Goal: Task Accomplishment & Management: Manage account settings

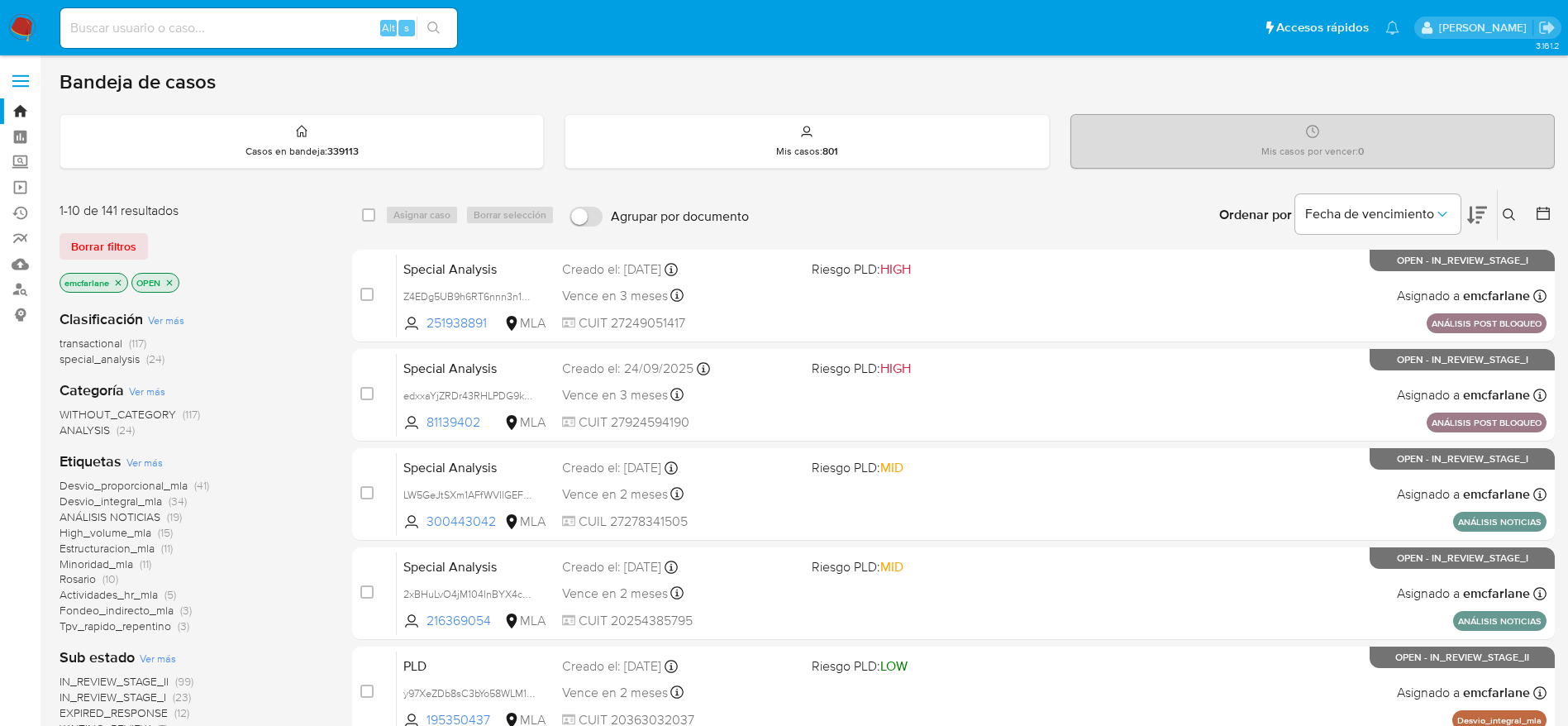
click at [230, 38] on input at bounding box center [259, 28] width 397 height 21
click at [230, 34] on input at bounding box center [259, 28] width 397 height 21
paste input "GrBpLntjMf80k16kAKzNxEhh"
type input "GrBpLntjMf80k16kAKzNxEhh"
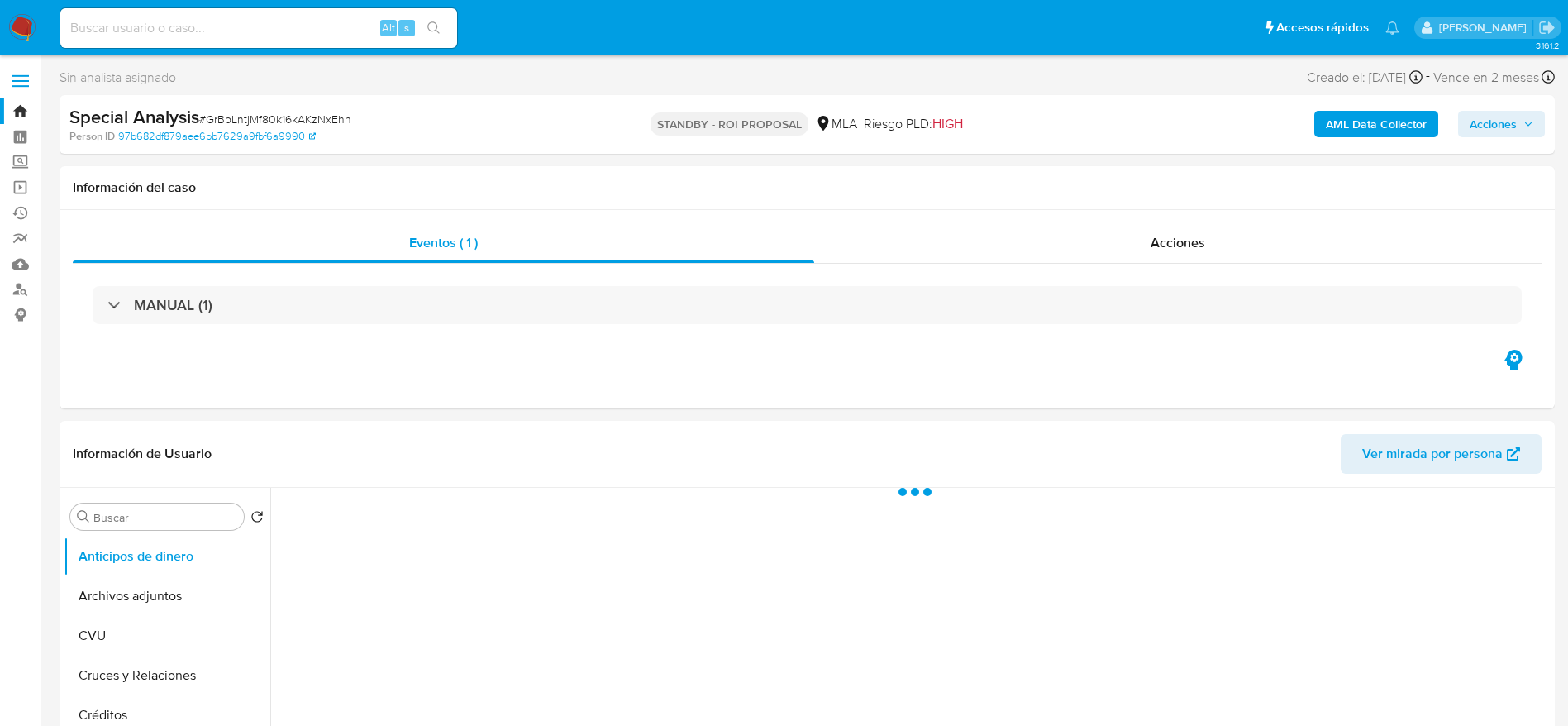
select select "10"
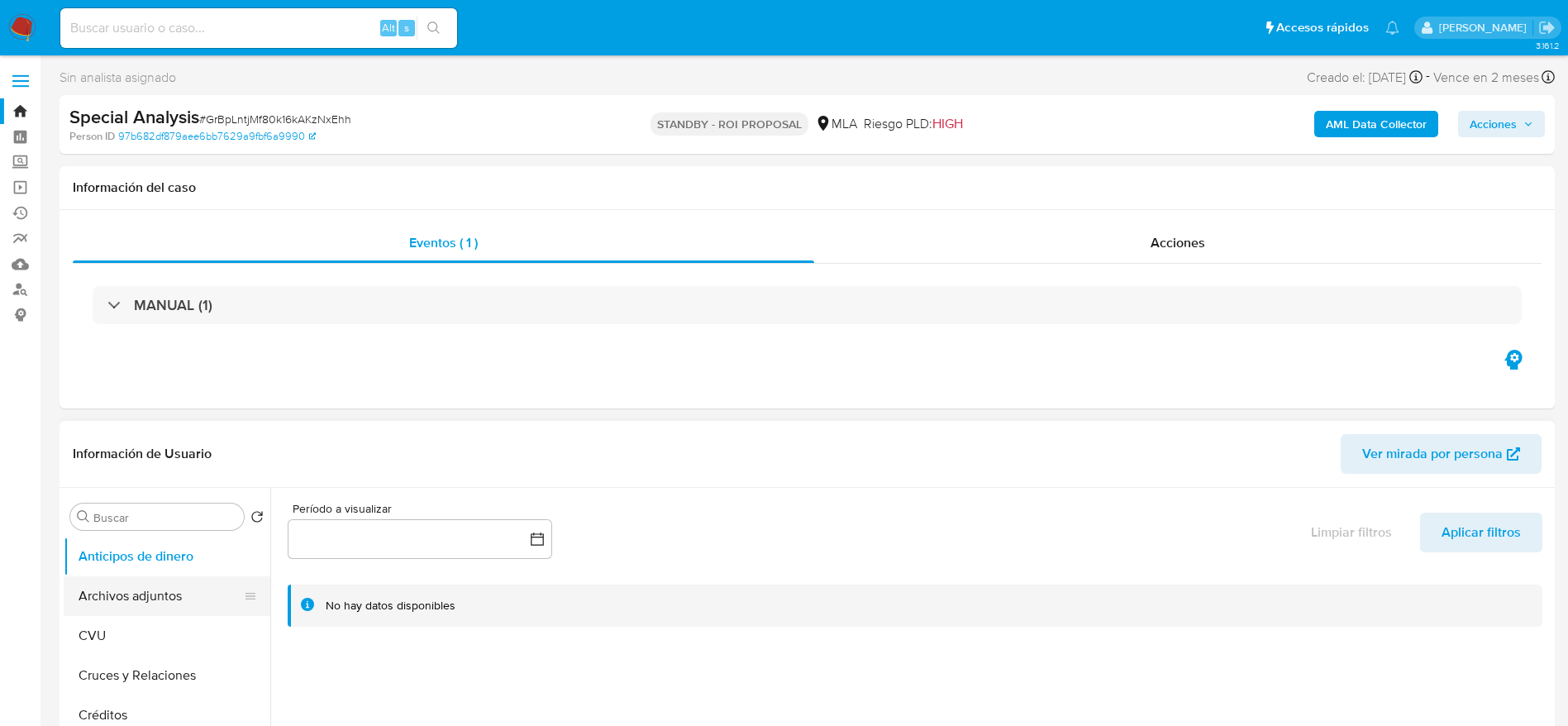
click at [141, 611] on button "Archivos adjuntos" at bounding box center [160, 595] width 193 height 40
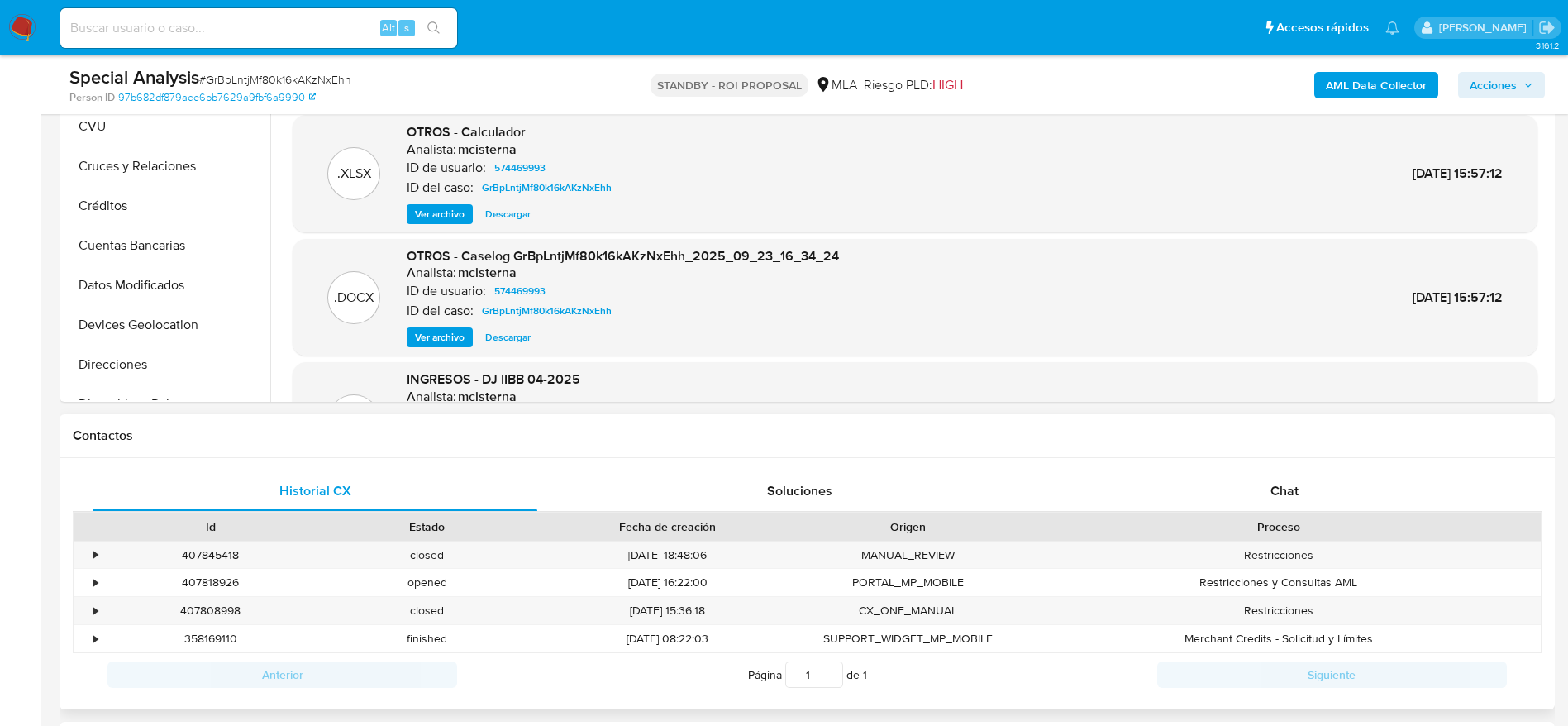
scroll to position [496, 0]
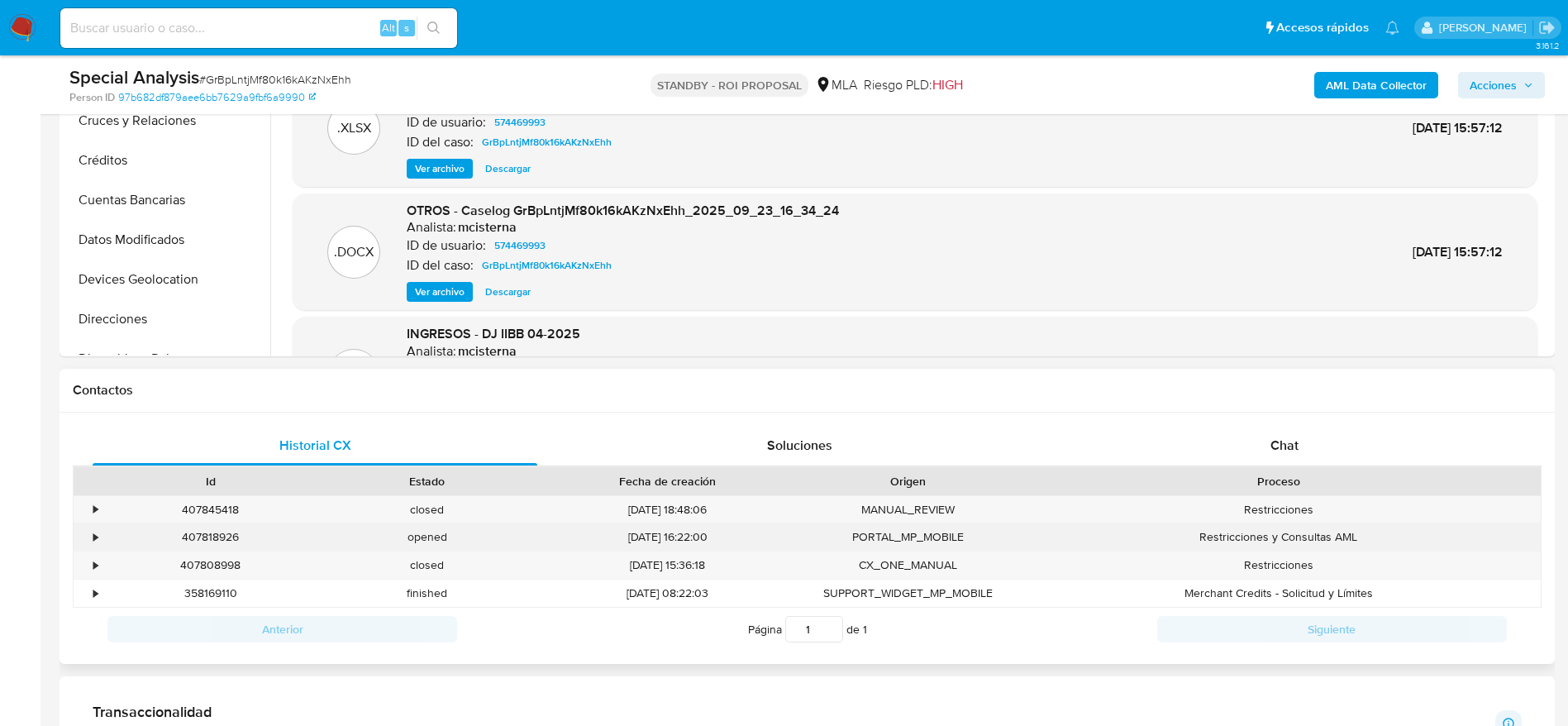
click at [220, 541] on div "407818926" at bounding box center [210, 536] width 216 height 27
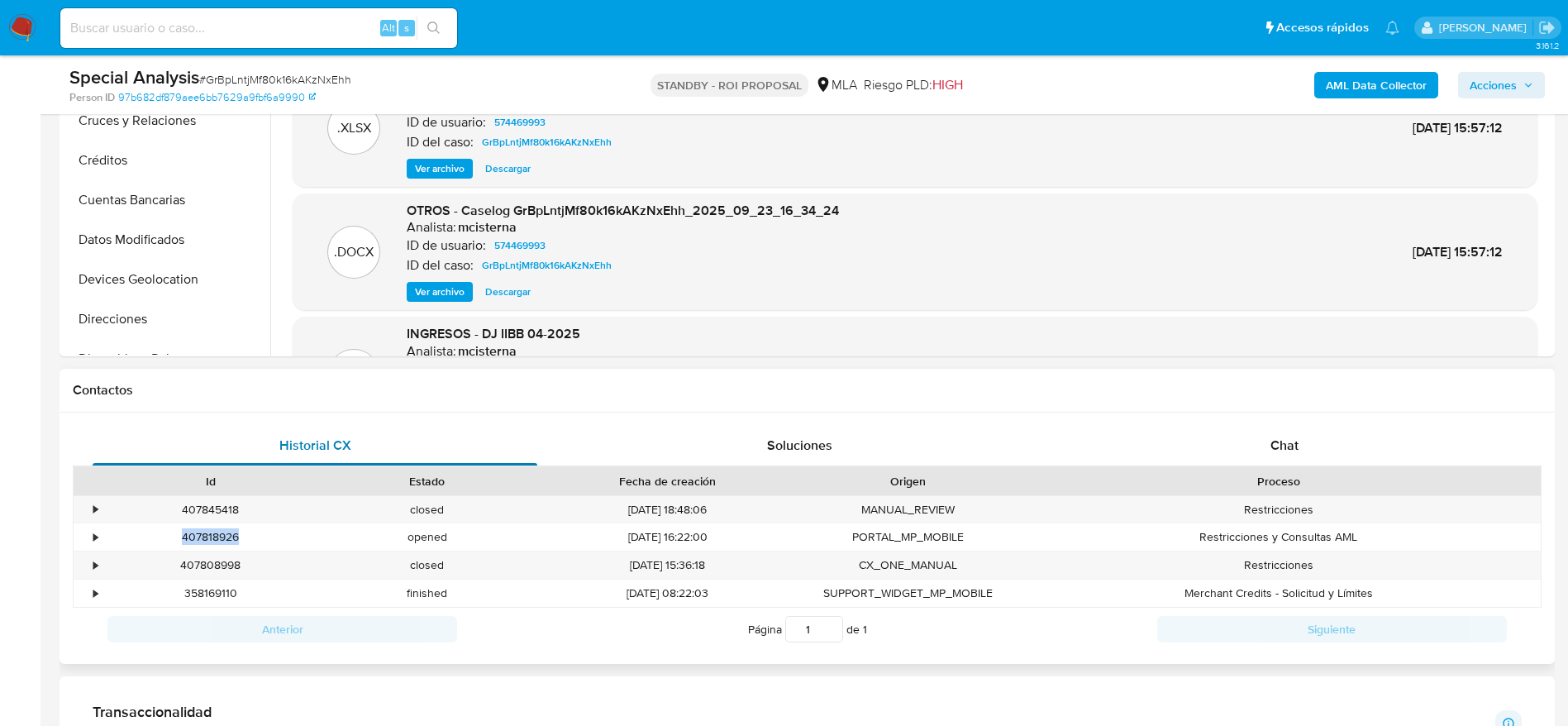
copy div "407818926"
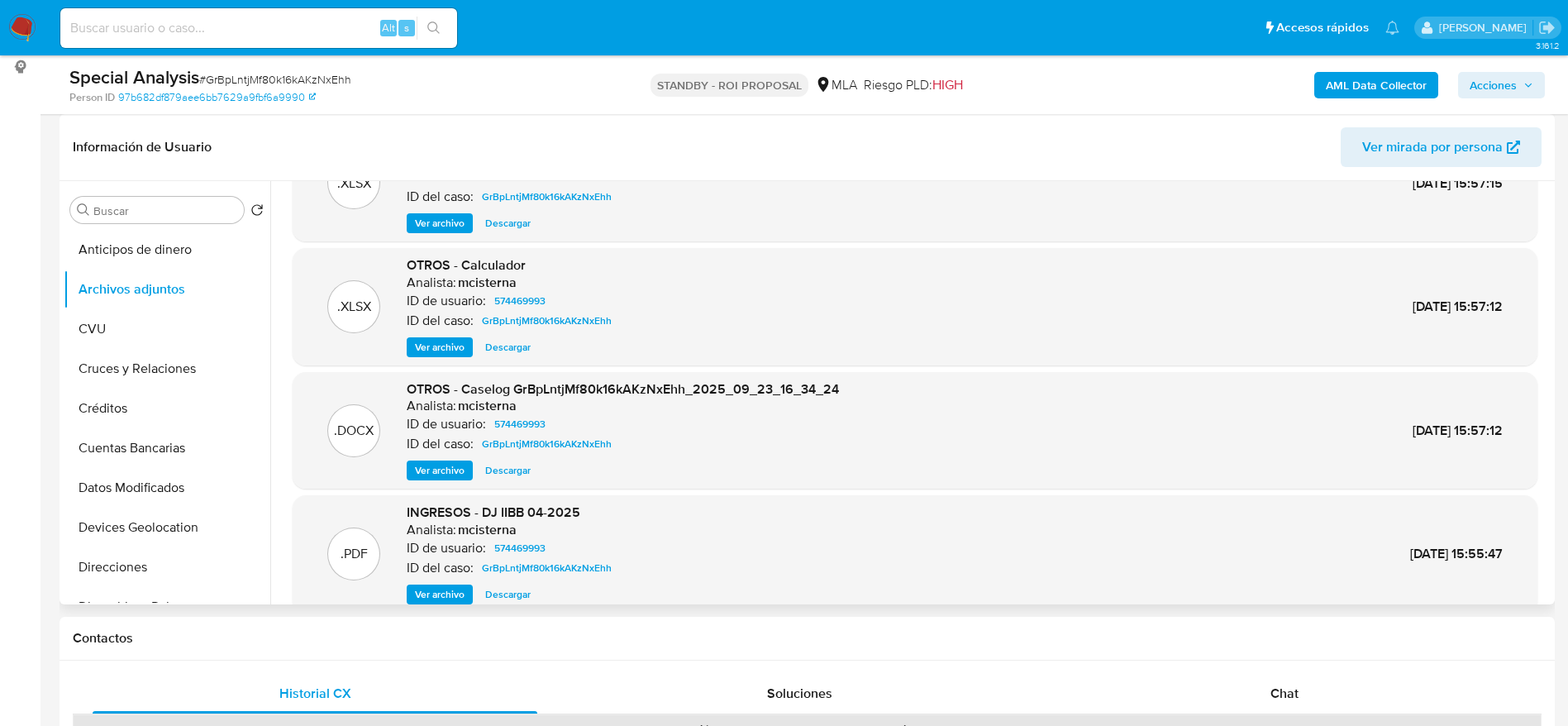
scroll to position [124, 0]
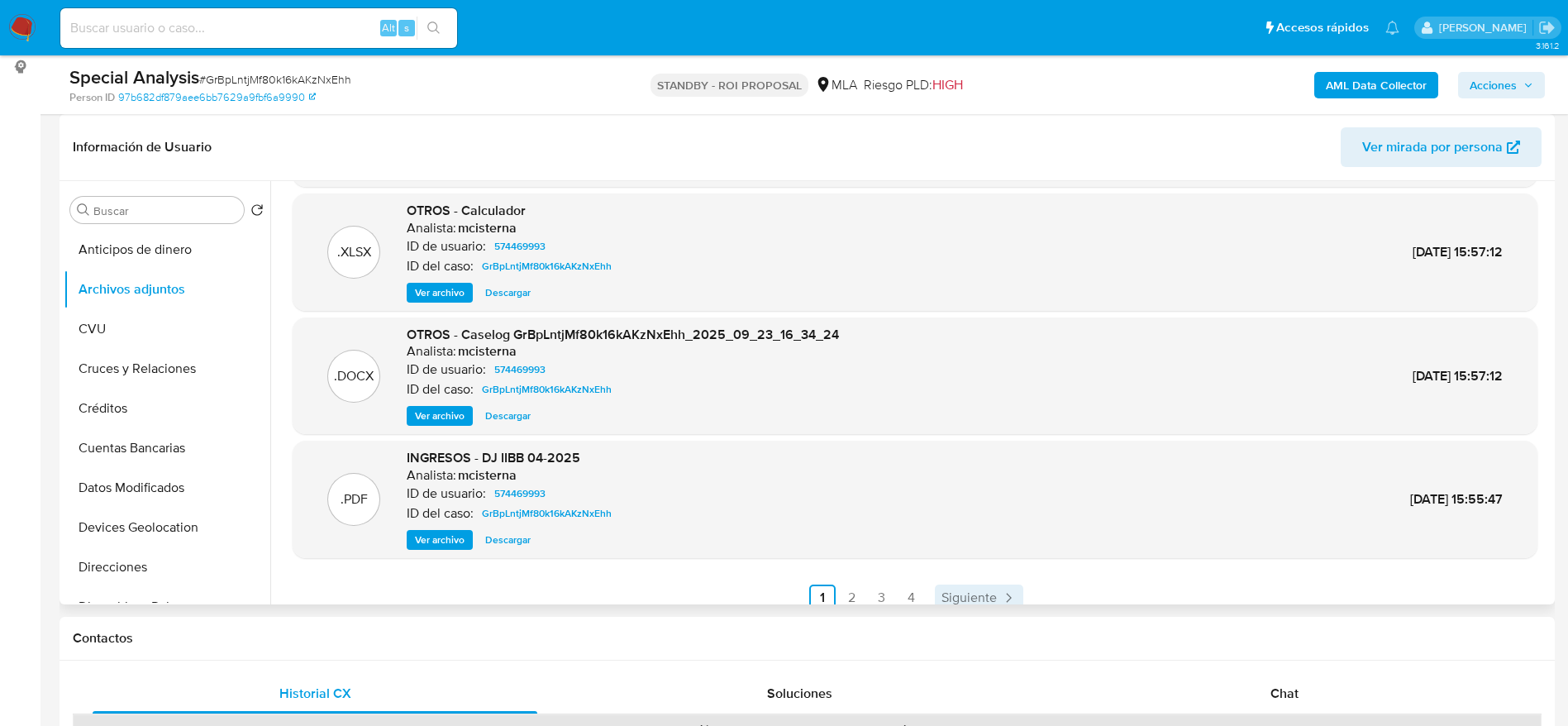
click at [978, 595] on span "Siguiente" at bounding box center [969, 597] width 56 height 13
click at [1002, 586] on link "Siguiente" at bounding box center [1023, 597] width 88 height 26
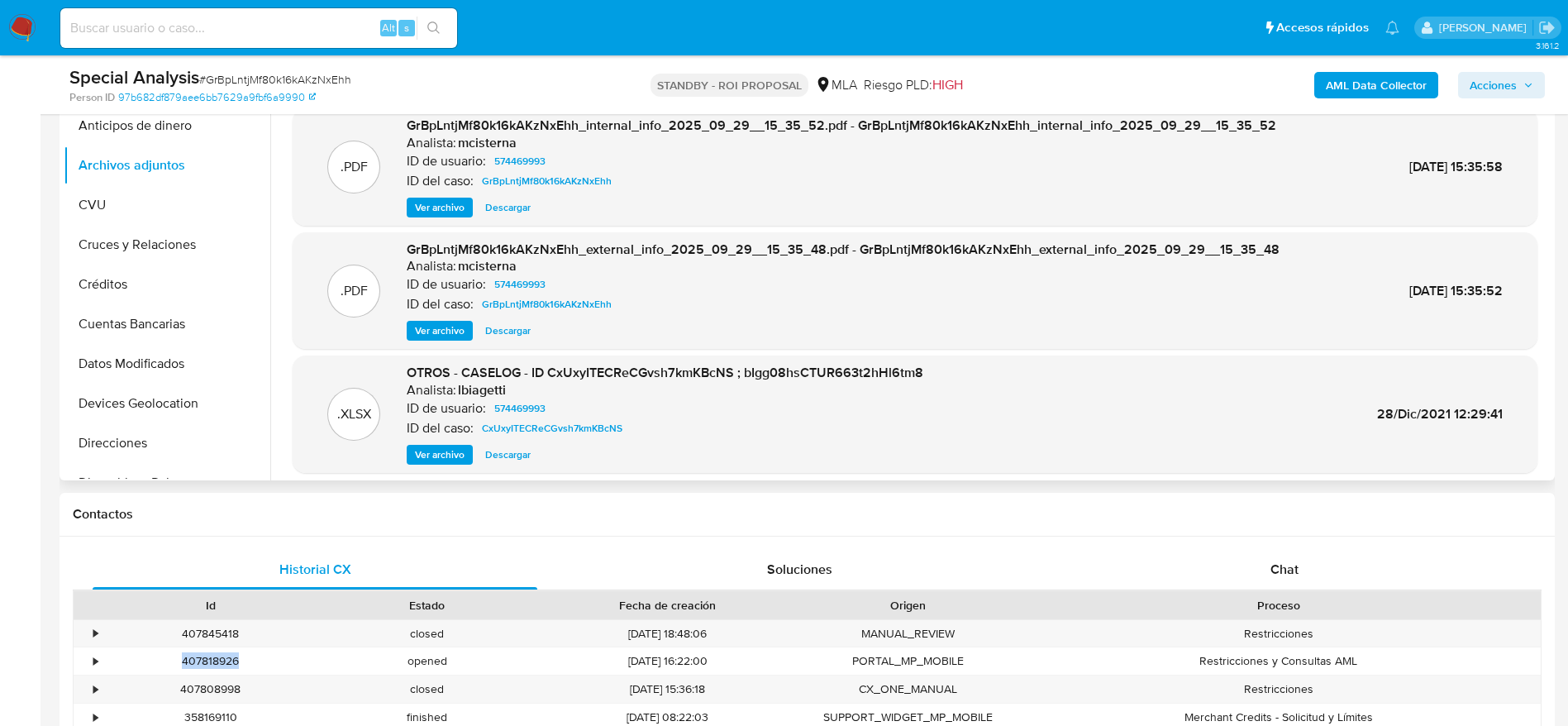
scroll to position [138, 0]
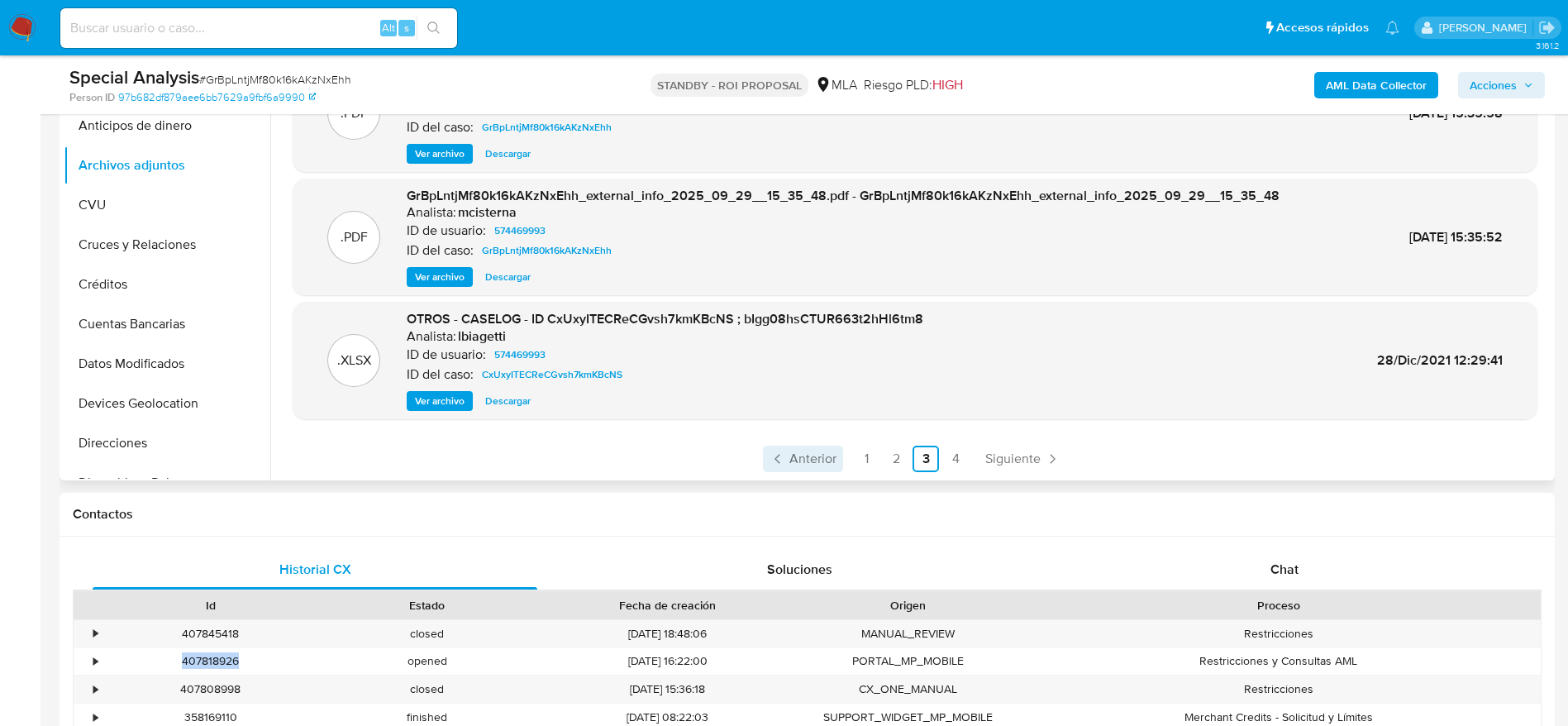
click at [809, 455] on span "Anterior" at bounding box center [813, 458] width 47 height 13
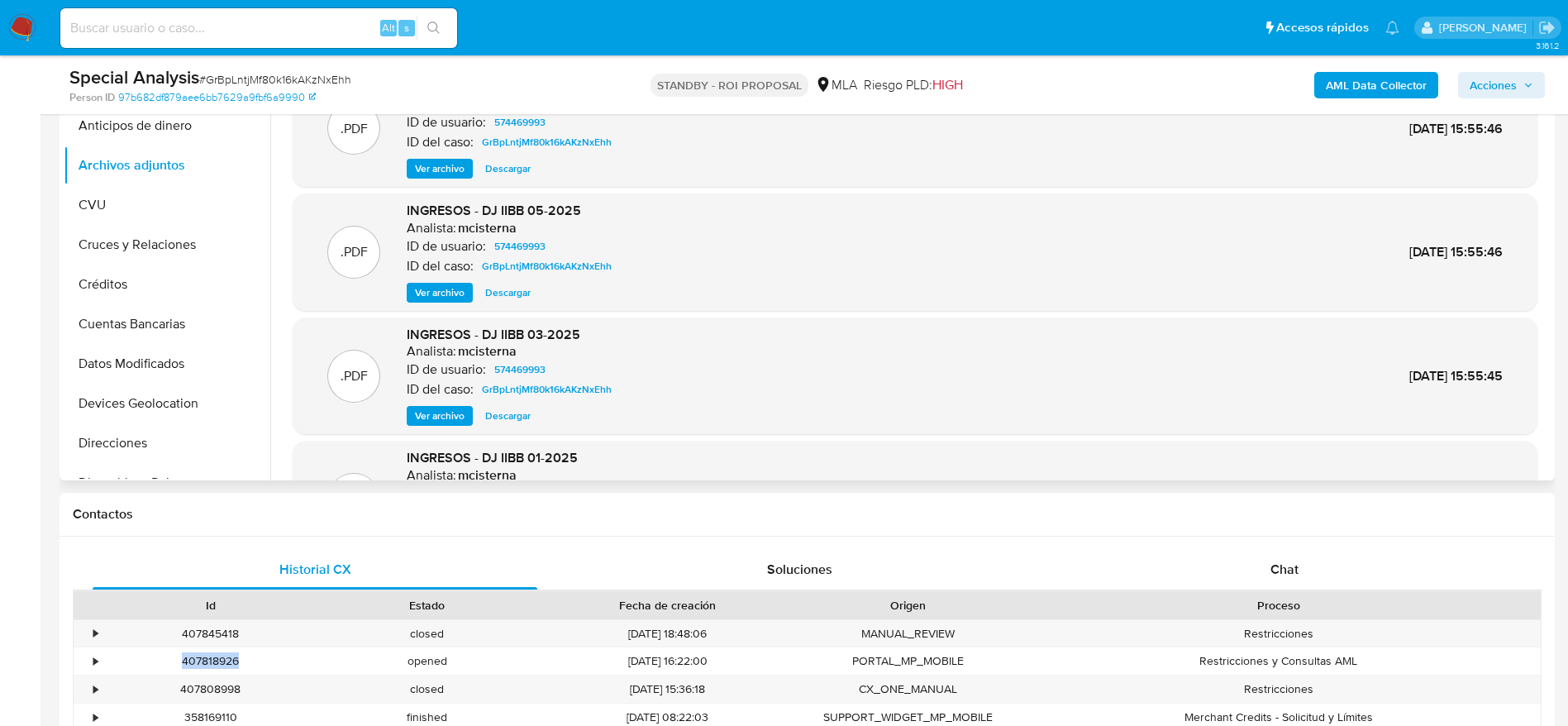
scroll to position [124, 0]
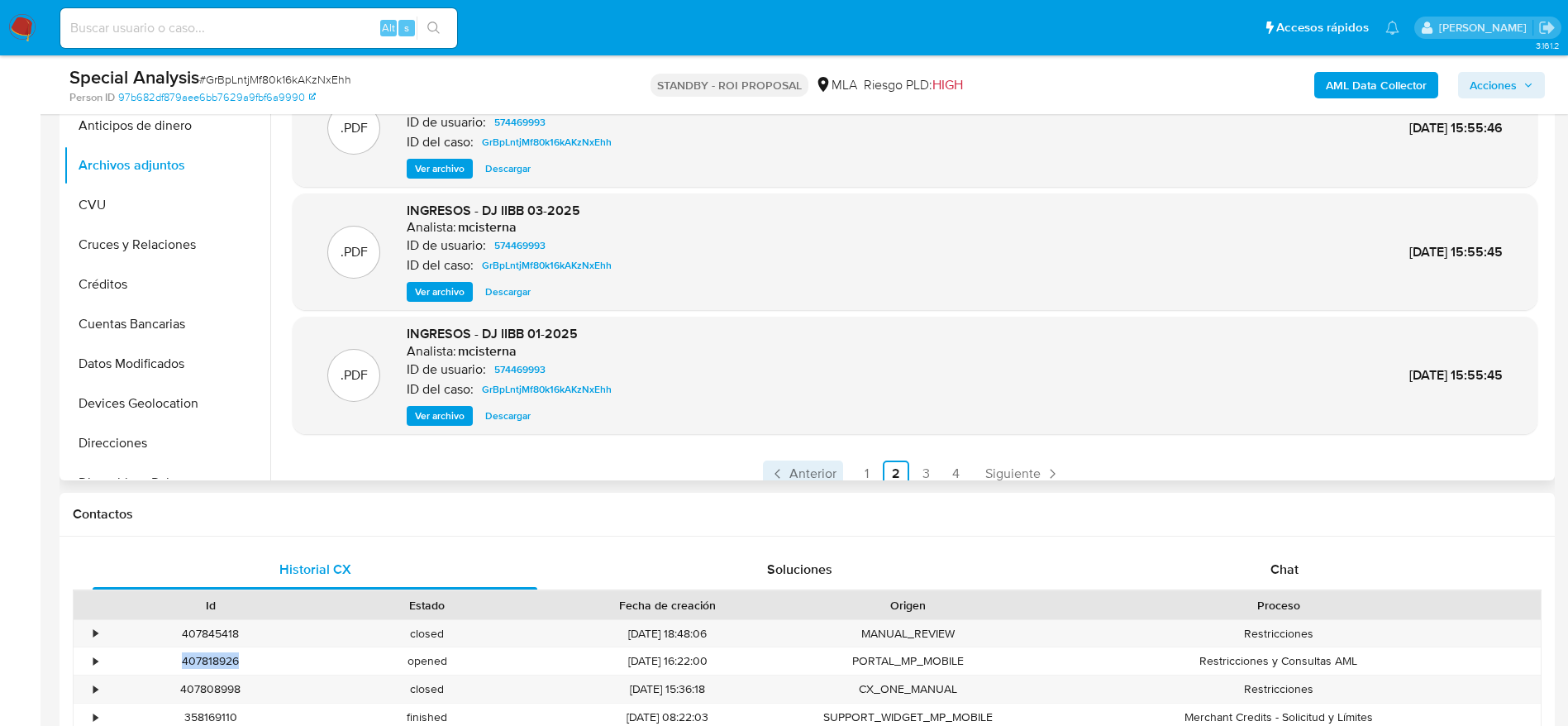
click at [800, 474] on span "Anterior" at bounding box center [813, 473] width 47 height 13
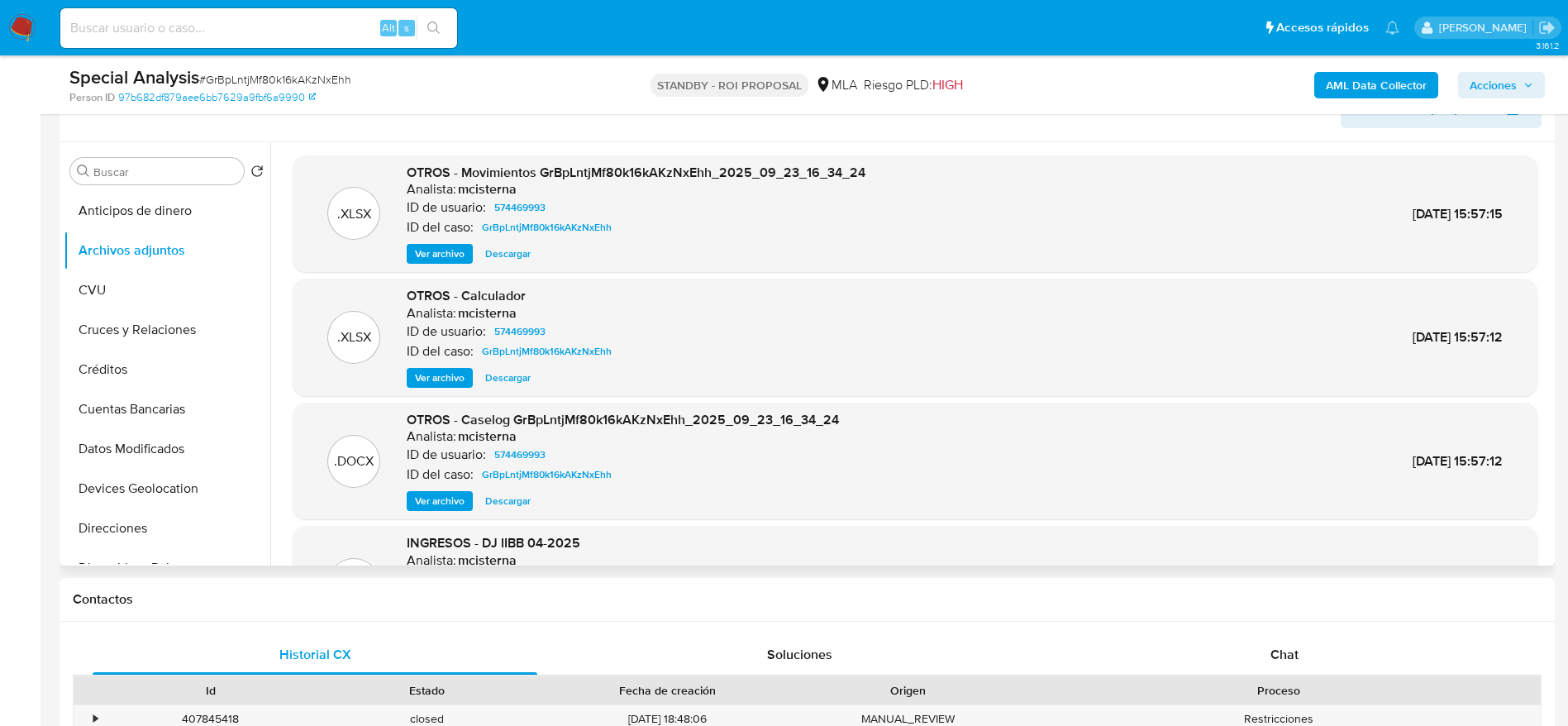
scroll to position [248, 0]
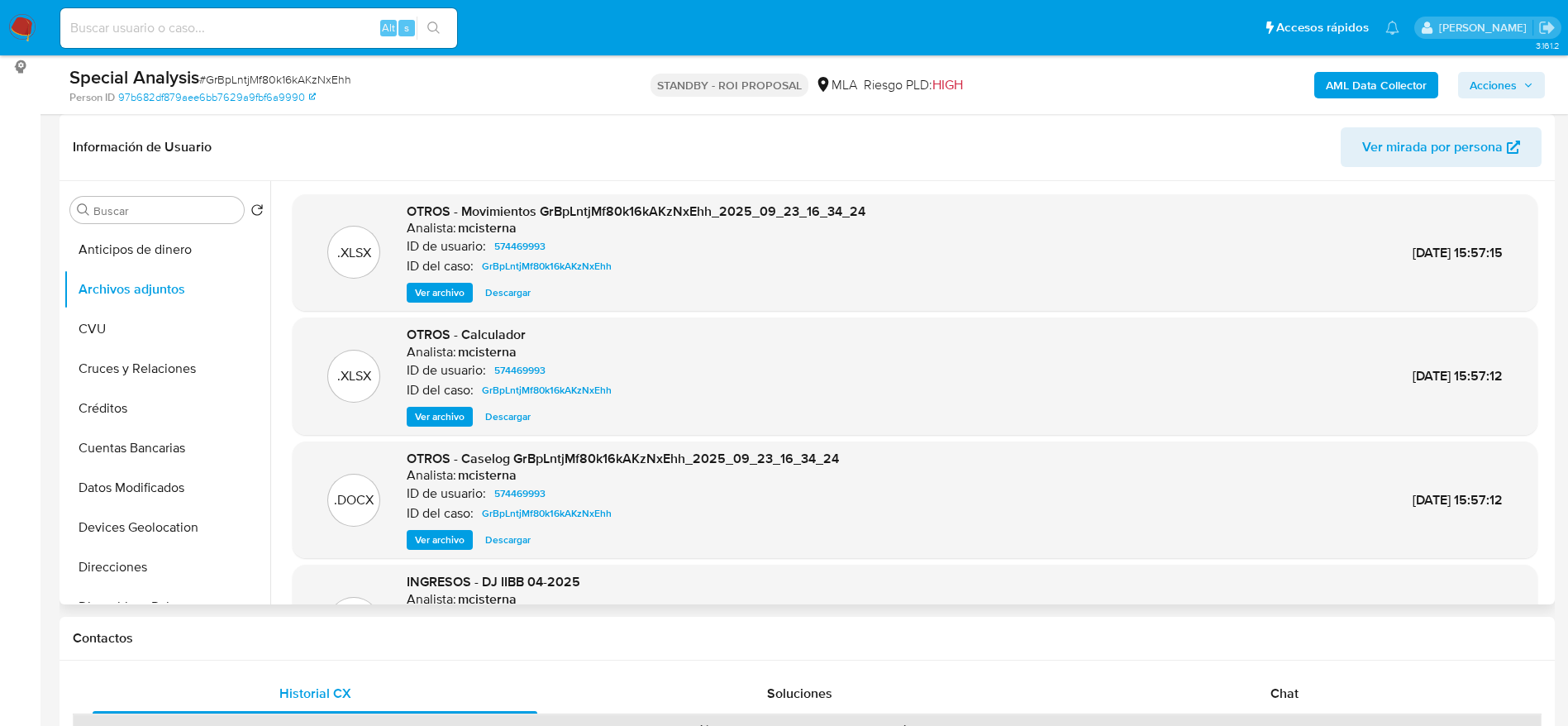
click at [537, 417] on button "Descargar" at bounding box center [508, 416] width 62 height 19
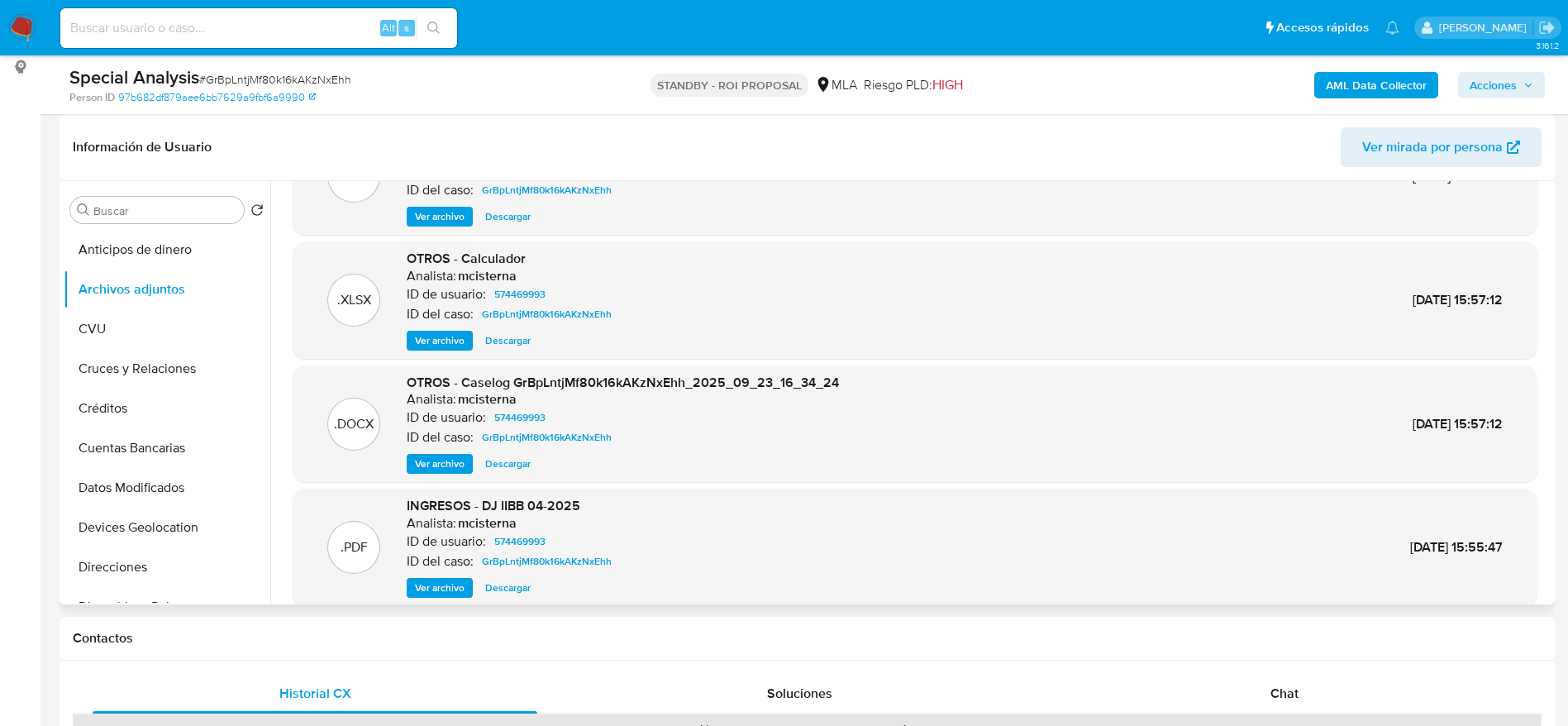
scroll to position [138, 0]
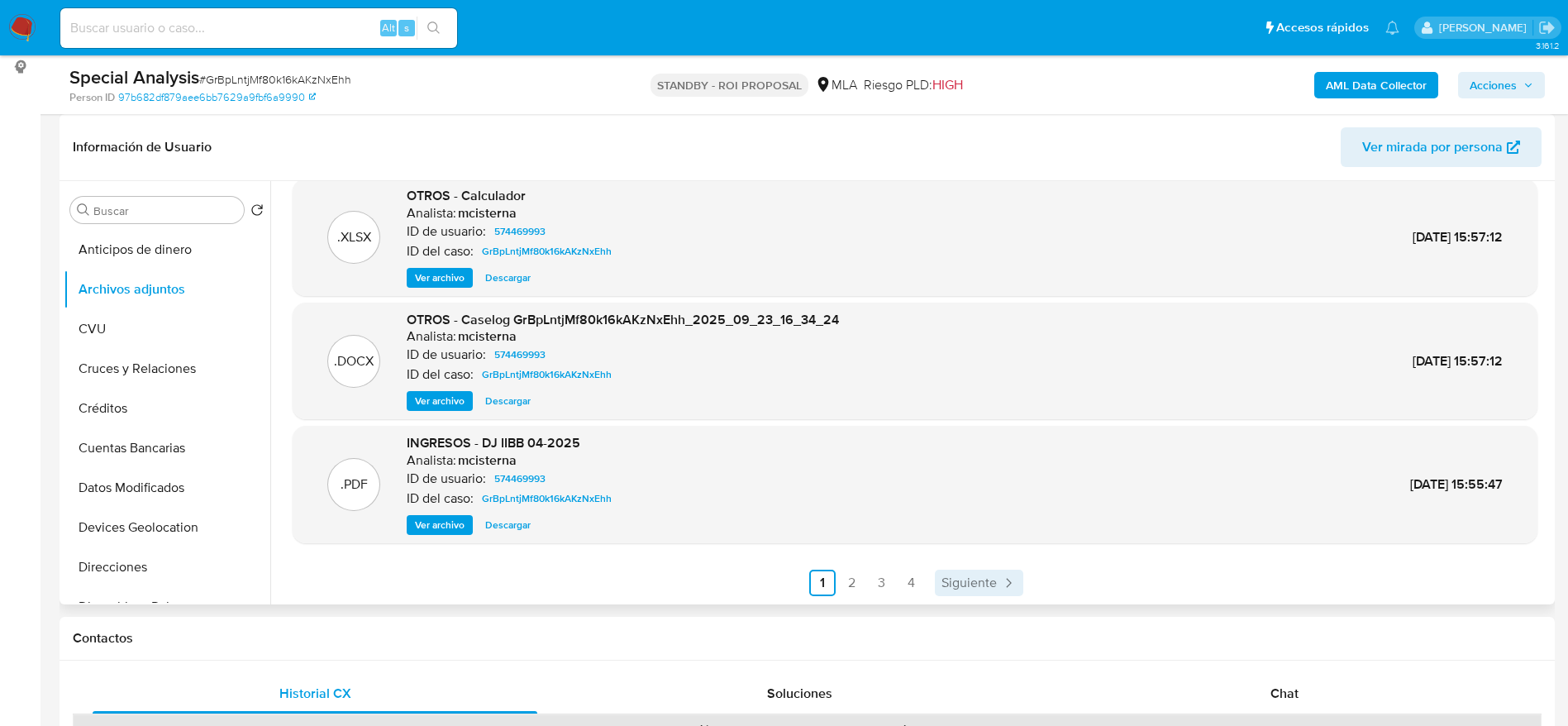
click at [949, 576] on span "Siguiente" at bounding box center [969, 582] width 56 height 13
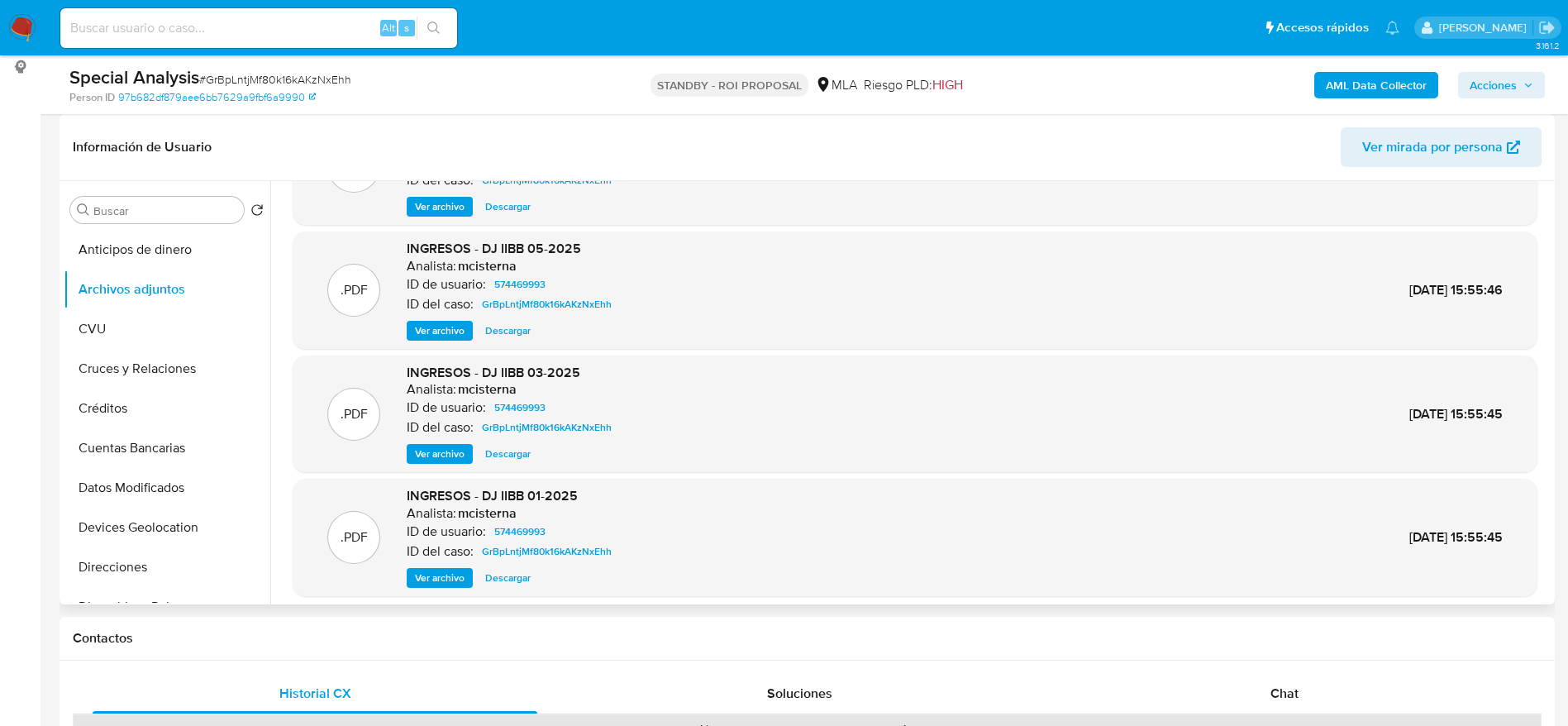
scroll to position [124, 0]
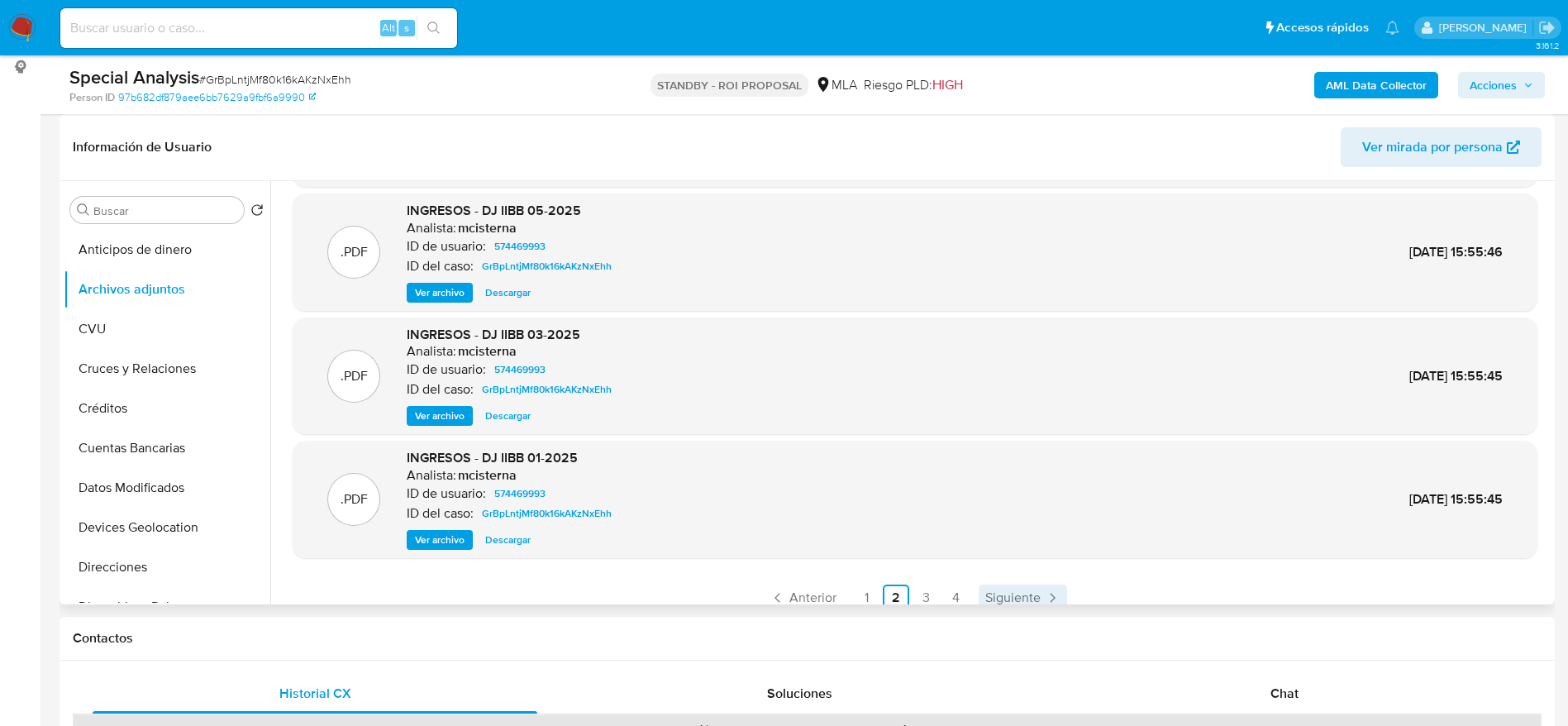
click at [1039, 590] on link "Siguiente" at bounding box center [1023, 597] width 88 height 26
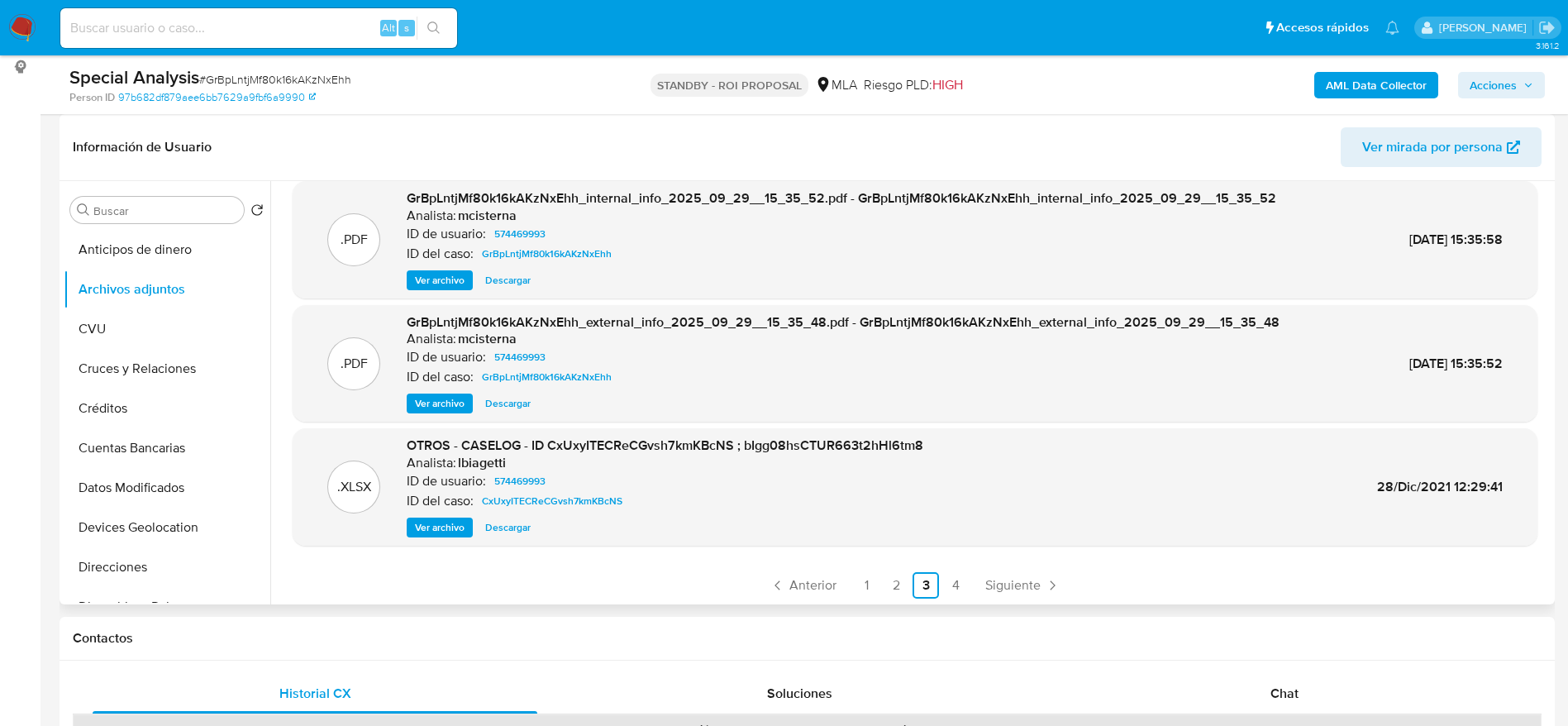
scroll to position [138, 0]
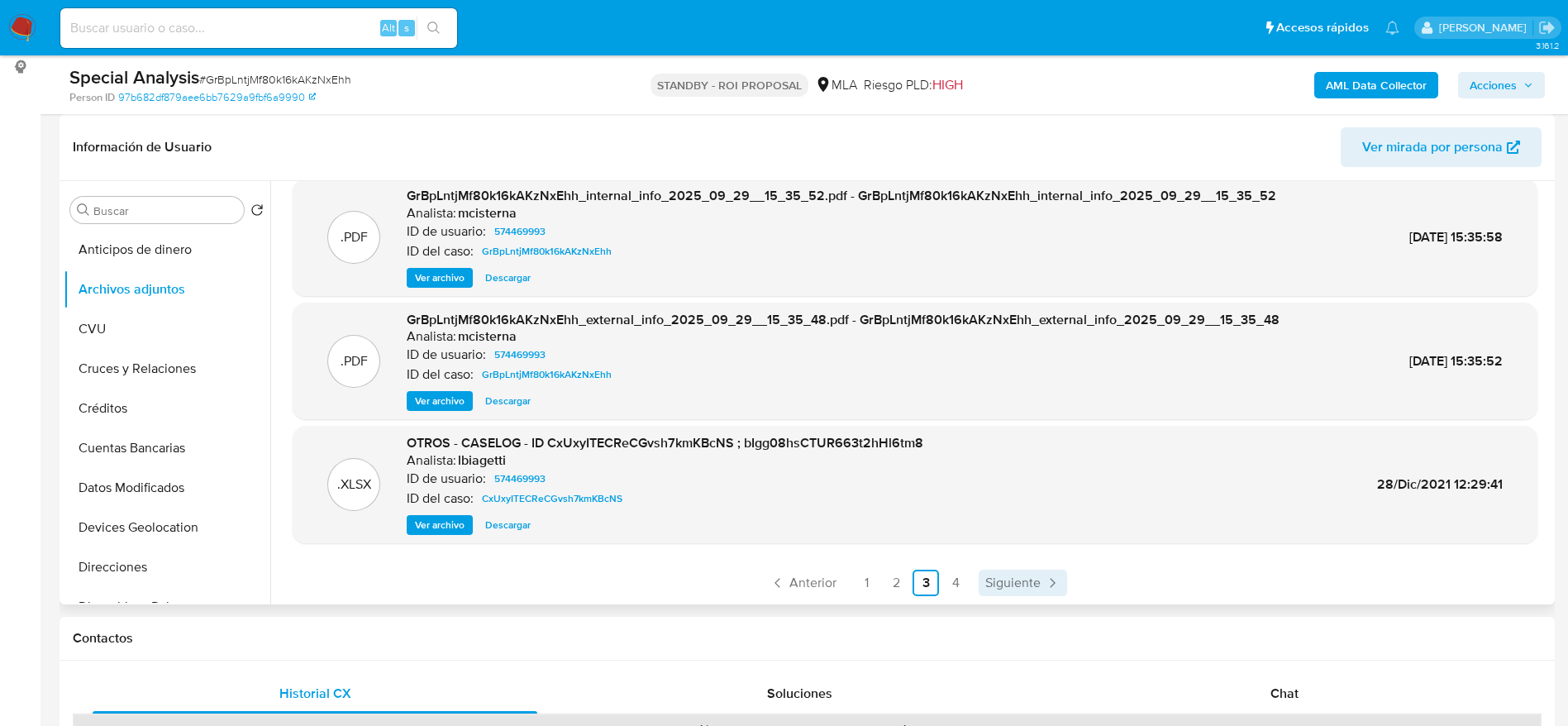
click at [1054, 579] on icon "Paginación" at bounding box center [1052, 582] width 17 height 17
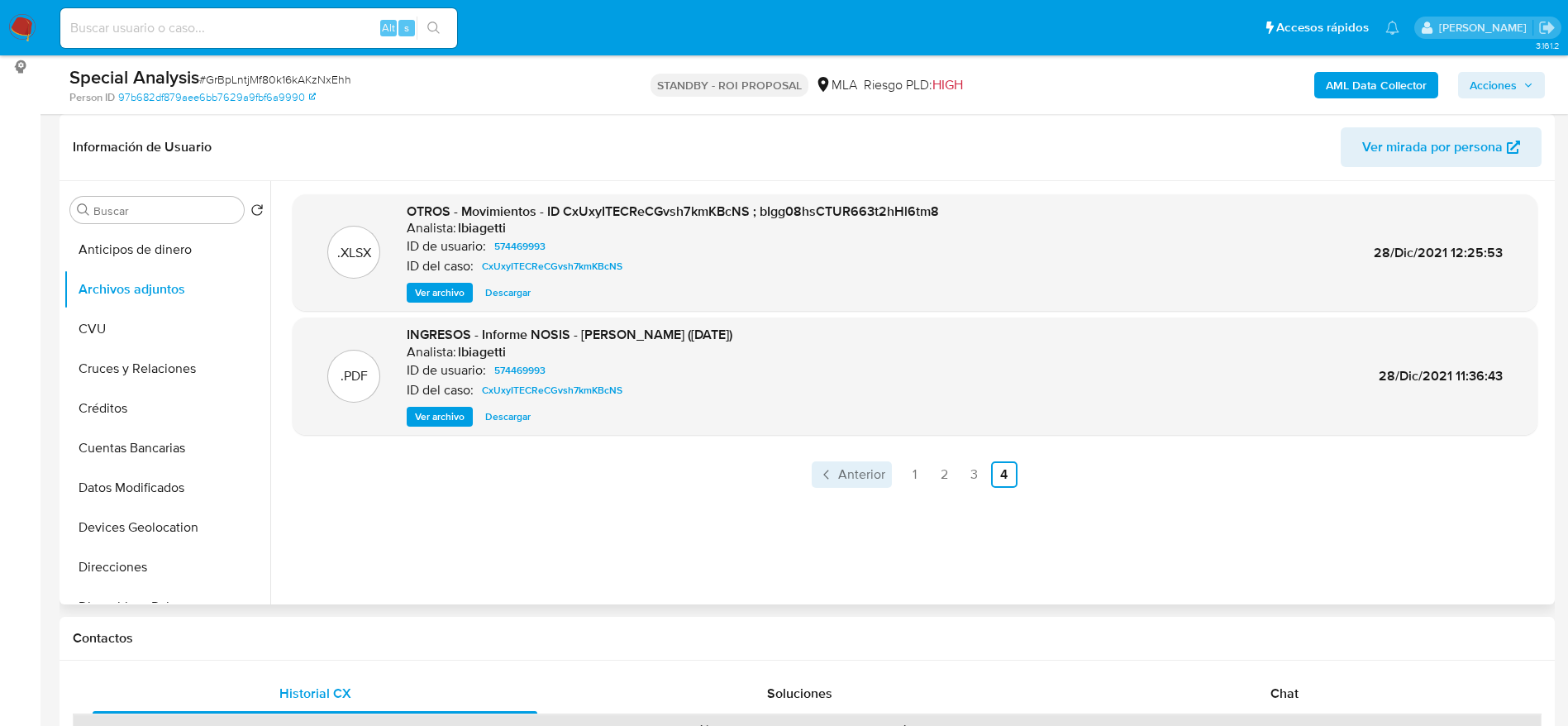
click at [855, 477] on span "Anterior" at bounding box center [861, 474] width 47 height 13
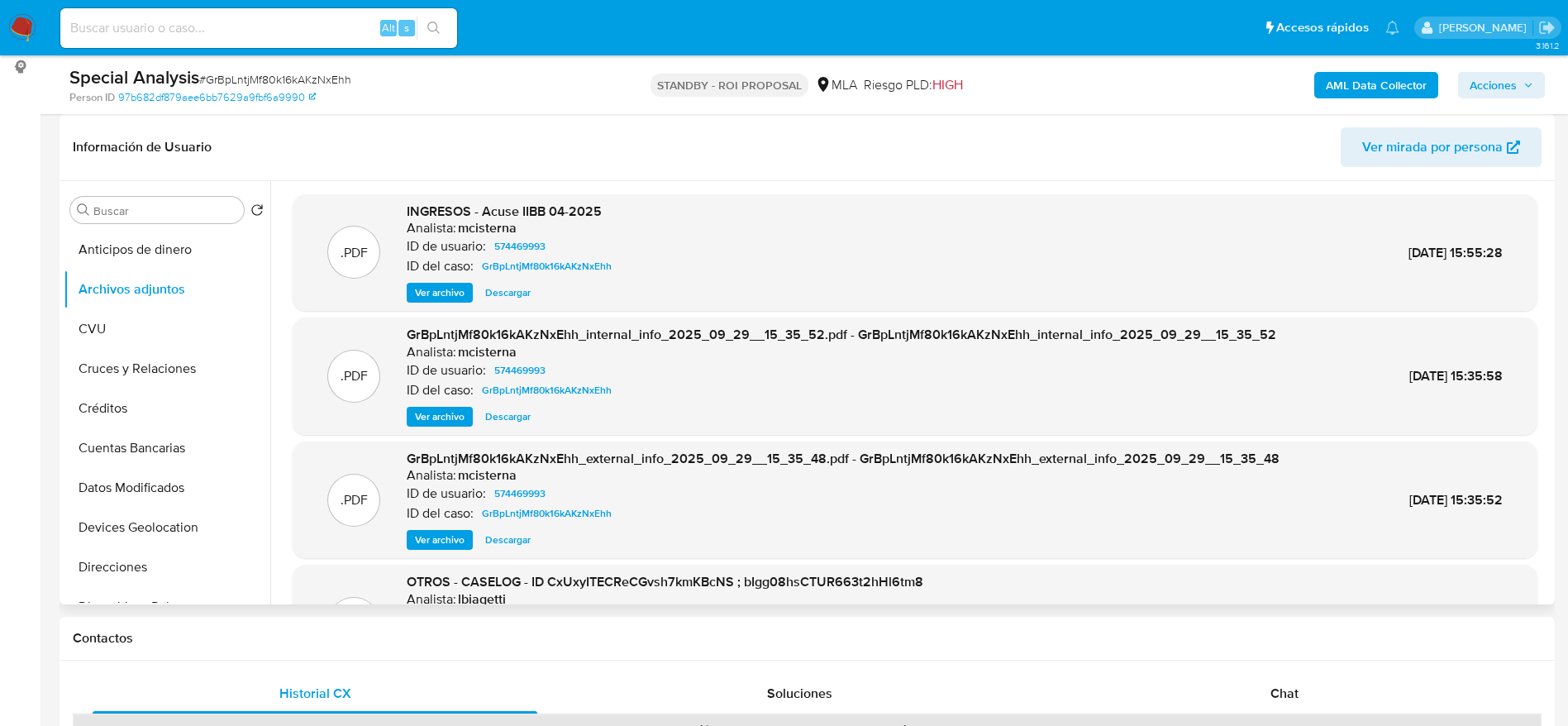
scroll to position [124, 0]
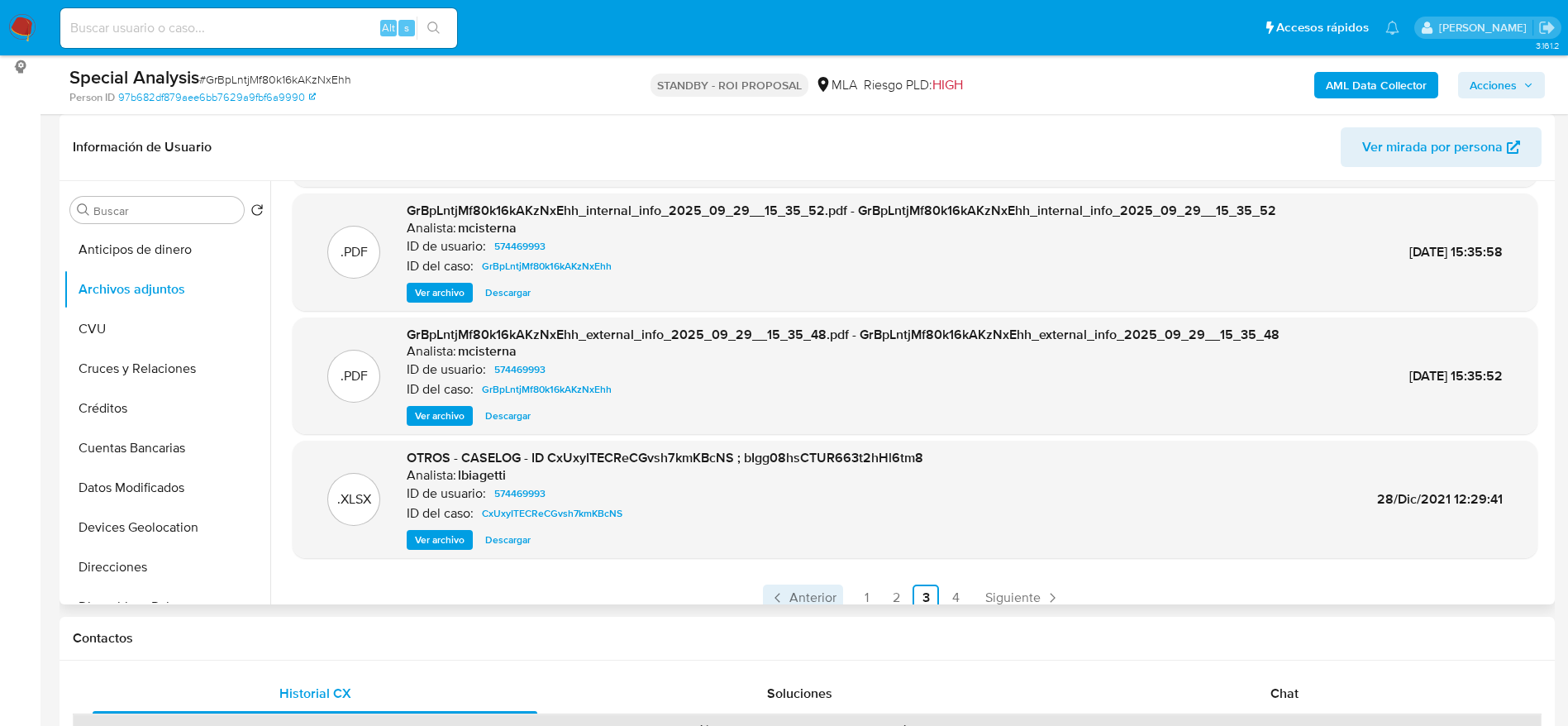
click at [820, 591] on span "Anterior" at bounding box center [813, 597] width 47 height 13
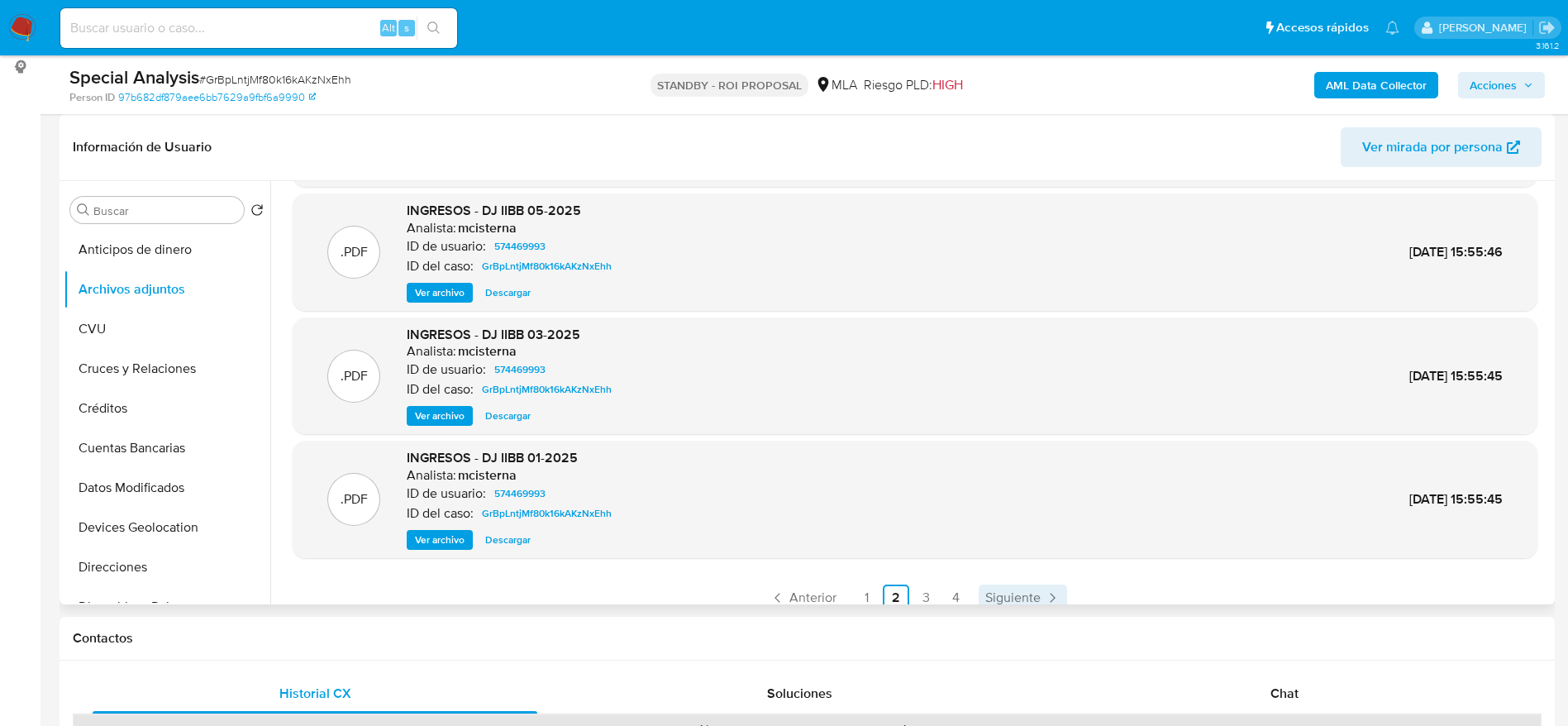
click at [1012, 594] on span "Siguiente" at bounding box center [1013, 597] width 56 height 13
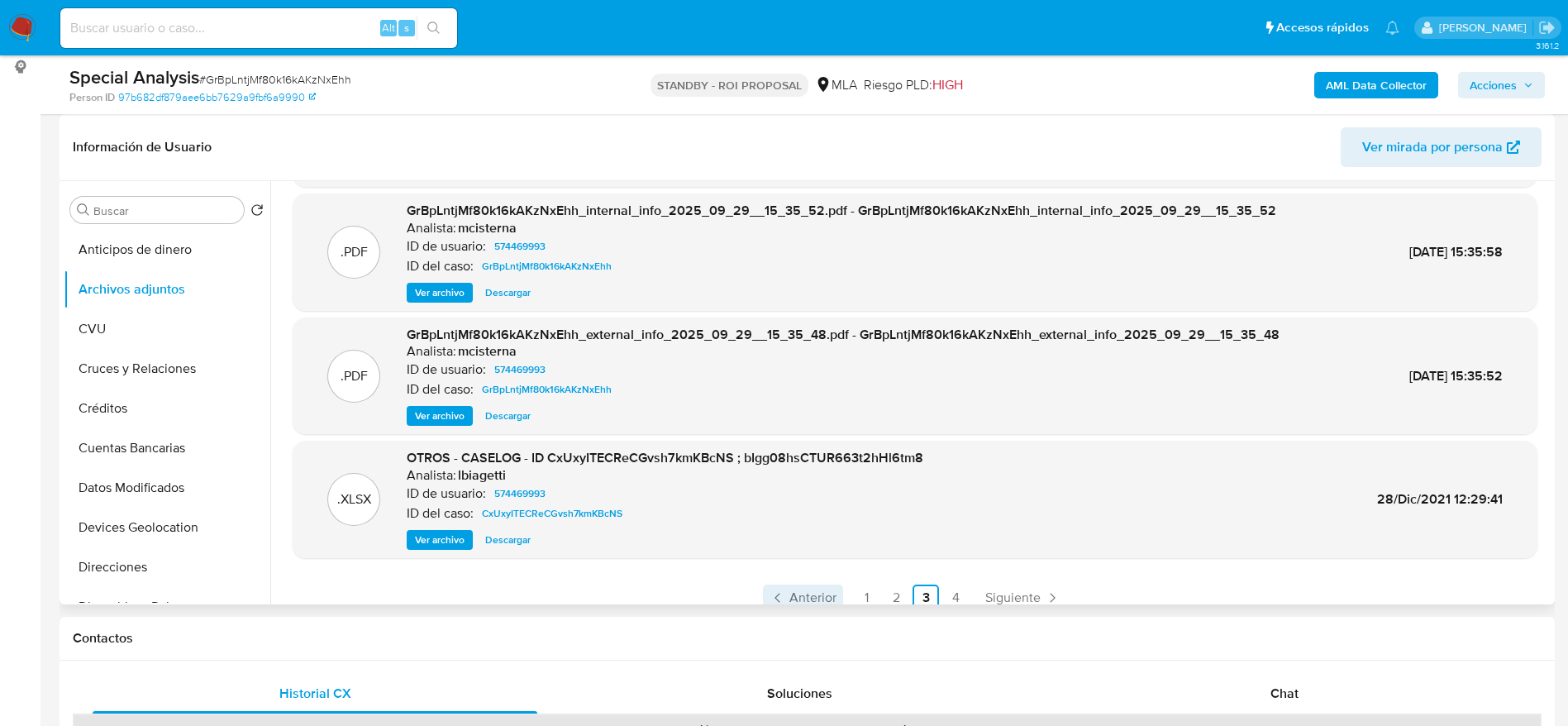
click at [814, 591] on span "Anterior" at bounding box center [813, 597] width 47 height 13
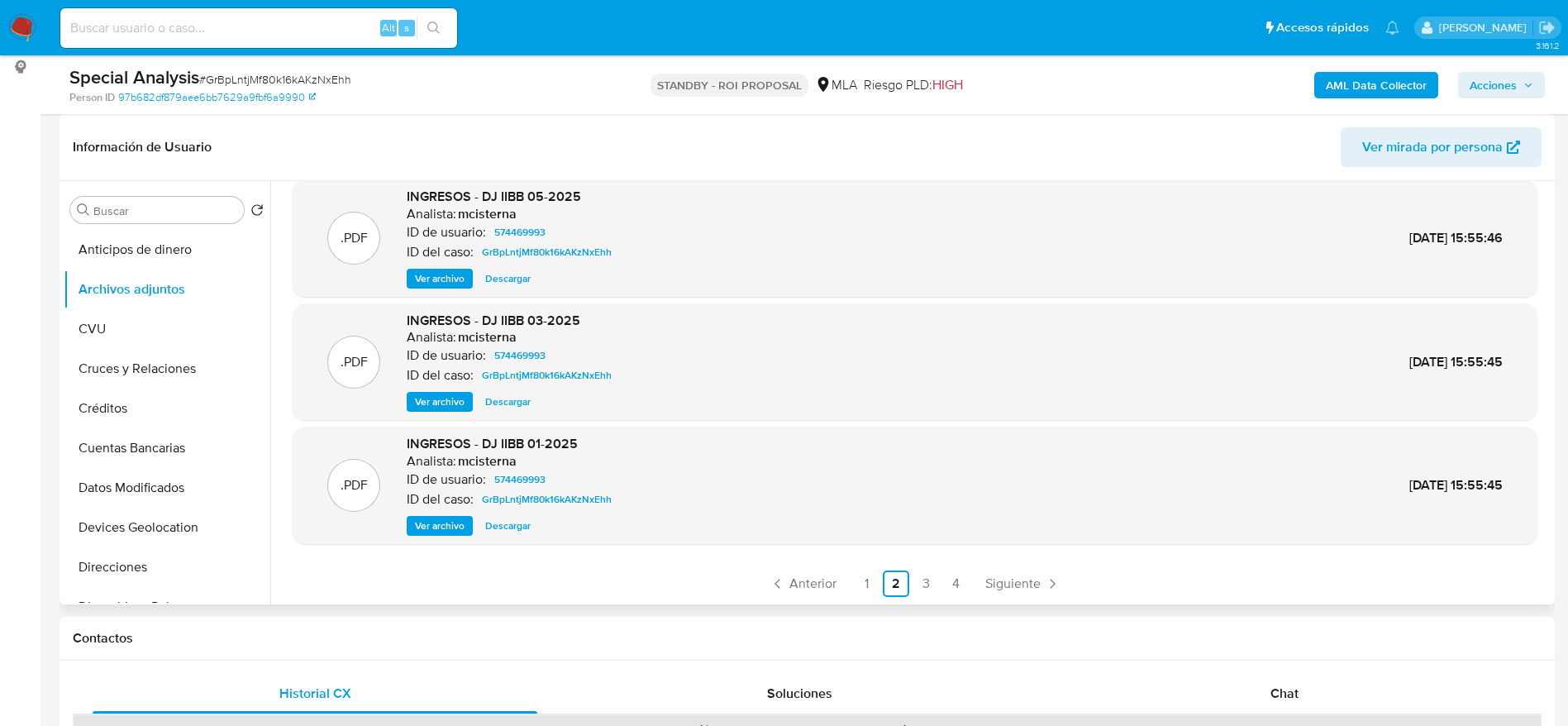
scroll to position [138, 0]
click at [807, 580] on span "Anterior" at bounding box center [813, 582] width 47 height 13
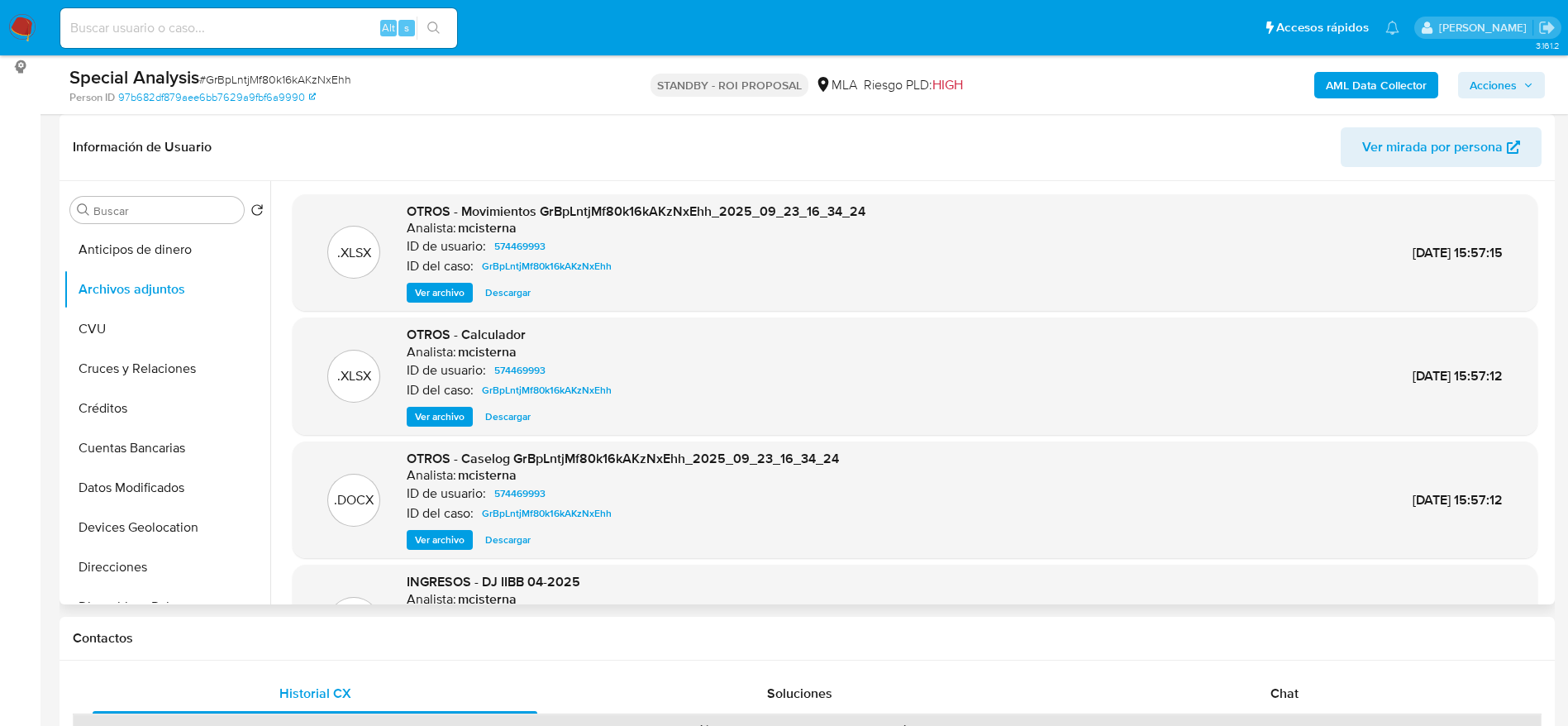
click at [521, 294] on span "Descargar" at bounding box center [508, 292] width 46 height 17
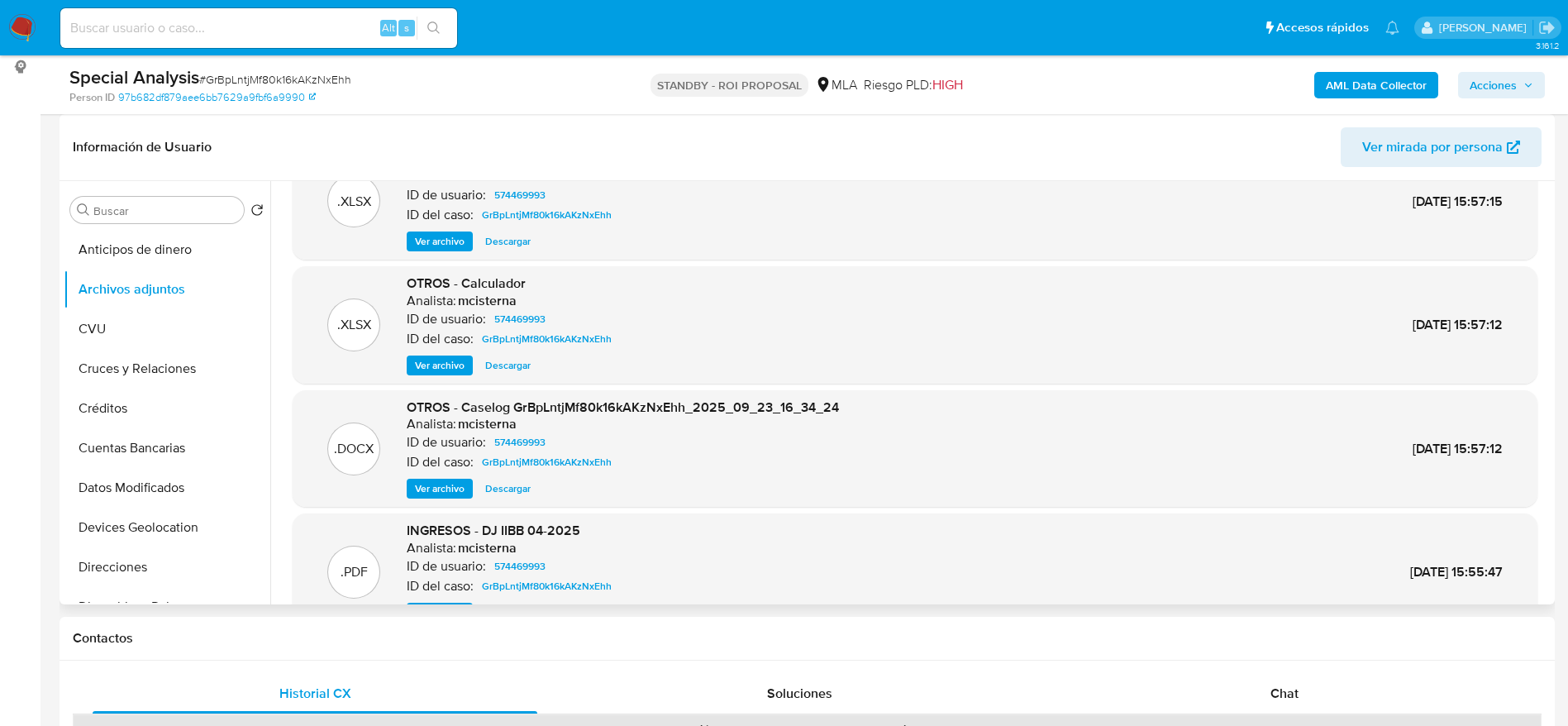
scroll to position [124, 0]
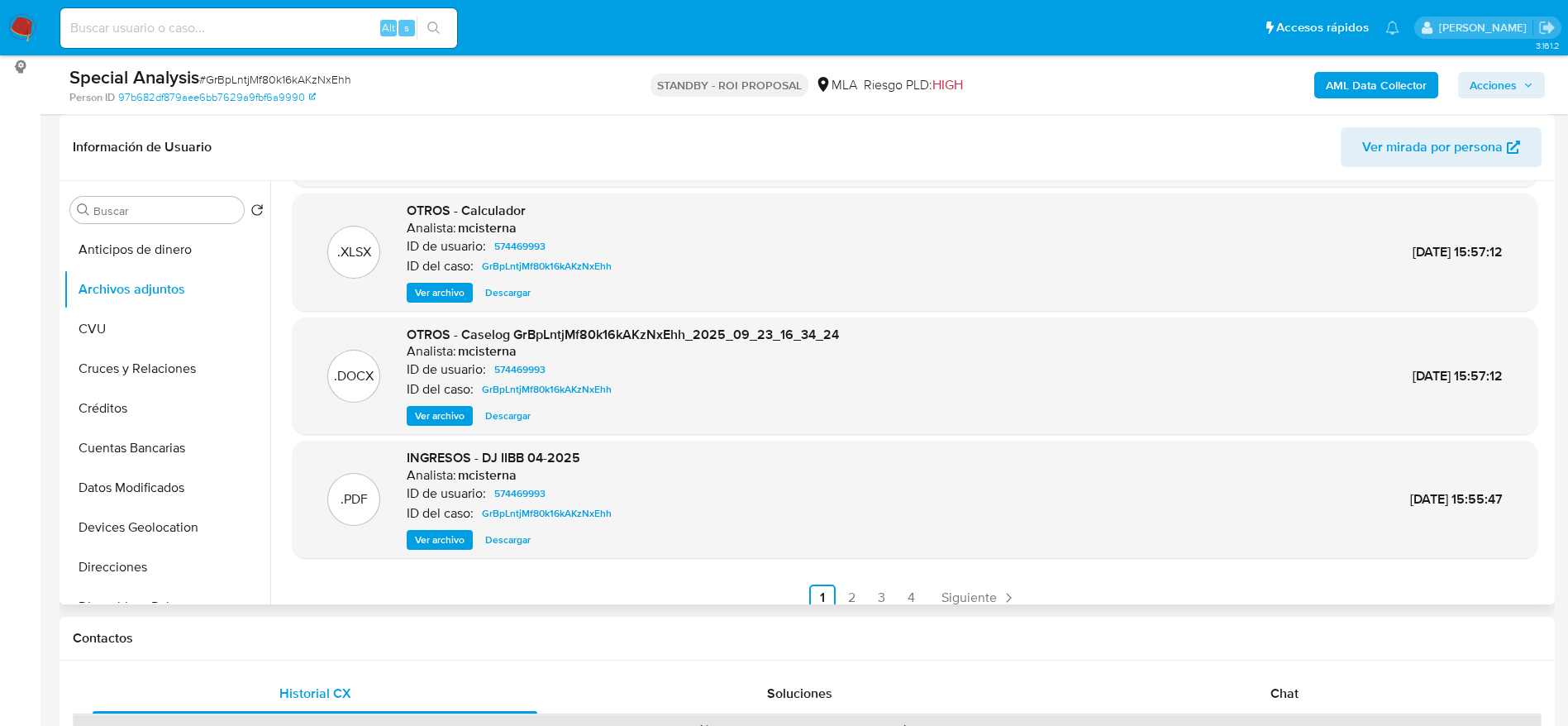
click at [499, 414] on span "Descargar" at bounding box center [508, 415] width 46 height 17
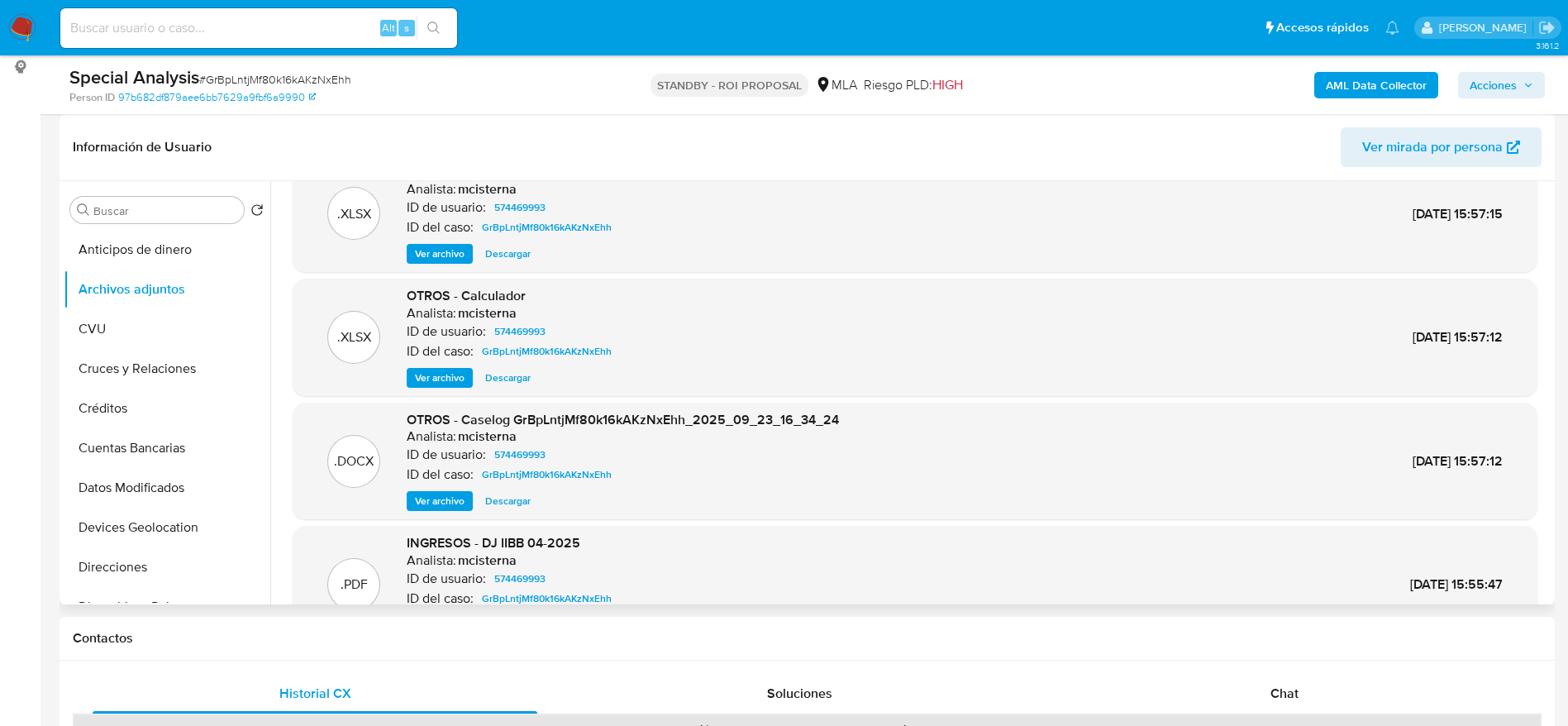
scroll to position [0, 0]
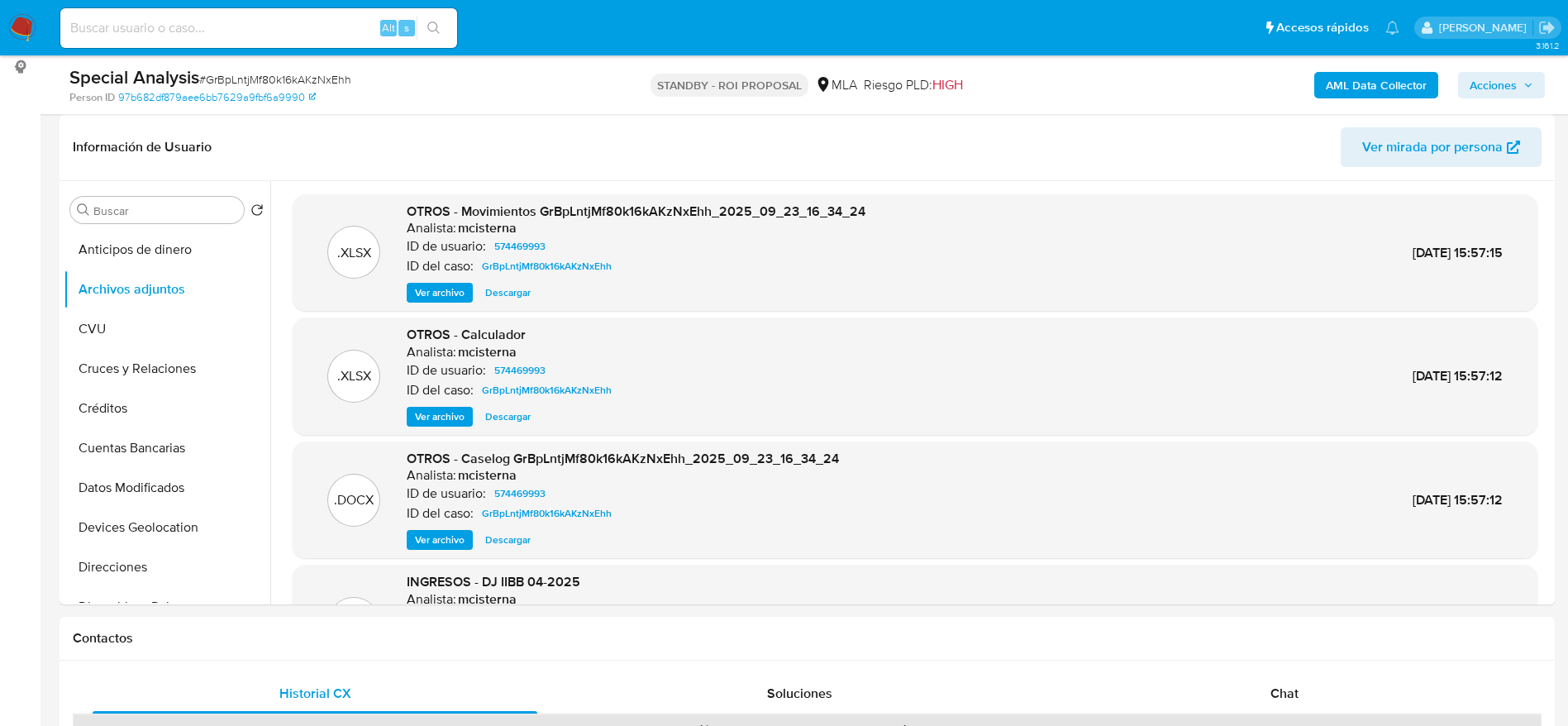
click at [236, 79] on span "# GrBpLntjMf80k16kAKzNxEhh" at bounding box center [275, 79] width 152 height 17
copy span "GrBpLntjMf80k16kAKzNxEhh"
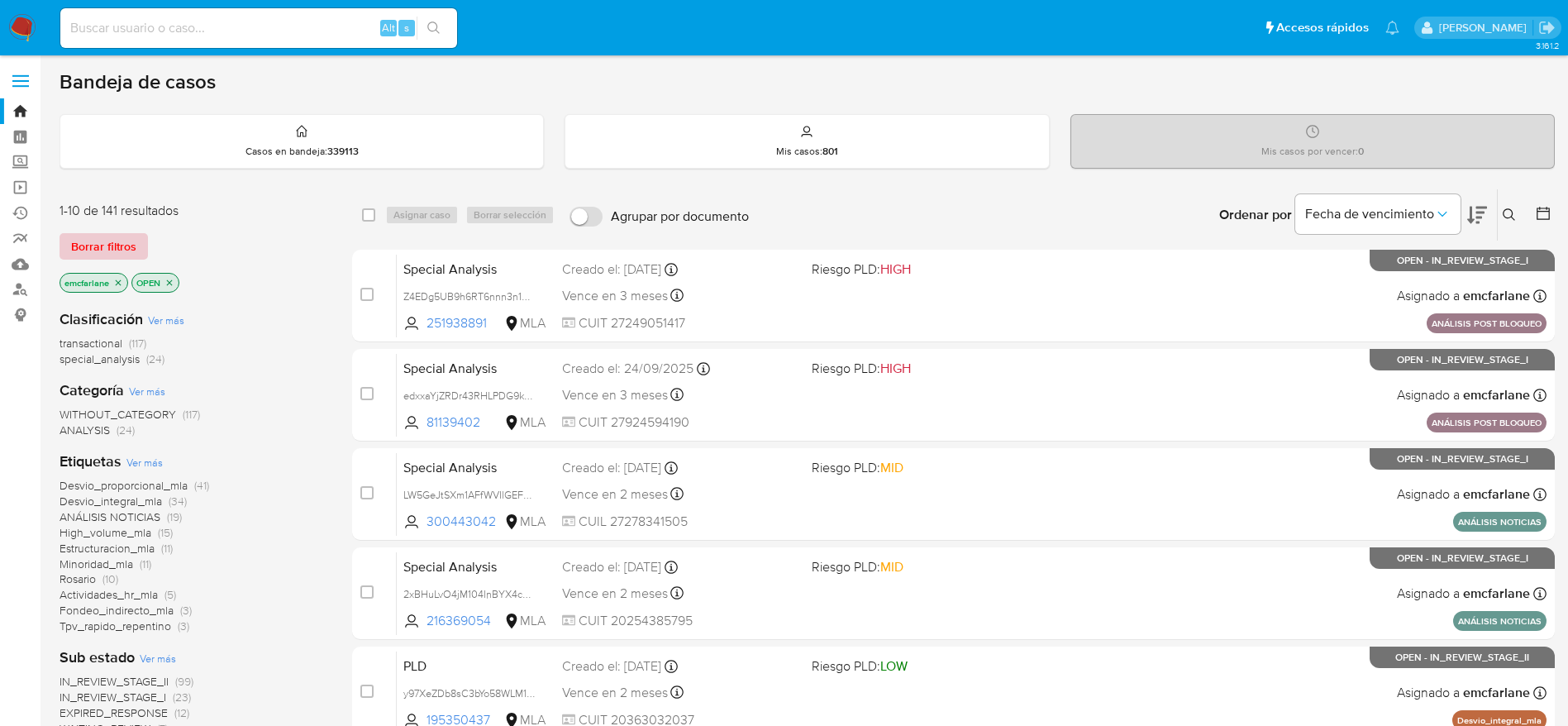
click at [112, 250] on span "Borrar filtros" at bounding box center [104, 246] width 65 height 23
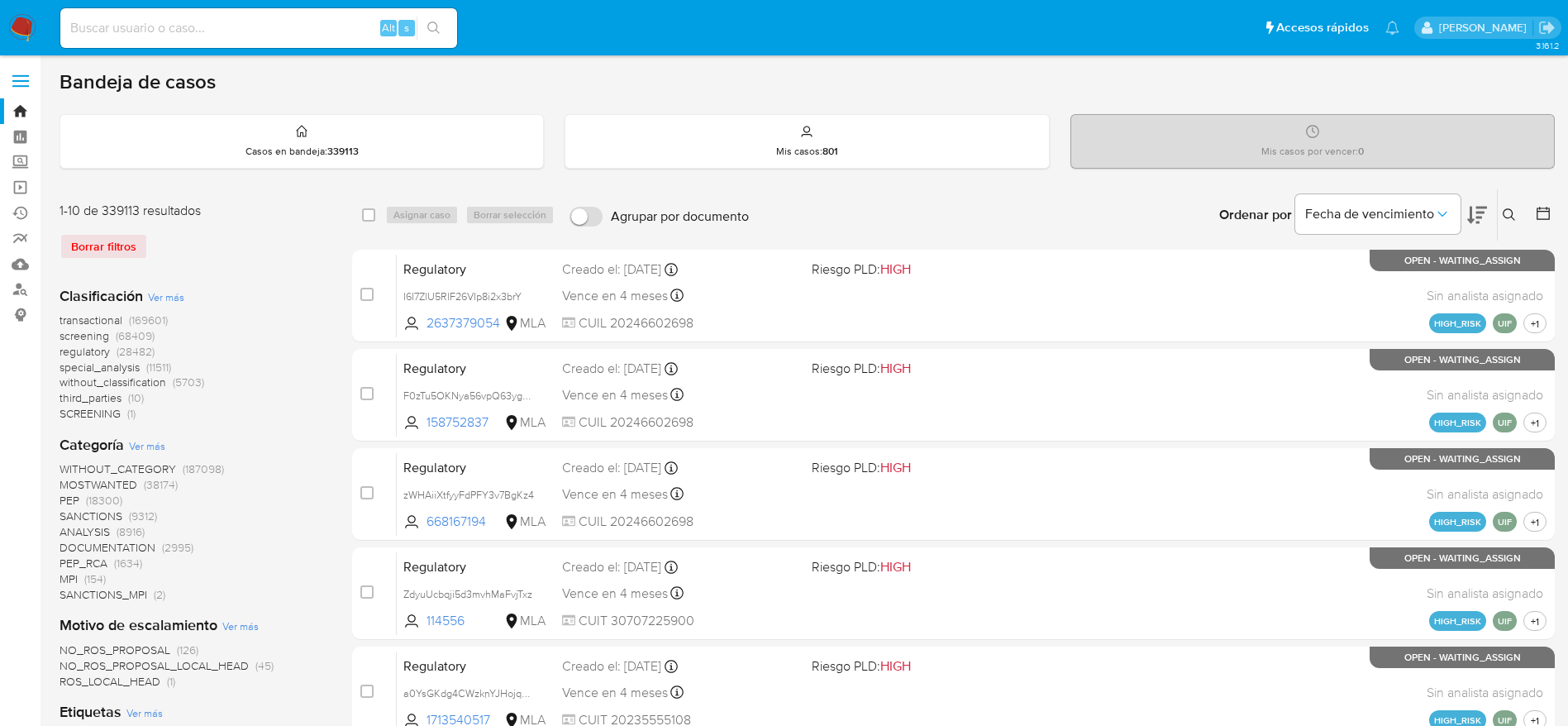
click at [1509, 220] on icon at bounding box center [1509, 214] width 13 height 13
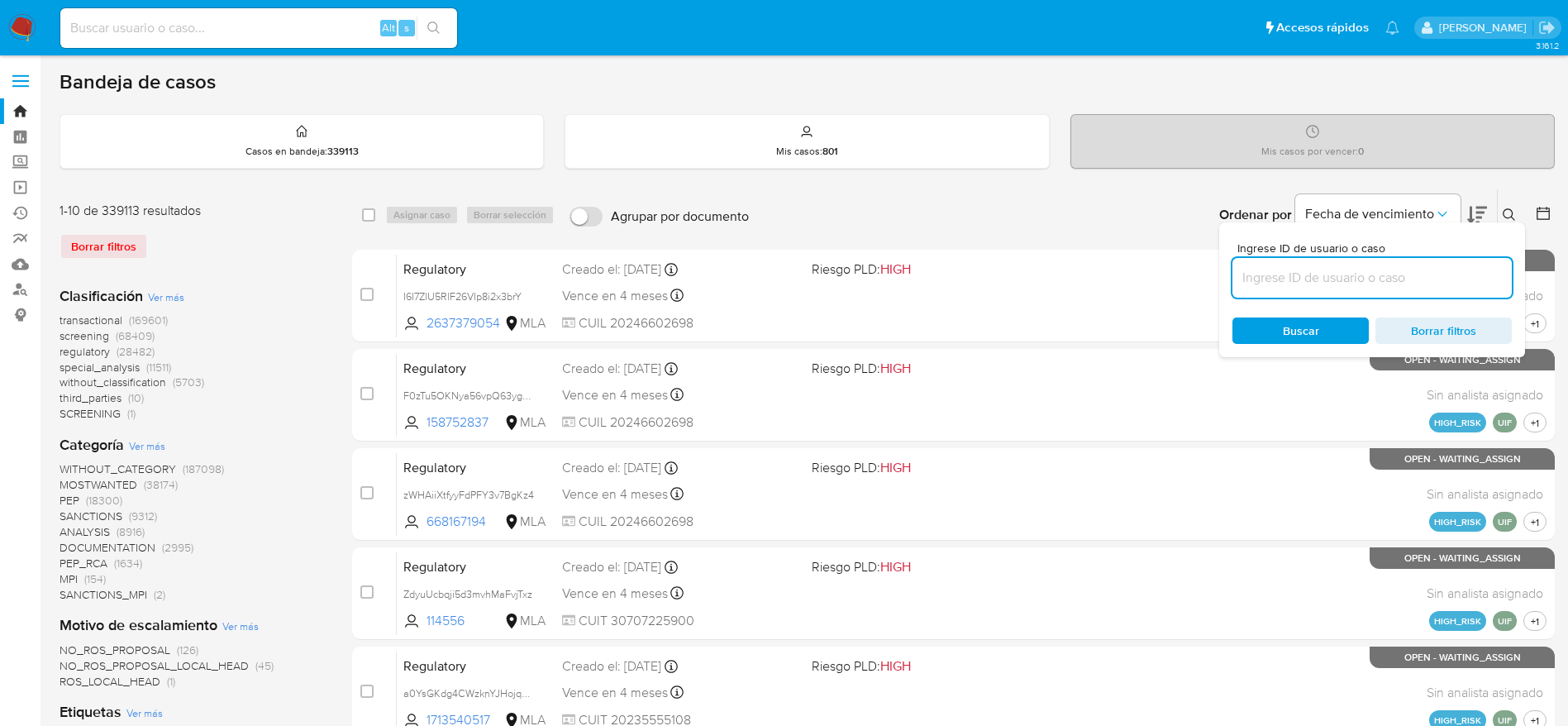
click at [1294, 288] on input at bounding box center [1372, 278] width 280 height 21
type input "GrBpLntjMf80k16kAKzNxEhh"
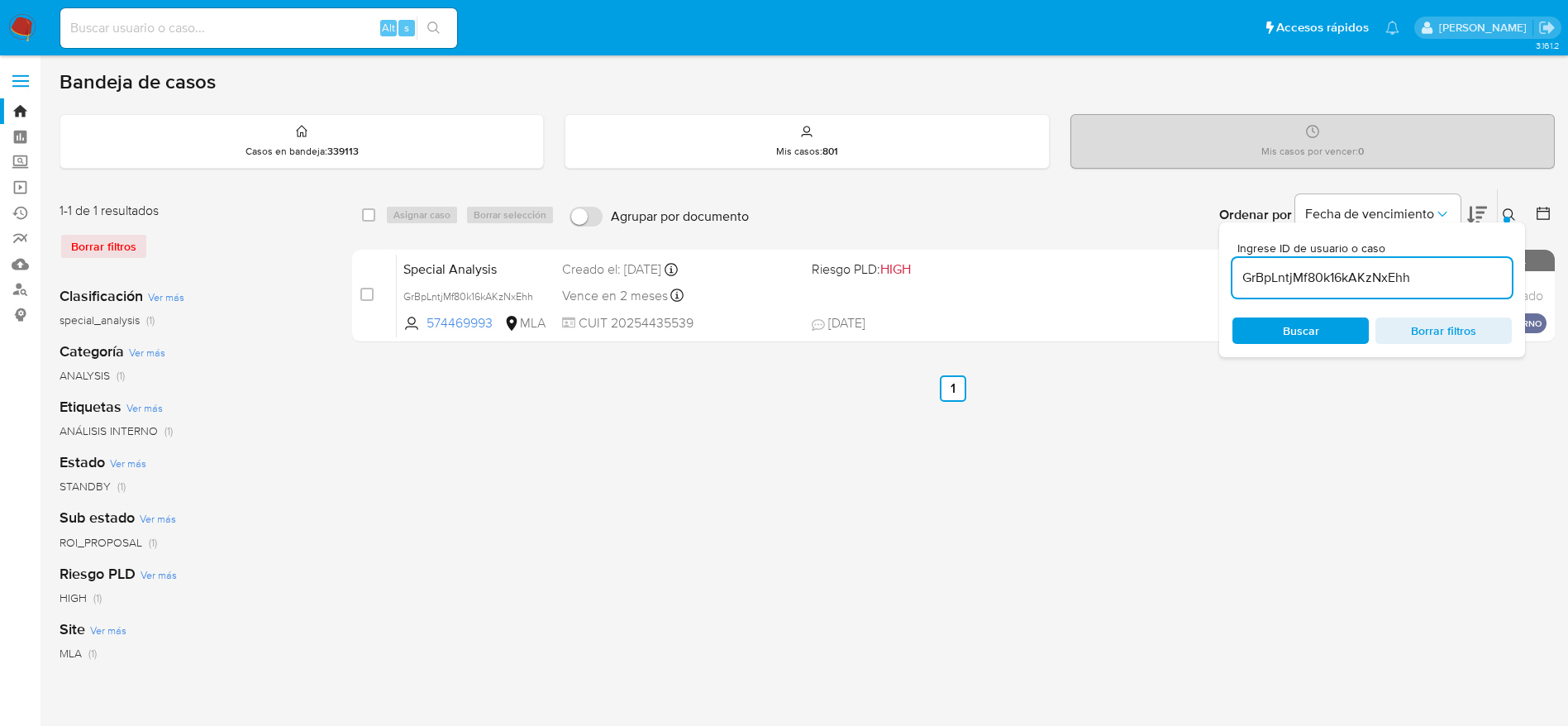
click at [360, 216] on div "select-all-cases-checkbox Asignar caso Borrar selección Agrupar por documento O…" at bounding box center [953, 215] width 1203 height 51
click at [372, 221] on div "select-all-cases-checkbox" at bounding box center [368, 214] width 13 height 17
click at [400, 216] on div "Asignar caso Borrar selección" at bounding box center [474, 214] width 176 height 19
click at [371, 214] on input "checkbox" at bounding box center [368, 214] width 13 height 13
checkbox input "true"
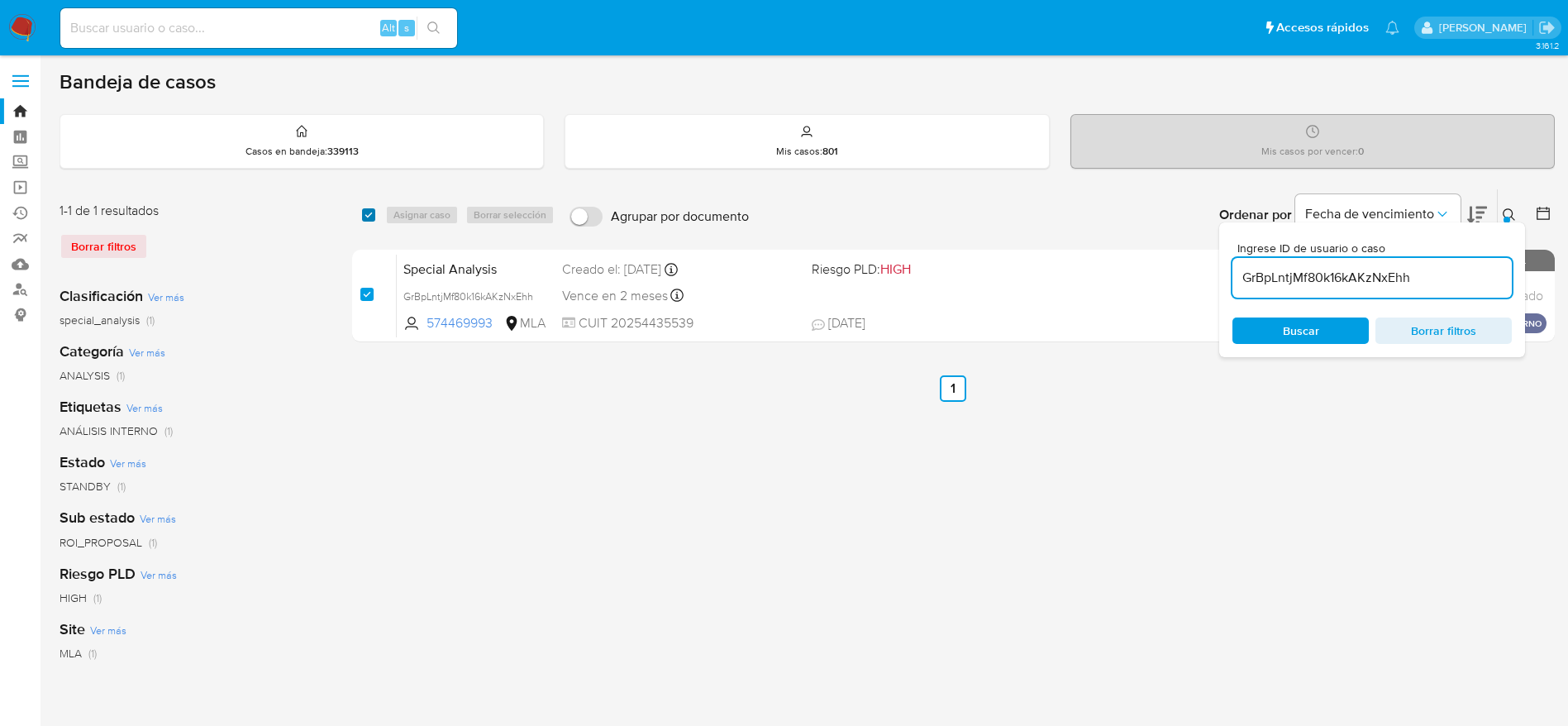
checkbox input "true"
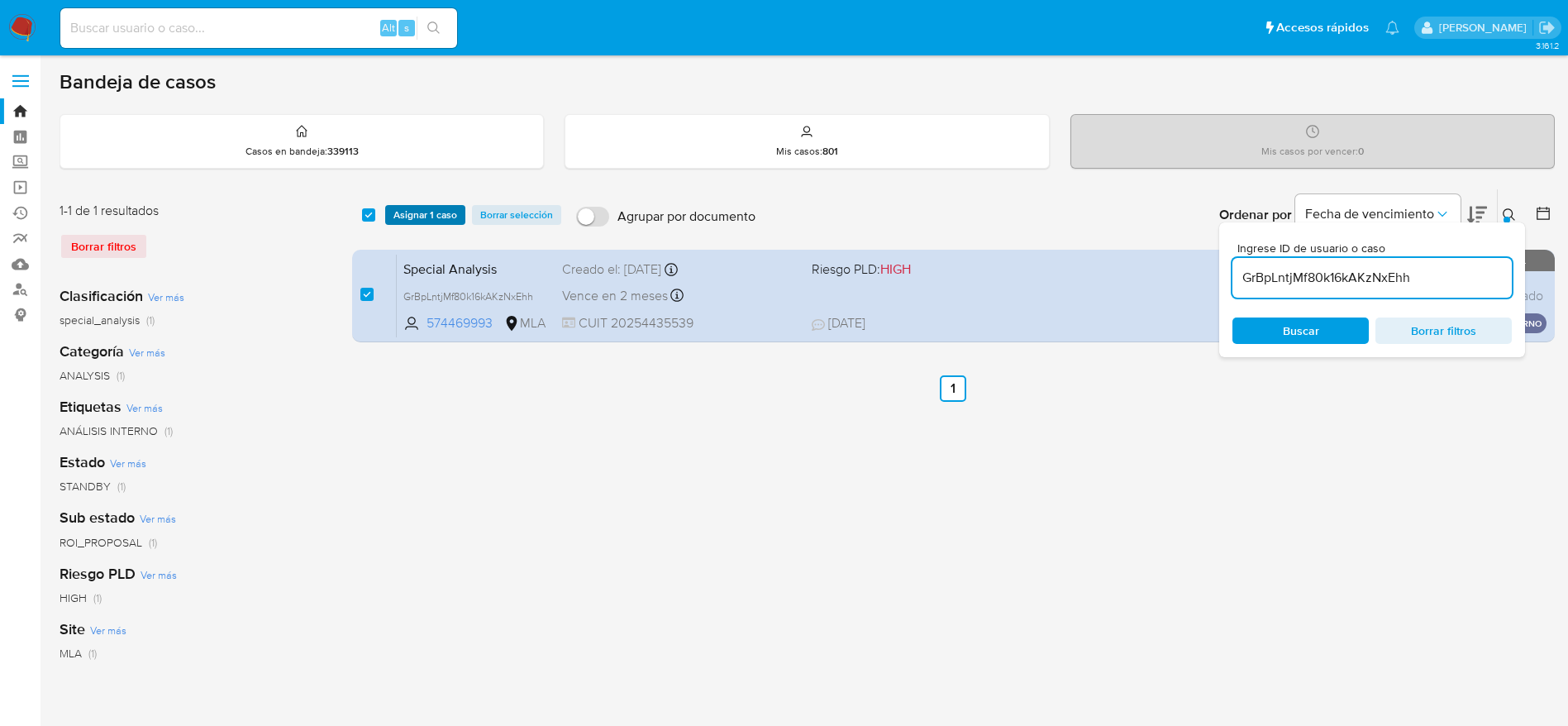
click at [394, 218] on span "Asignar 1 caso" at bounding box center [425, 214] width 64 height 17
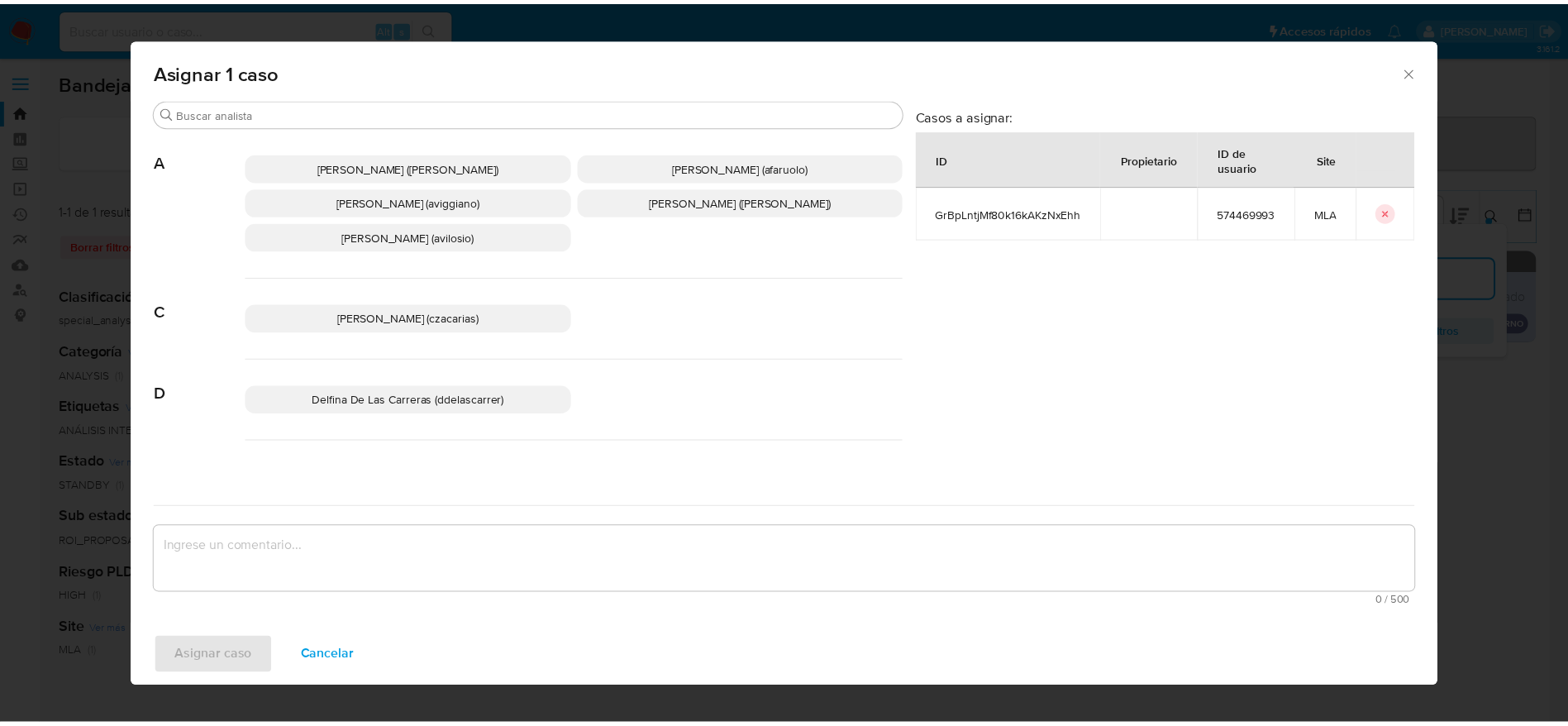
scroll to position [124, 0]
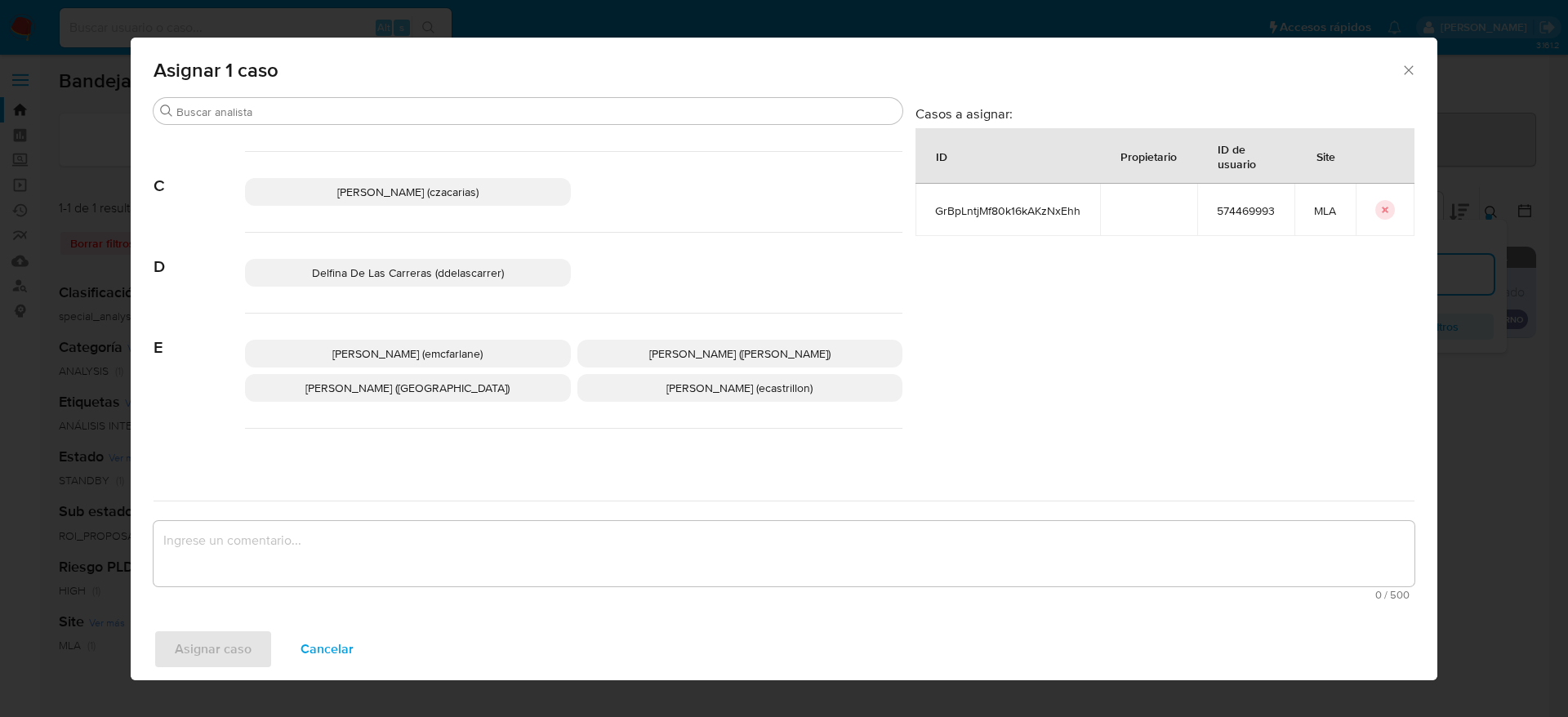
click at [465, 354] on span "Elaine Mc Farlane (emcfarlane)" at bounding box center [407, 353] width 150 height 17
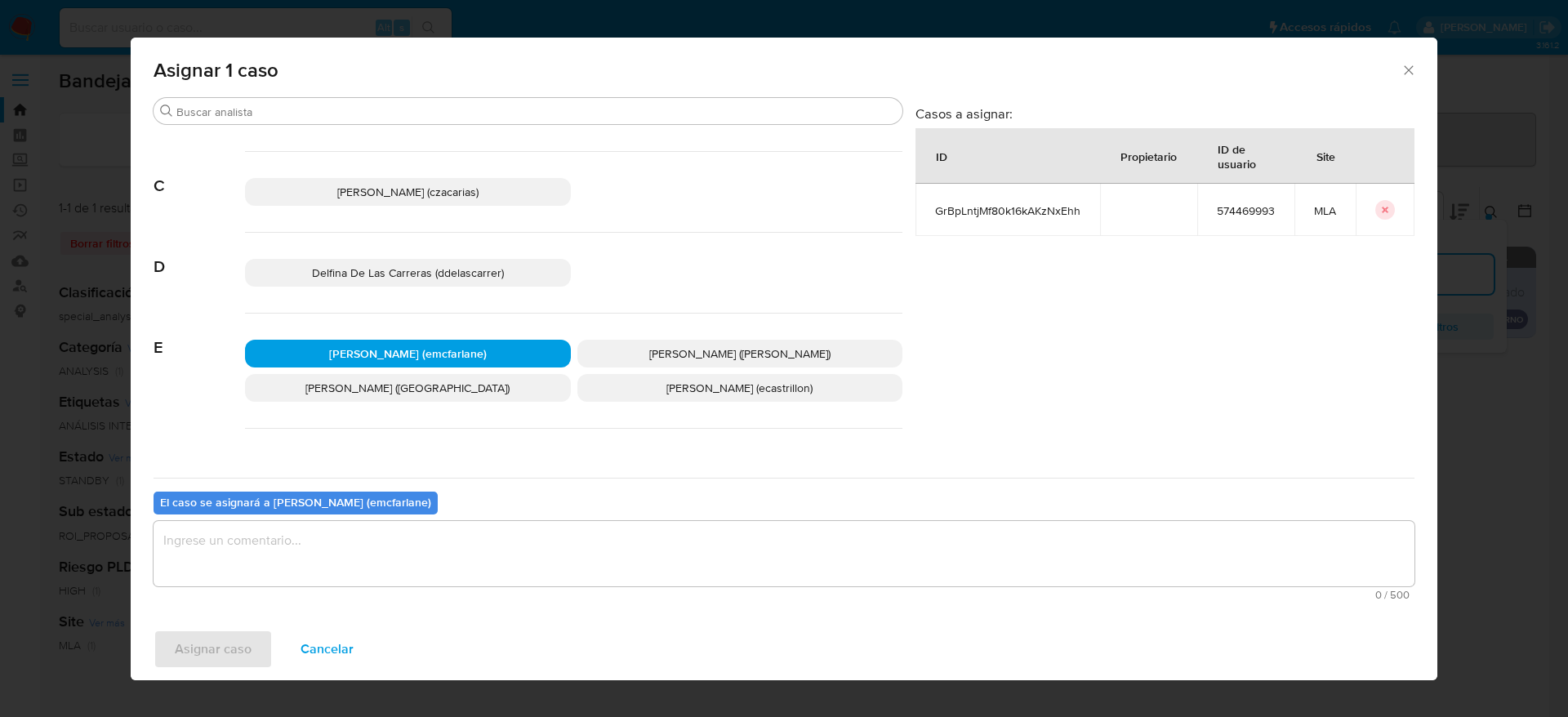
click at [391, 566] on textarea "assign-modal" at bounding box center [784, 553] width 1260 height 65
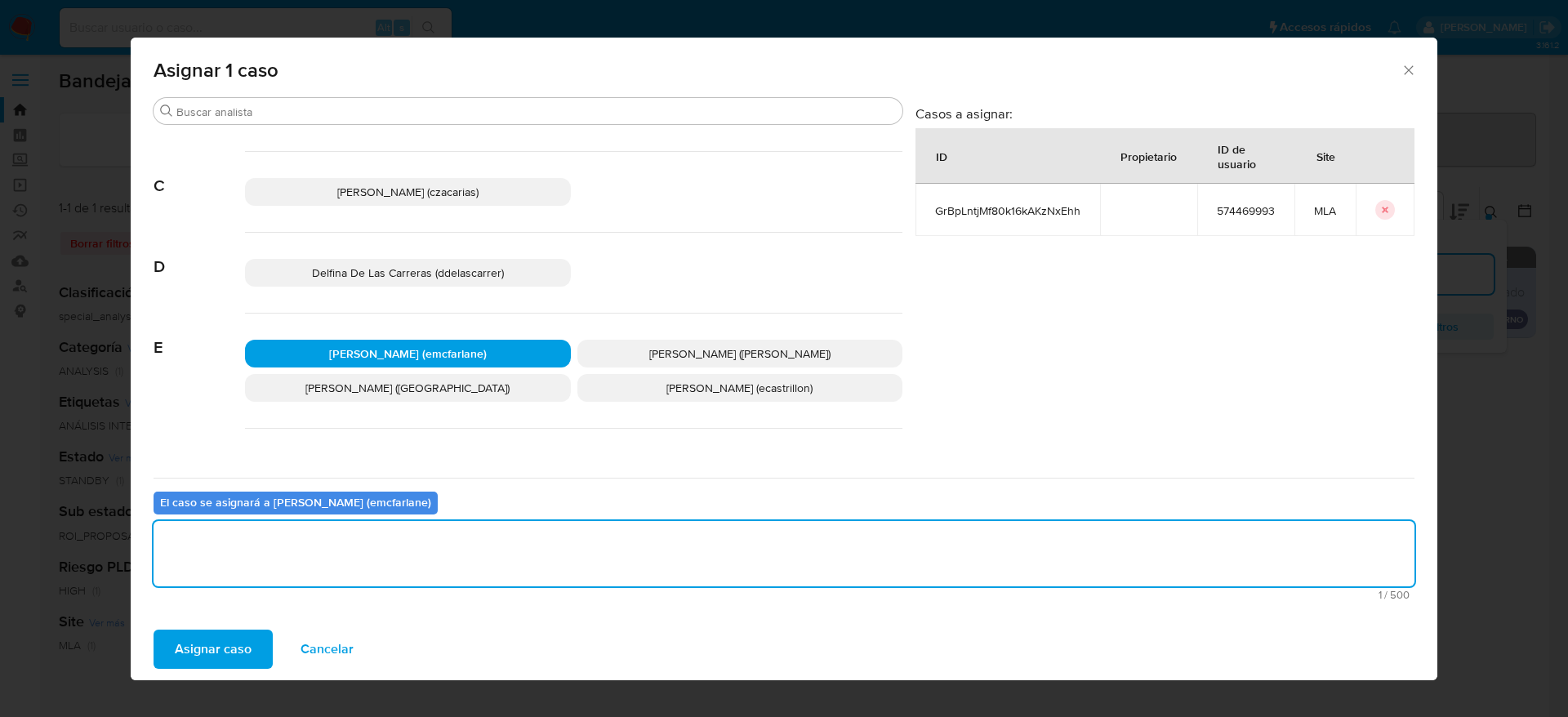
click at [241, 650] on span "Asignar caso" at bounding box center [213, 648] width 77 height 36
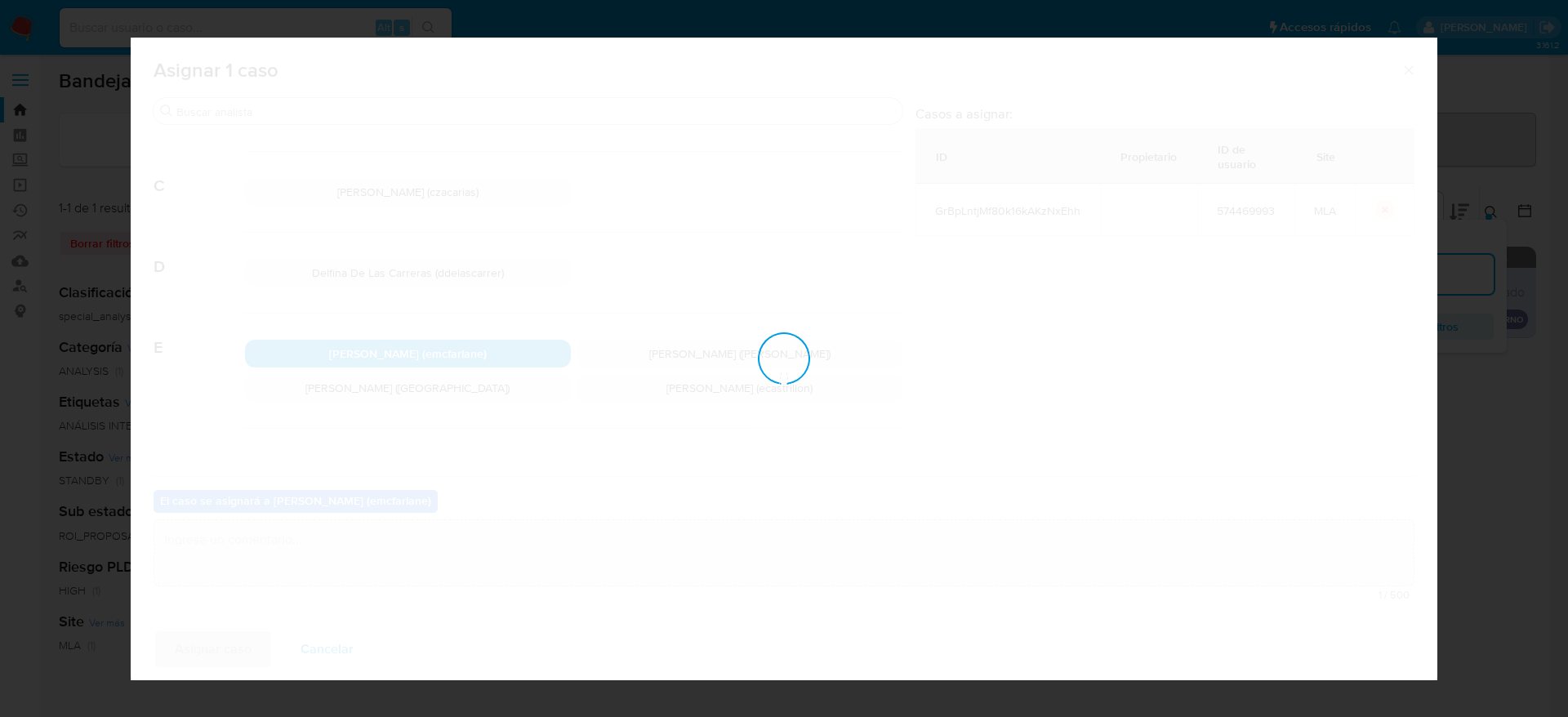
checkbox input "false"
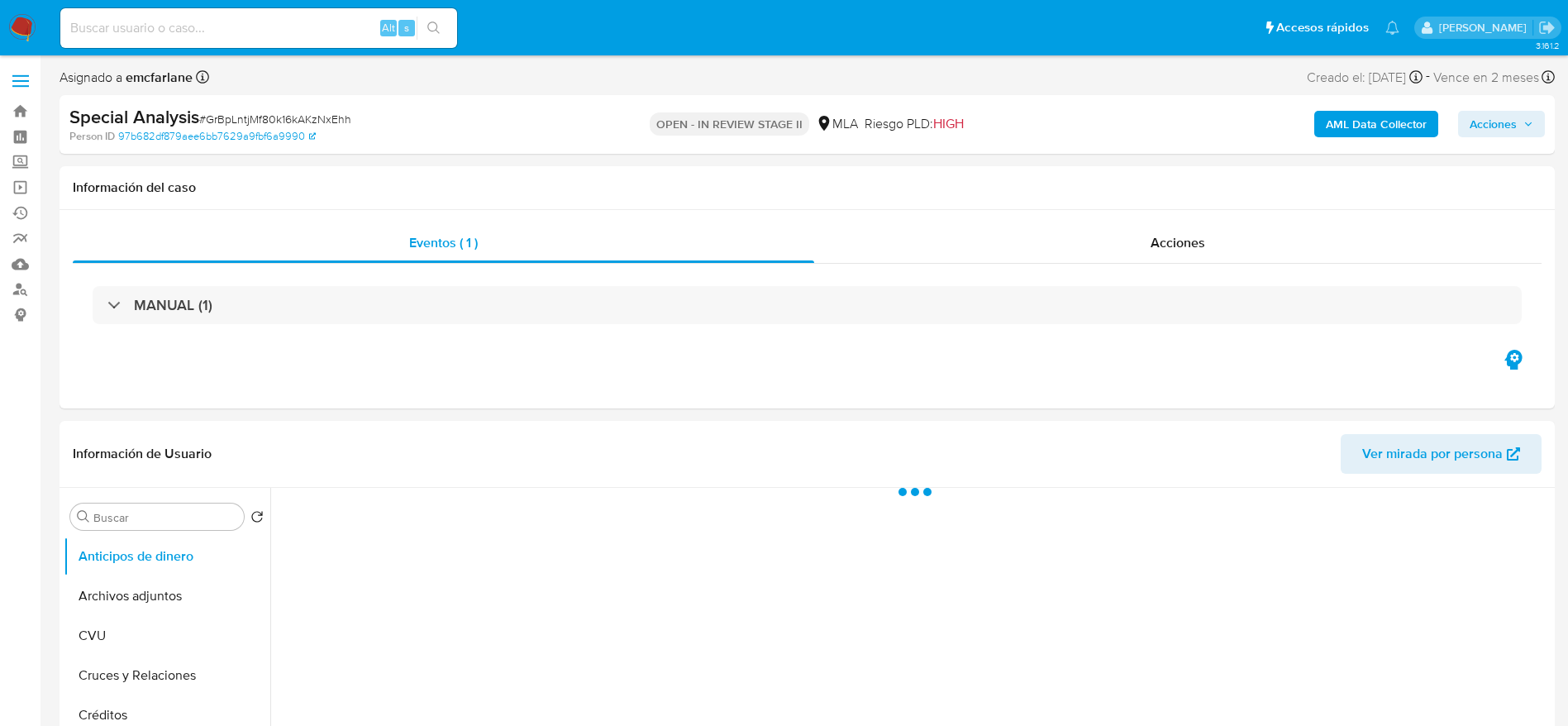
click at [1514, 128] on span "Acciones" at bounding box center [1493, 124] width 47 height 26
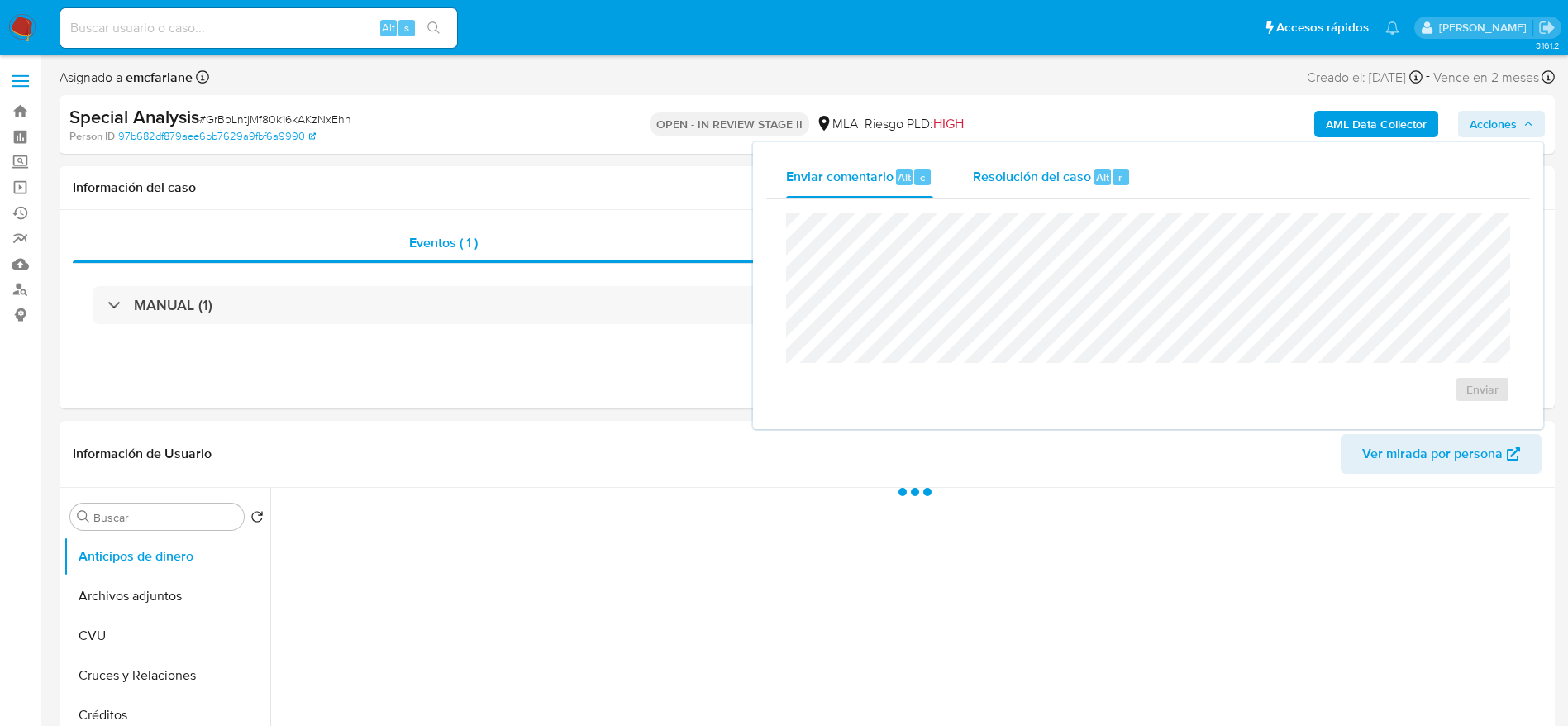
select select "10"
click at [1088, 183] on span "Resolución del caso" at bounding box center [1032, 176] width 118 height 19
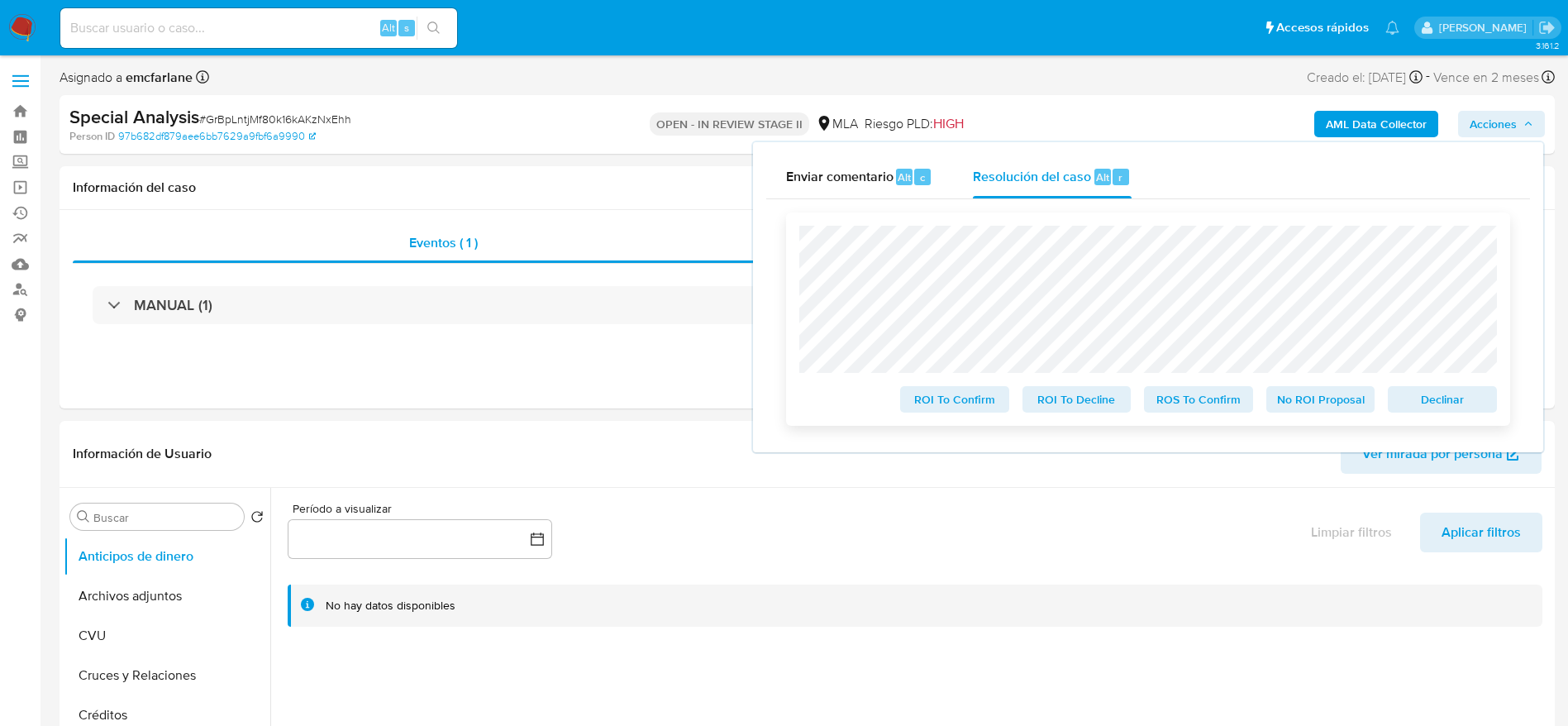
click at [1448, 399] on span "Declinar" at bounding box center [1442, 399] width 86 height 23
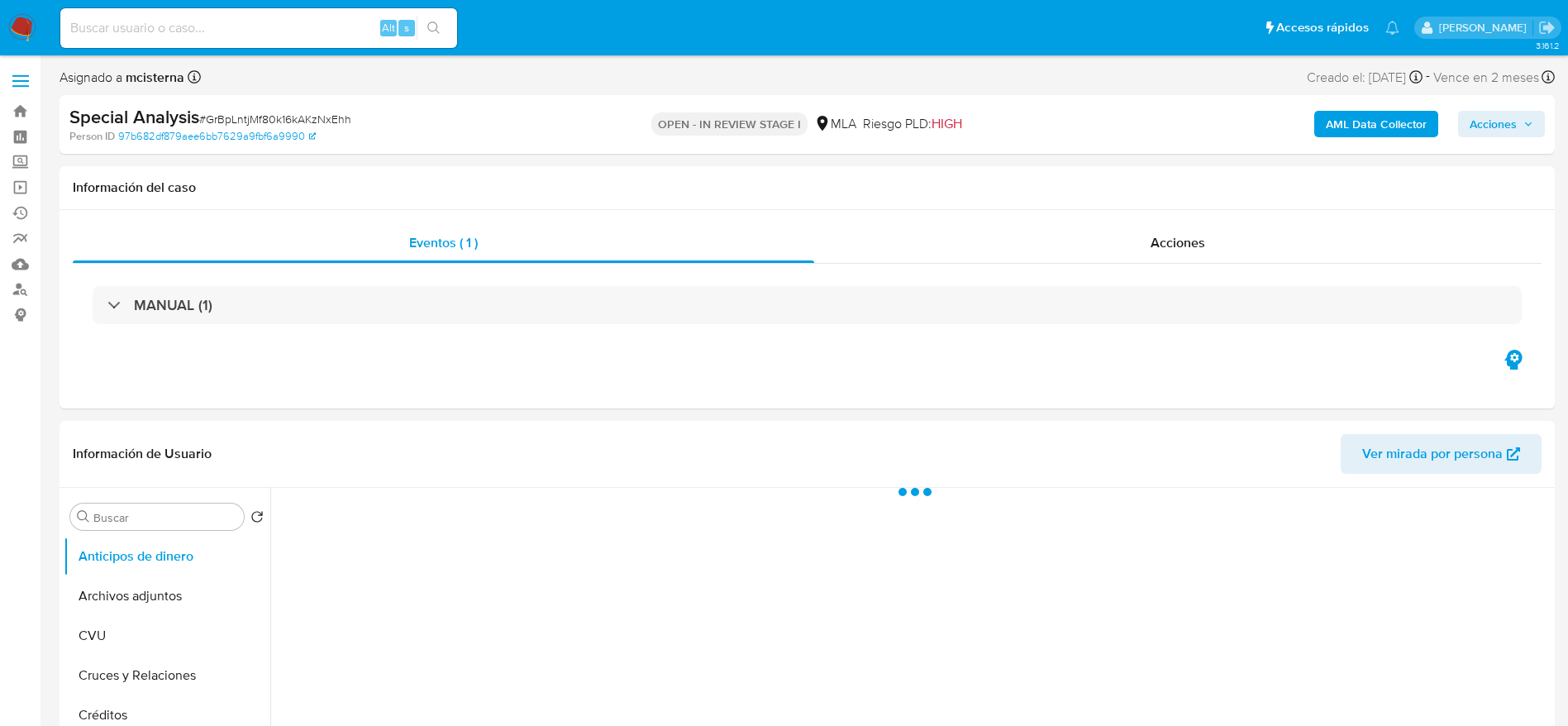
click at [308, 117] on span "# GrBpLntjMf80k16kAKzNxEhh" at bounding box center [275, 119] width 152 height 17
drag, startPoint x: 308, startPoint y: 118, endPoint x: 173, endPoint y: 26, distance: 163.4
click at [308, 116] on span "# GrBpLntjMf80k16kAKzNxEhh" at bounding box center [275, 119] width 152 height 17
copy span "GrBpLntjMf80k16kAKzNxEhh"
select select "10"
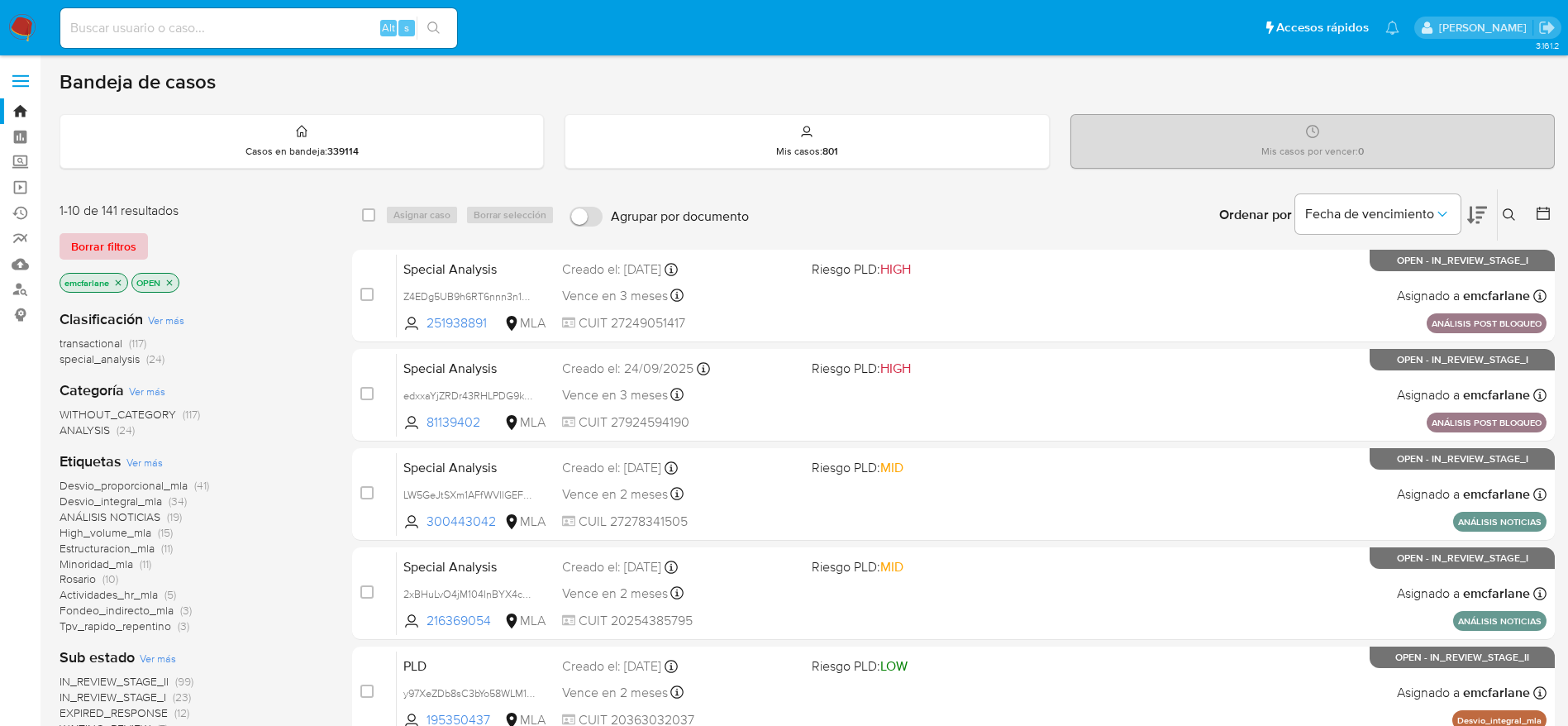
click at [106, 240] on span "Borrar filtros" at bounding box center [104, 246] width 65 height 23
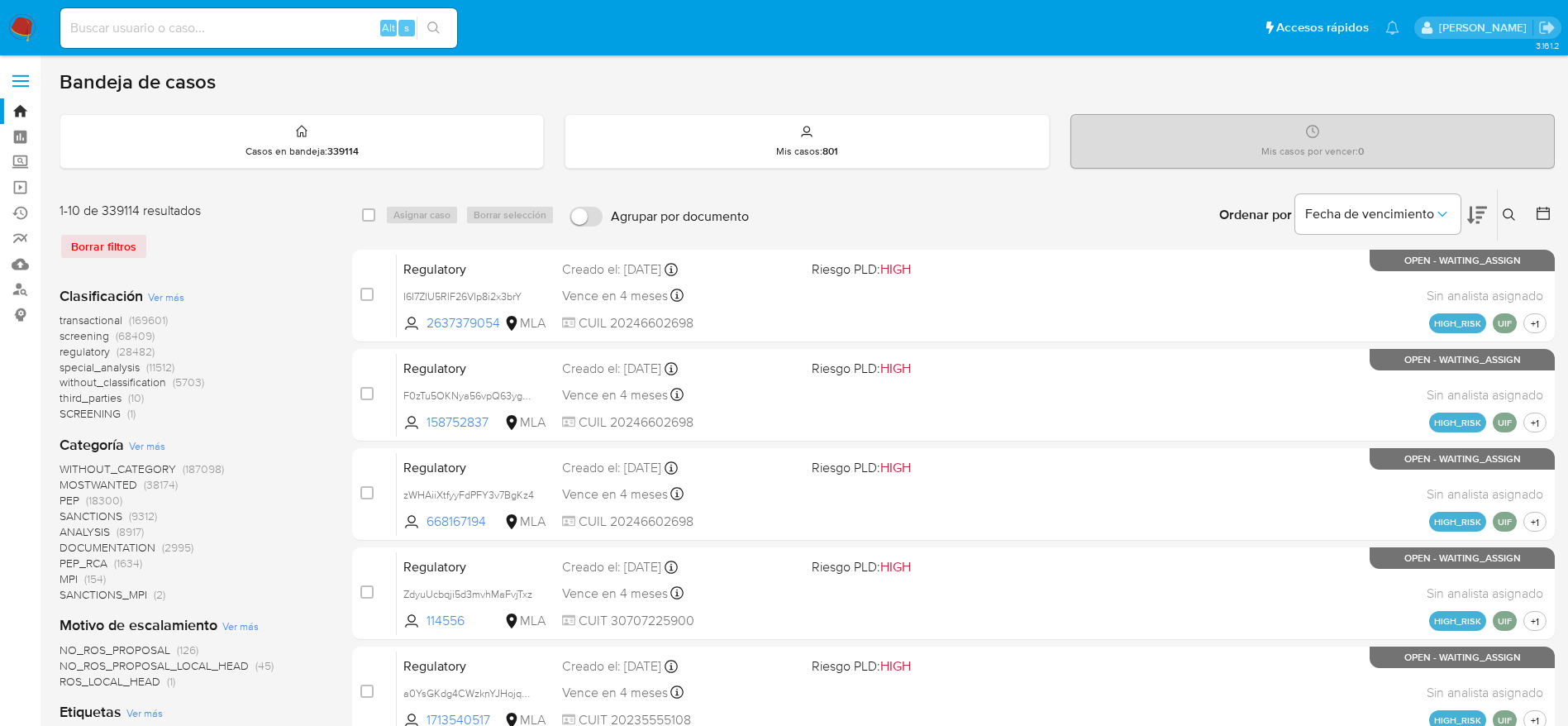
click at [1512, 221] on button at bounding box center [1512, 214] width 27 height 19
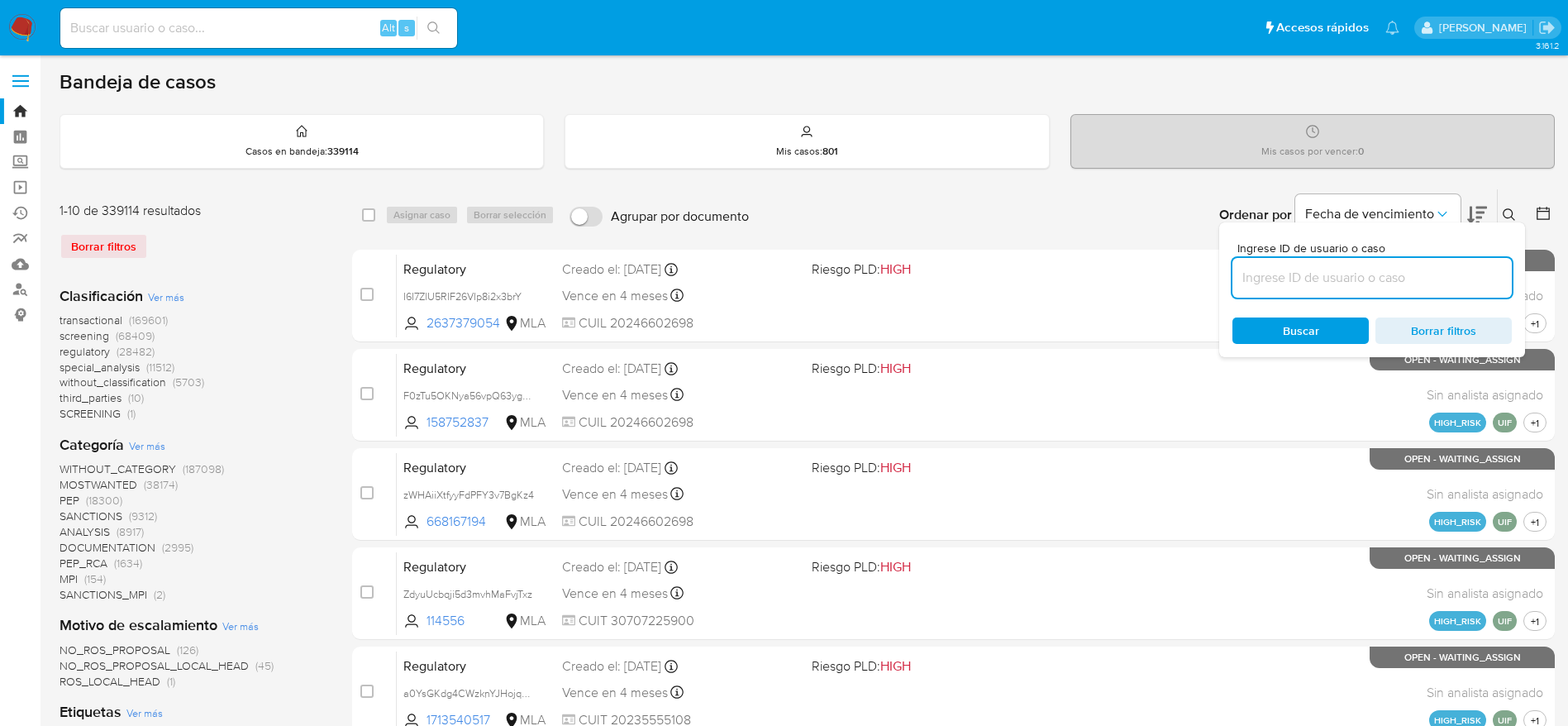
click at [1299, 277] on input at bounding box center [1372, 278] width 280 height 21
type input "GrBpLntjMf80k16kAKzNxEhh"
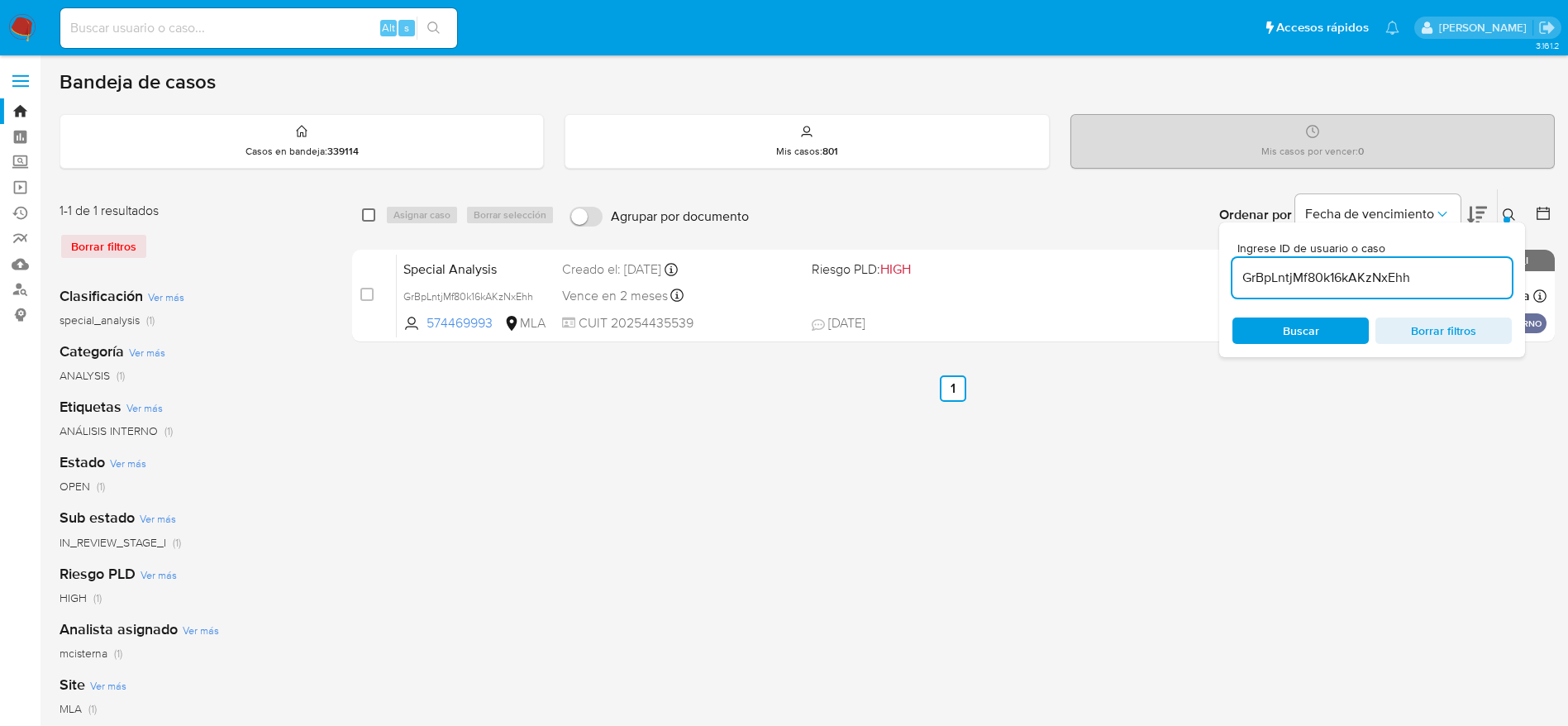
drag, startPoint x: 371, startPoint y: 213, endPoint x: 418, endPoint y: 218, distance: 47.3
click at [371, 212] on input "checkbox" at bounding box center [368, 214] width 13 height 13
checkbox input "true"
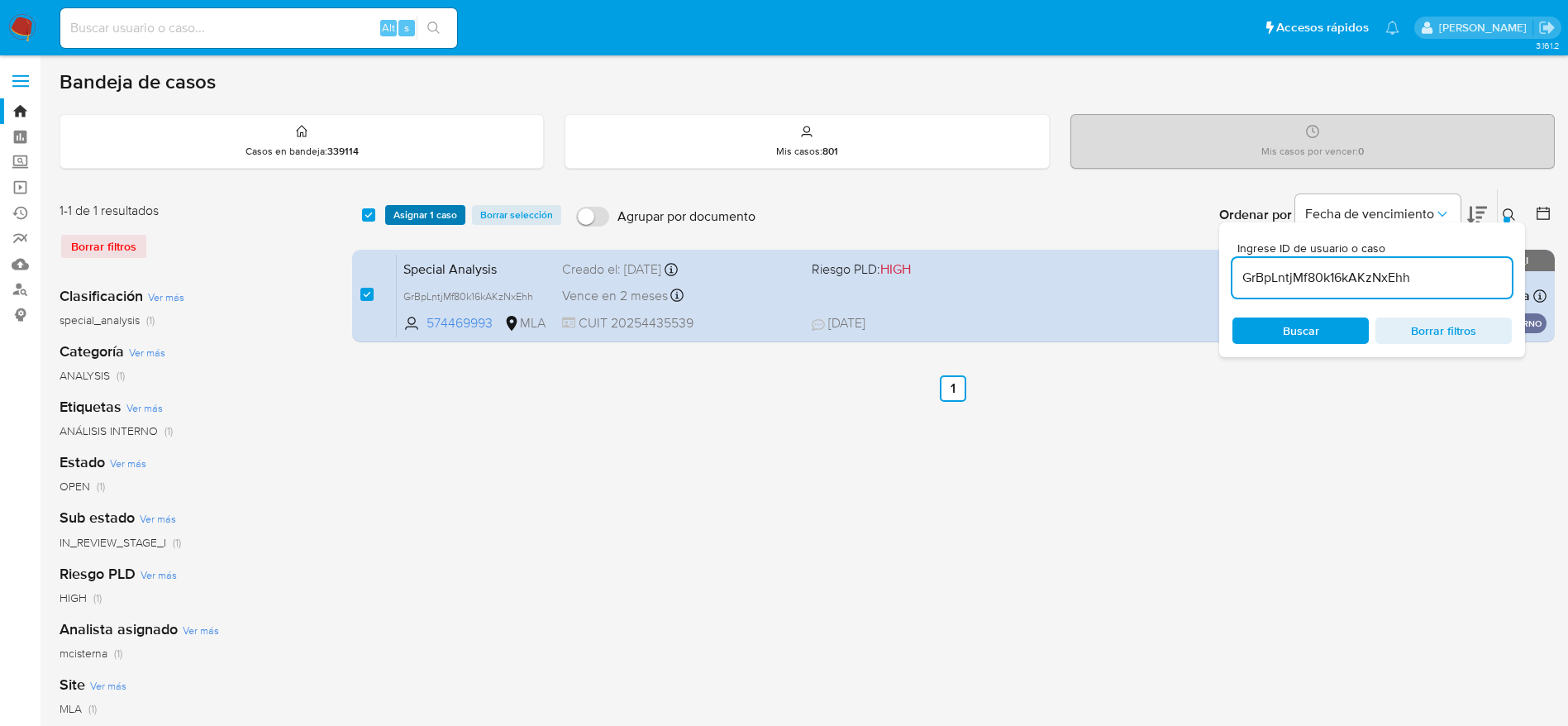
click at [432, 218] on span "Asignar 1 caso" at bounding box center [425, 214] width 64 height 17
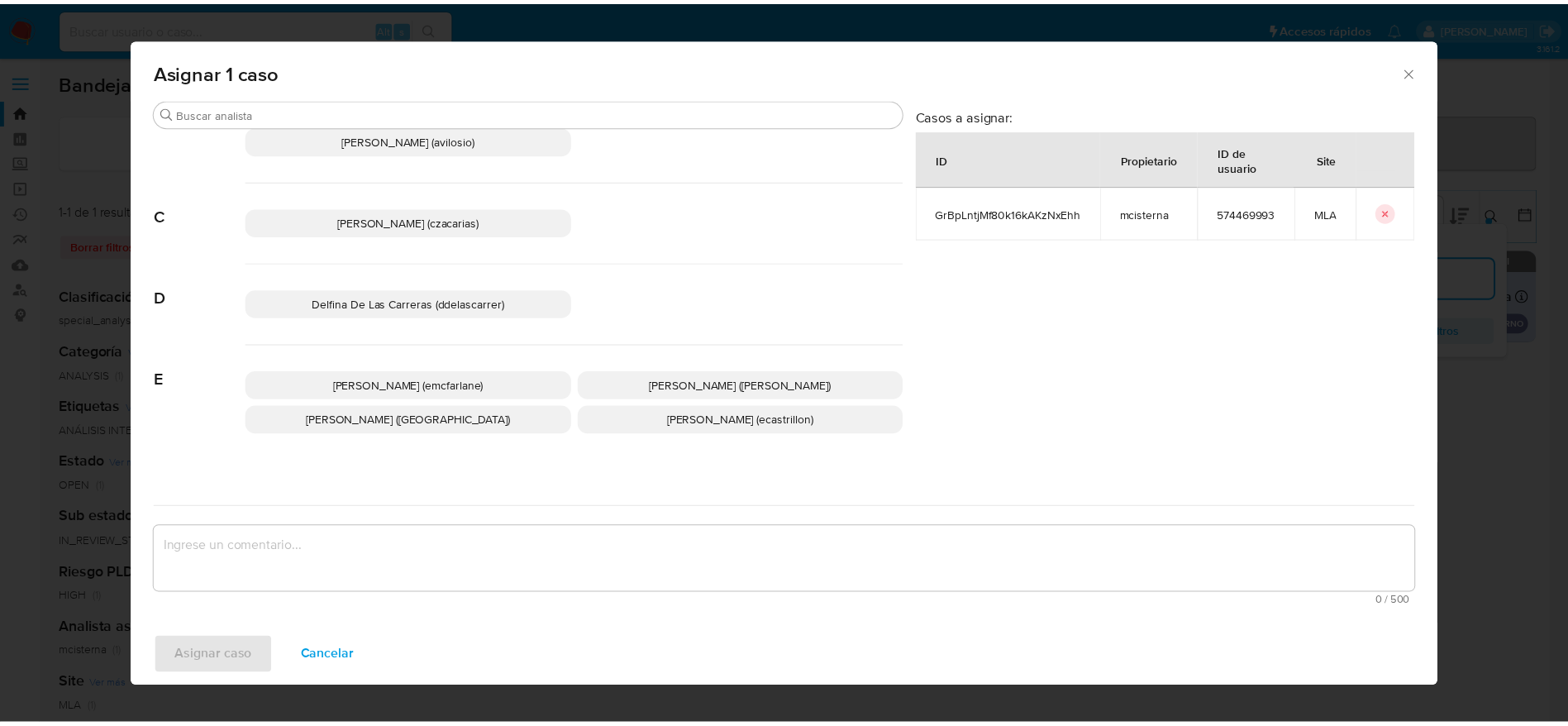
scroll to position [248, 0]
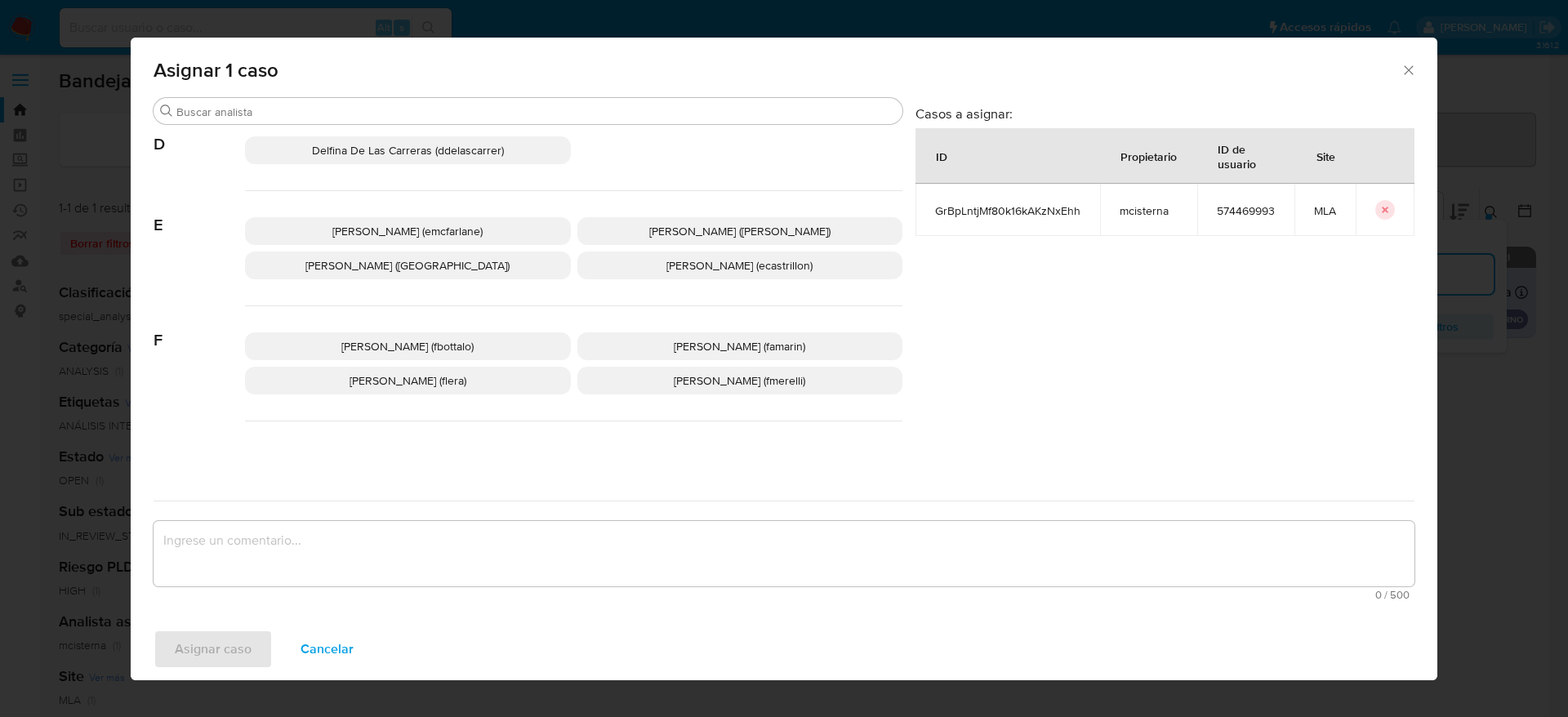
click at [416, 234] on span "Elaine Mc Farlane (emcfarlane)" at bounding box center [407, 231] width 150 height 17
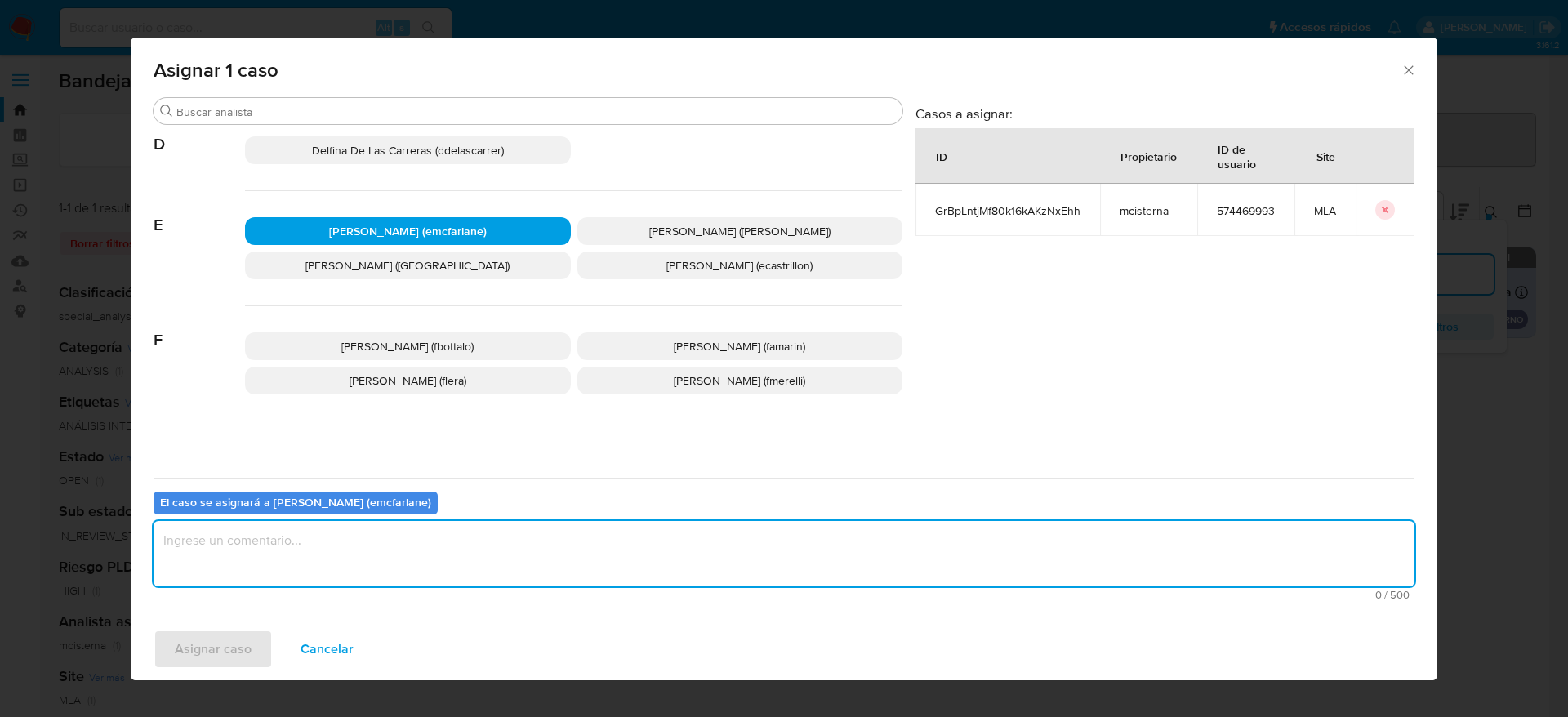
click at [330, 539] on textarea "assign-modal" at bounding box center [784, 553] width 1260 height 65
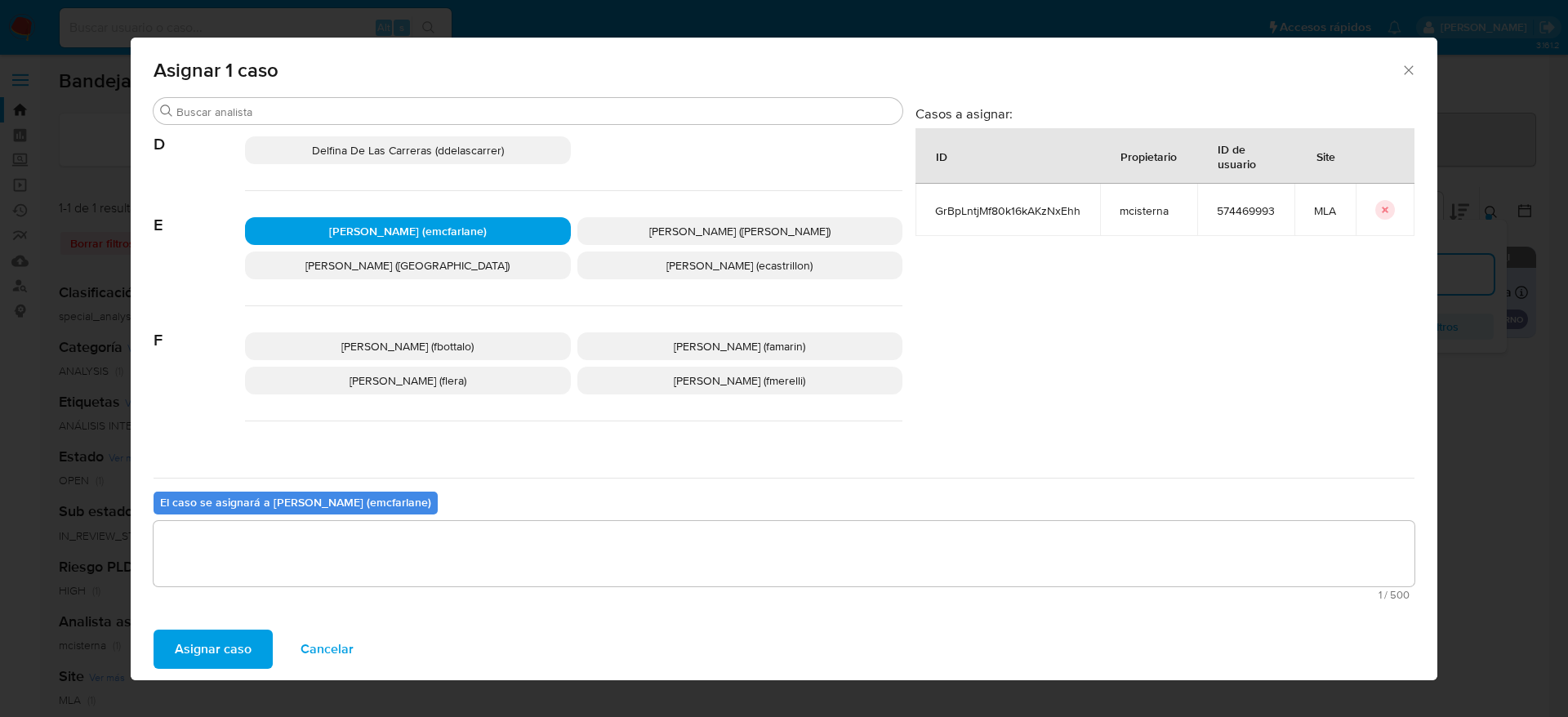
click at [199, 660] on span "Asignar caso" at bounding box center [213, 648] width 77 height 36
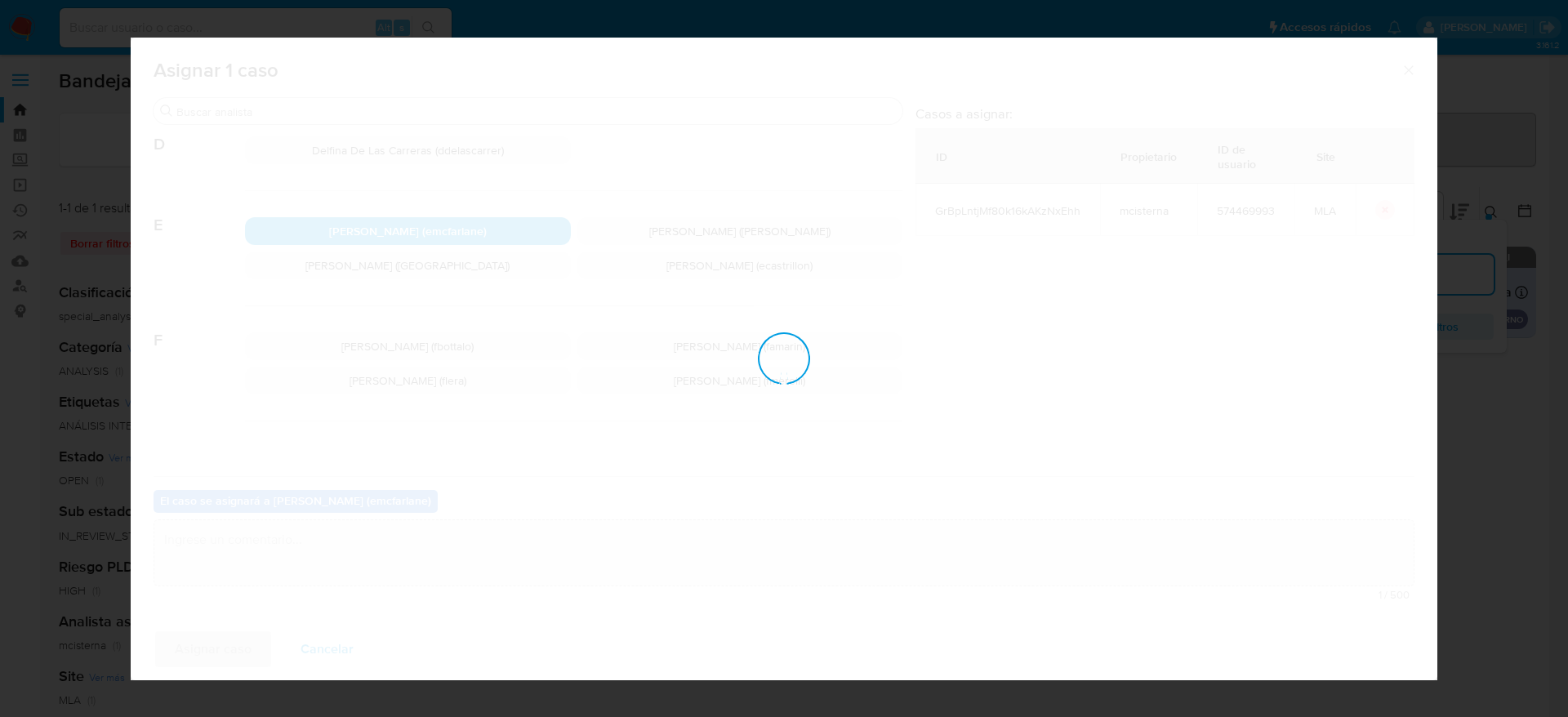
checkbox input "false"
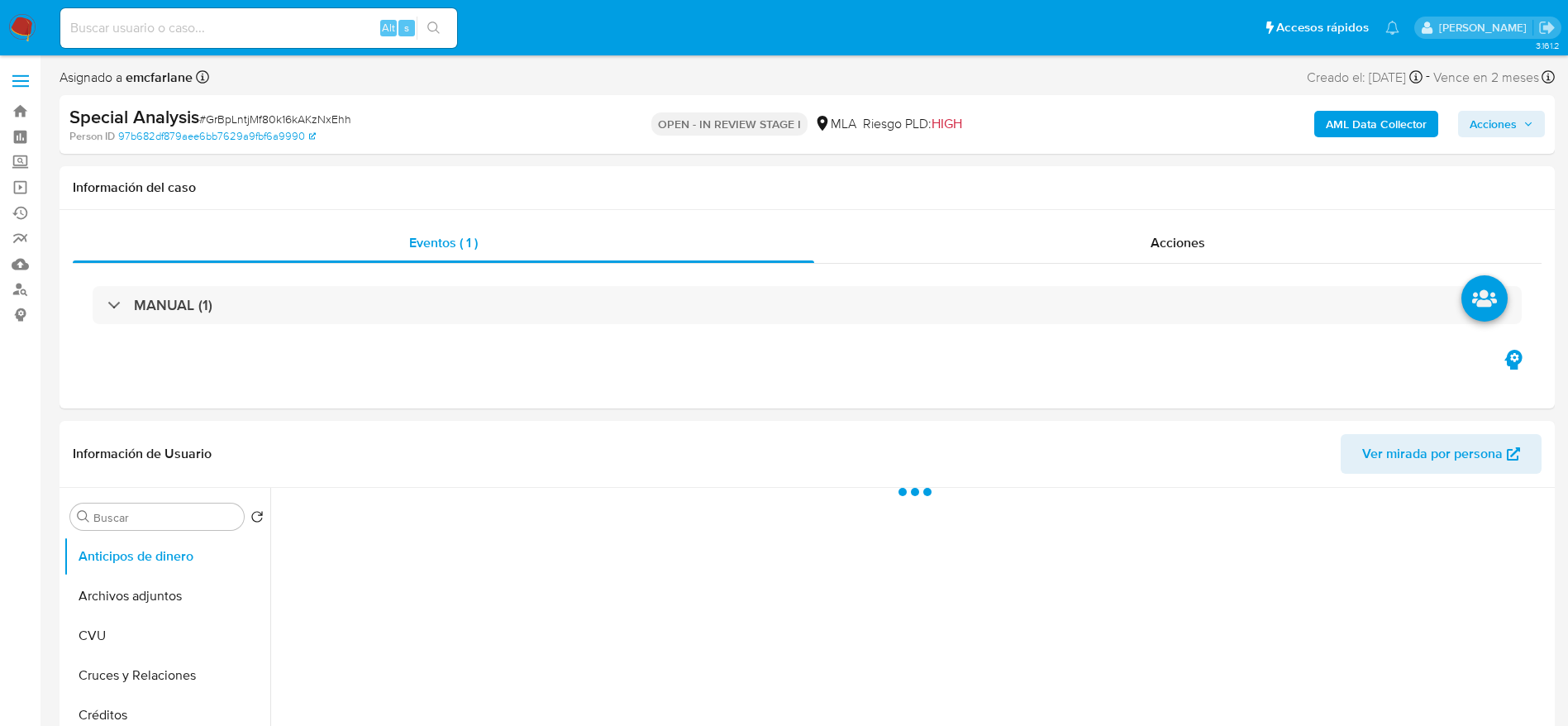
select select "10"
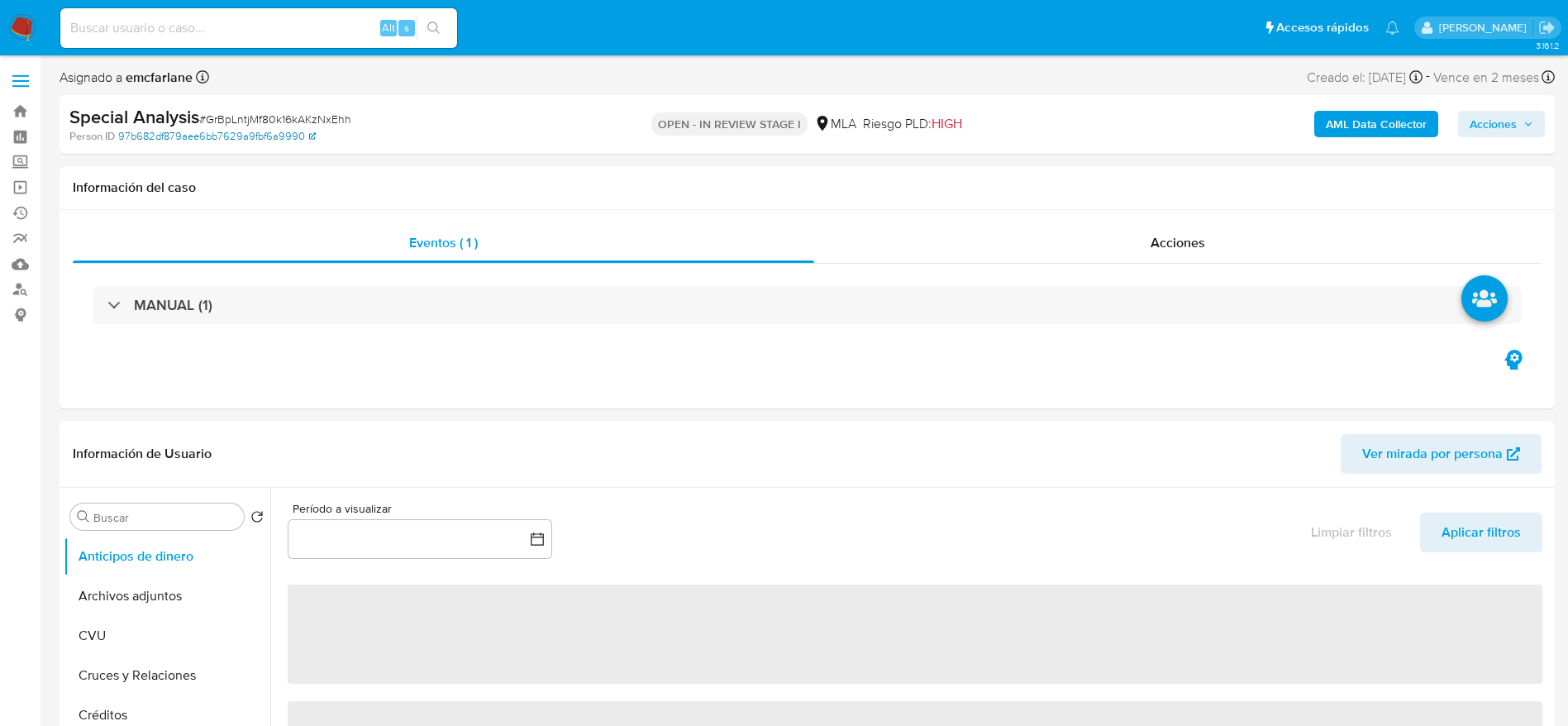
scroll to position [124, 0]
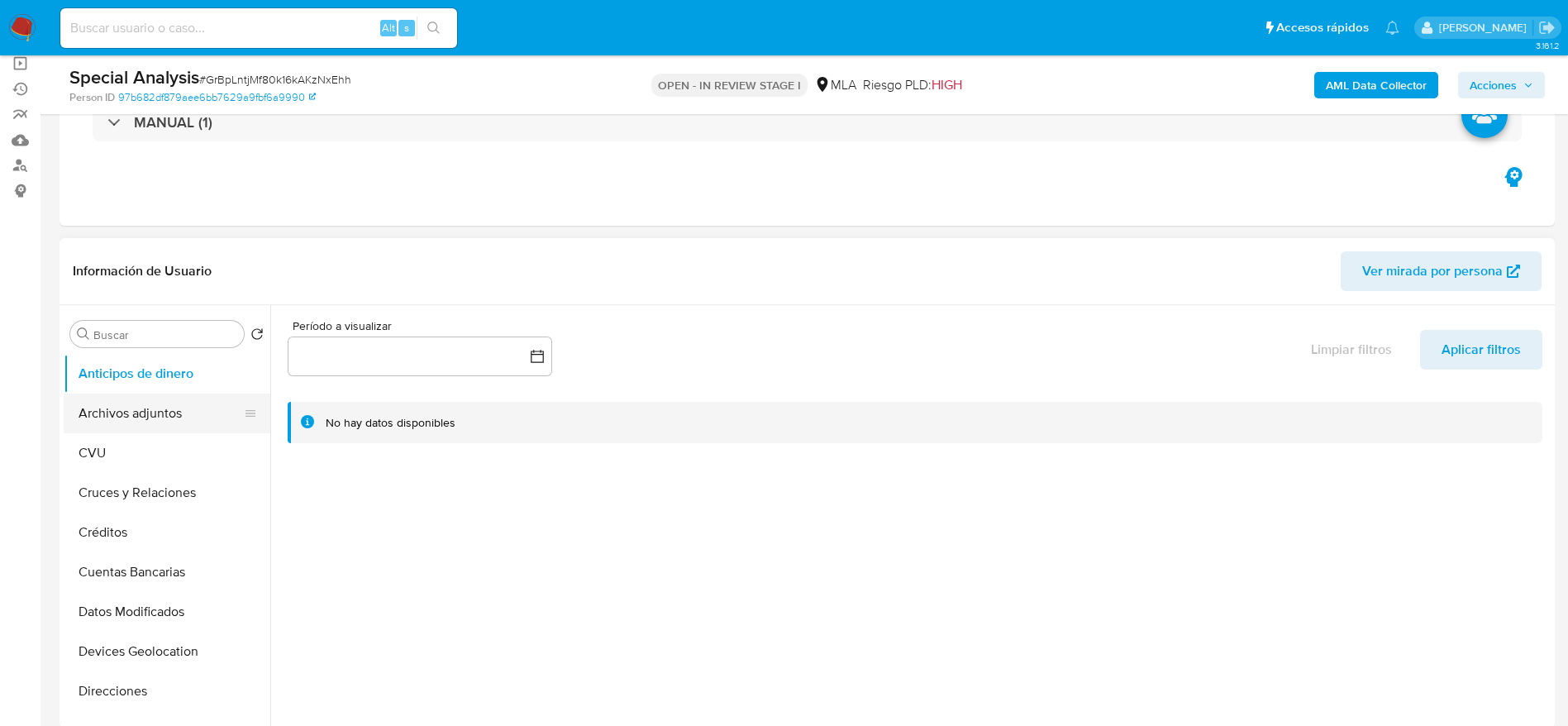
click at [121, 406] on button "Archivos adjuntos" at bounding box center [160, 413] width 193 height 40
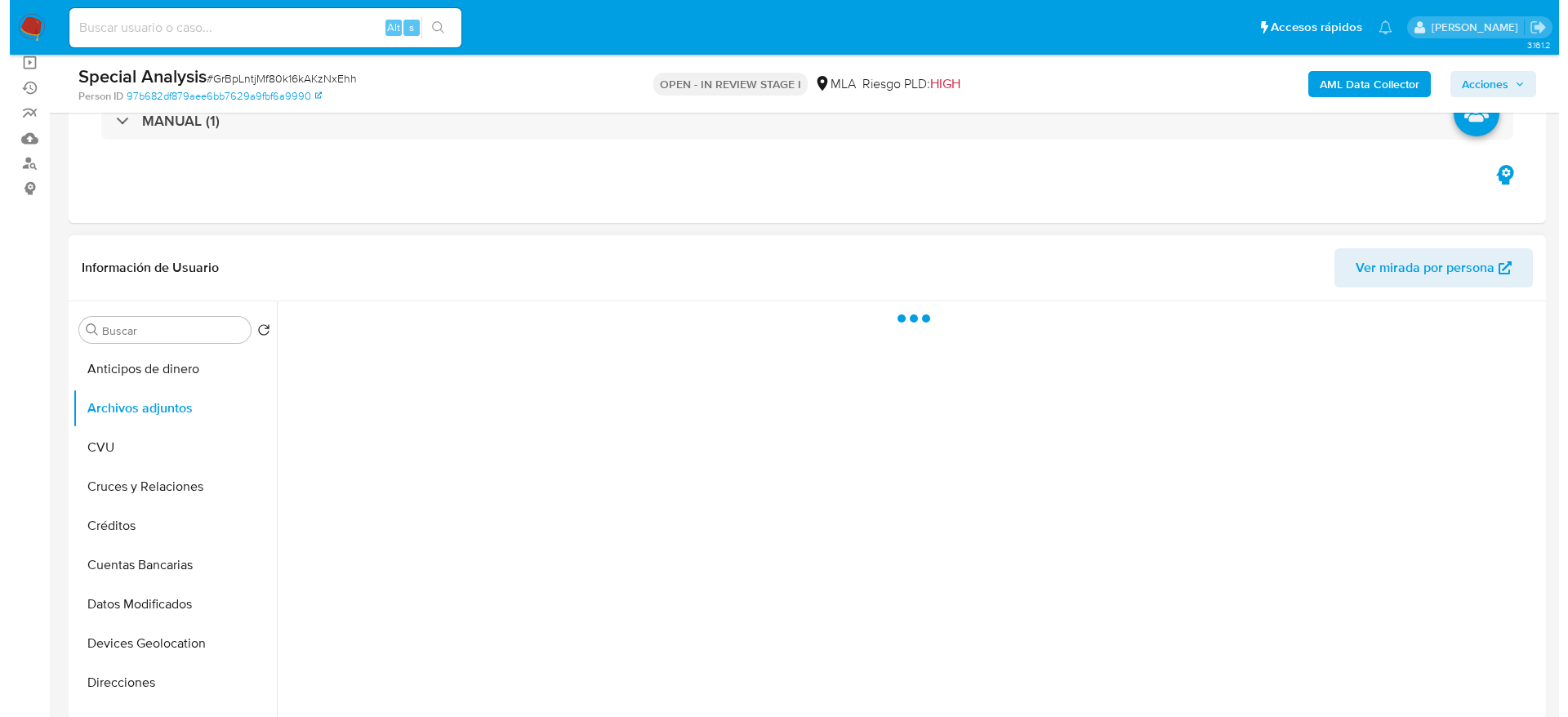
scroll to position [245, 0]
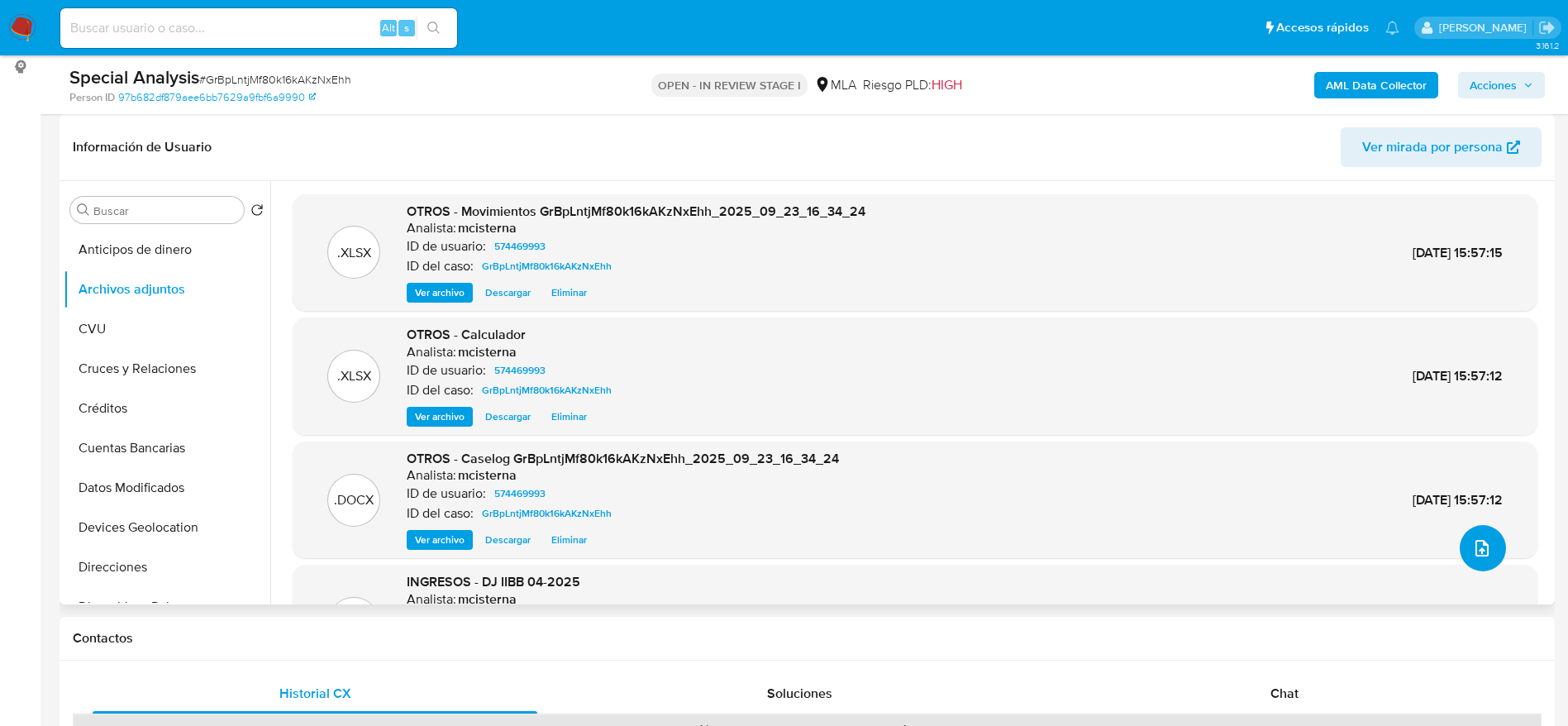
click at [1482, 550] on icon "upload-file" at bounding box center [1482, 548] width 19 height 19
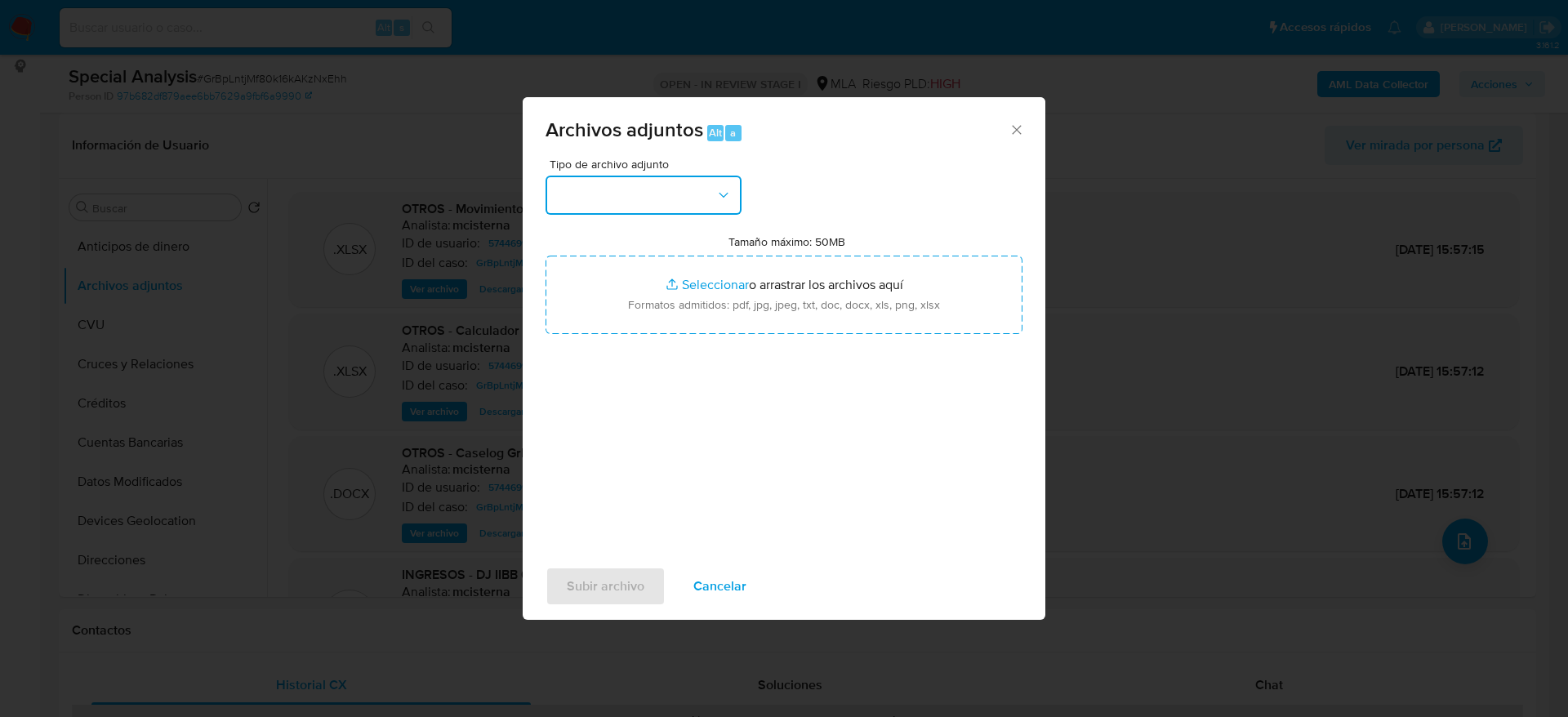
click at [689, 200] on button "button" at bounding box center [643, 194] width 196 height 39
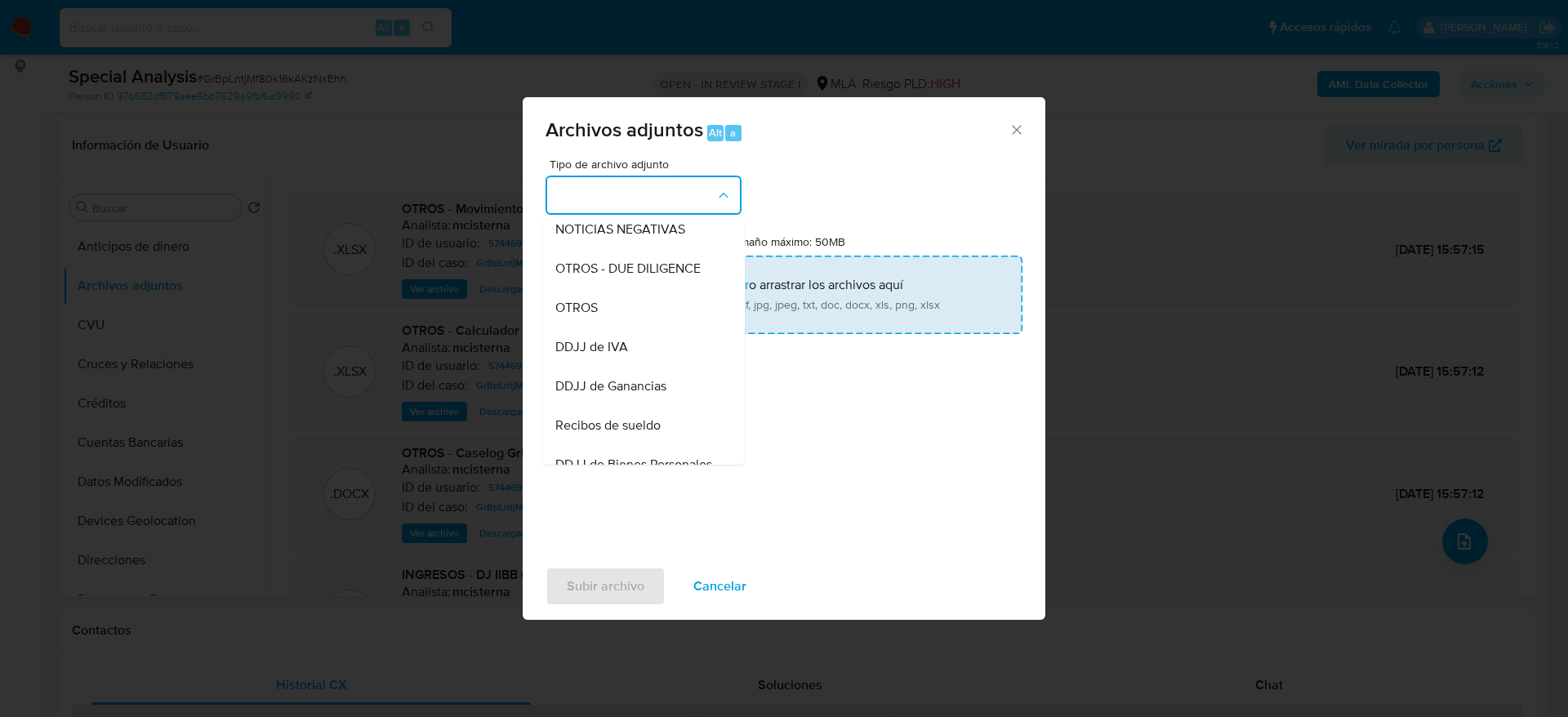
drag, startPoint x: 567, startPoint y: 323, endPoint x: 596, endPoint y: 317, distance: 29.6
click at [567, 316] on span "OTROS" at bounding box center [576, 308] width 43 height 17
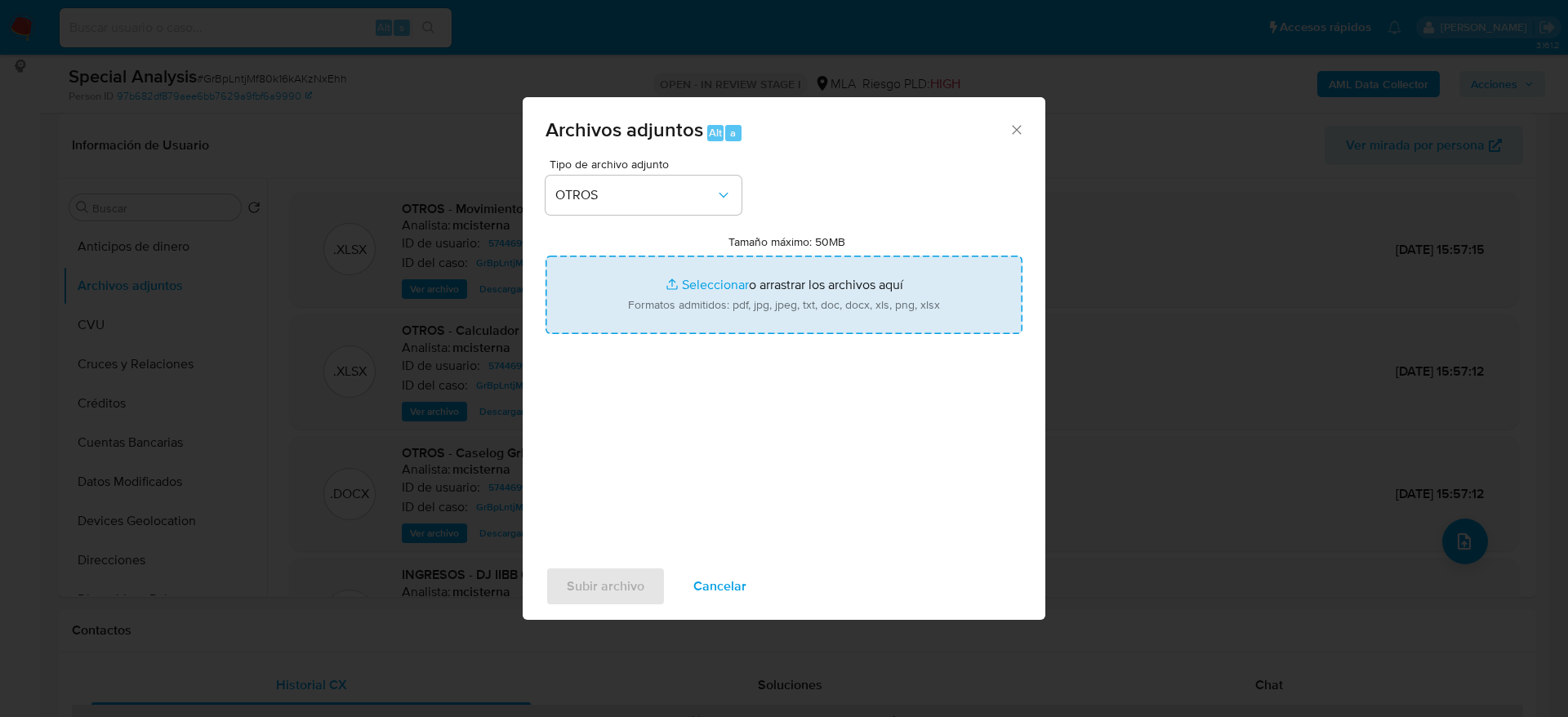
click at [762, 281] on input "Tamaño máximo: 50MB Seleccionar archivos" at bounding box center [784, 294] width 477 height 78
type input "C:\fakepath\Documentacion GrBpLntjMf80k16kAKzNxEhh.pdf"
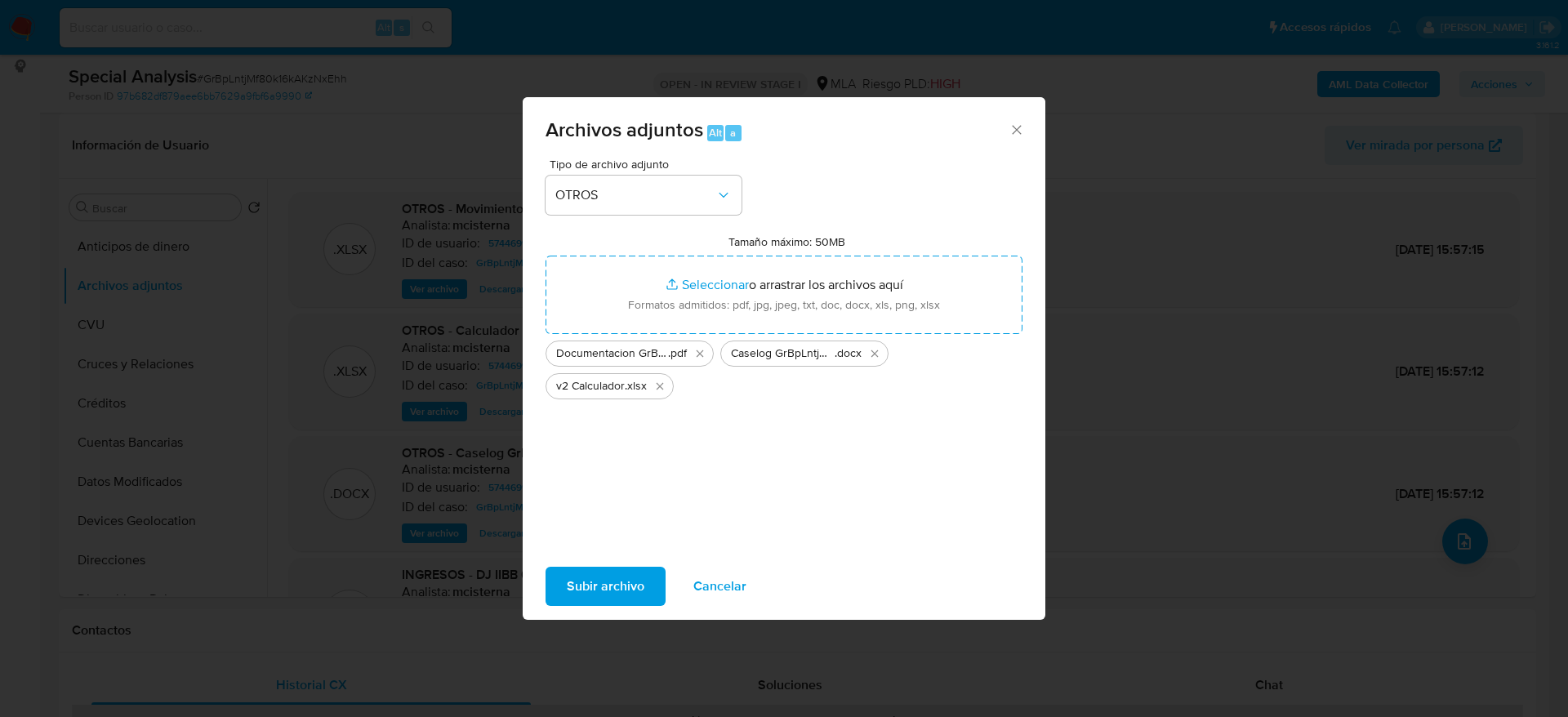
click at [587, 579] on span "Subir archivo" at bounding box center [605, 585] width 78 height 36
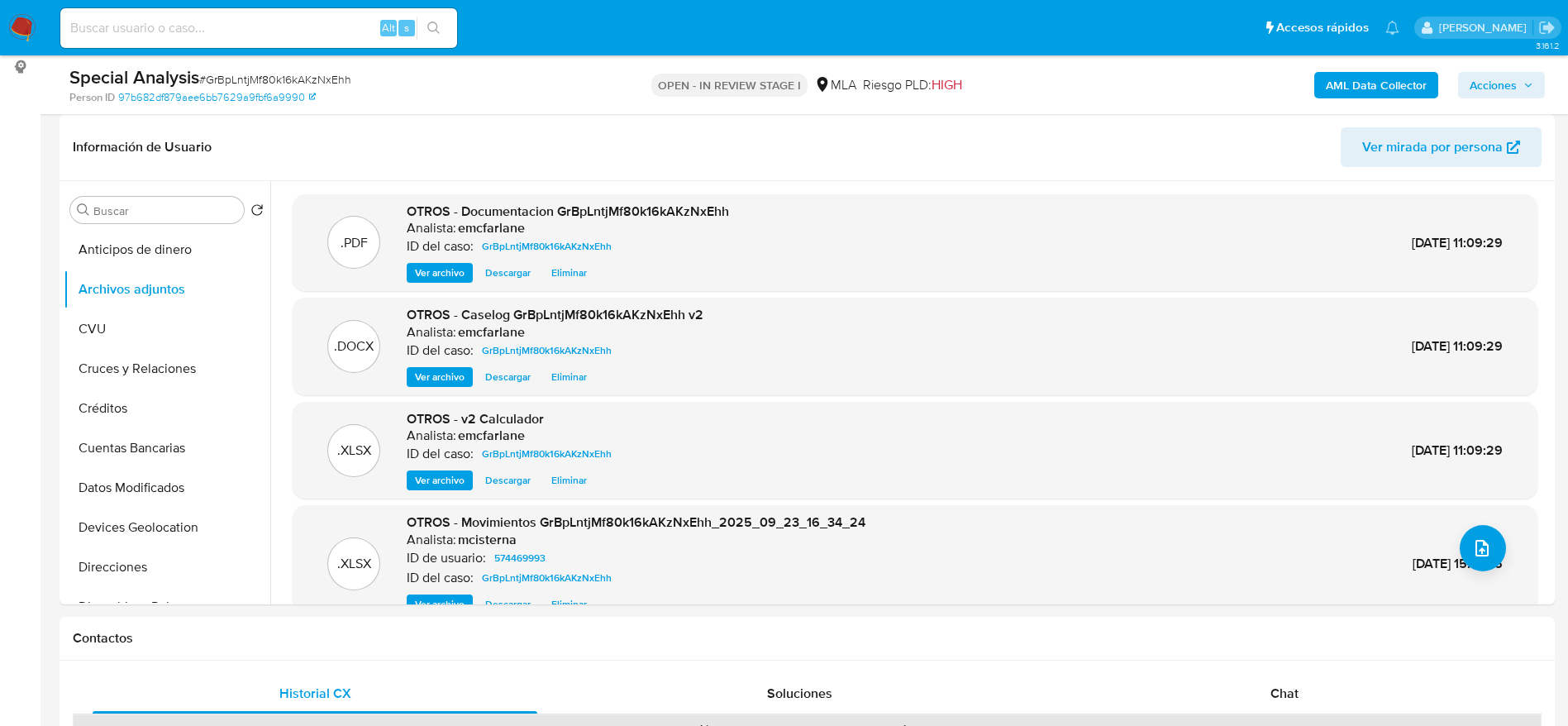
drag, startPoint x: 1539, startPoint y: 73, endPoint x: 1516, endPoint y: 90, distance: 28.6
click at [1539, 73] on button "Acciones" at bounding box center [1502, 86] width 86 height 26
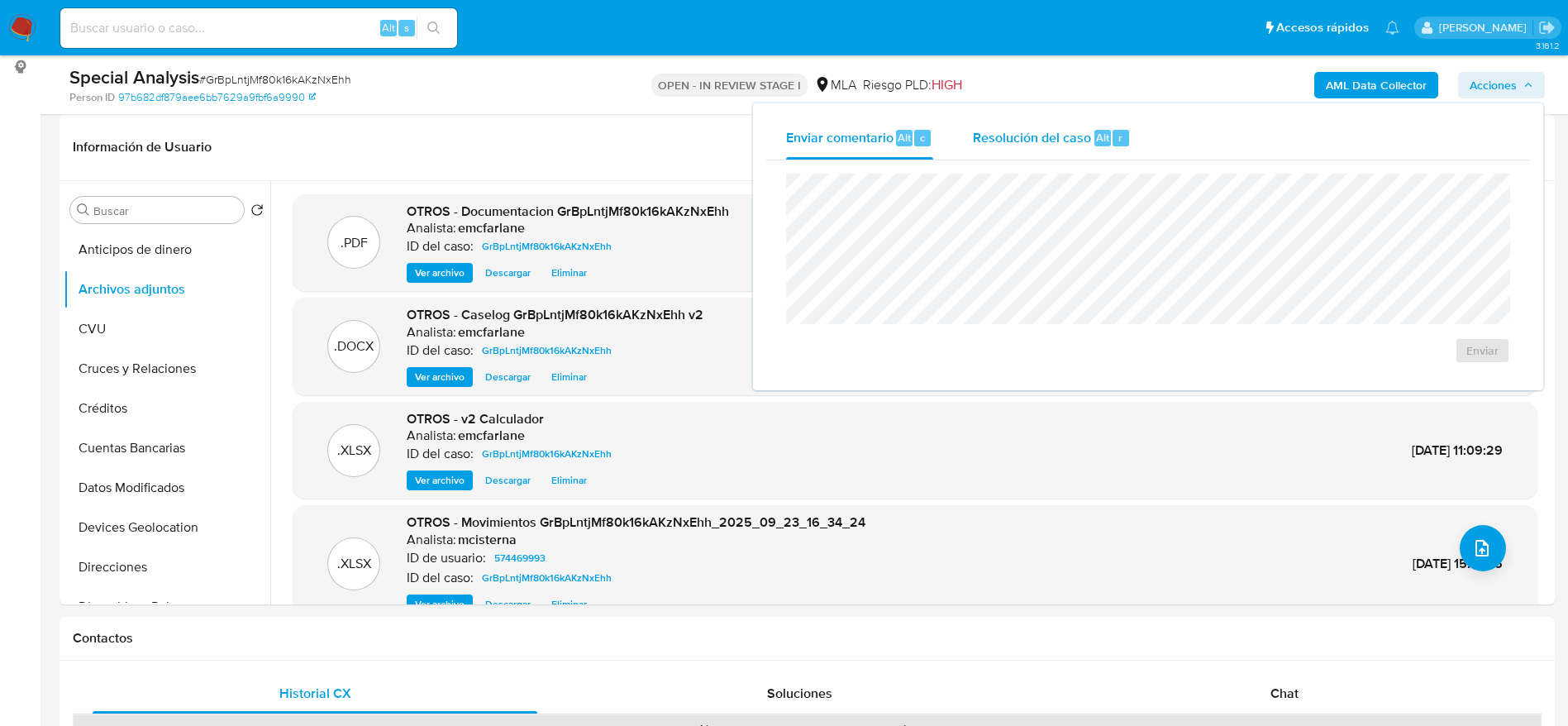
click at [1058, 152] on div "Resolución del caso Alt r" at bounding box center [1052, 138] width 158 height 43
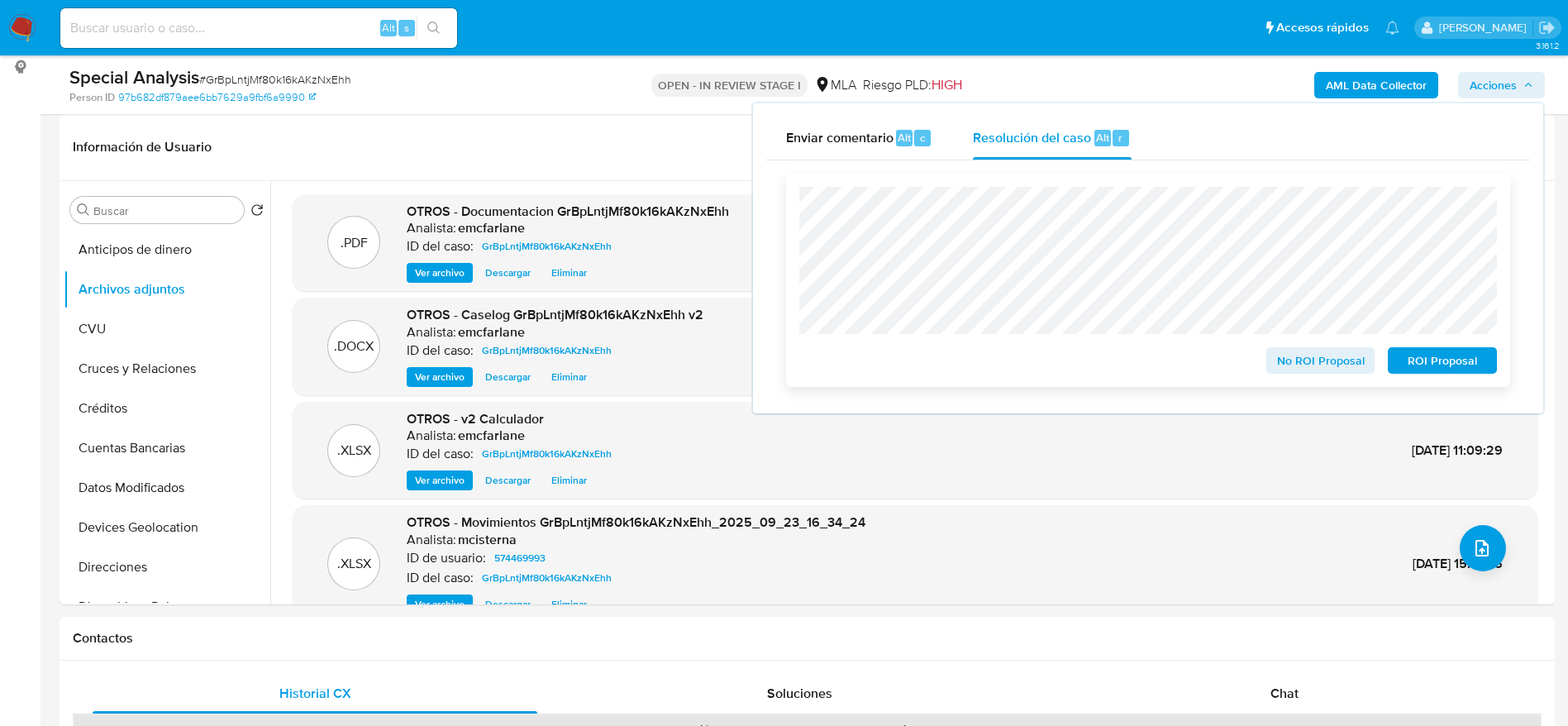
click at [1467, 357] on span "ROI Proposal" at bounding box center [1442, 360] width 86 height 23
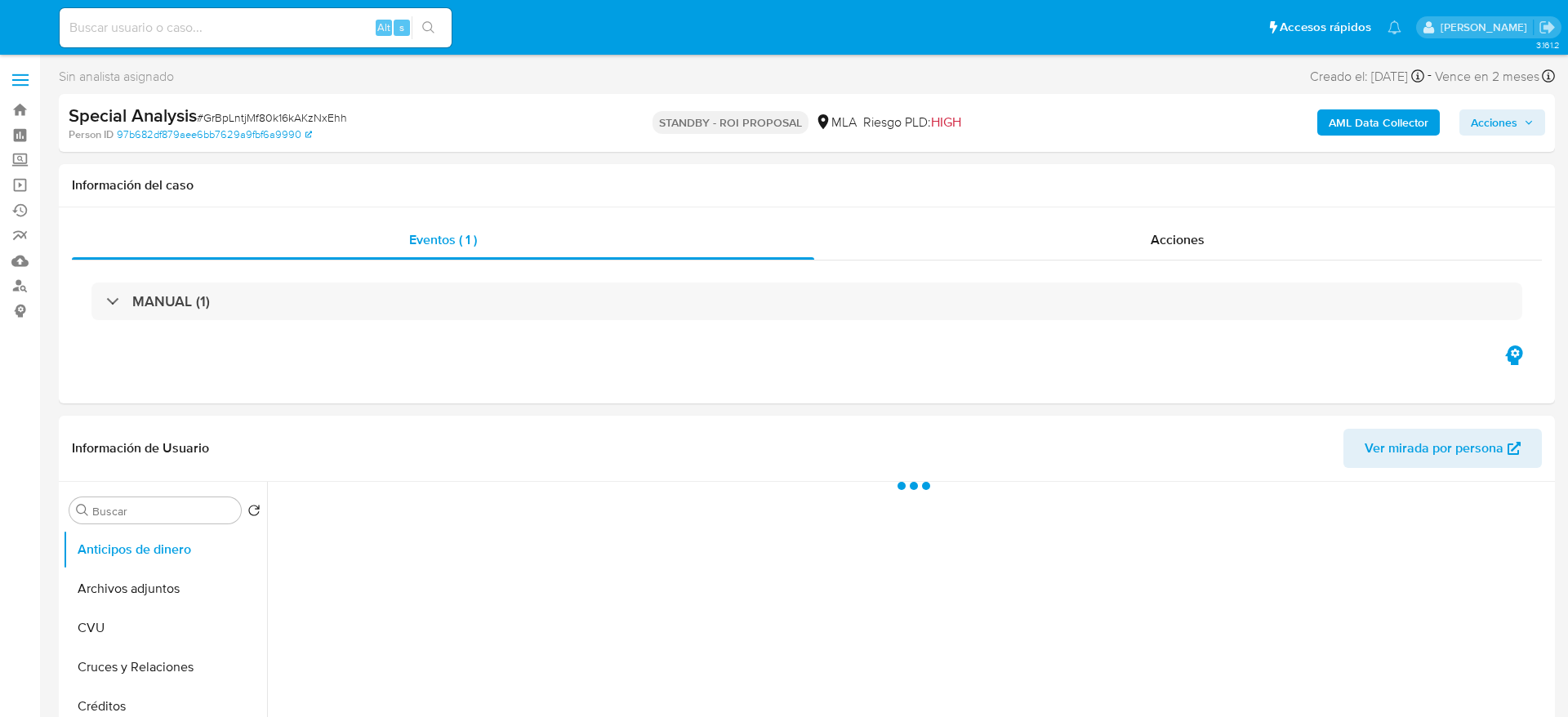
select select "10"
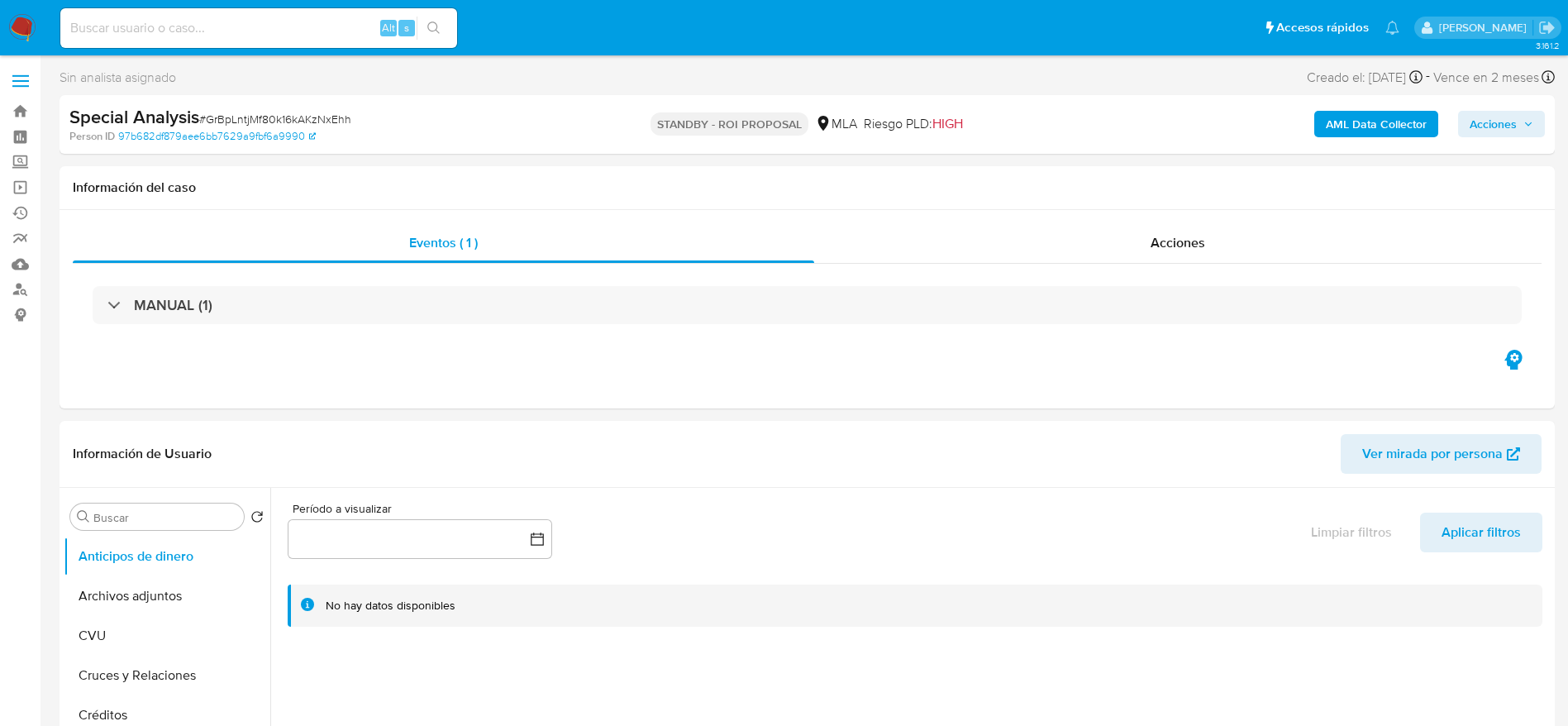
click at [275, 23] on input at bounding box center [259, 28] width 397 height 21
paste input "2fASzA7wdAeqkQAi3FI5TGcA"
type input "2fASzA7wdAeqkQAi3FI5TGcA"
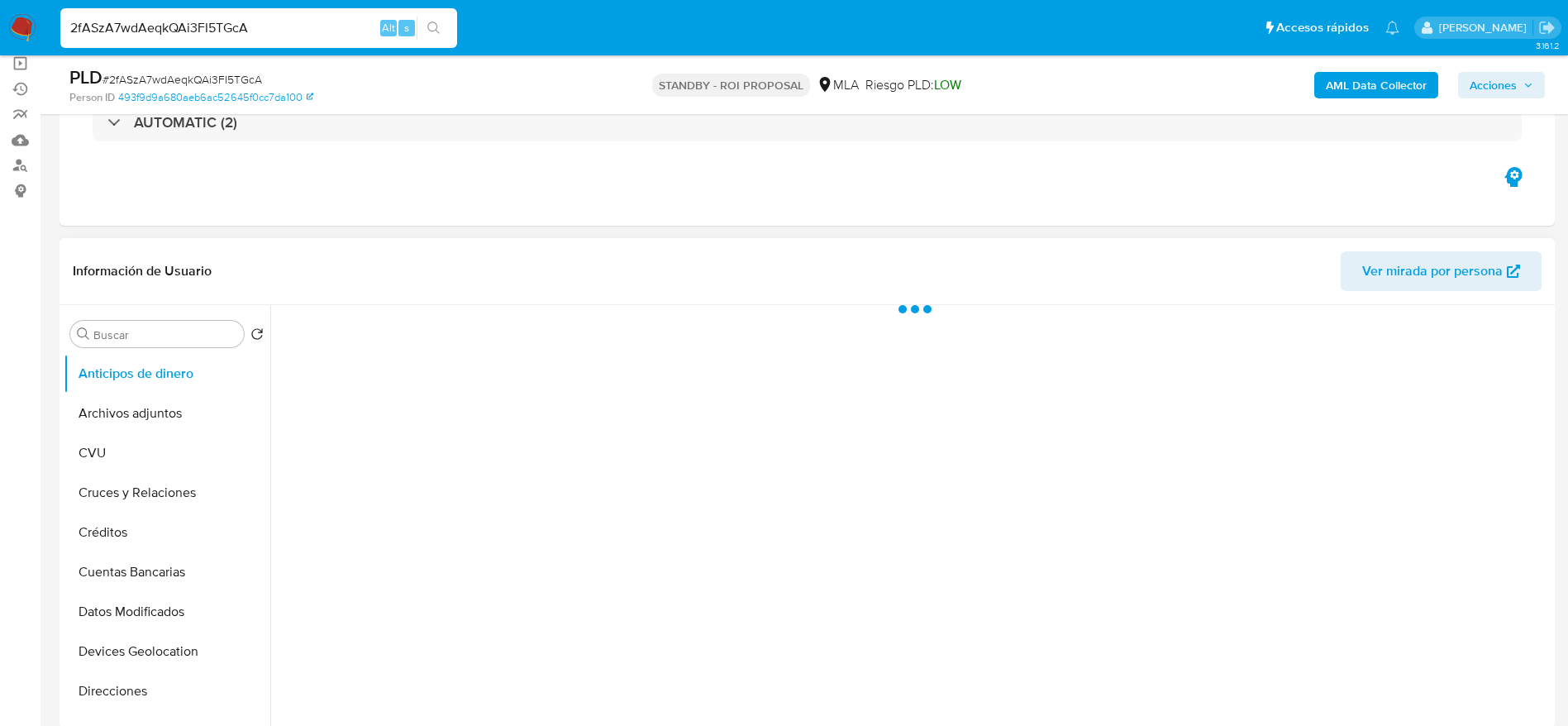
select select "10"
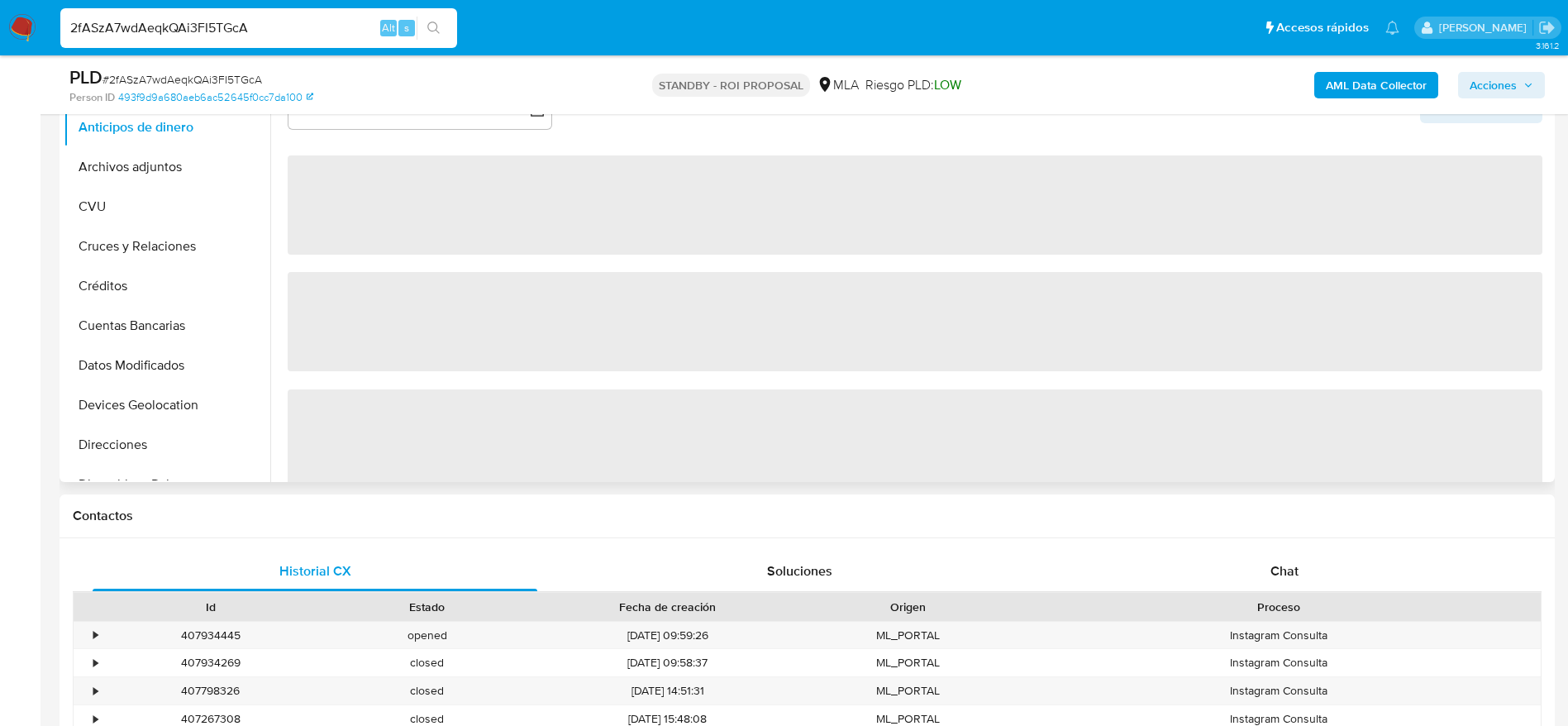
scroll to position [620, 0]
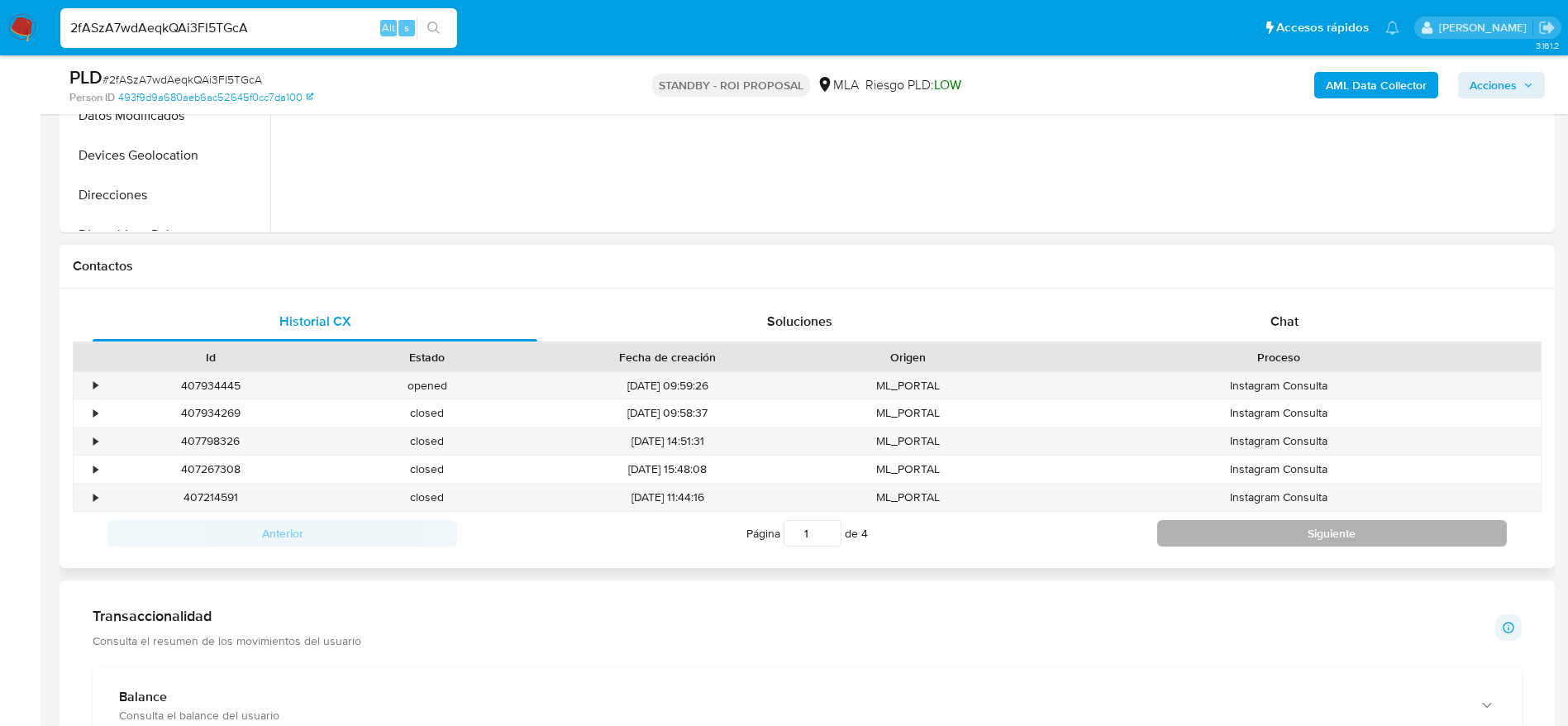
click at [1287, 525] on button "Siguiente" at bounding box center [1332, 533] width 349 height 26
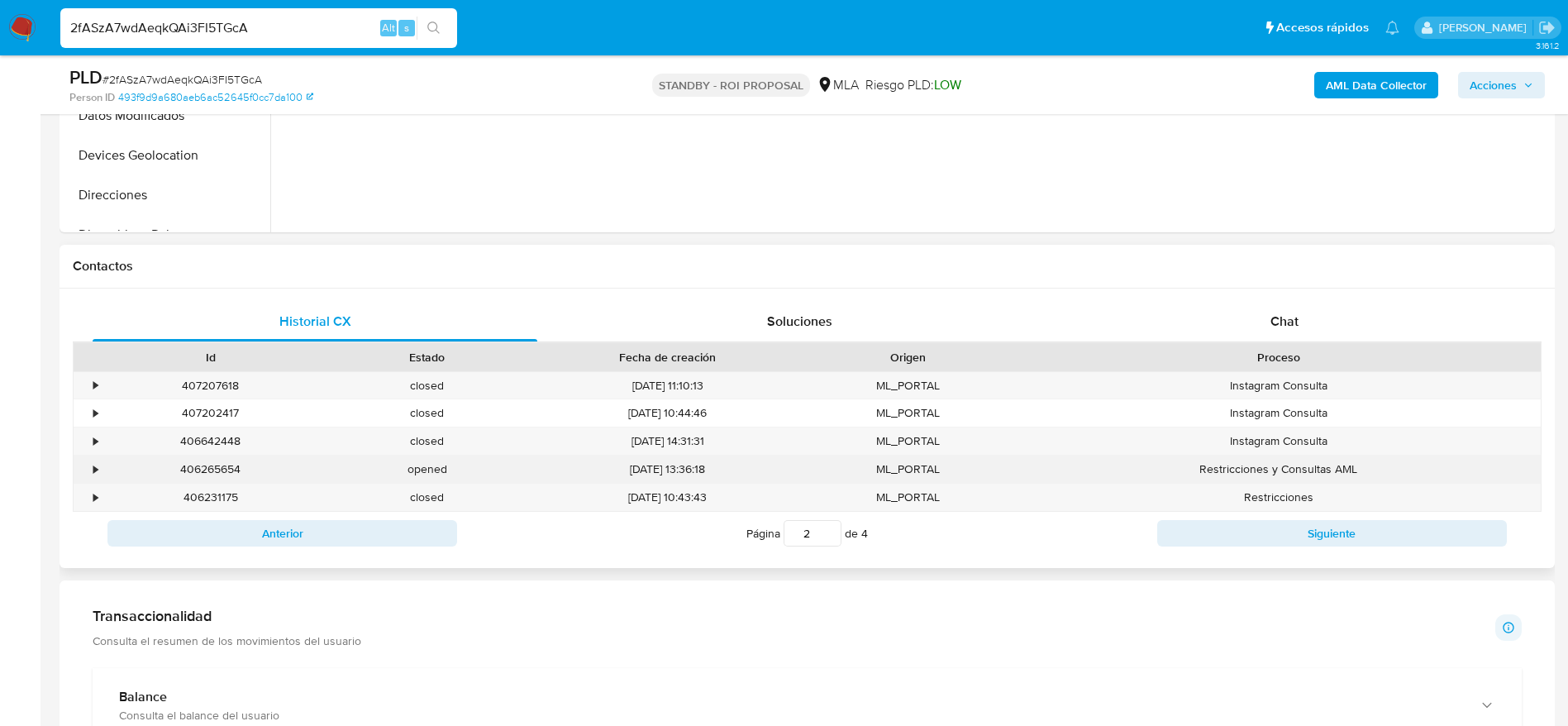
click at [215, 468] on div "406265654" at bounding box center [210, 468] width 216 height 27
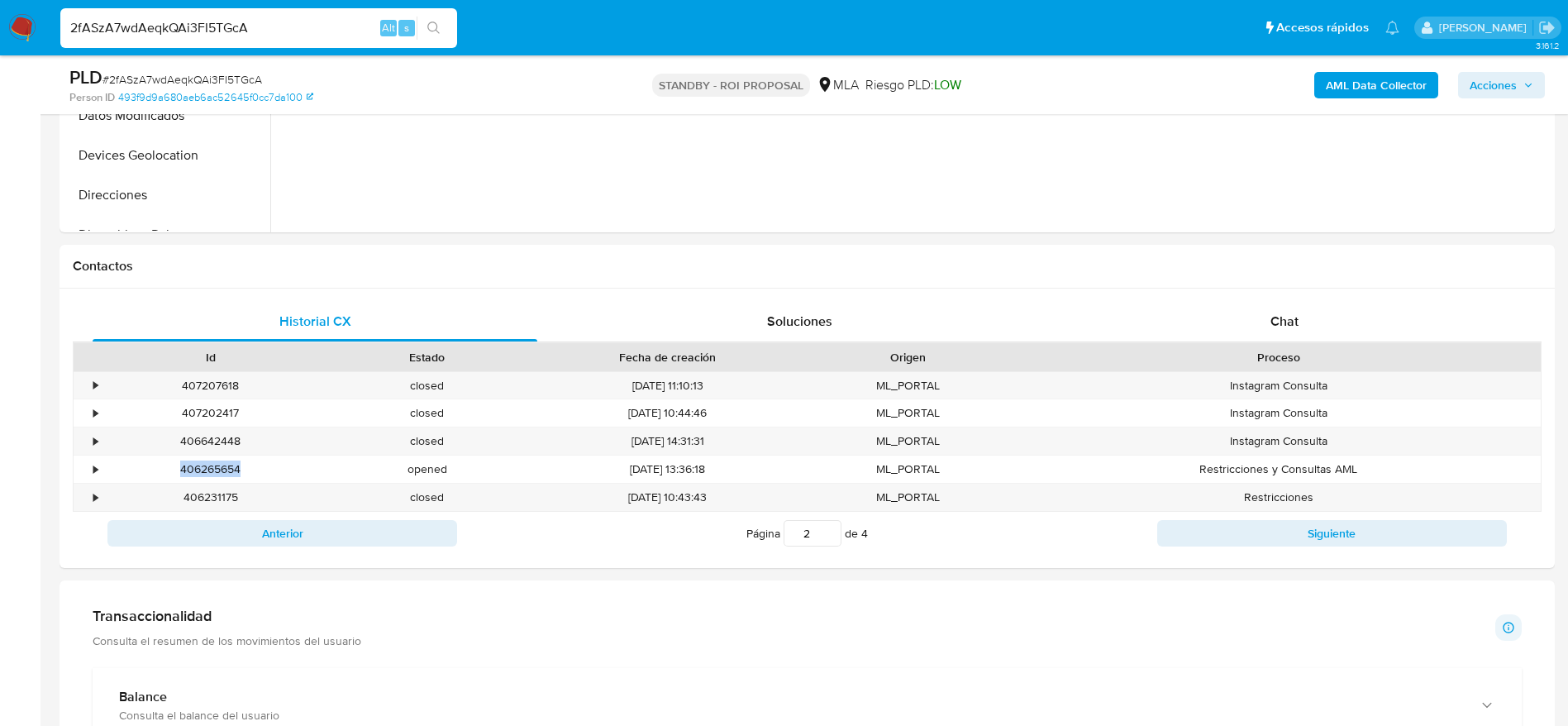
copy div "406265654"
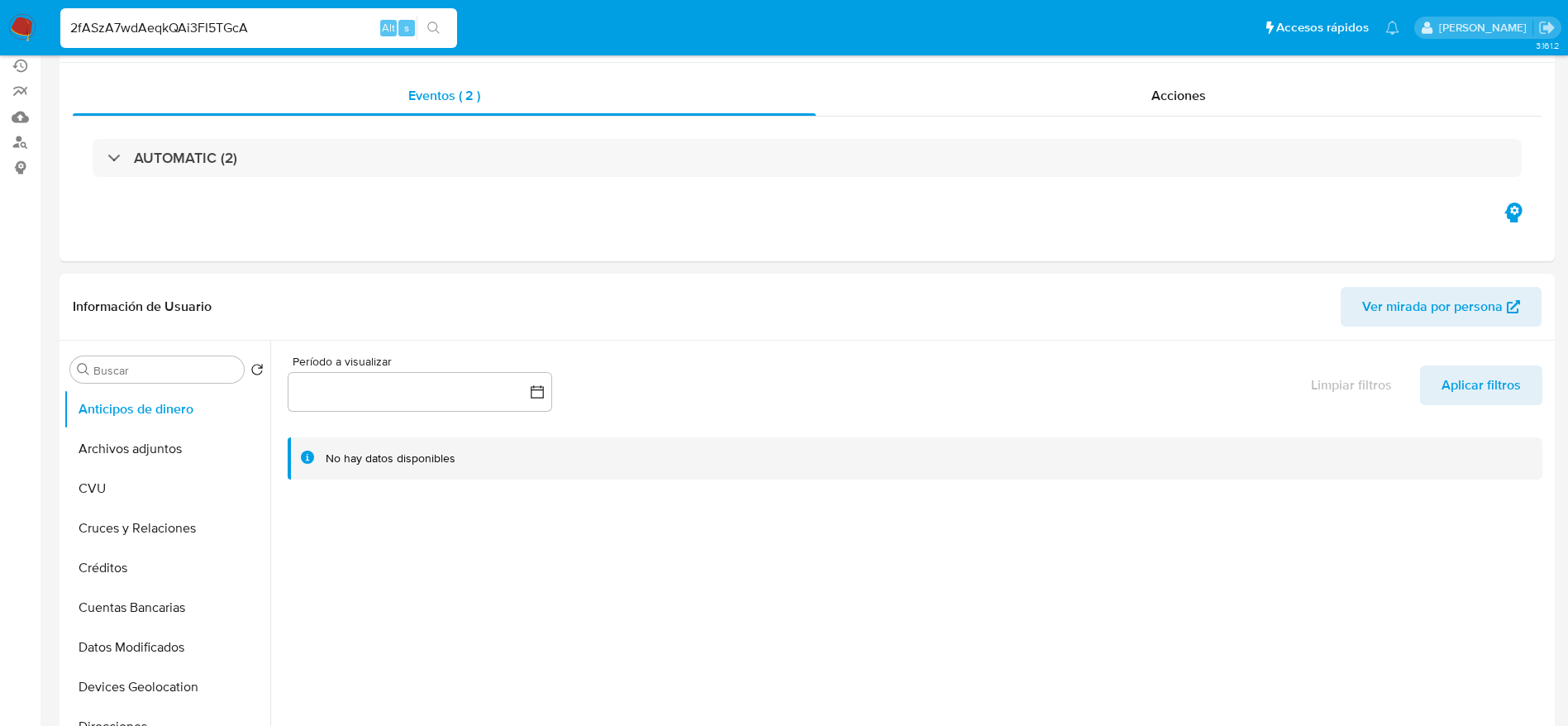
scroll to position [0, 0]
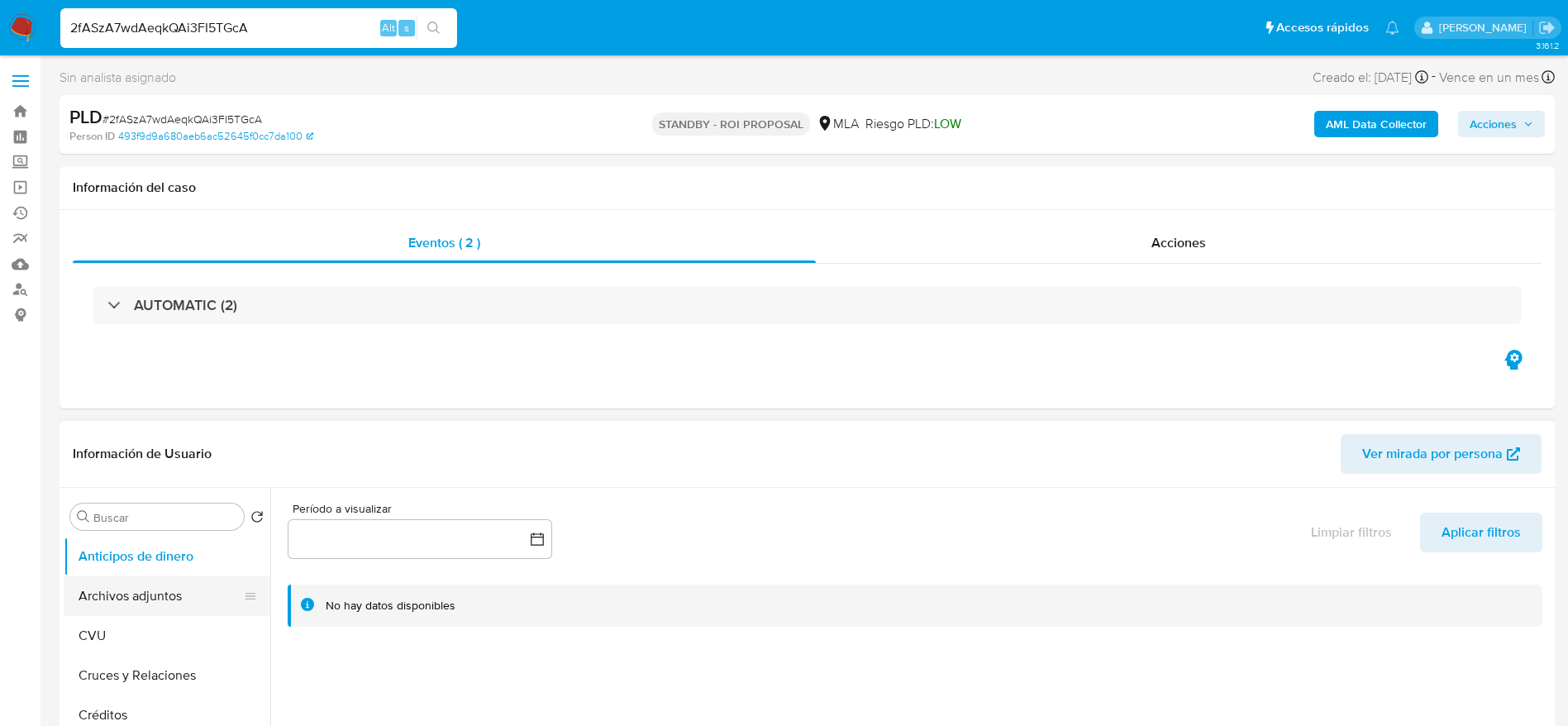
drag, startPoint x: 176, startPoint y: 629, endPoint x: 170, endPoint y: 582, distance: 47.4
click at [169, 612] on ul "Anticipos de dinero Archivos adjuntos CVU Cruces y Relaciones Créditos Cuentas …" at bounding box center [167, 722] width 206 height 373
click at [170, 581] on button "Archivos adjuntos" at bounding box center [160, 595] width 193 height 40
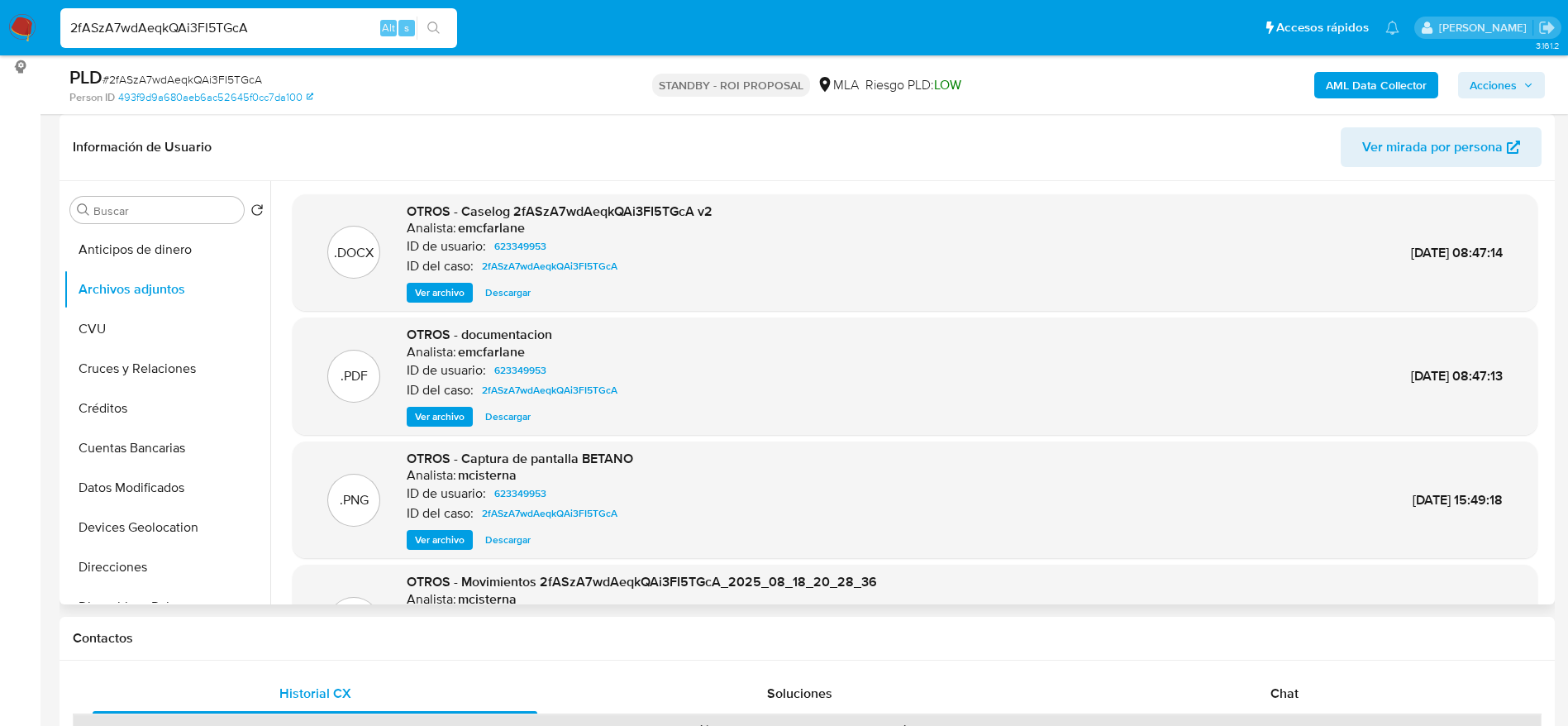
click at [439, 414] on span "Ver archivo" at bounding box center [439, 416] width 49 height 17
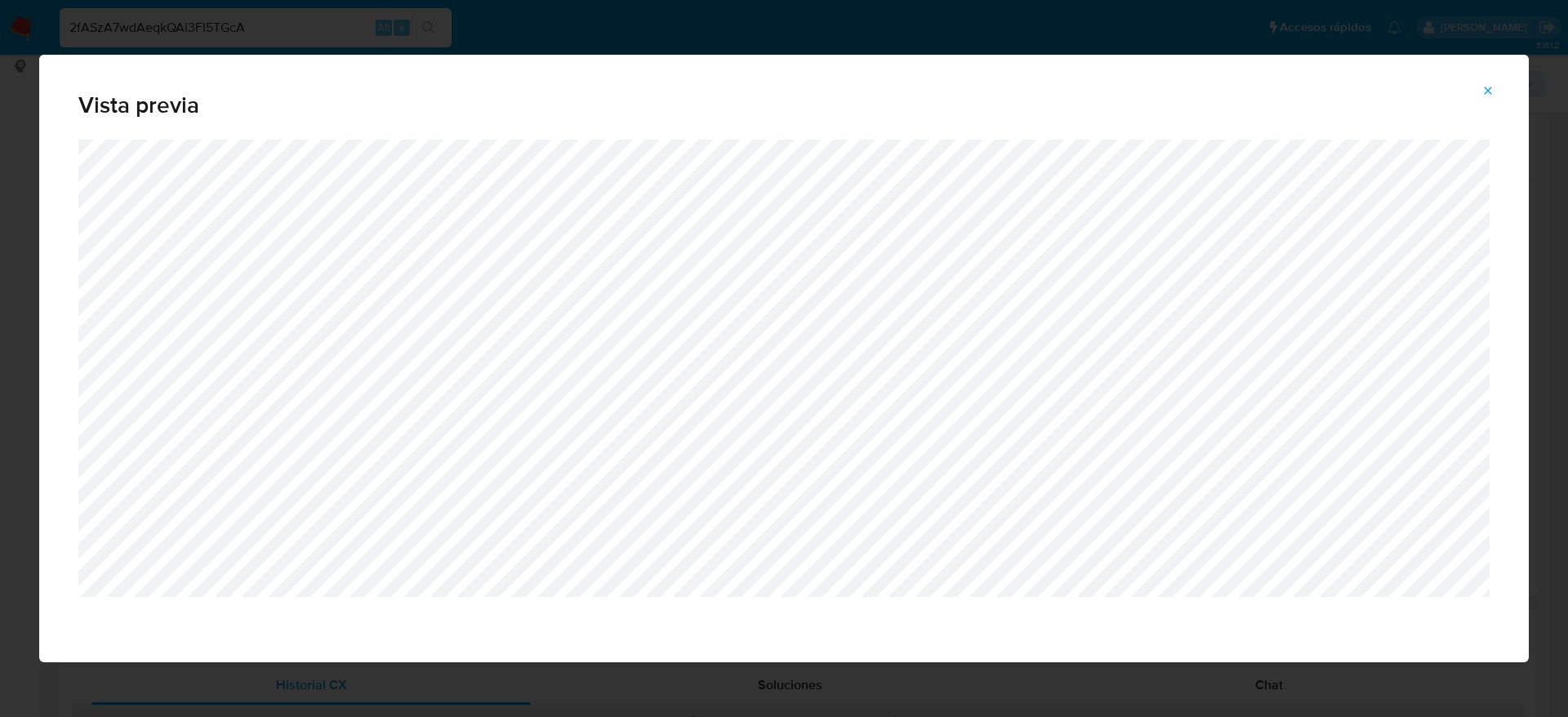
click at [1488, 84] on icon "Attachment preview" at bounding box center [1487, 90] width 13 height 13
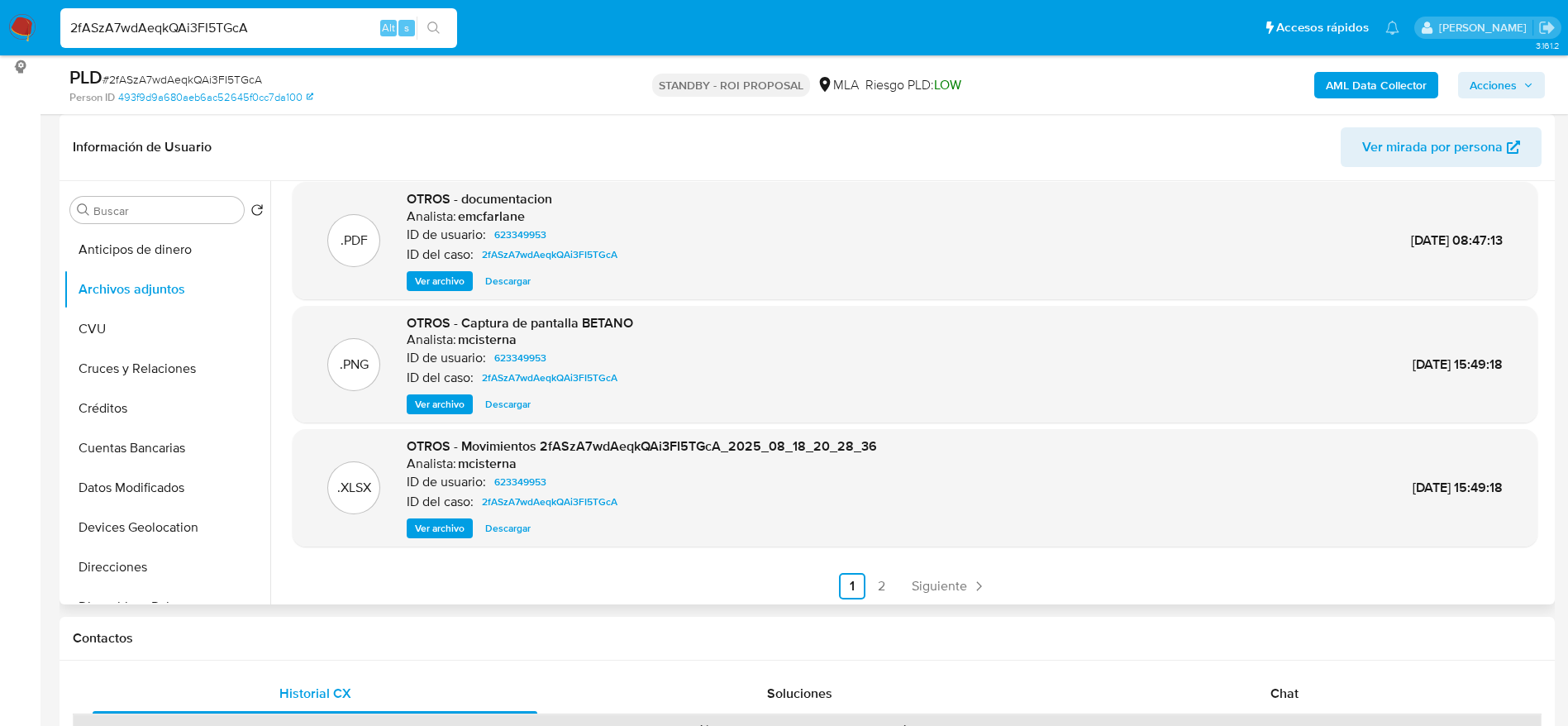
scroll to position [138, 0]
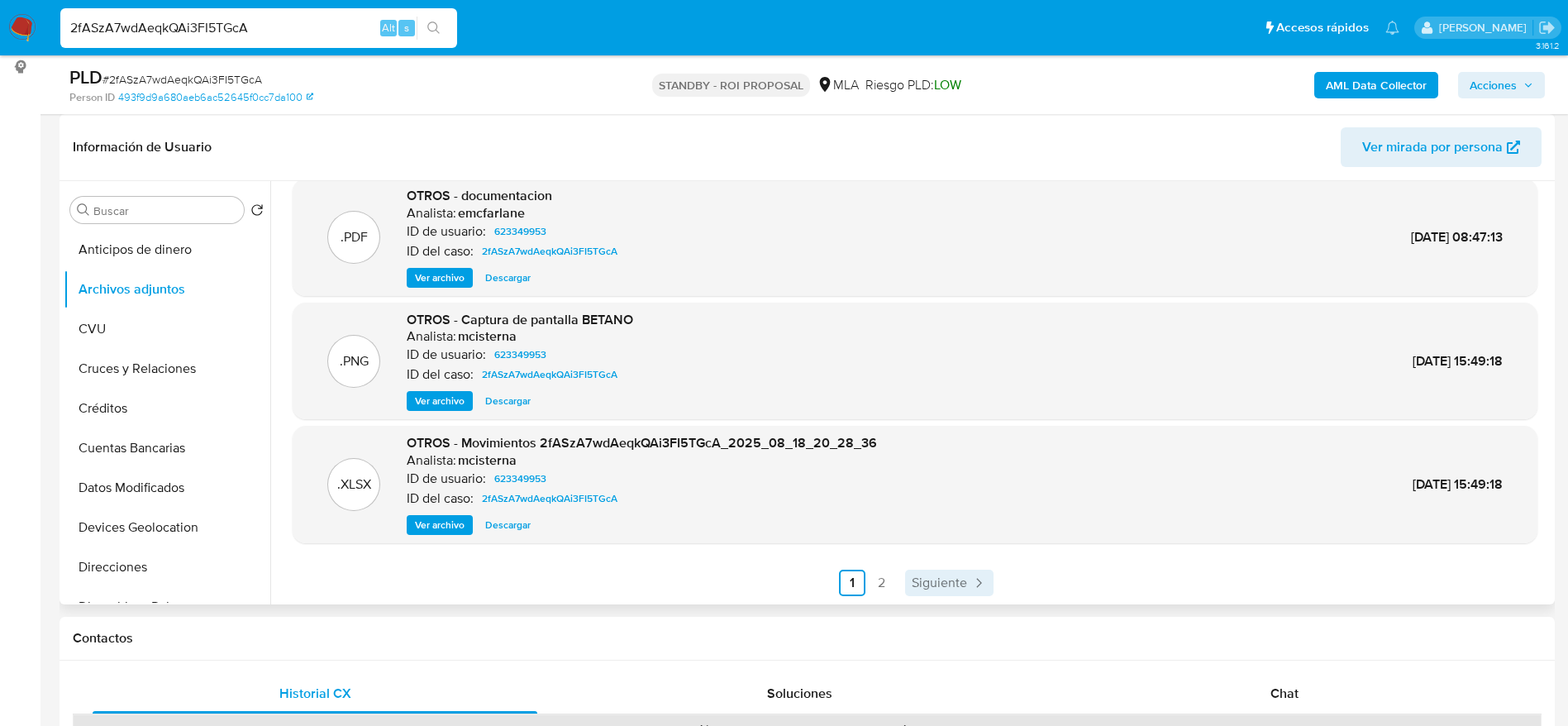
click at [950, 595] on link "Siguiente" at bounding box center [949, 582] width 88 height 26
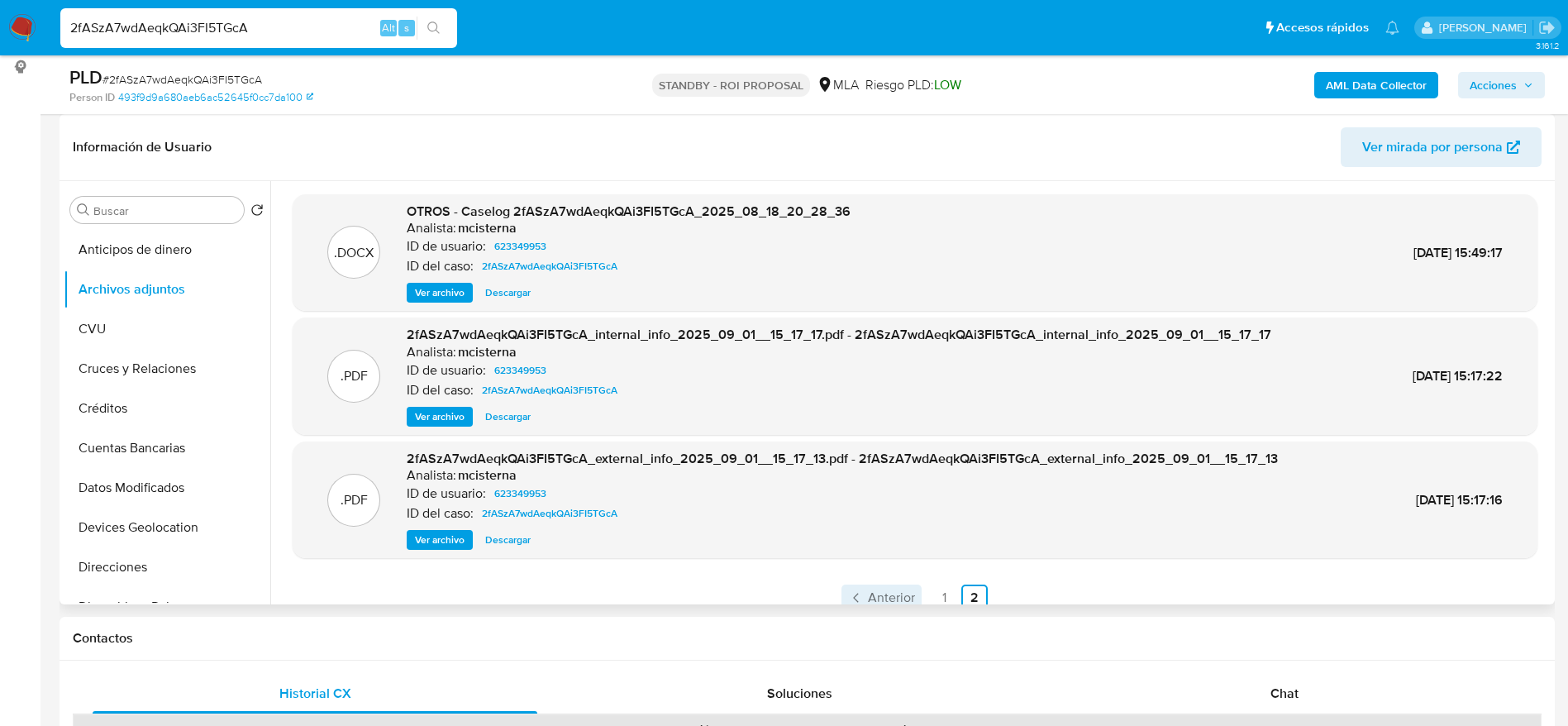
click at [873, 601] on span "Anterior" at bounding box center [891, 597] width 47 height 13
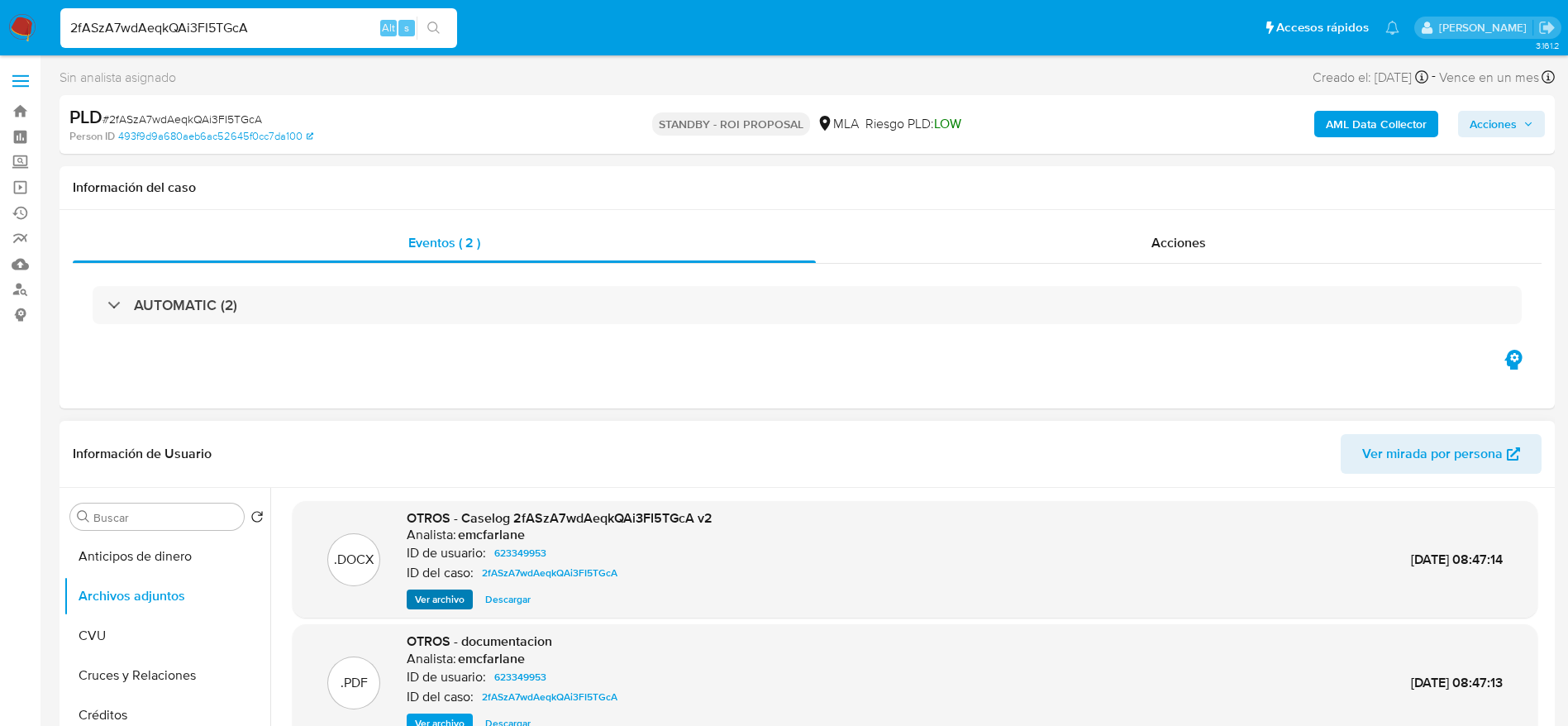
click at [437, 587] on div "OTROS - Caselog 2fASzA7wdAeqkQAi3FI5TGcA v2 Analista: emcfarlane ID de usuario:…" at bounding box center [559, 559] width 306 height 101
click at [434, 594] on span "Ver archivo" at bounding box center [439, 599] width 49 height 17
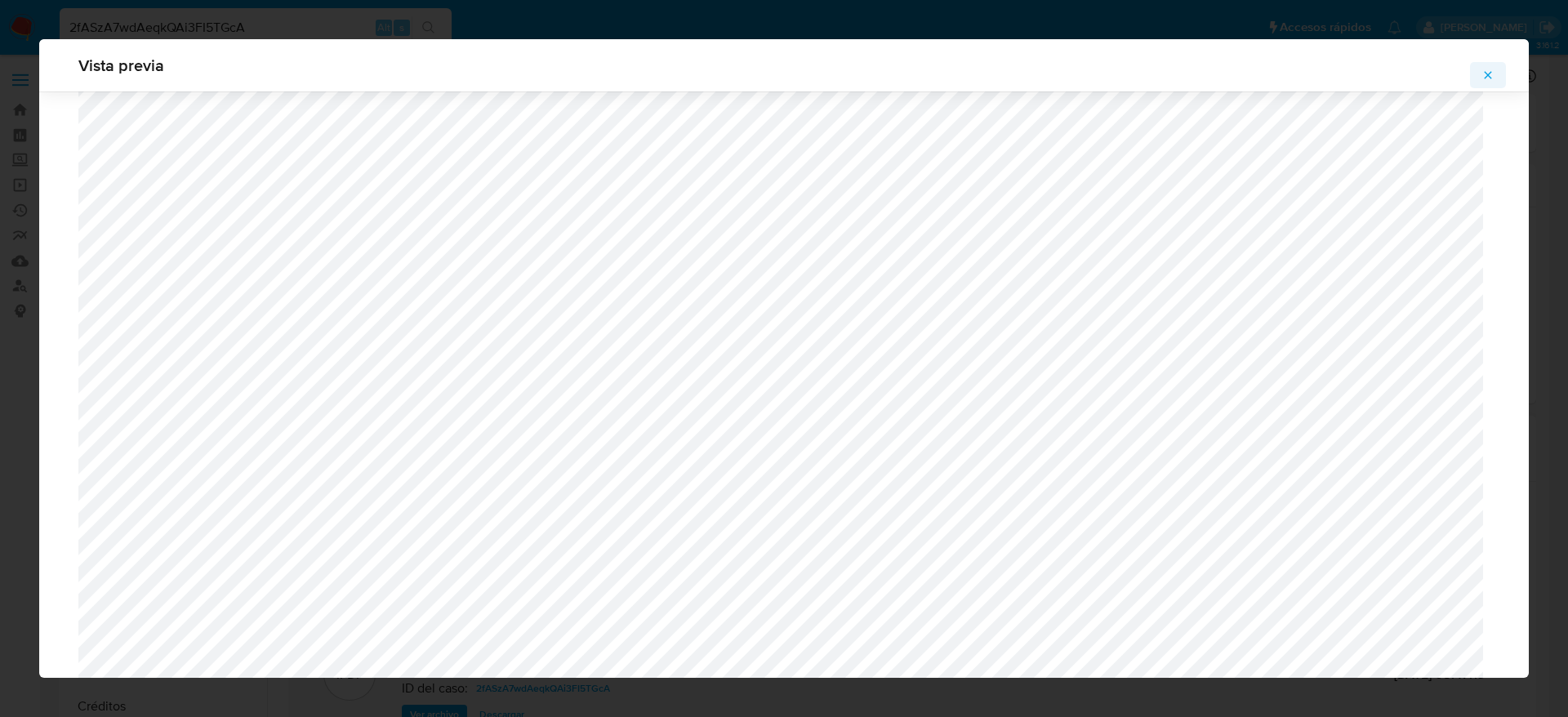
scroll to position [1314, 0]
click at [1489, 67] on span "Attachment preview" at bounding box center [1487, 75] width 13 height 23
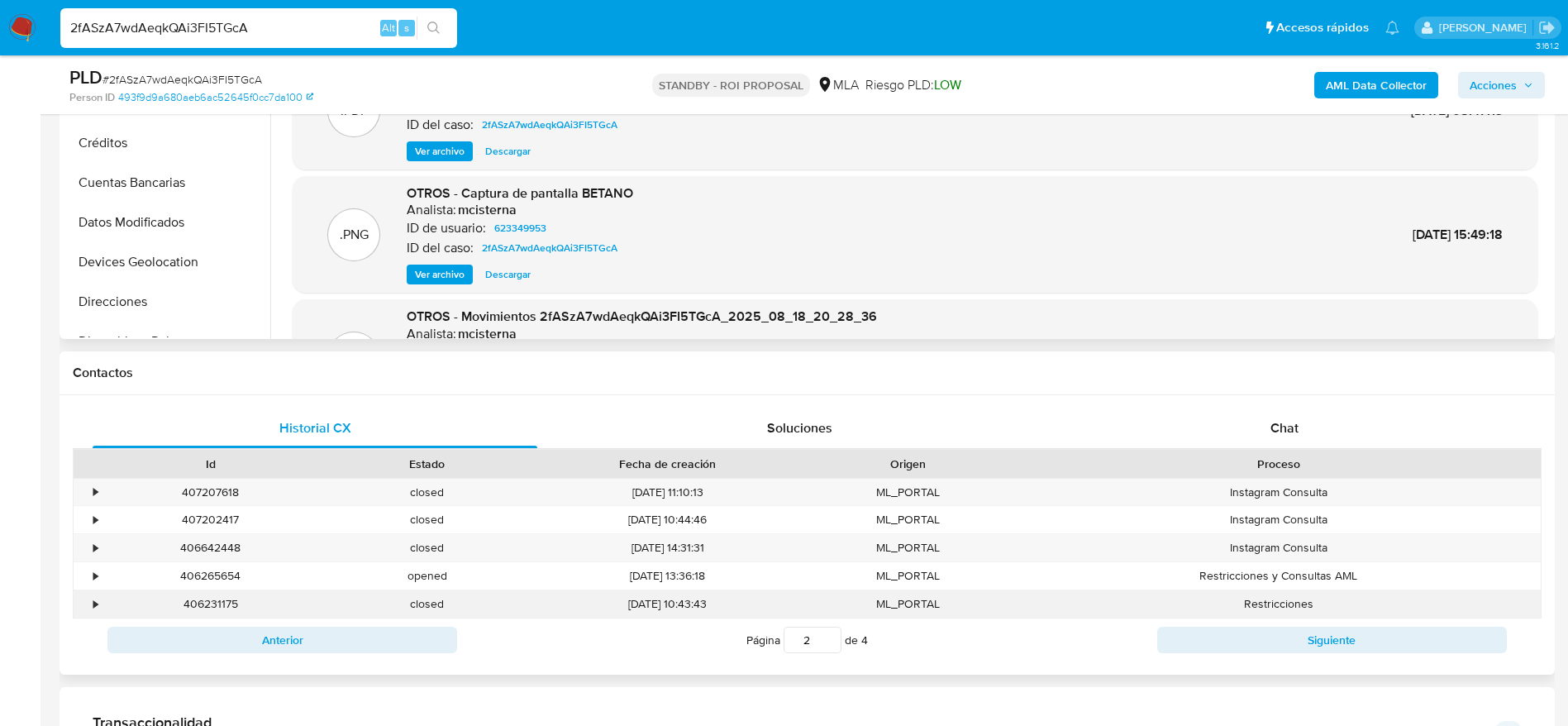
scroll to position [744, 0]
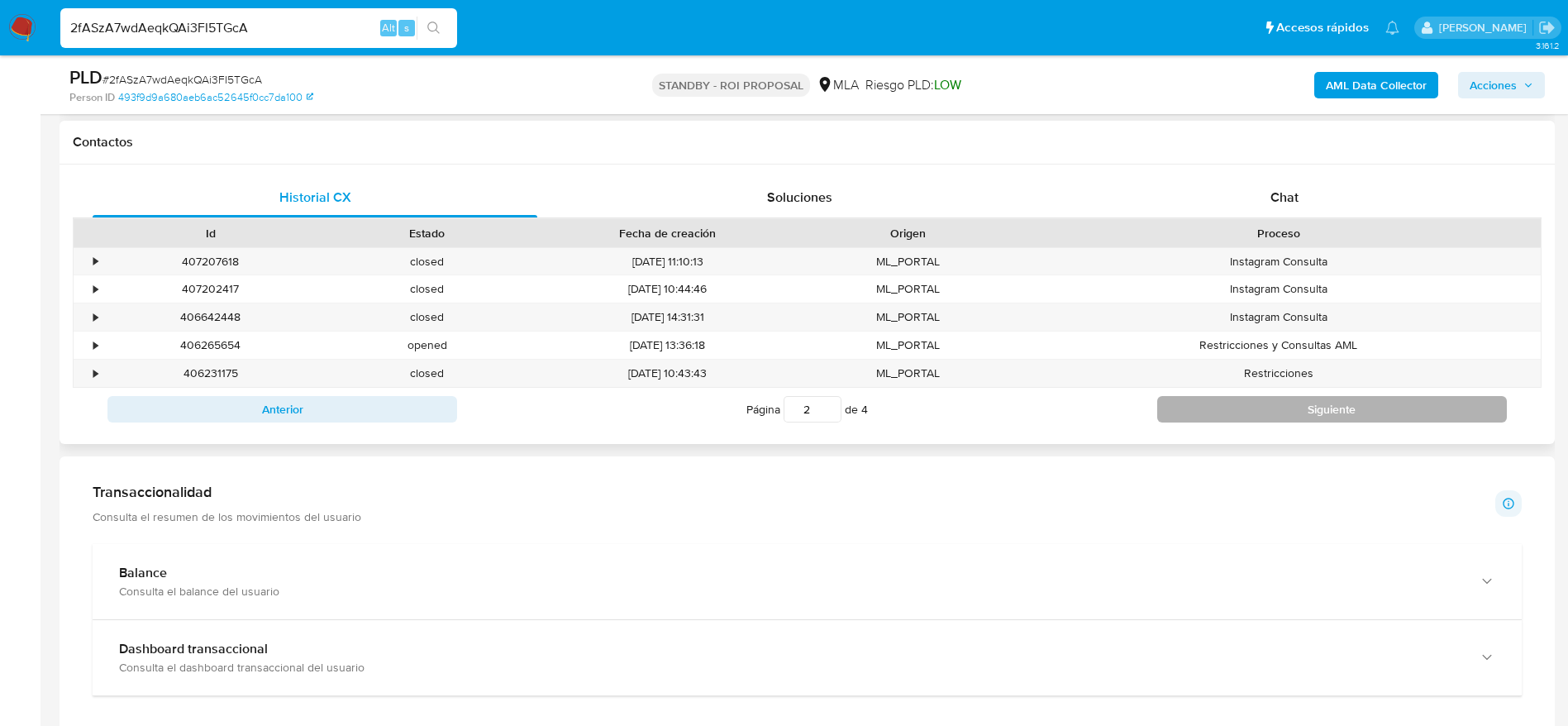
click at [1234, 409] on button "Siguiente" at bounding box center [1332, 409] width 349 height 26
type input "3"
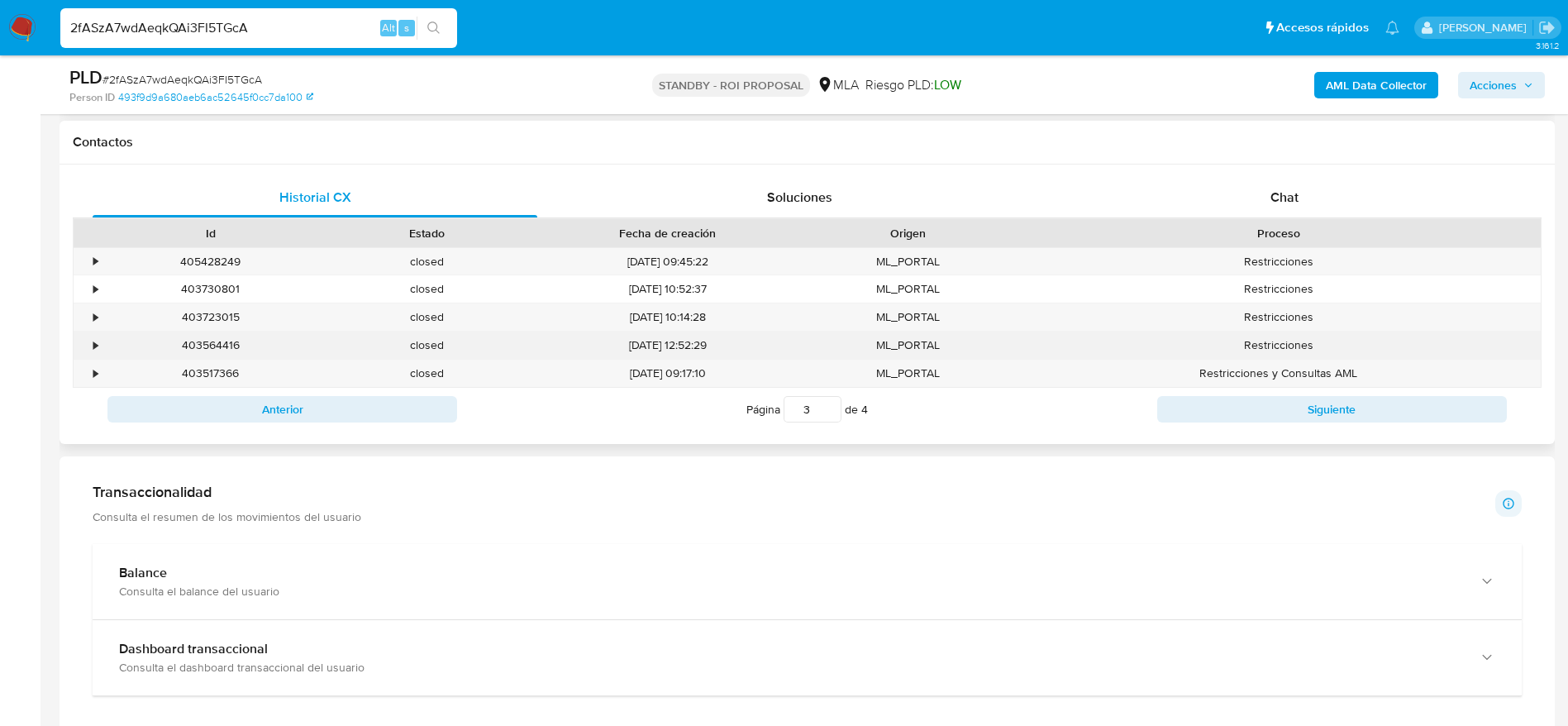
click at [199, 341] on div "403564416" at bounding box center [210, 345] width 216 height 27
copy div "403564416"
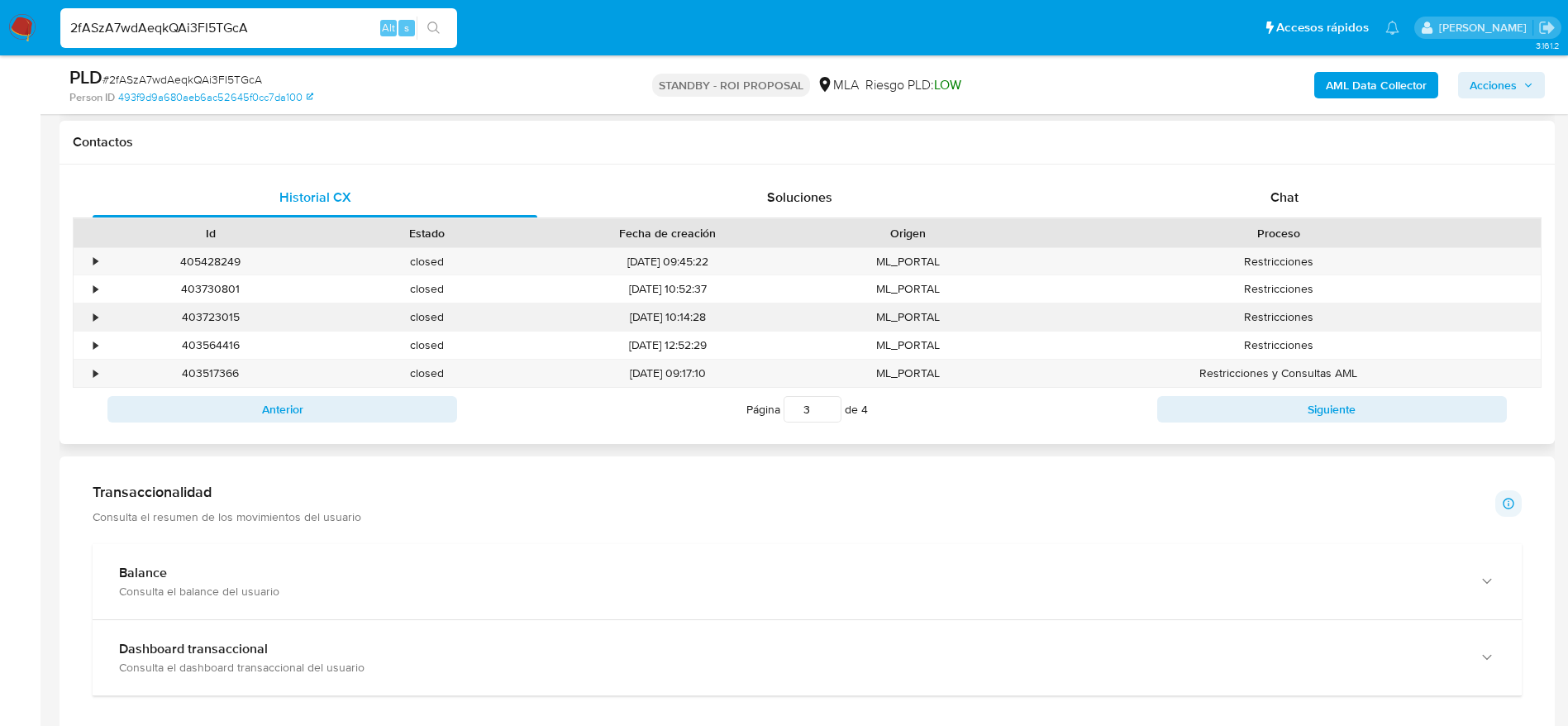
click at [208, 305] on div "403723015" at bounding box center [210, 317] width 216 height 27
copy div "403723015"
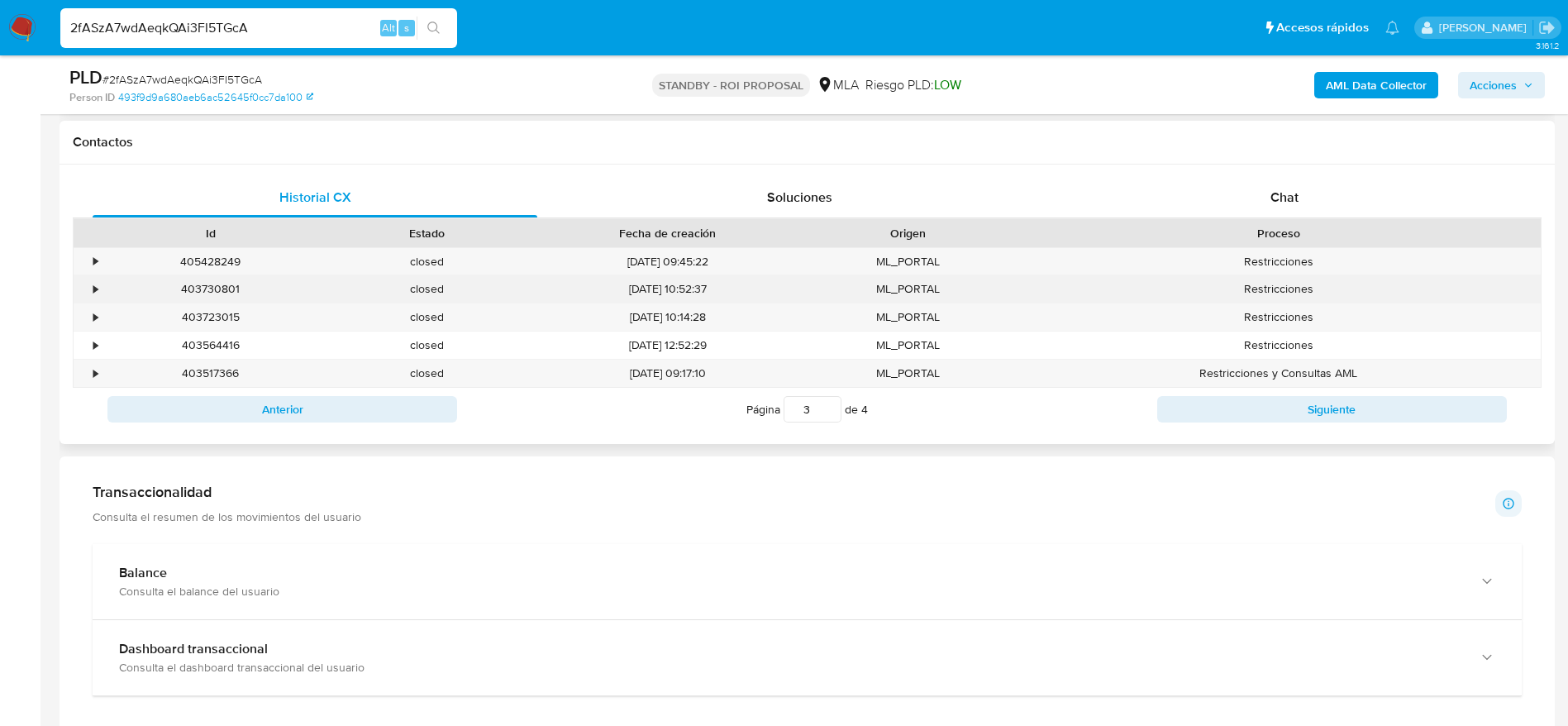
click at [217, 284] on div "403730801" at bounding box center [210, 288] width 216 height 27
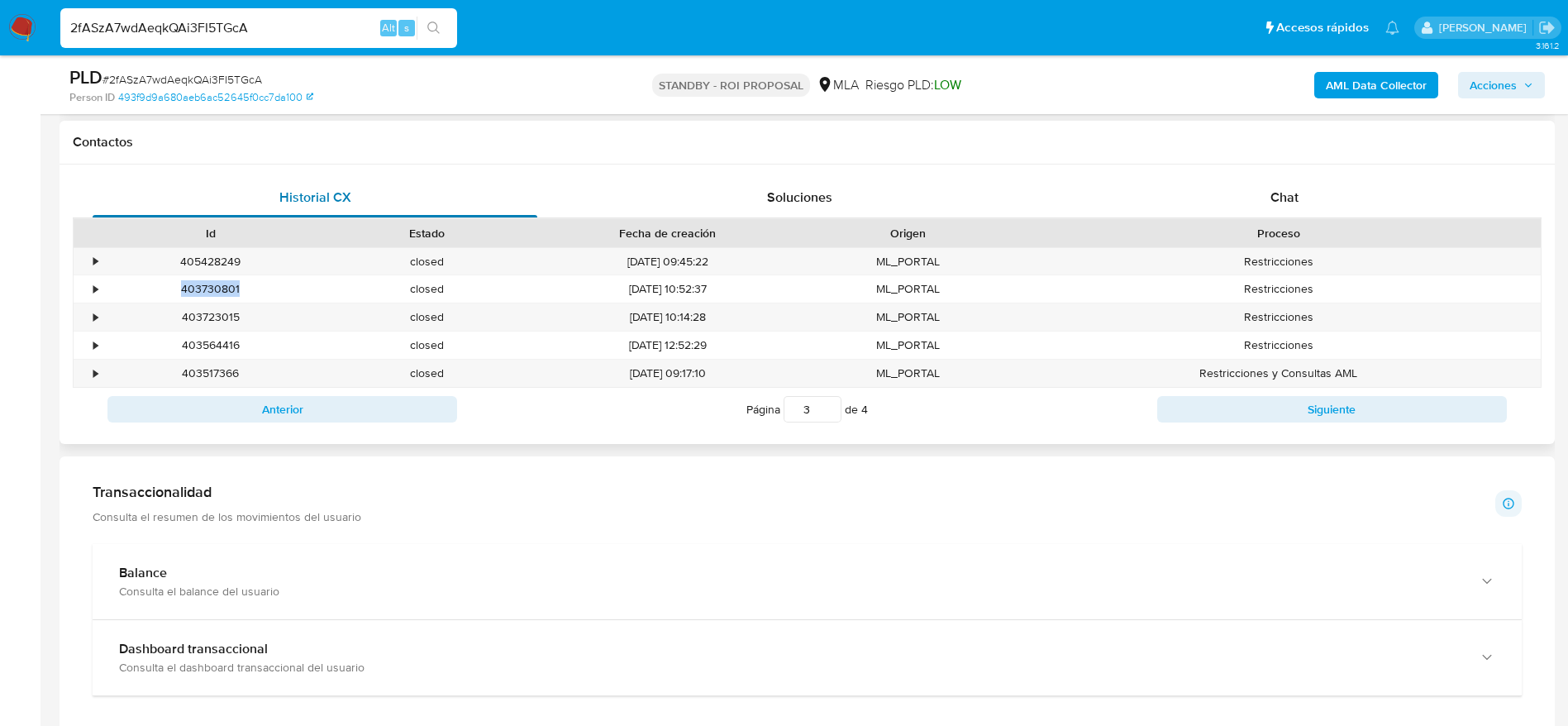
copy div "403730801"
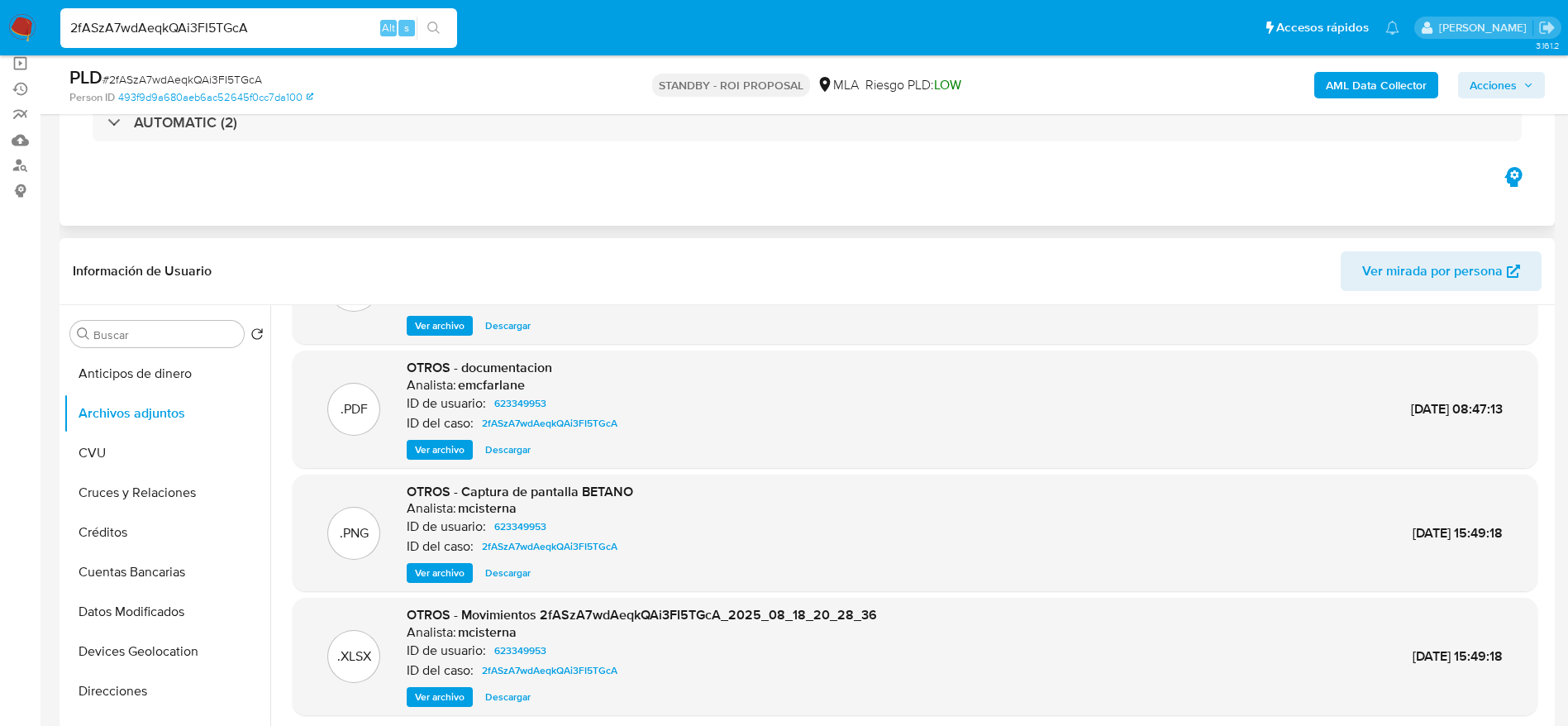
scroll to position [138, 0]
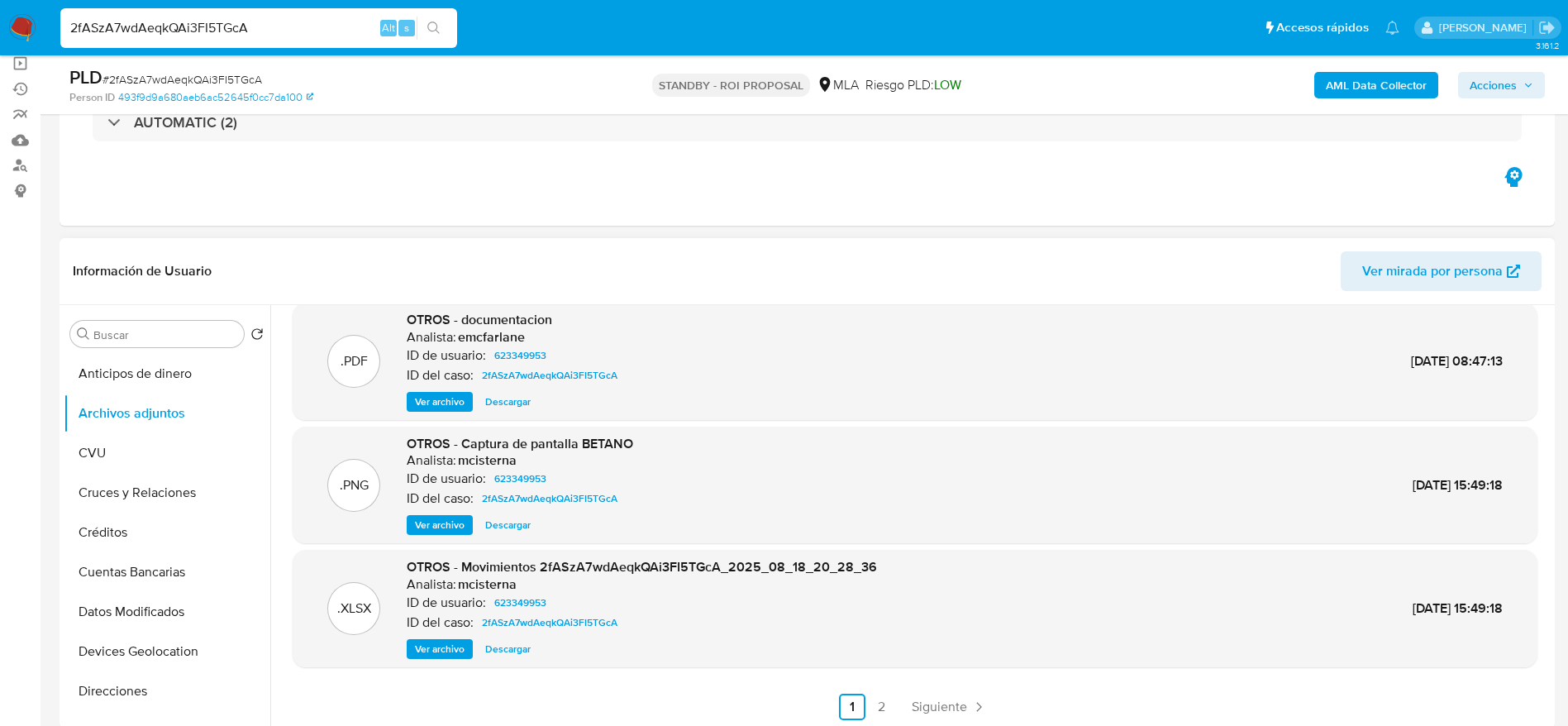
click at [521, 650] on span "Descargar" at bounding box center [508, 648] width 46 height 17
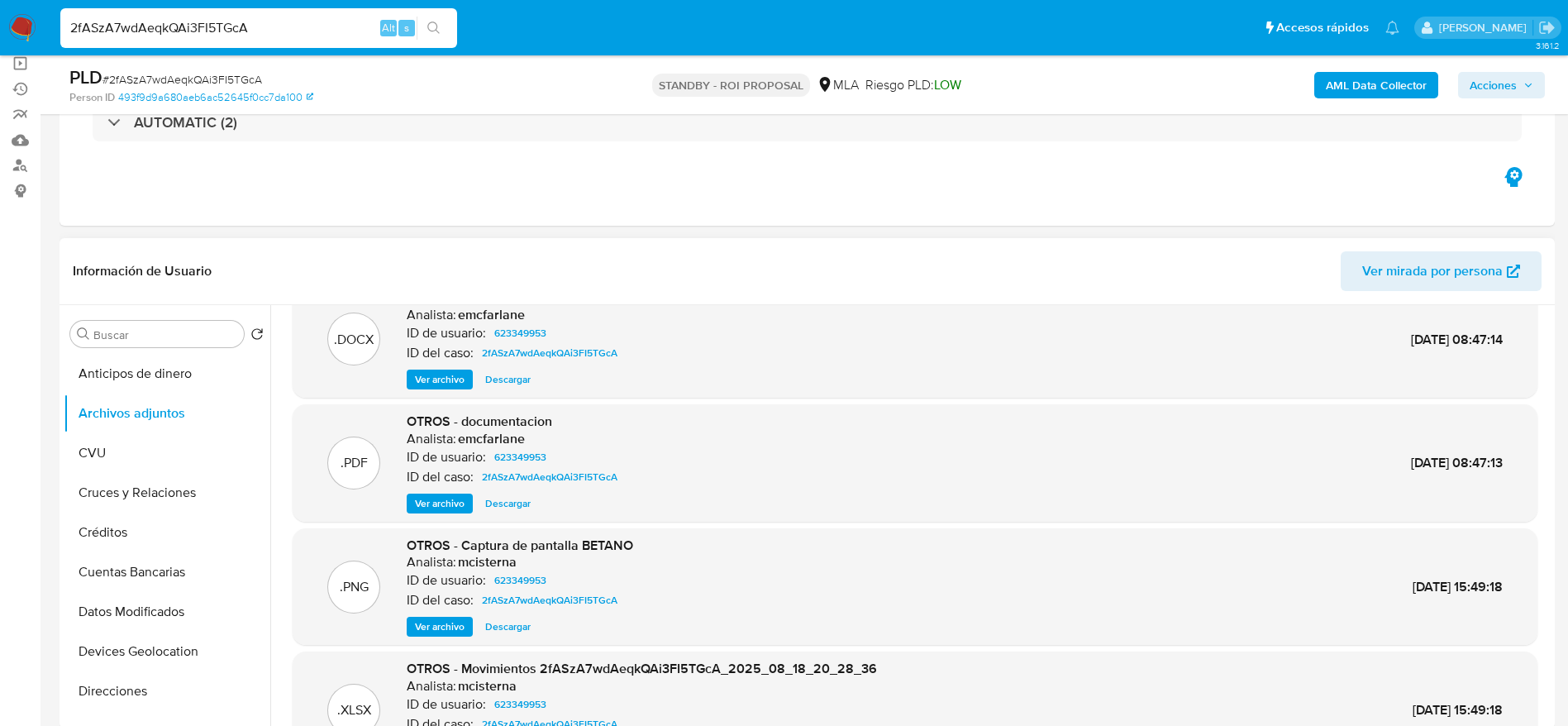
scroll to position [0, 0]
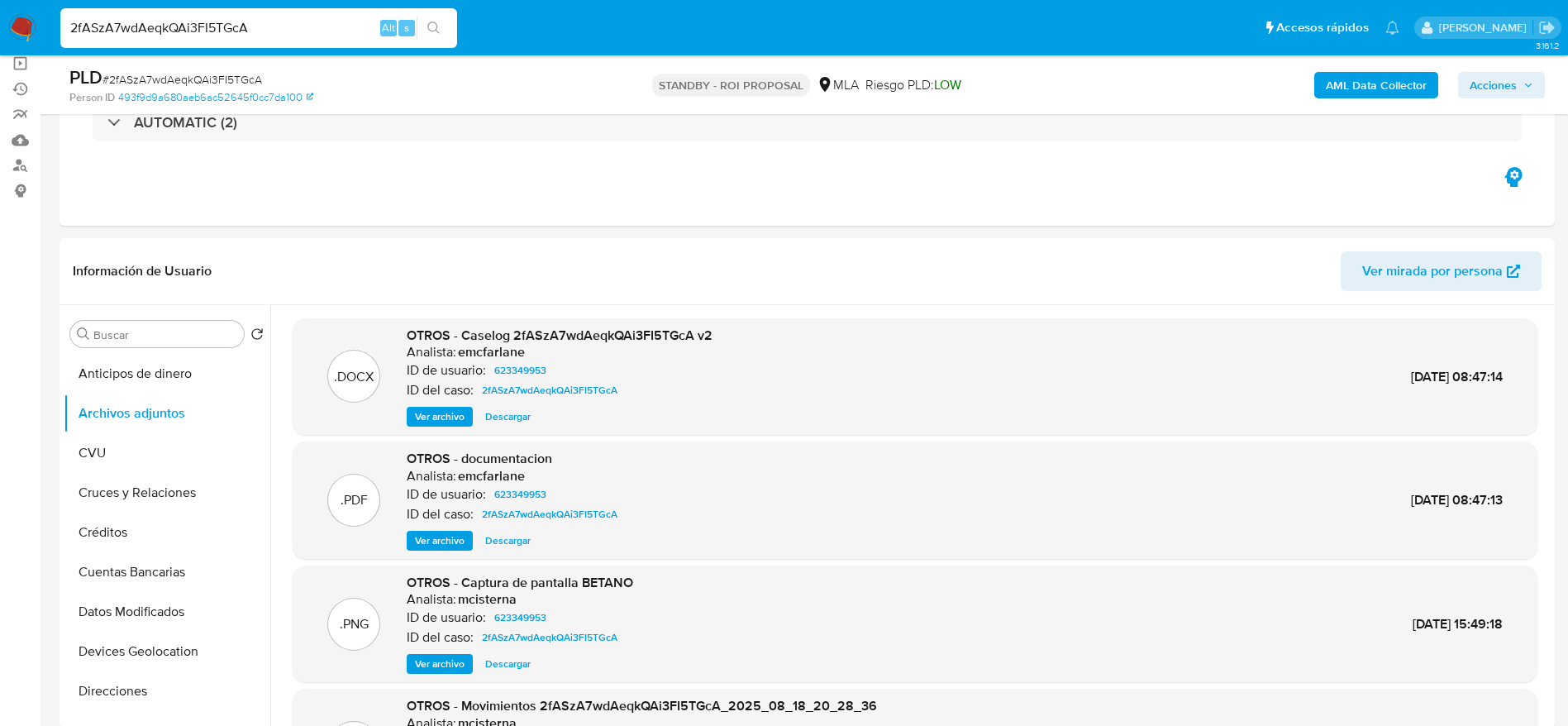
click at [521, 410] on span "Descargar" at bounding box center [508, 416] width 46 height 17
click at [439, 535] on span "Ver archivo" at bounding box center [439, 540] width 49 height 17
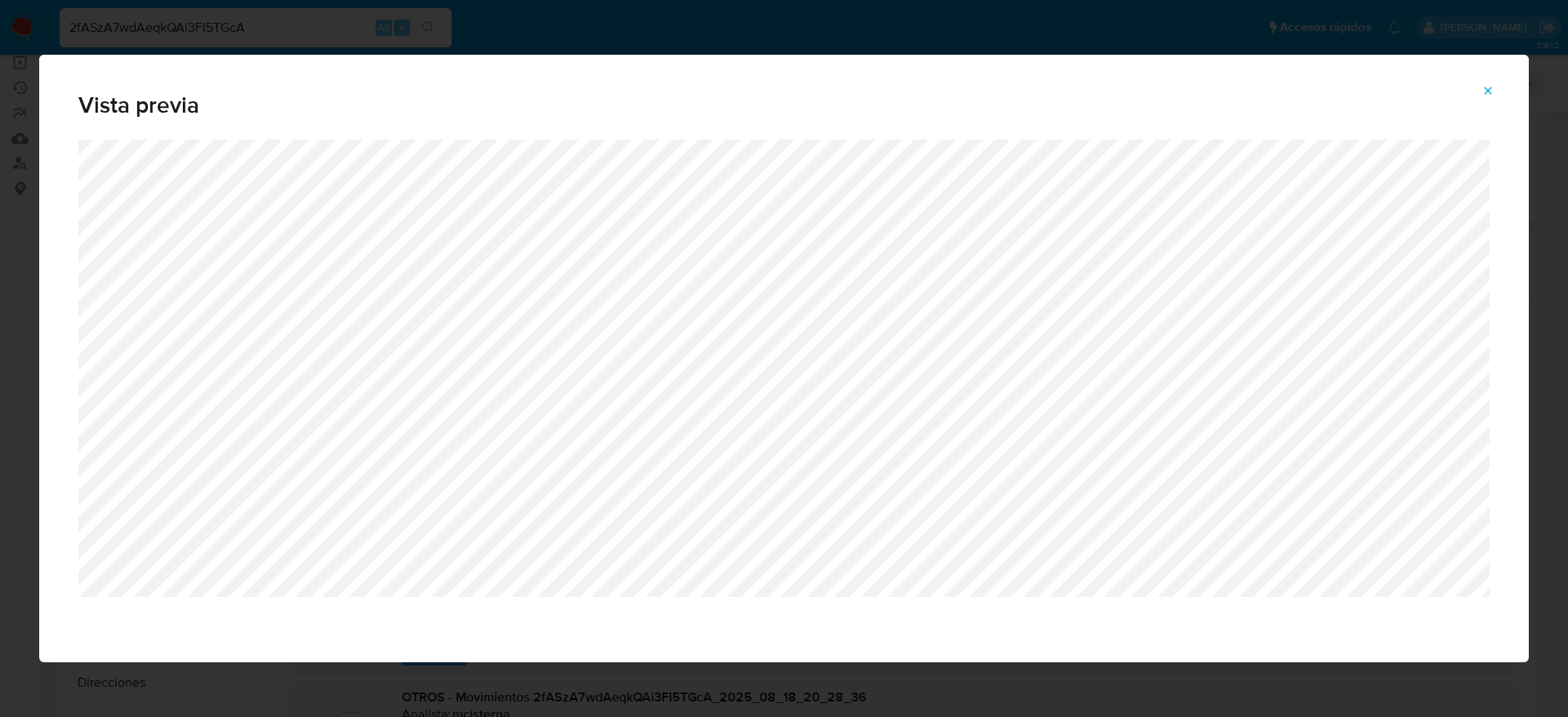
click at [1487, 97] on span "Attachment preview" at bounding box center [1487, 91] width 13 height 23
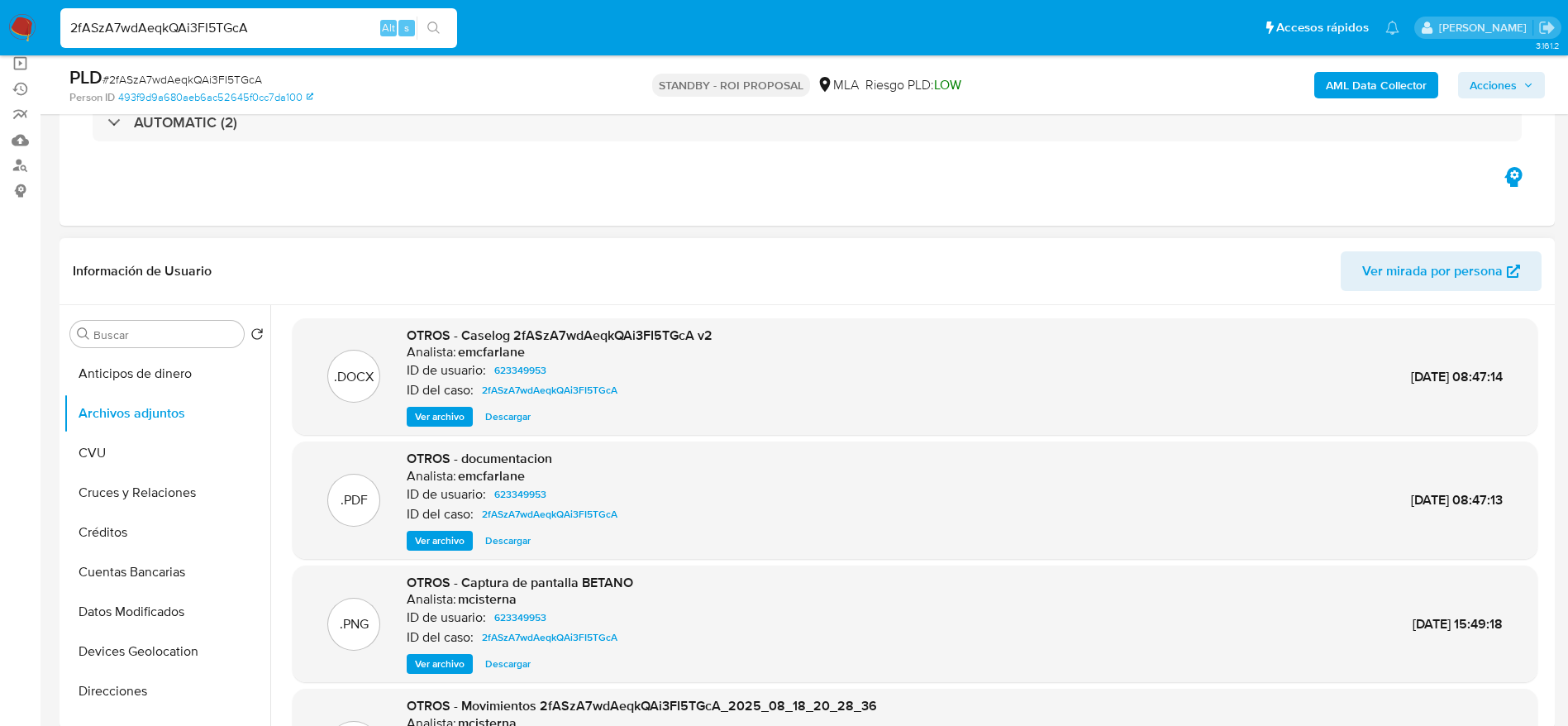
scroll to position [124, 0]
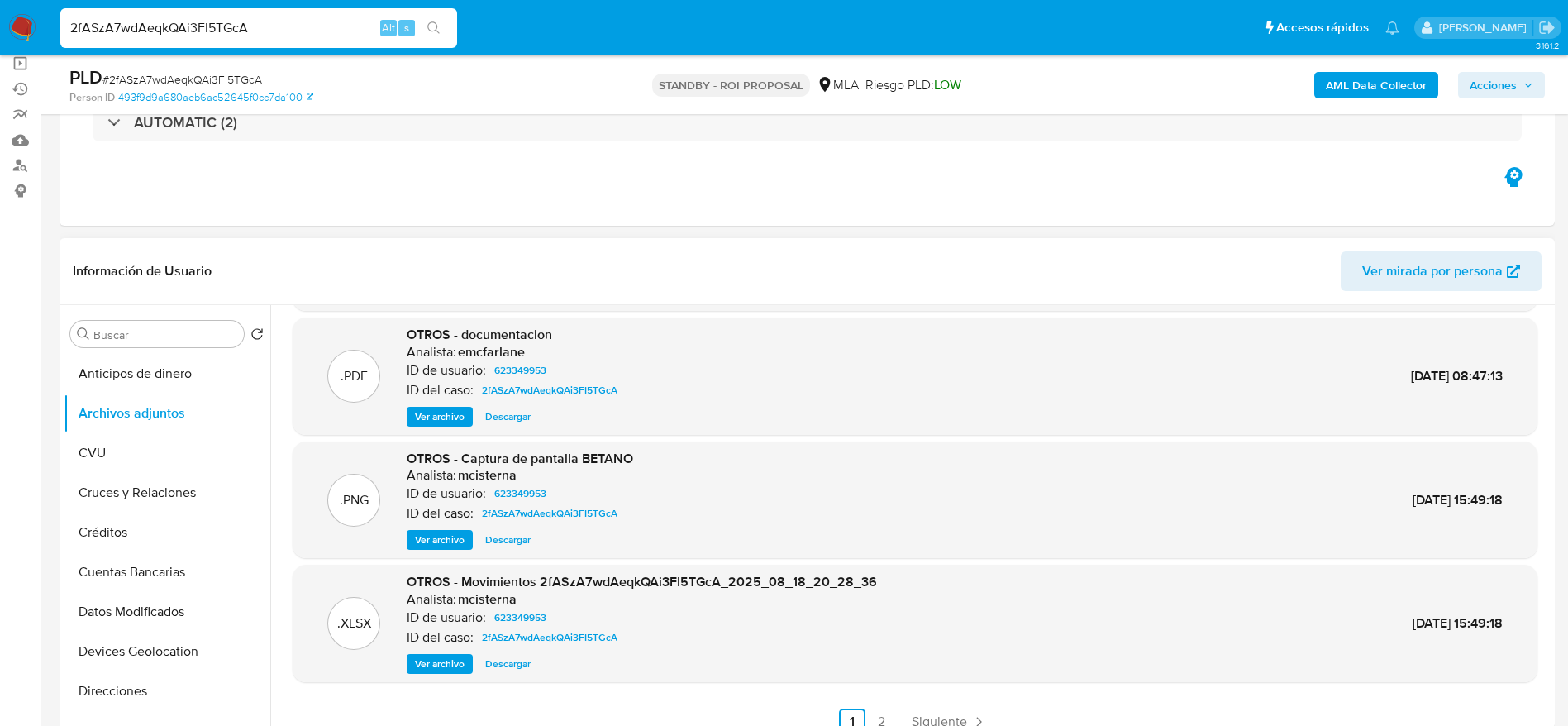
click at [433, 540] on span "Ver archivo" at bounding box center [439, 539] width 49 height 17
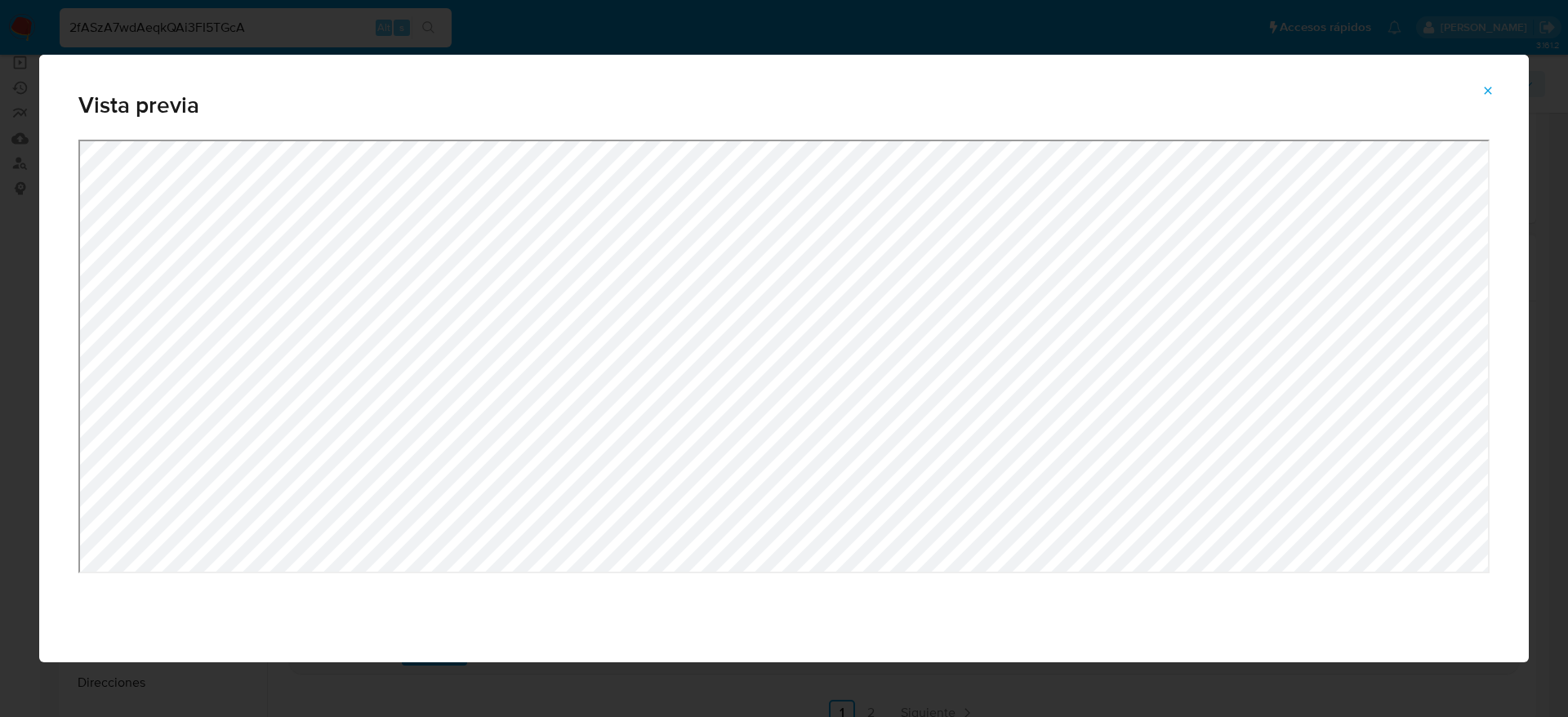
click at [1491, 96] on icon "Attachment preview" at bounding box center [1487, 90] width 13 height 13
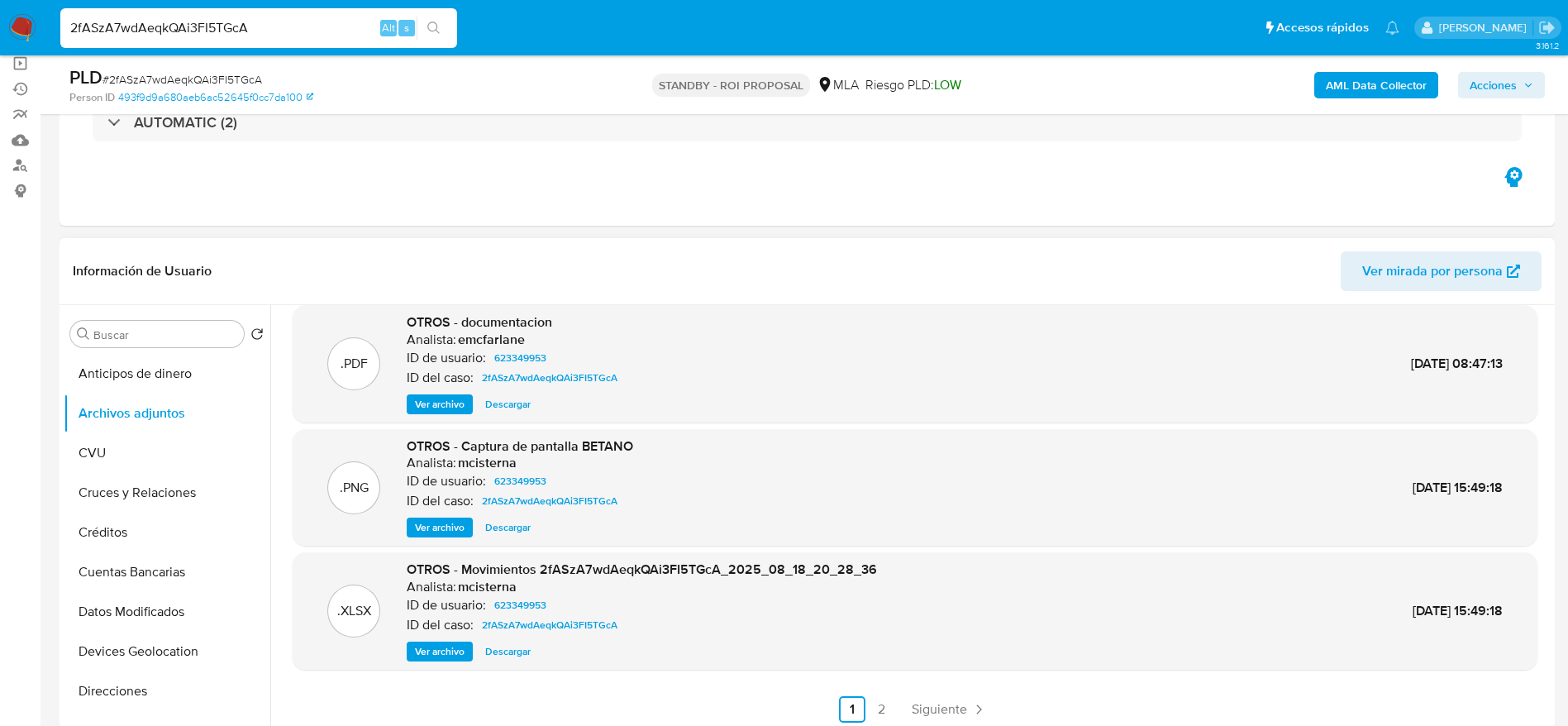
scroll to position [138, 0]
click at [935, 700] on span "Siguiente" at bounding box center [939, 706] width 56 height 13
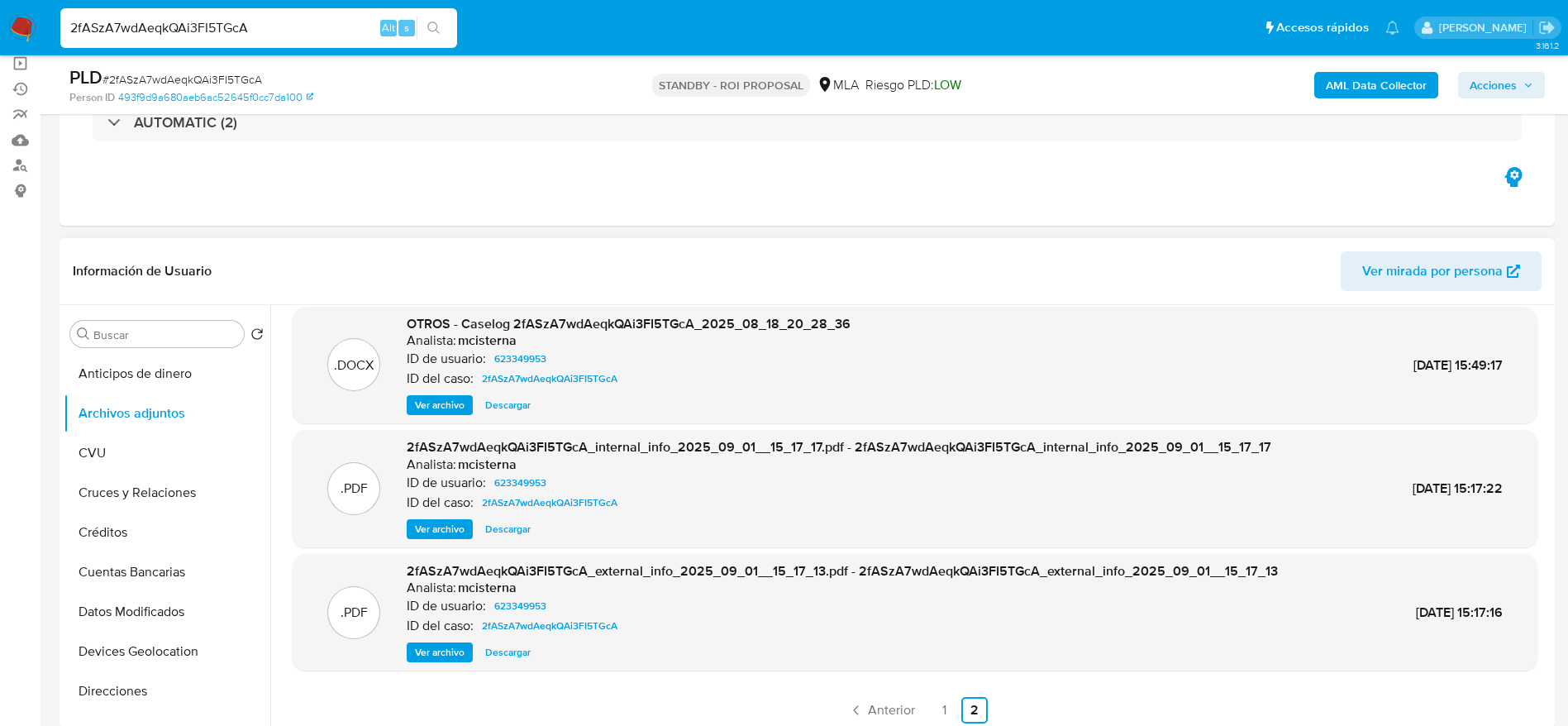
scroll to position [15, 0]
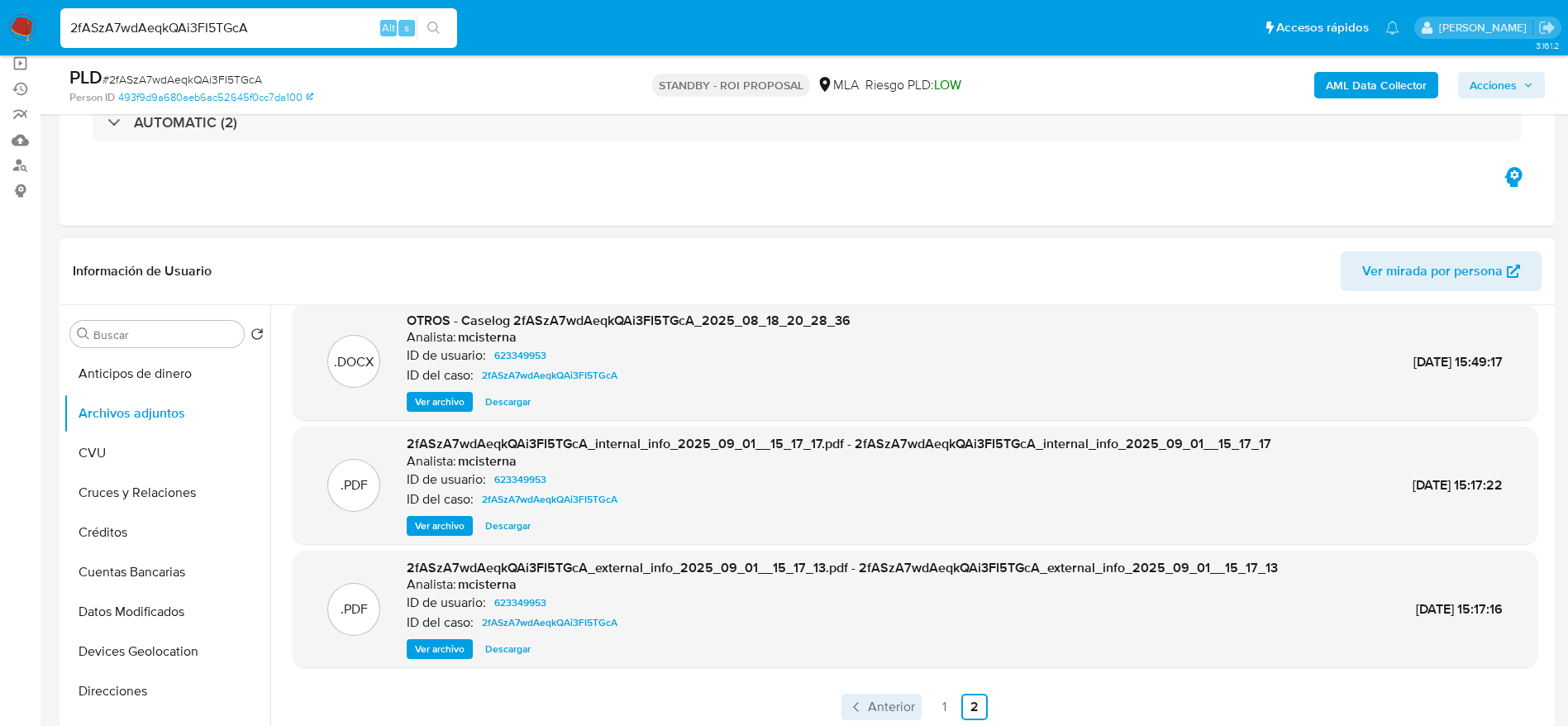
click at [874, 702] on span "Anterior" at bounding box center [891, 706] width 47 height 13
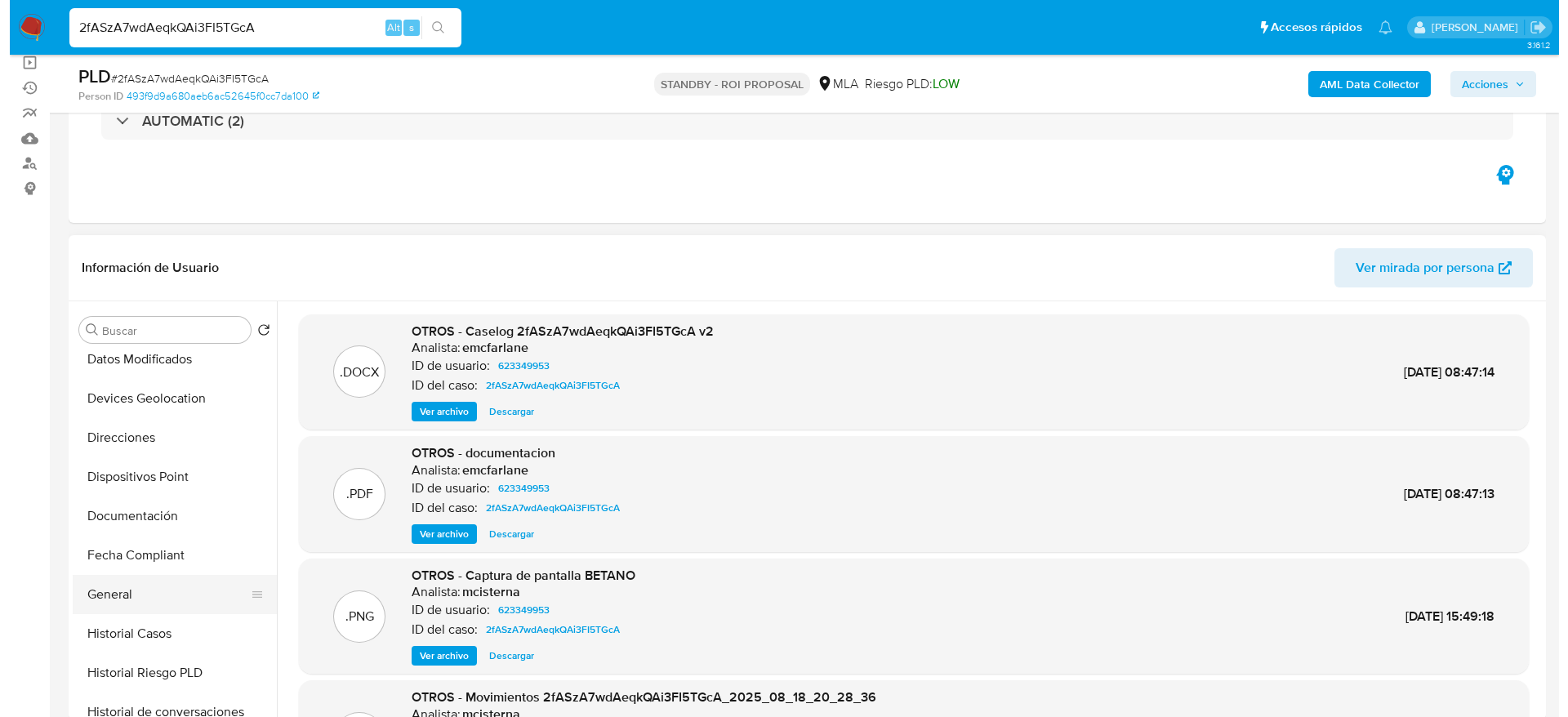
scroll to position [368, 0]
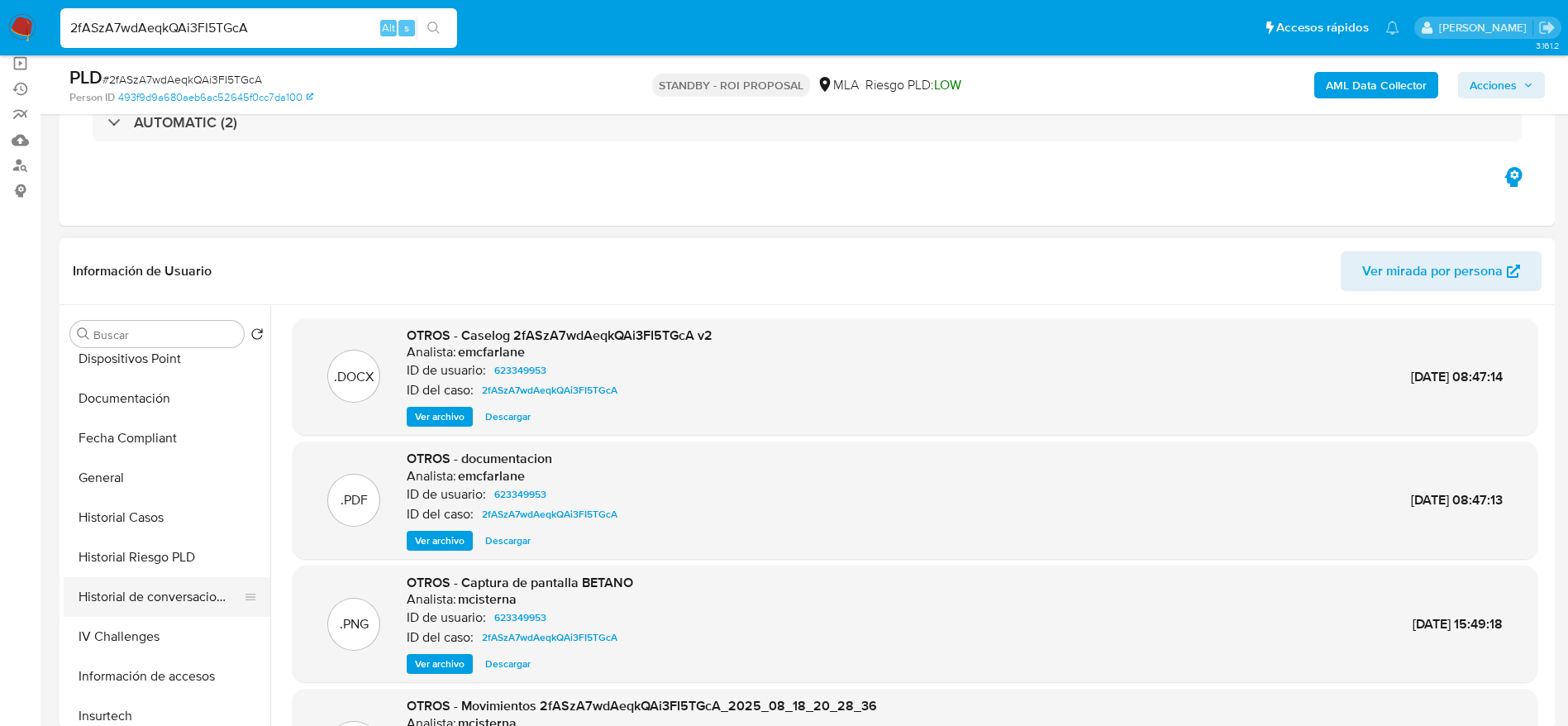
click at [151, 590] on button "Historial de conversaciones" at bounding box center [160, 596] width 193 height 40
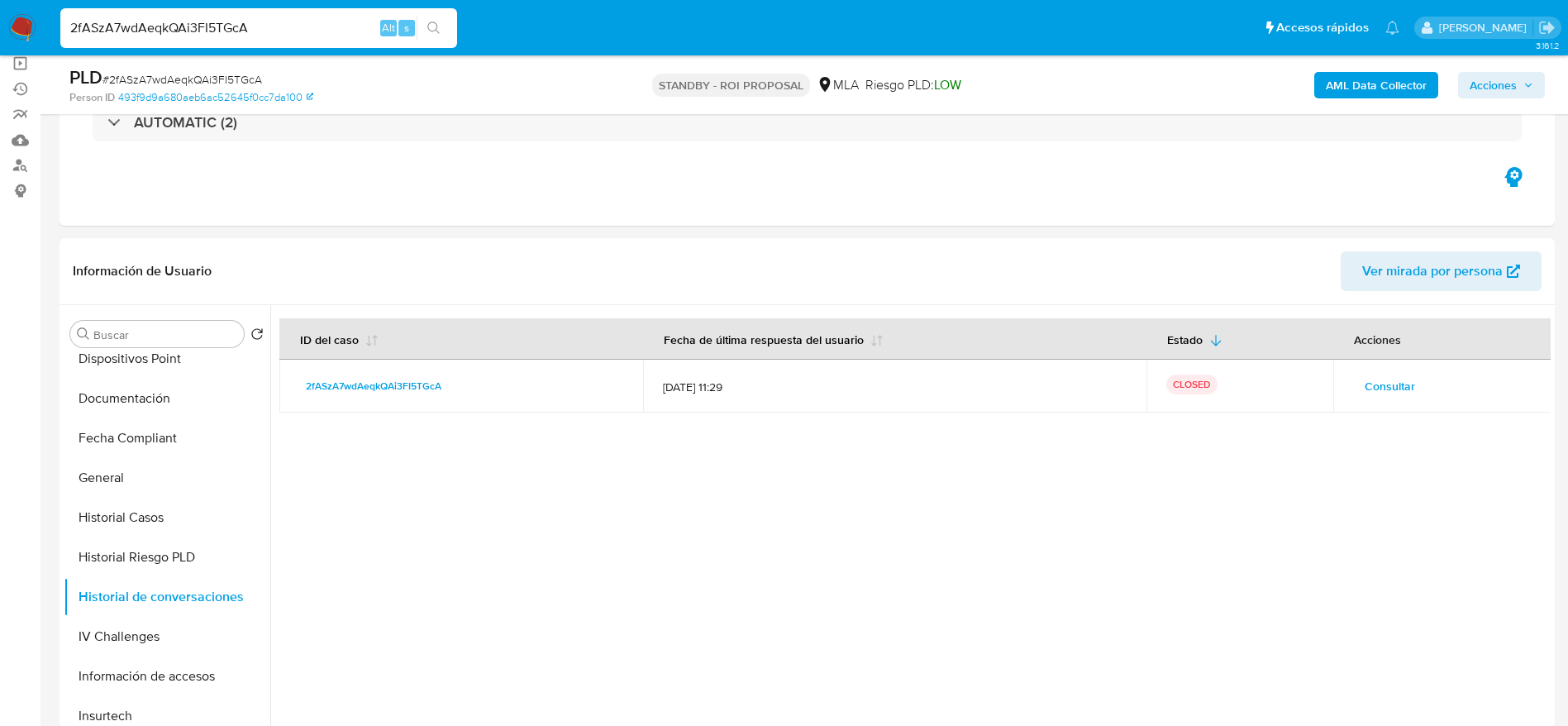
click at [1422, 402] on td "Consultar" at bounding box center [1442, 386] width 218 height 53
click at [1368, 392] on span "Consultar" at bounding box center [1390, 385] width 50 height 23
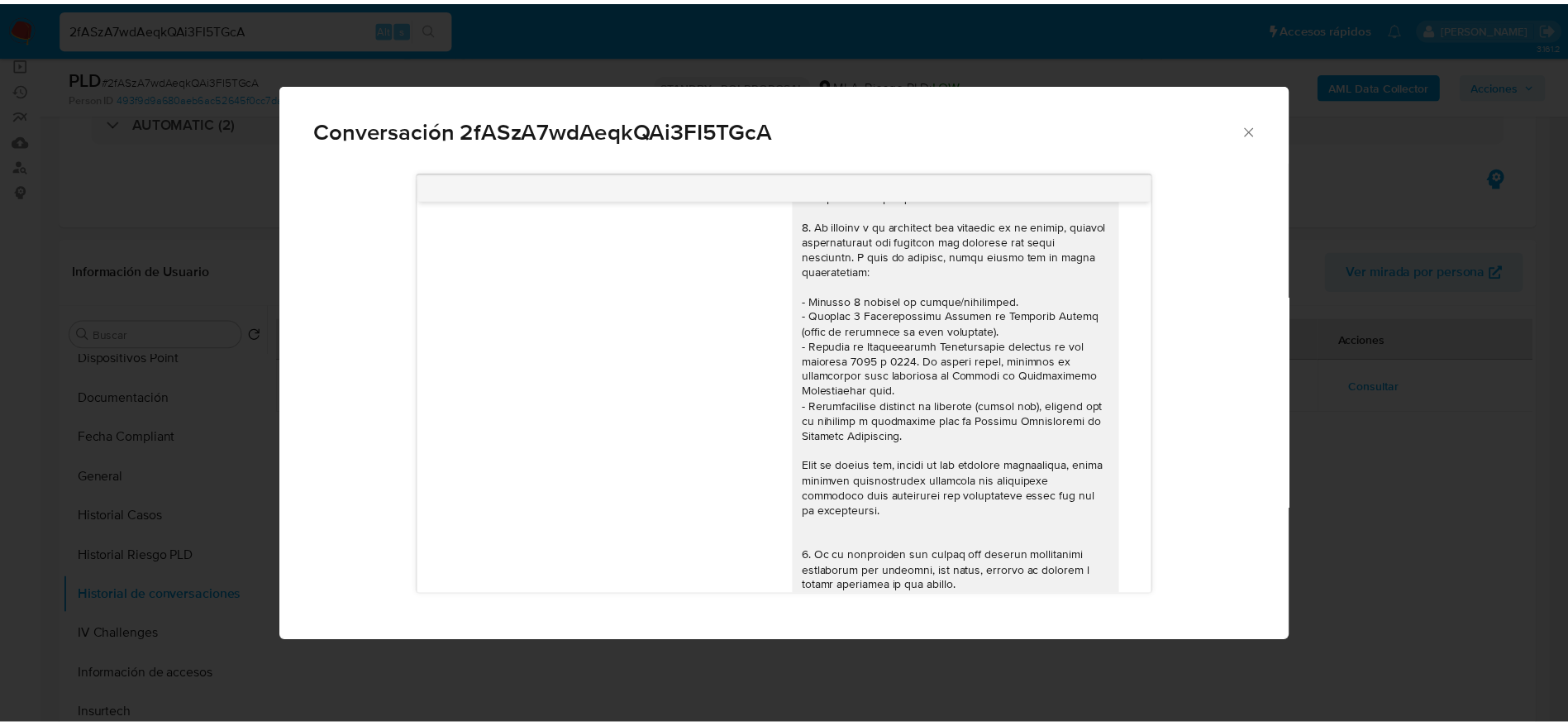
scroll to position [0, 0]
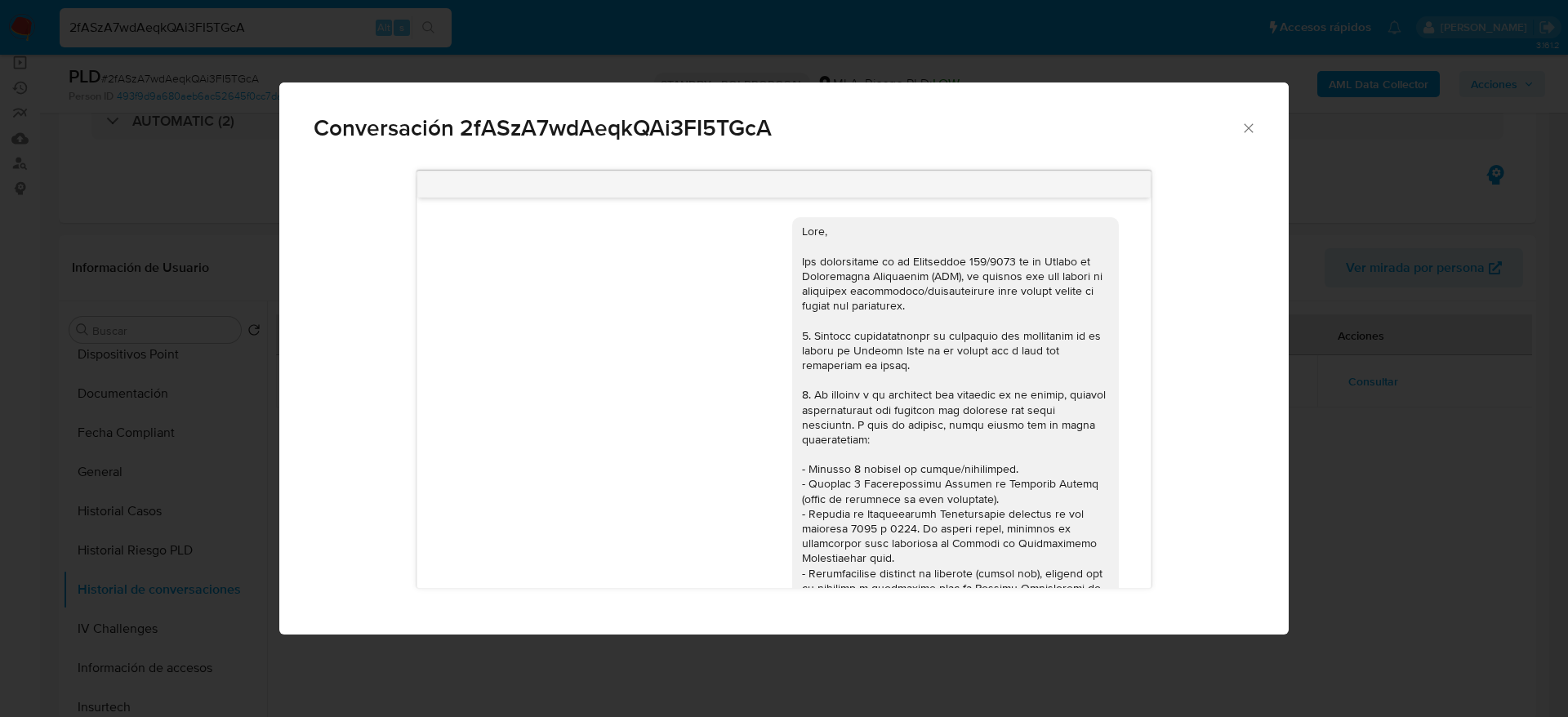
click at [1248, 123] on icon "Cerrar" at bounding box center [1248, 128] width 17 height 17
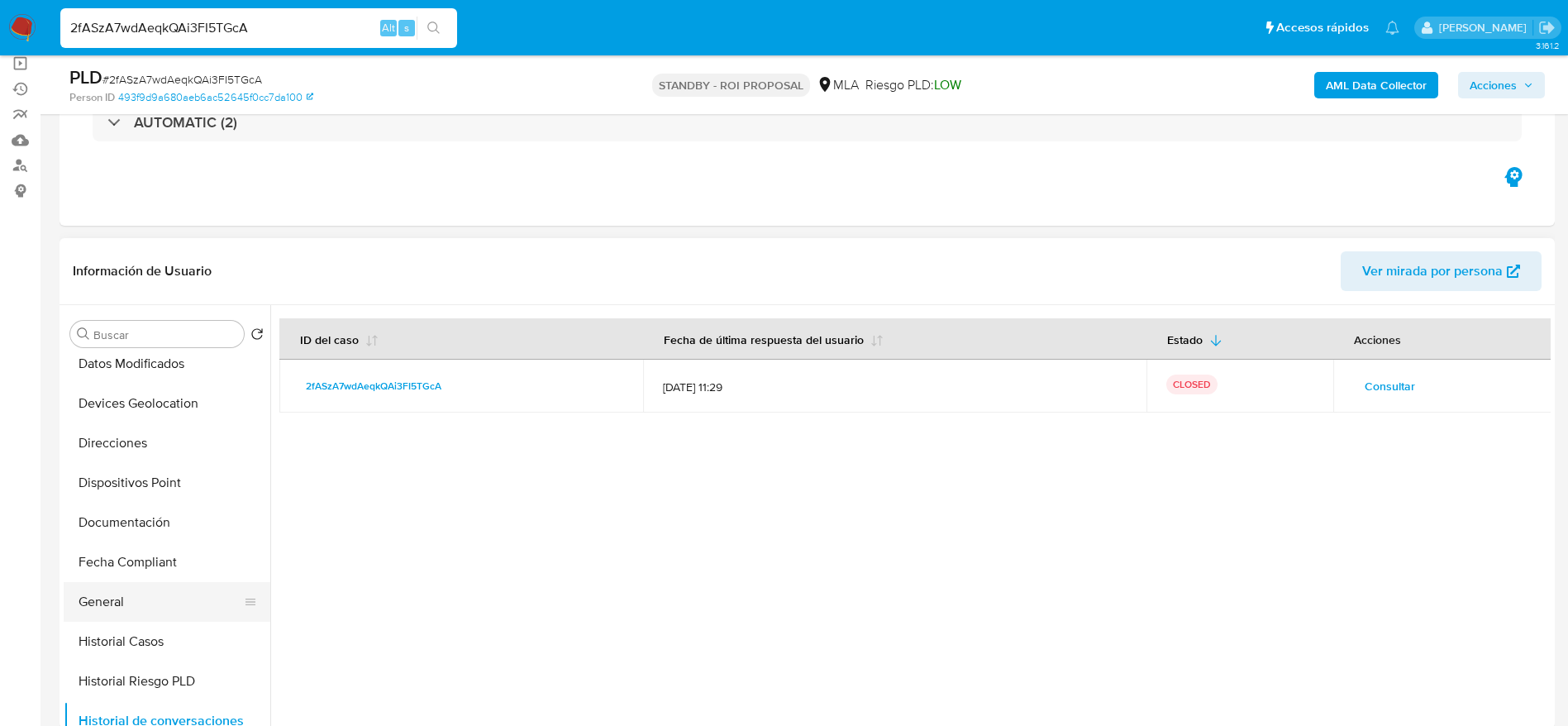
scroll to position [372, 0]
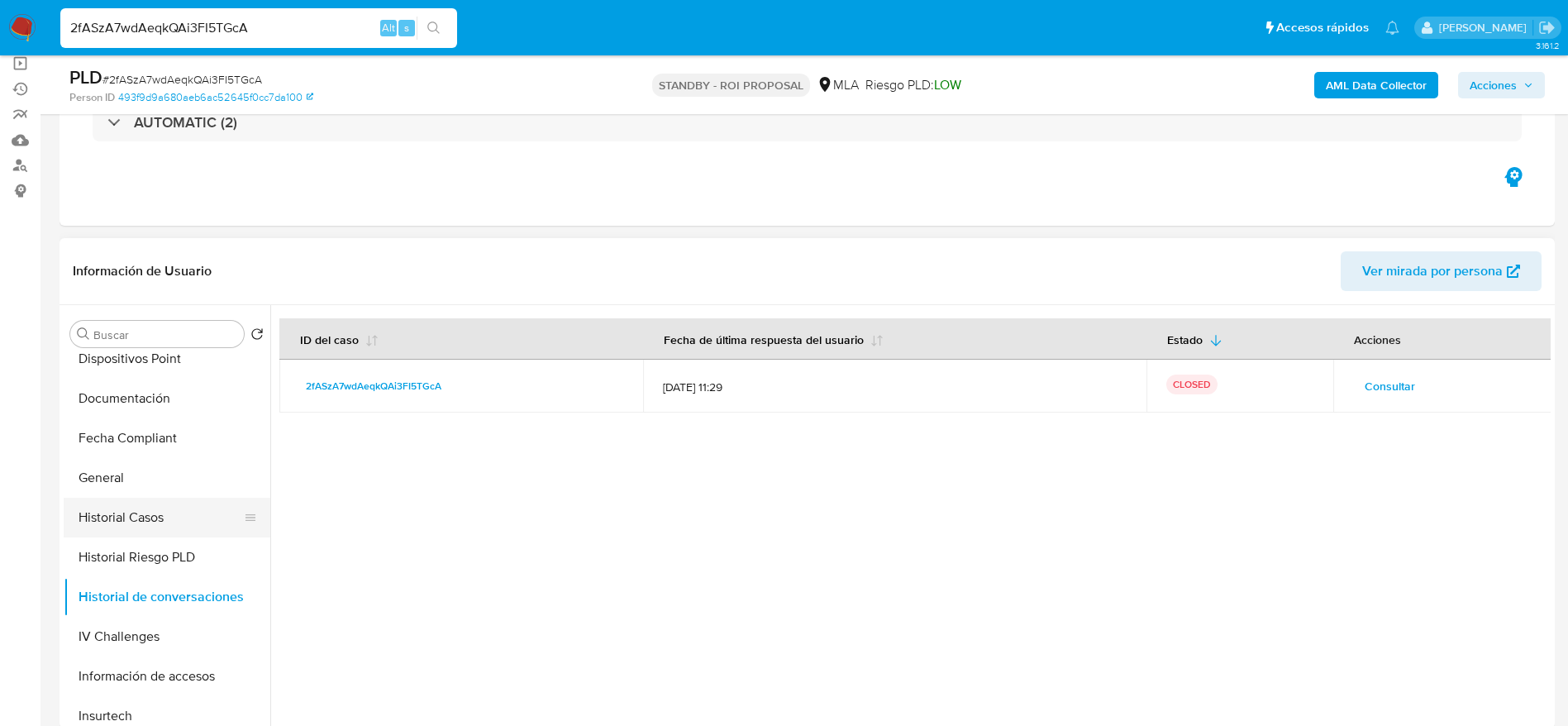
click at [134, 498] on button "Historial Casos" at bounding box center [160, 517] width 193 height 40
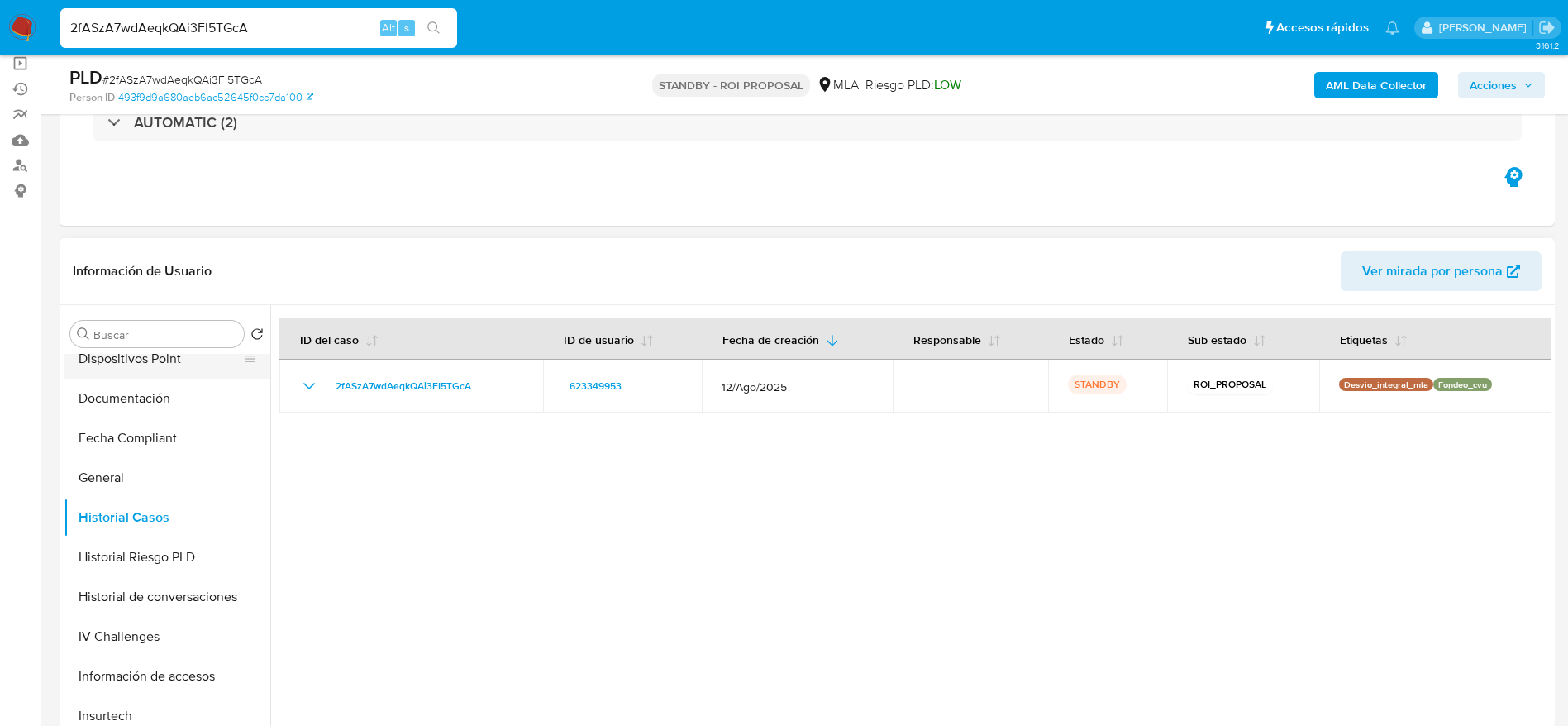
scroll to position [0, 0]
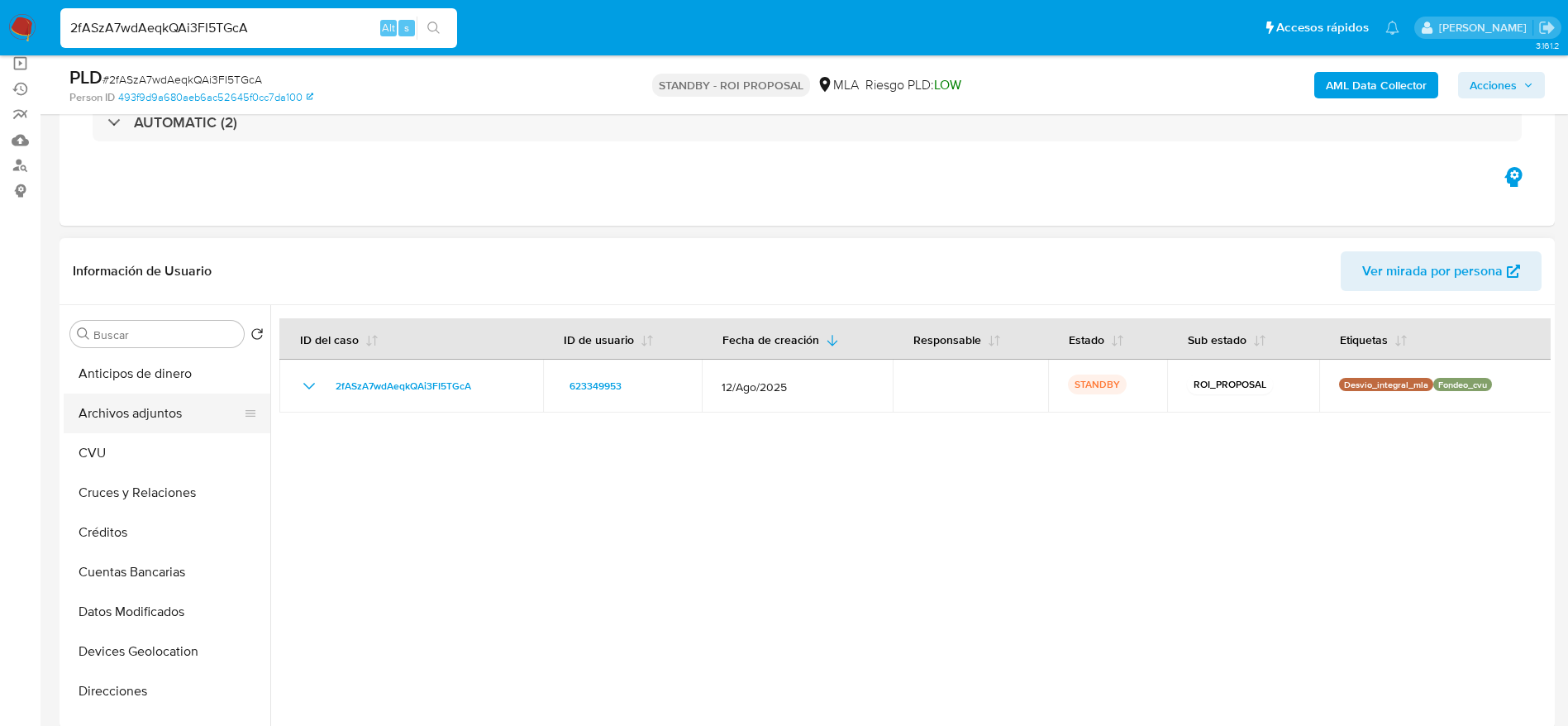
click at [176, 415] on button "Archivos adjuntos" at bounding box center [160, 413] width 193 height 40
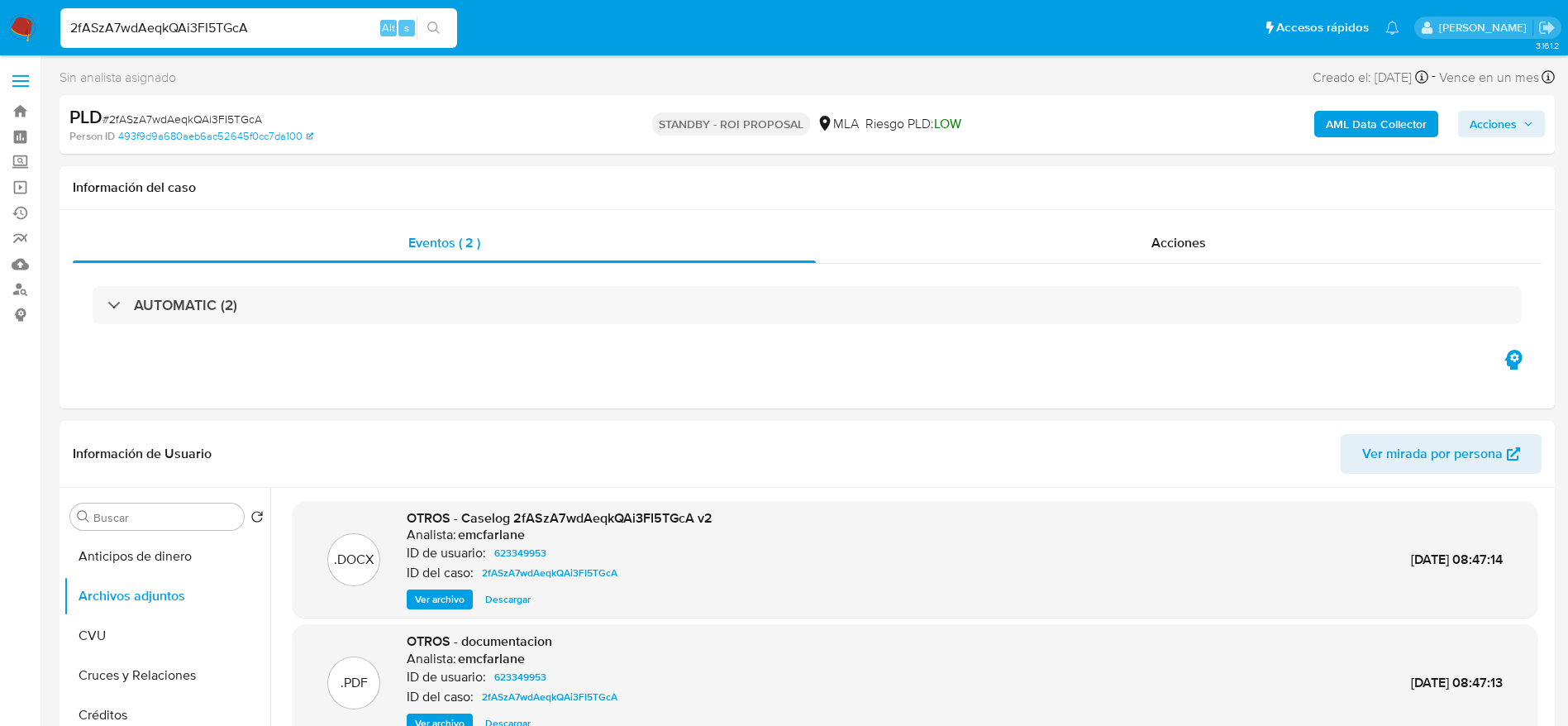
click at [150, 112] on span "# 2fASzA7wdAeqkQAi3FI5TGcA" at bounding box center [182, 119] width 160 height 17
copy span "2fASzA7wdAeqkQAi3FI5TGcA"
click at [134, 19] on input "2fASzA7wdAeqkQAi3FI5TGcA" at bounding box center [259, 28] width 397 height 21
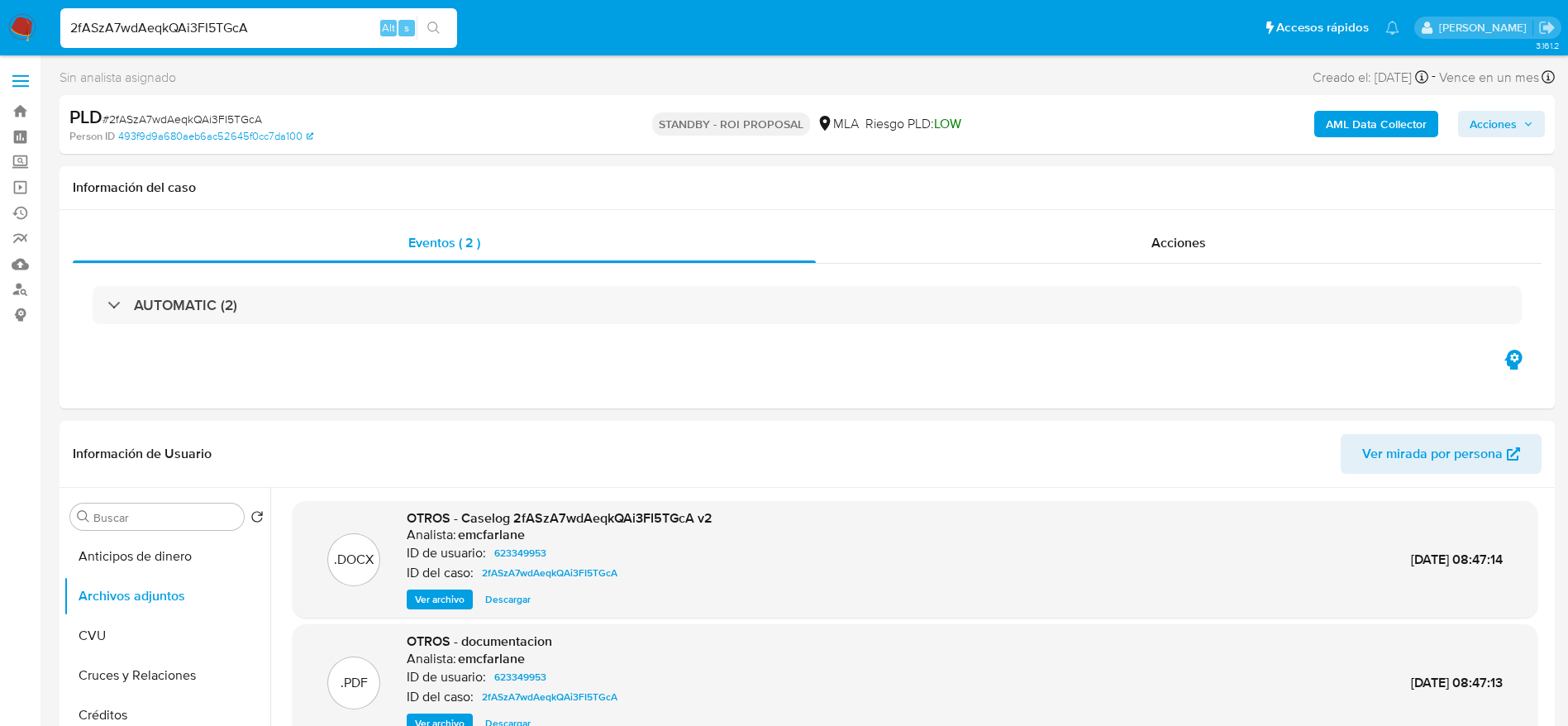
click at [274, 30] on input "2fASzA7wdAeqkQAi3FI5TGcA" at bounding box center [259, 28] width 397 height 21
click at [274, 29] on input "2fASzA7wdAeqkQAi3FI5TGcA" at bounding box center [259, 28] width 397 height 21
paste input "460742286"
type input "460742286"
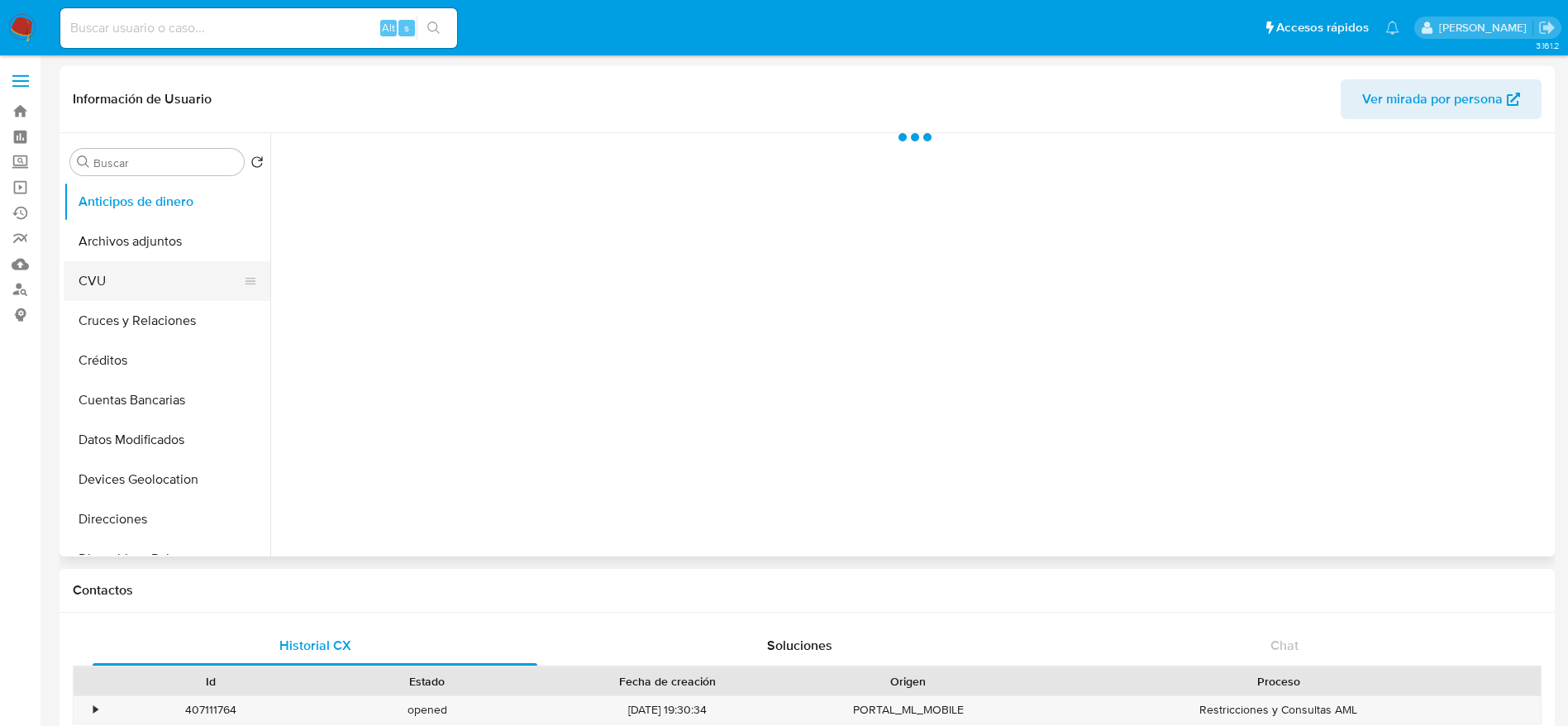
select select "10"
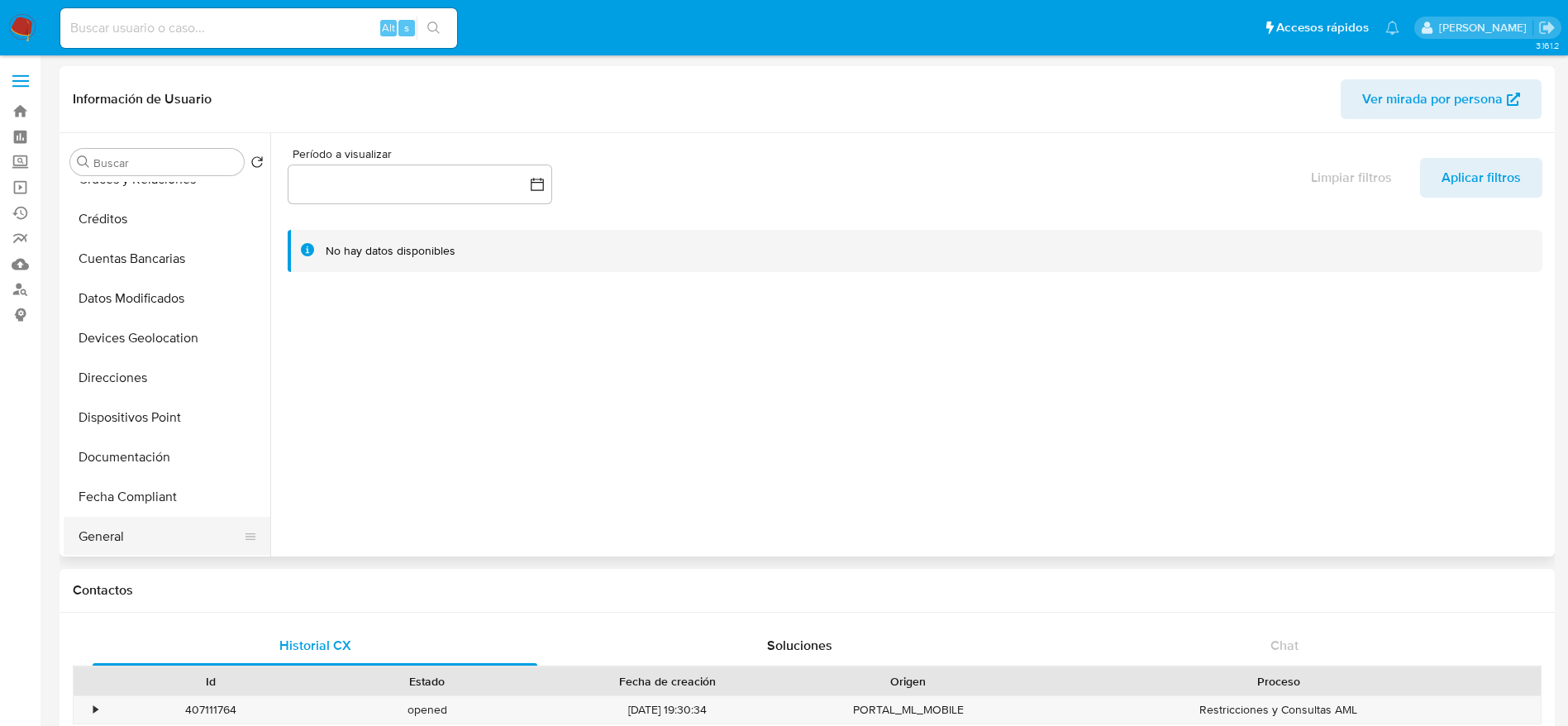
scroll to position [248, 0]
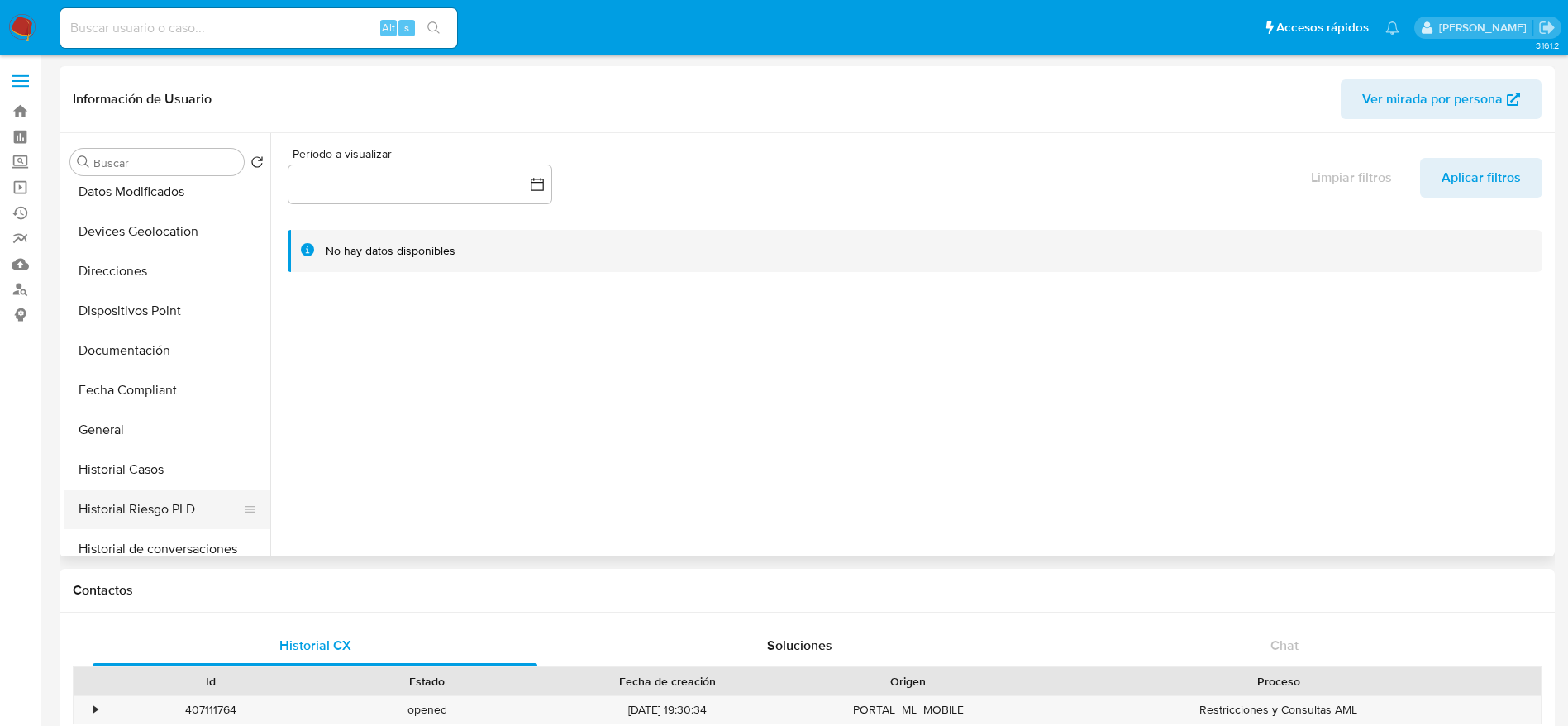
click at [135, 490] on button "Historial Riesgo PLD" at bounding box center [160, 509] width 193 height 40
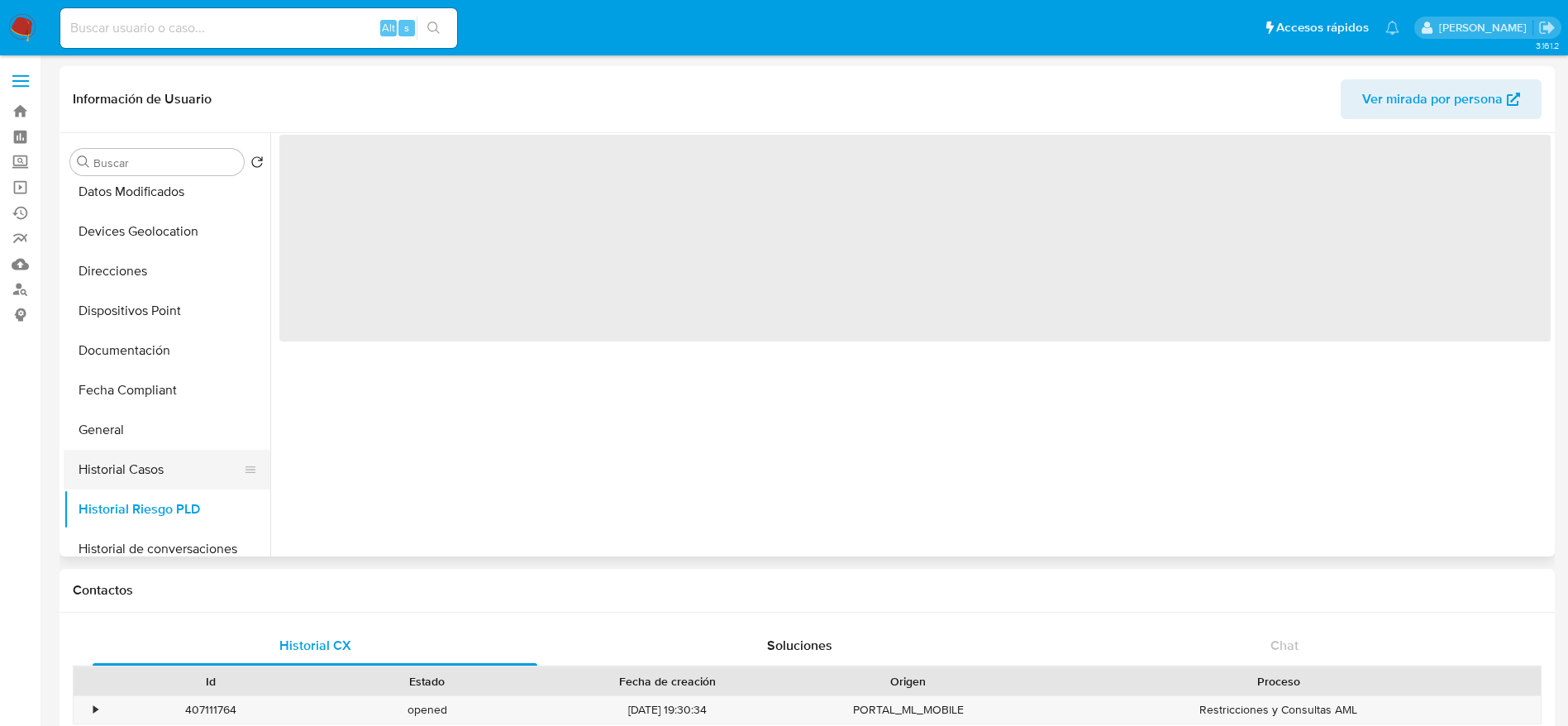
click at [131, 469] on button "Historial Casos" at bounding box center [160, 469] width 193 height 40
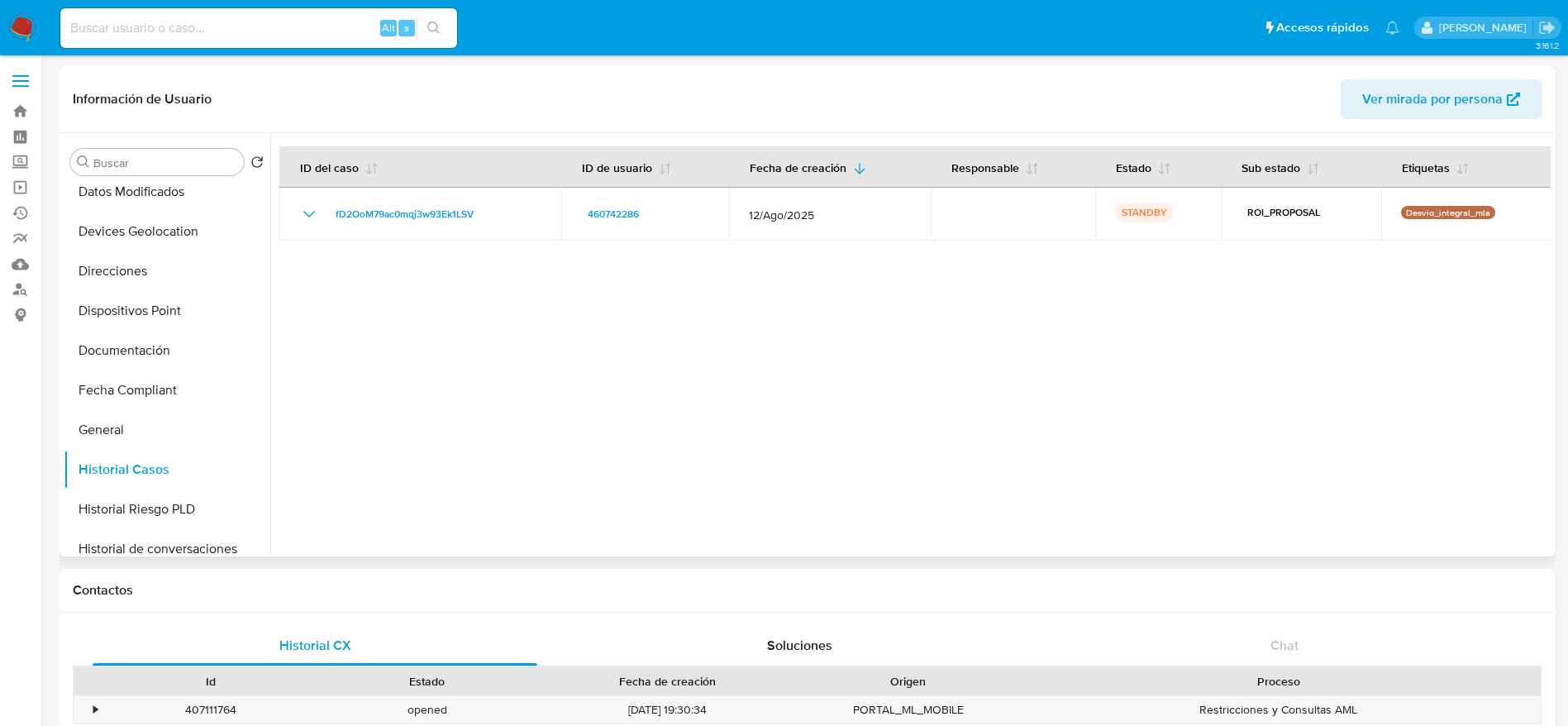
scroll to position [0, 0]
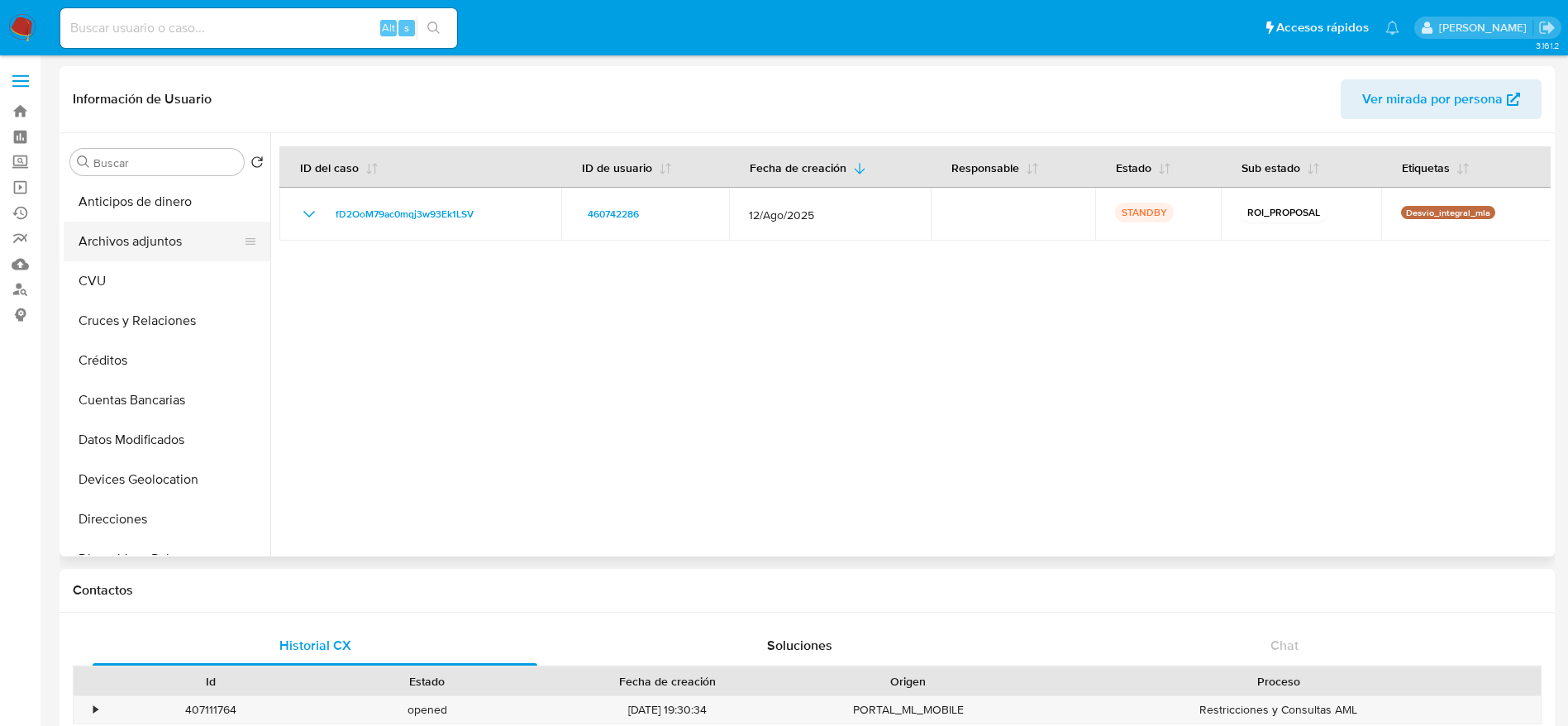
click at [148, 258] on button "Archivos adjuntos" at bounding box center [160, 241] width 193 height 40
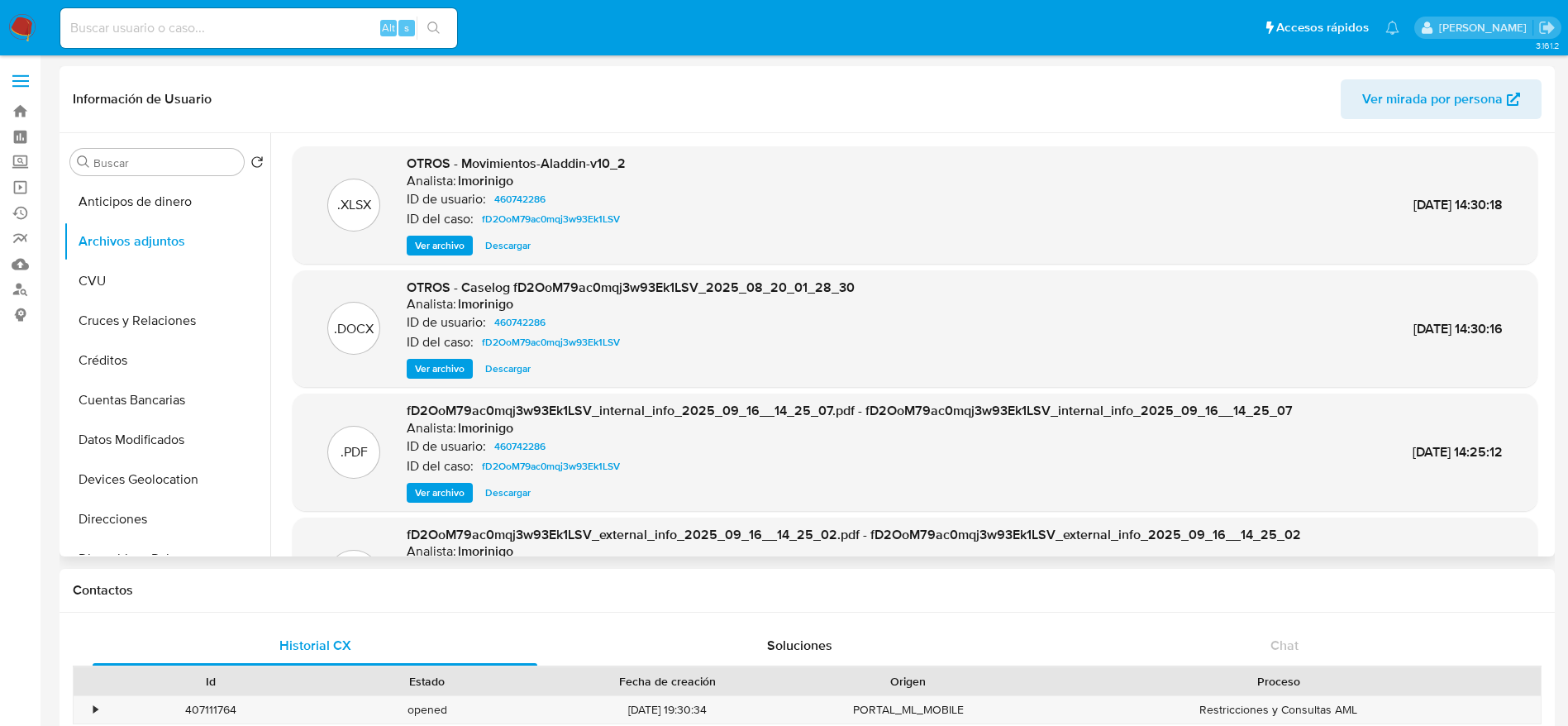
click at [513, 251] on span "Descargar" at bounding box center [508, 245] width 46 height 17
click at [500, 370] on span "Descargar" at bounding box center [508, 368] width 46 height 17
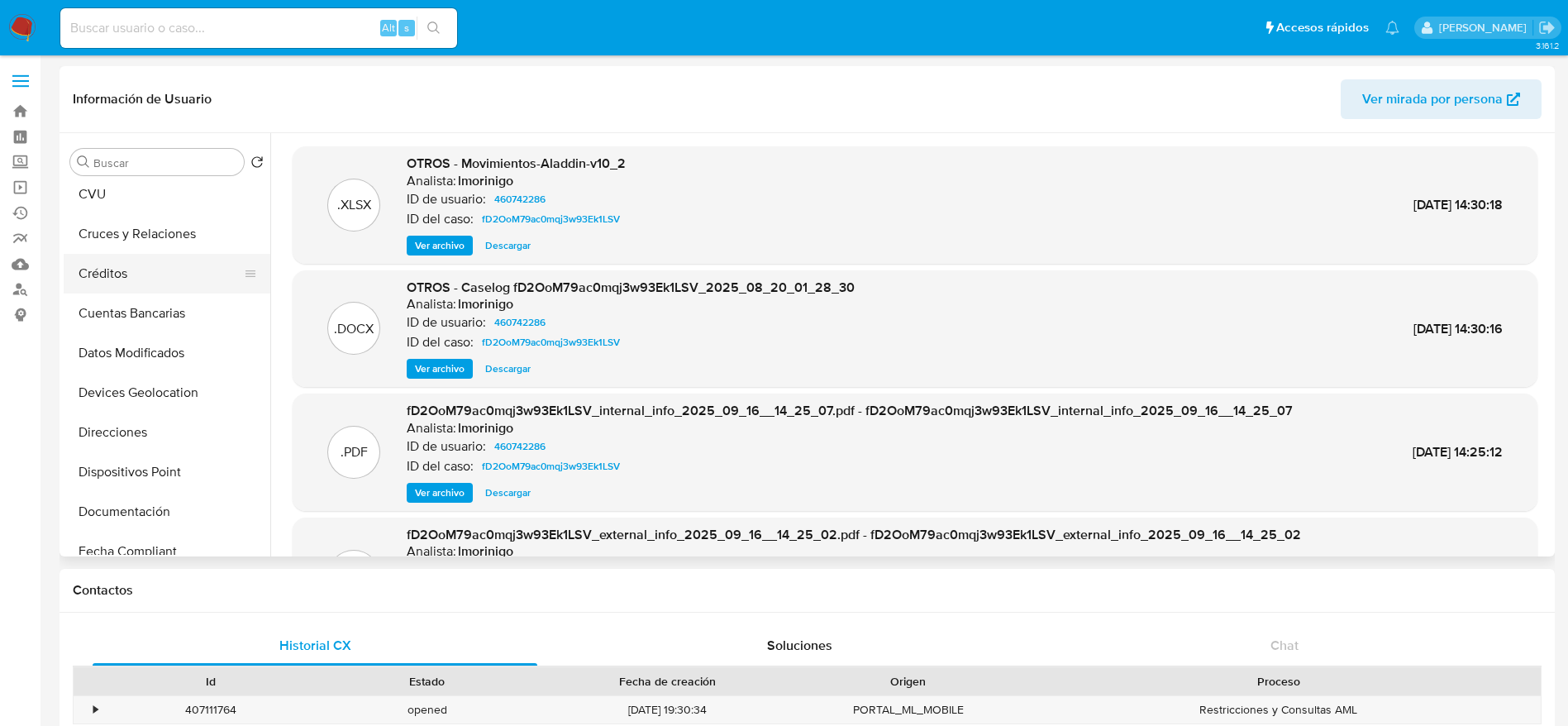
scroll to position [496, 0]
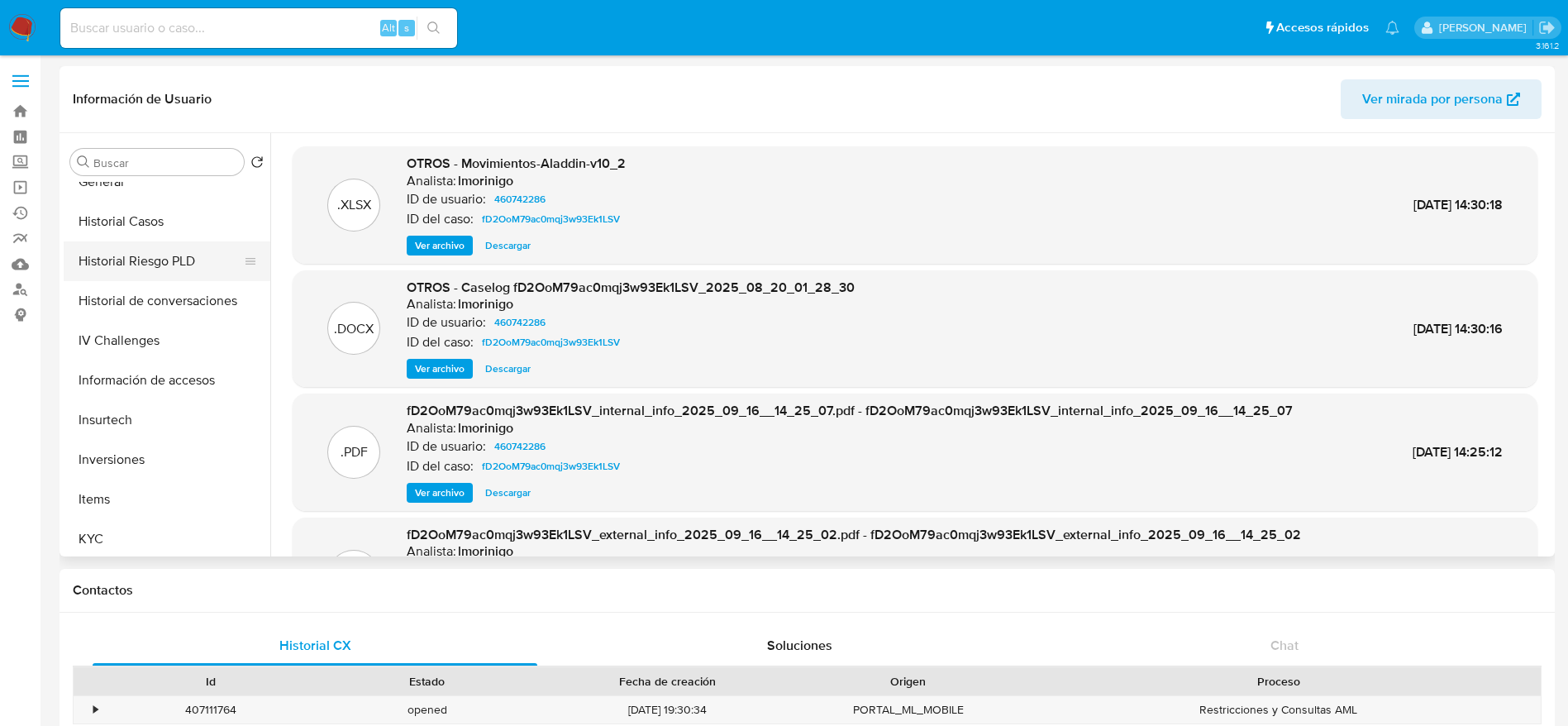
click at [115, 257] on button "Historial Riesgo PLD" at bounding box center [160, 261] width 193 height 40
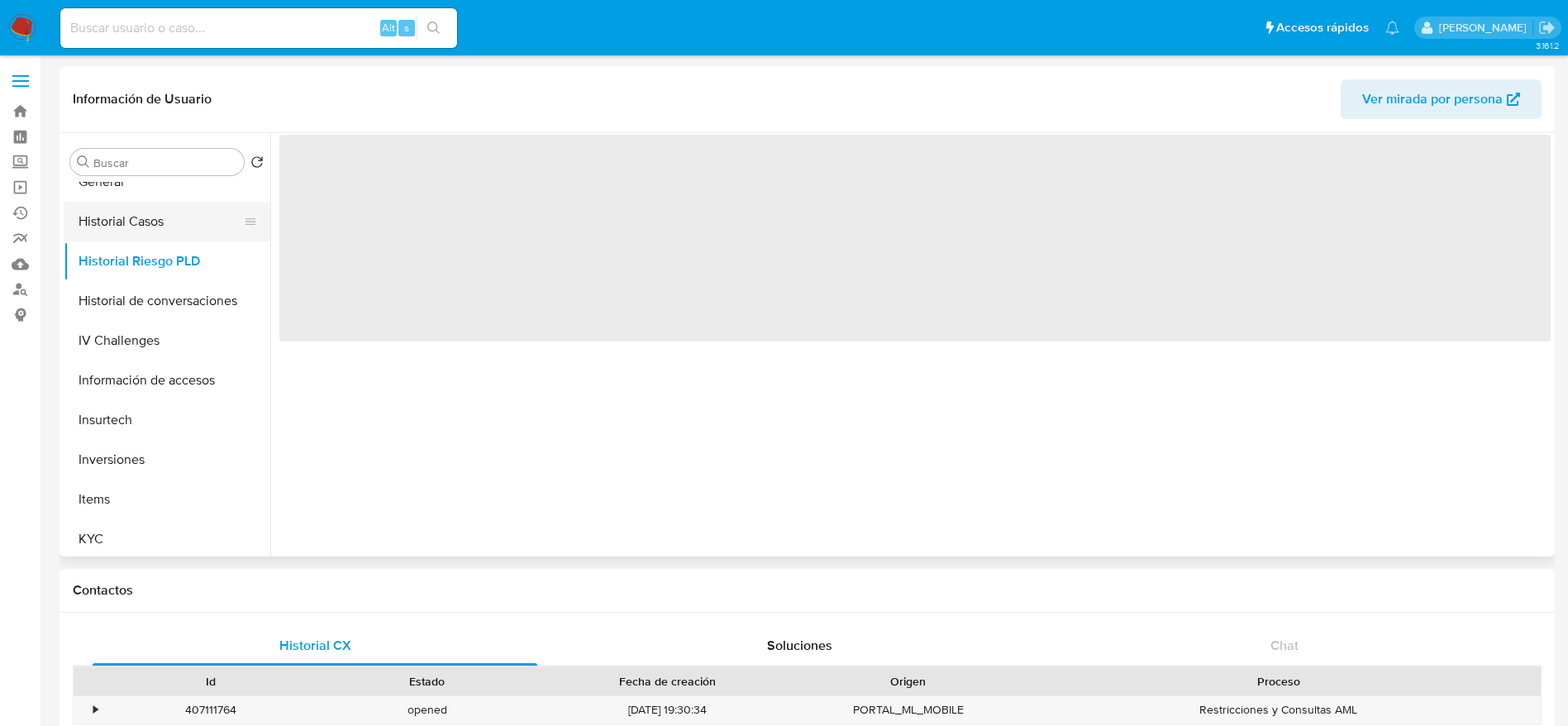
click at [119, 221] on button "Historial Casos" at bounding box center [160, 221] width 193 height 40
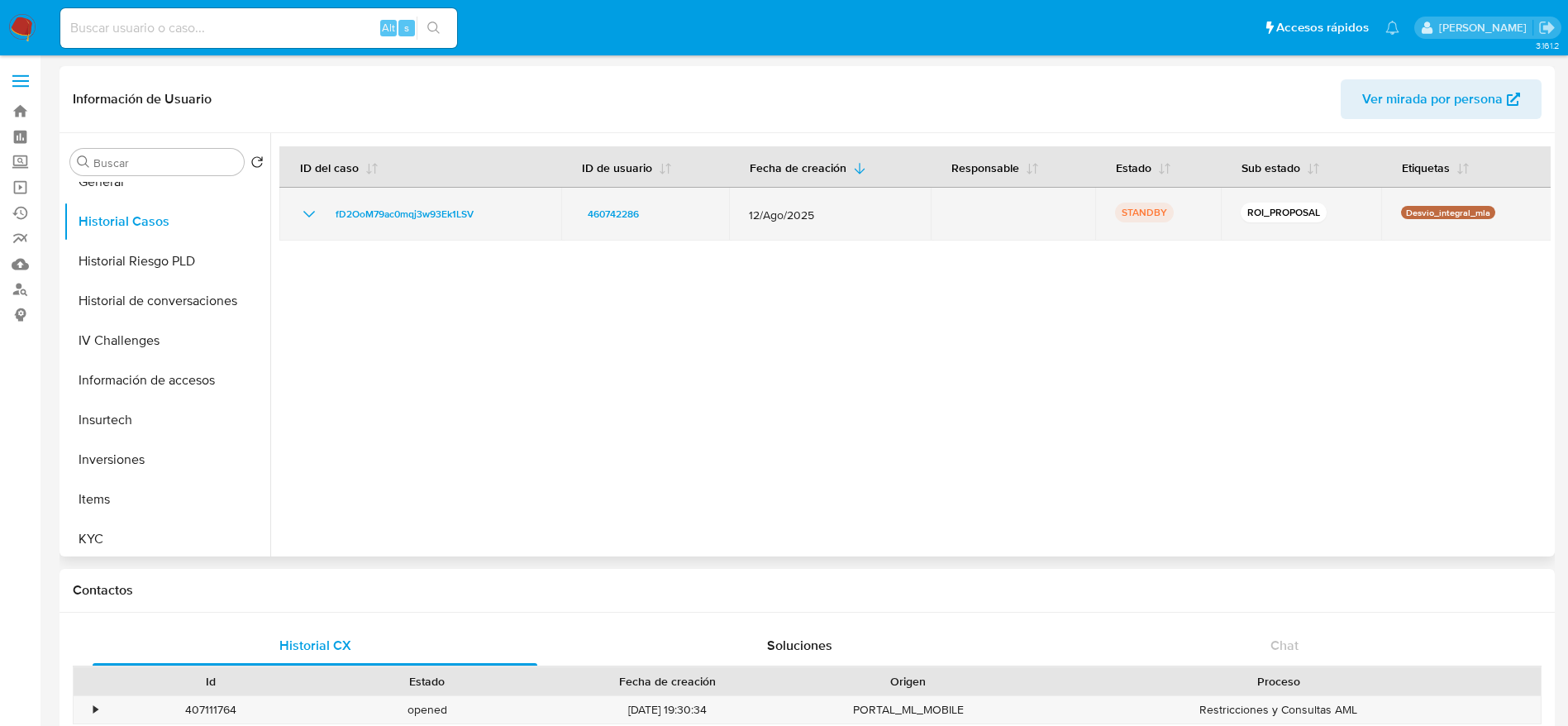
click at [498, 218] on div "fD2OoM79ac0mqj3w93Ek1LSV" at bounding box center [420, 213] width 242 height 19
click at [480, 213] on link "fD2OoM79ac0mqj3w93Ek1LSV" at bounding box center [404, 213] width 151 height 19
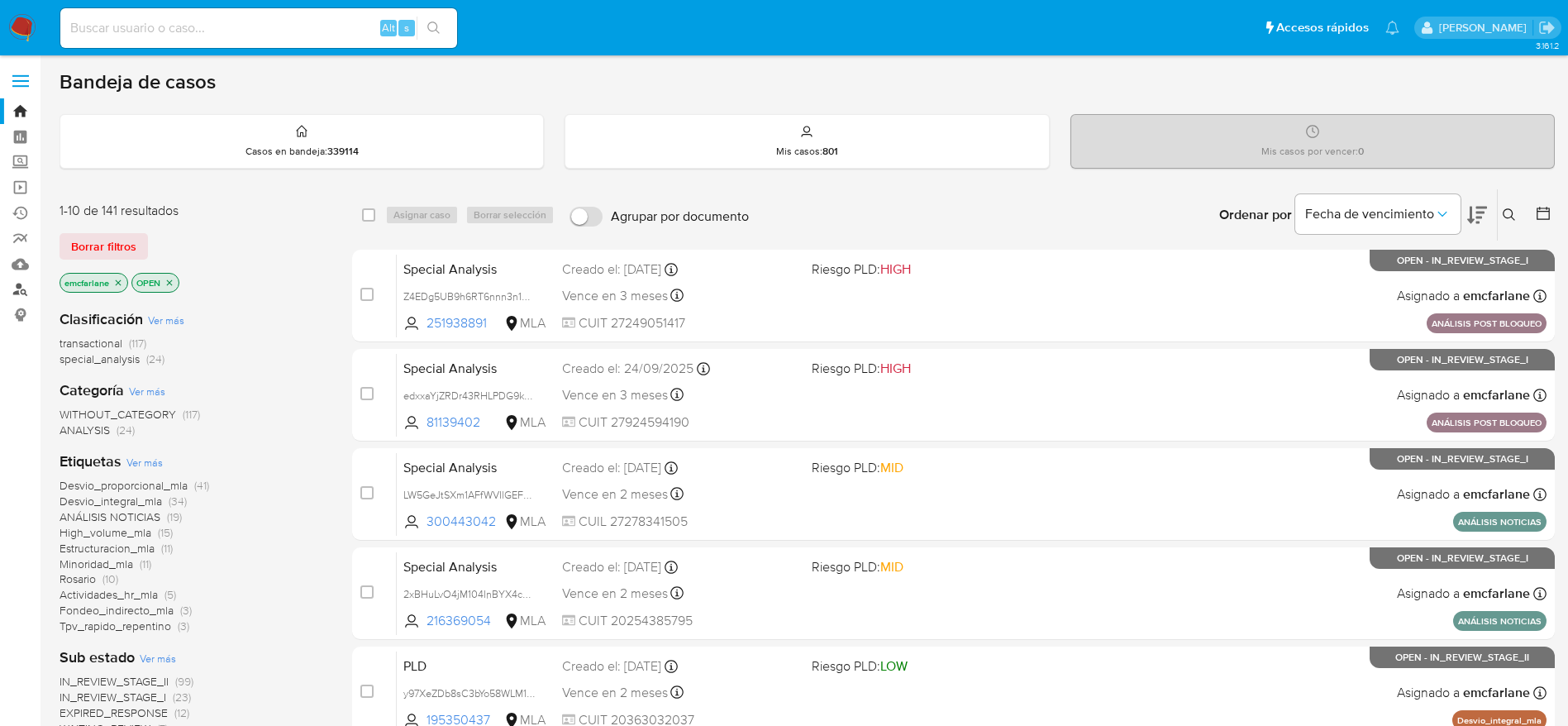
click at [17, 288] on link "Buscador de personas" at bounding box center [98, 289] width 197 height 26
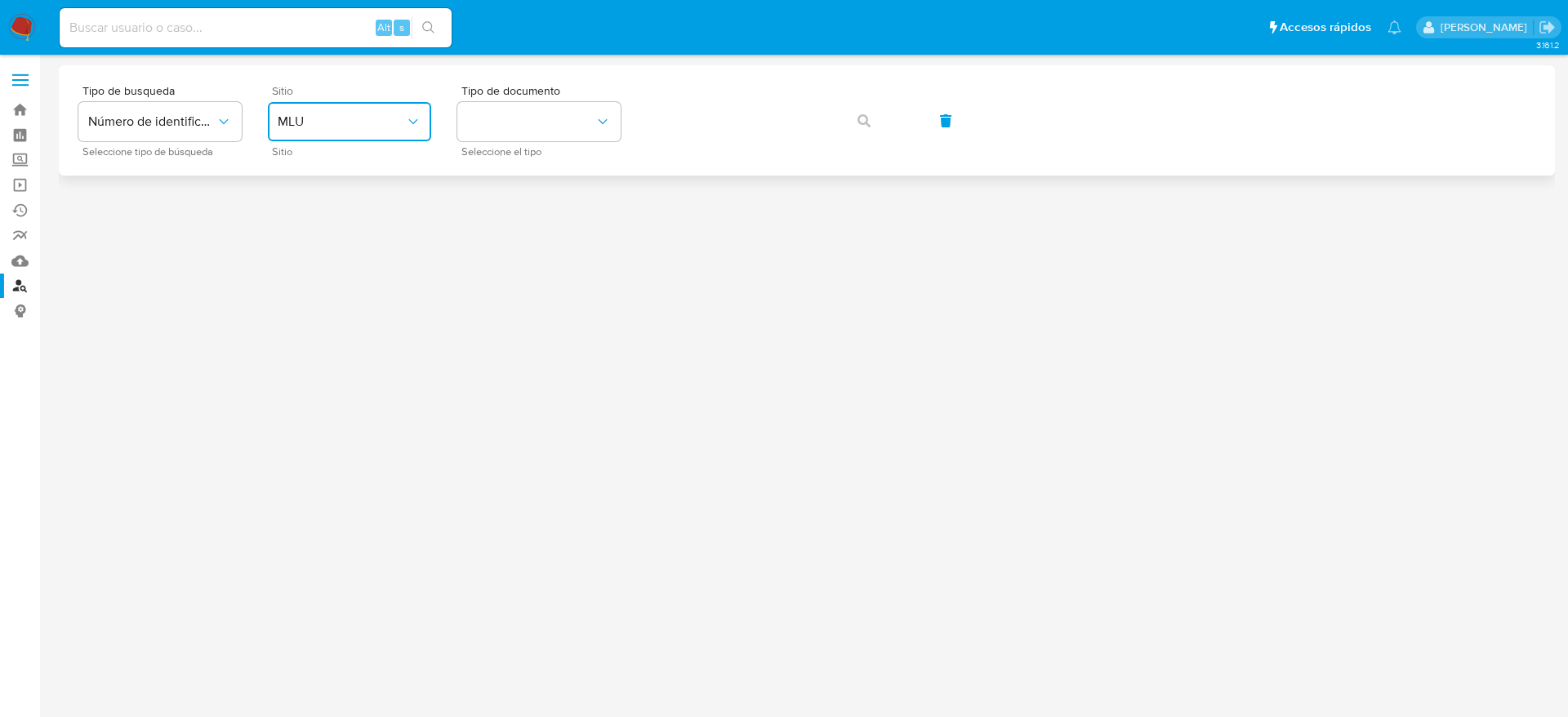
click at [337, 126] on span "MLU" at bounding box center [342, 121] width 127 height 17
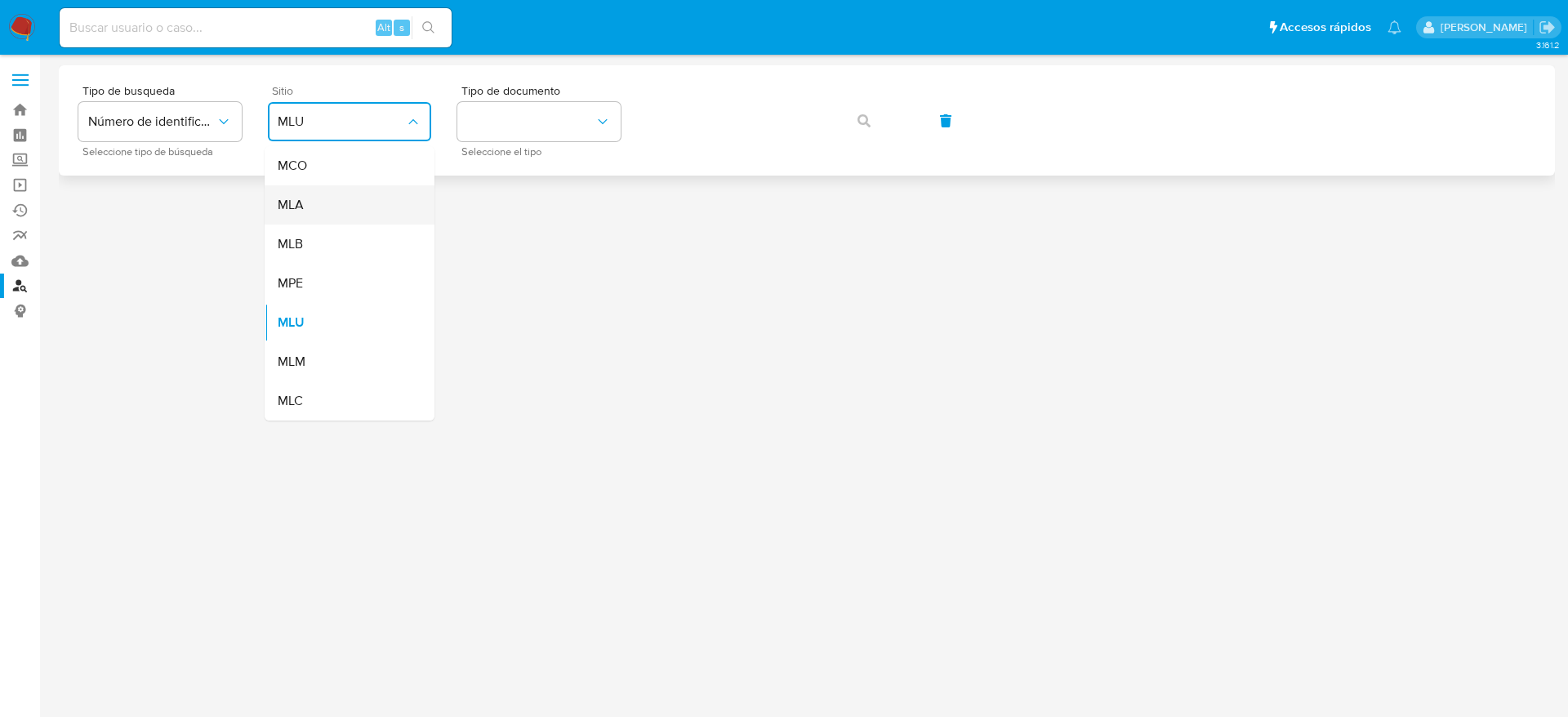
click at [312, 217] on div "MLA" at bounding box center [345, 205] width 134 height 39
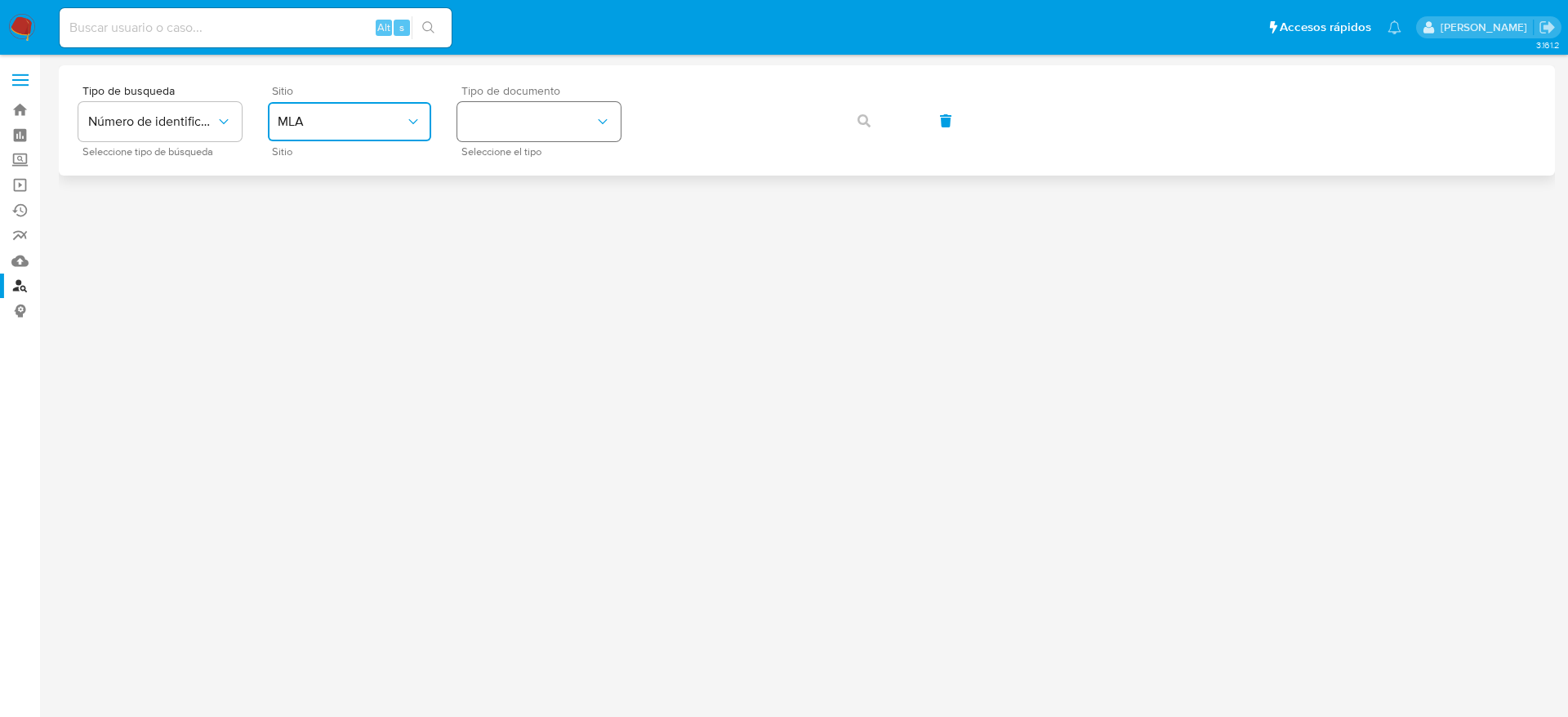
click at [526, 113] on button "identificationType" at bounding box center [539, 121] width 163 height 39
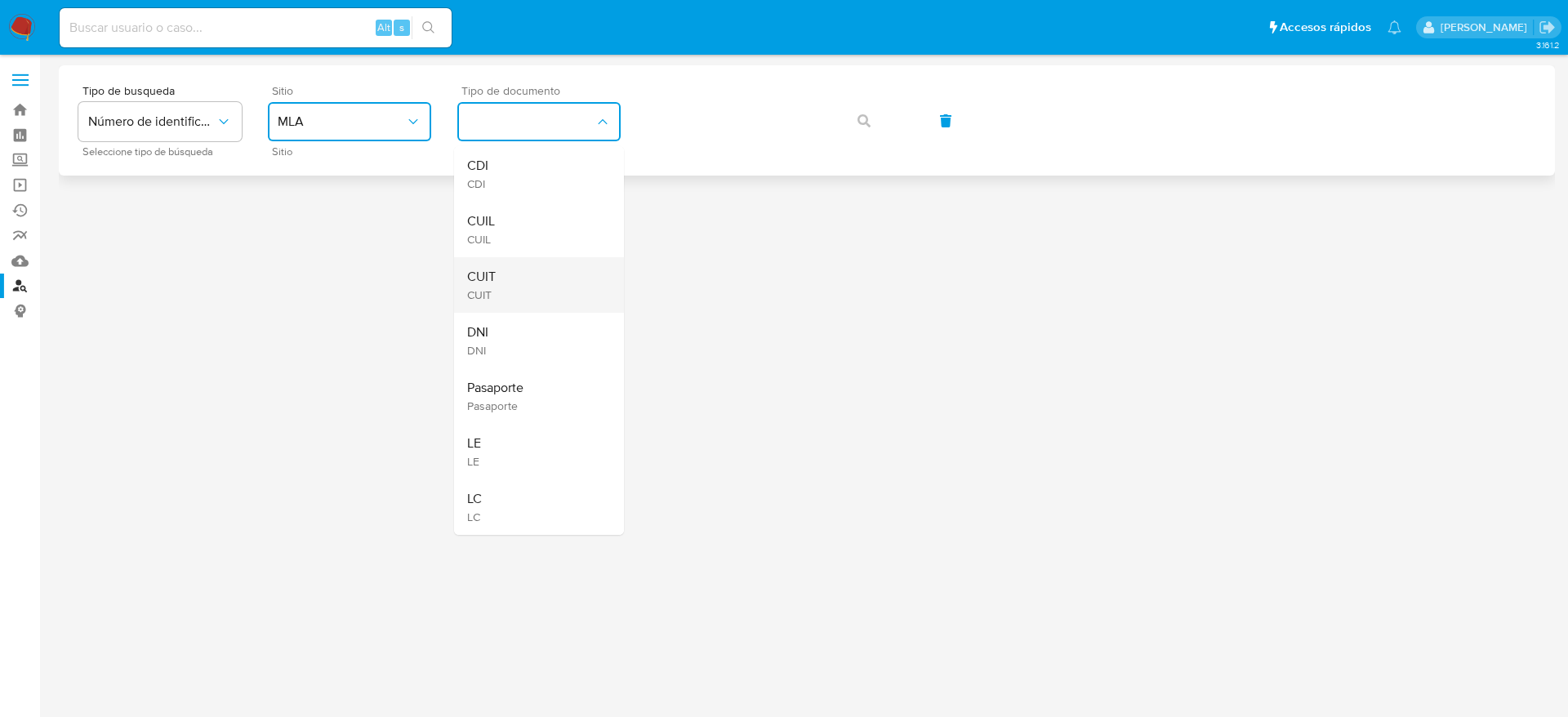
click at [492, 274] on span "CUIT" at bounding box center [481, 276] width 29 height 17
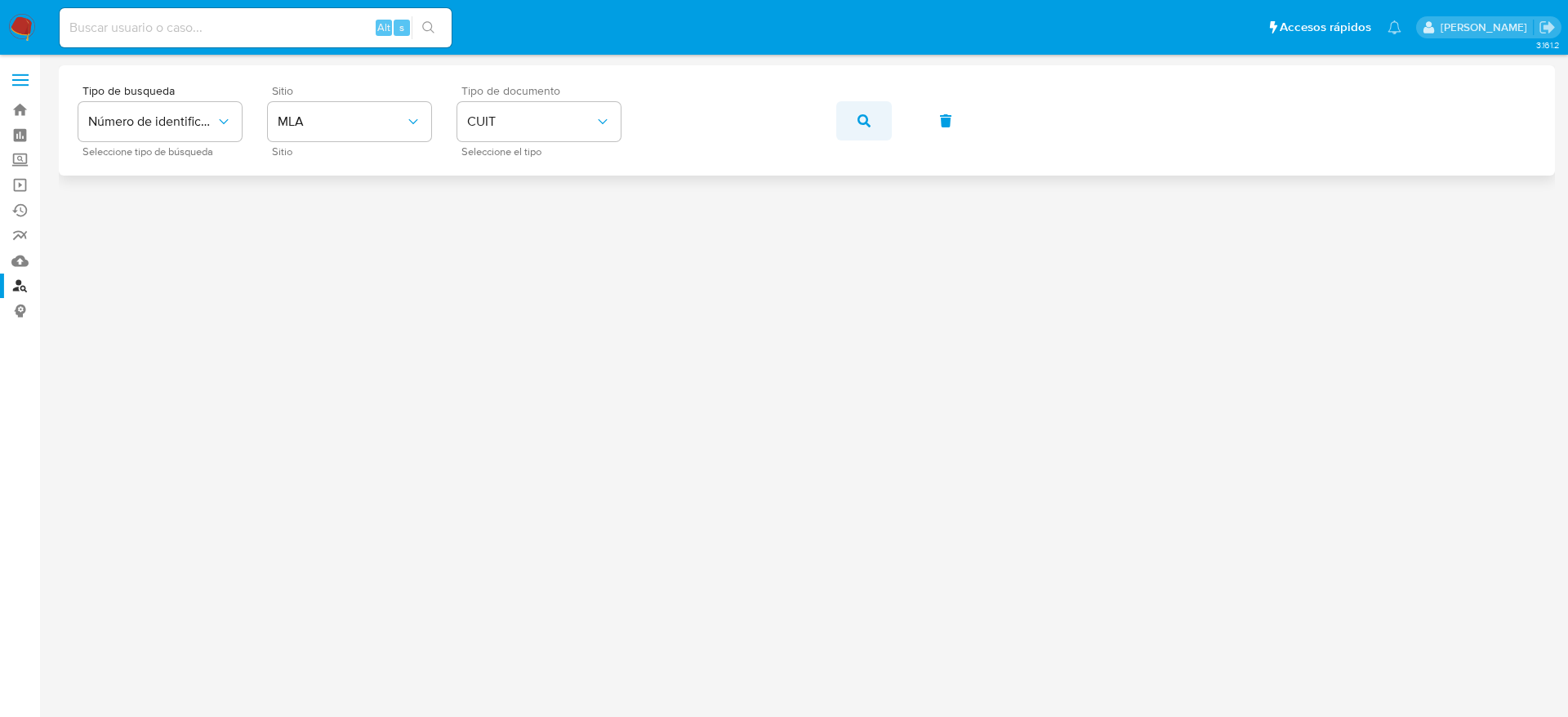
click at [884, 132] on button "button" at bounding box center [864, 120] width 56 height 39
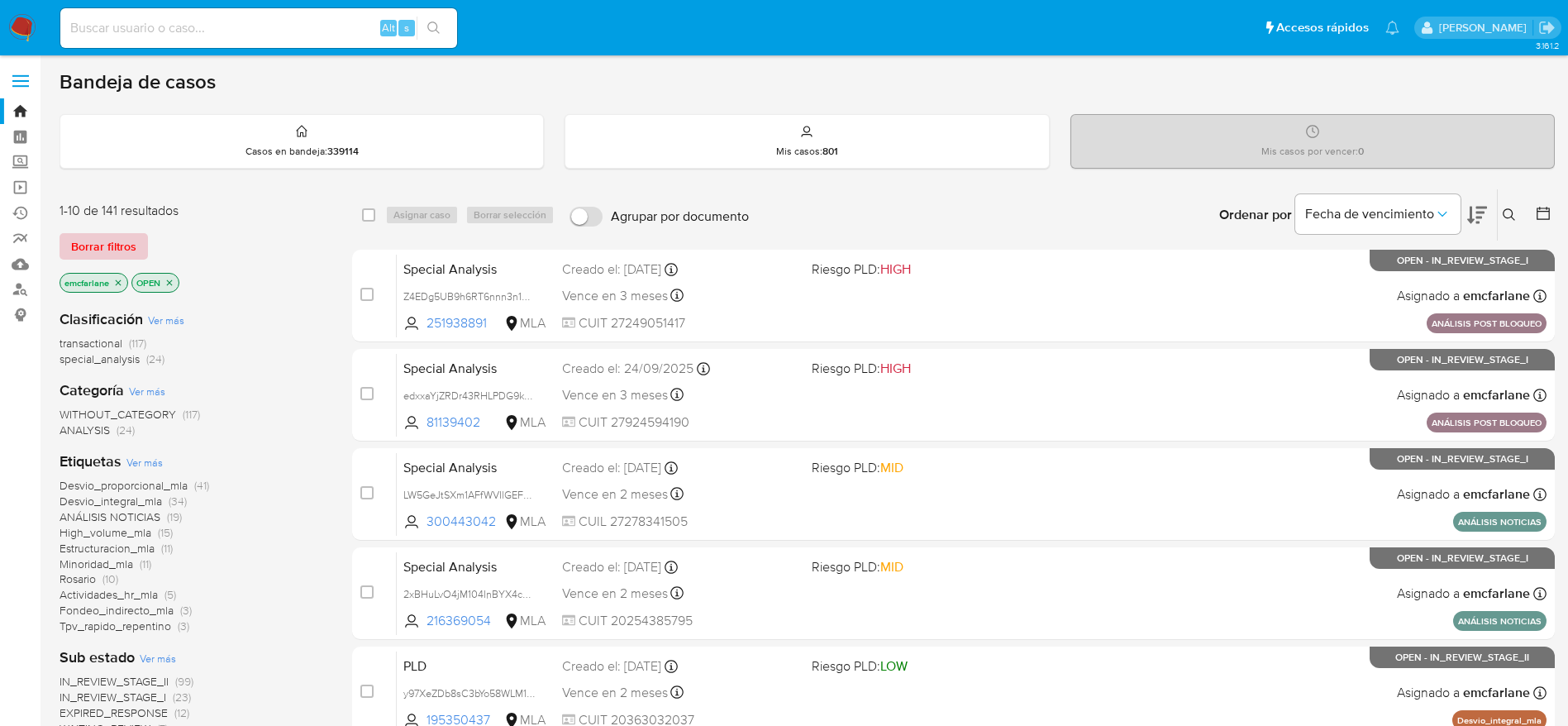
click at [132, 240] on span "Borrar filtros" at bounding box center [104, 246] width 65 height 23
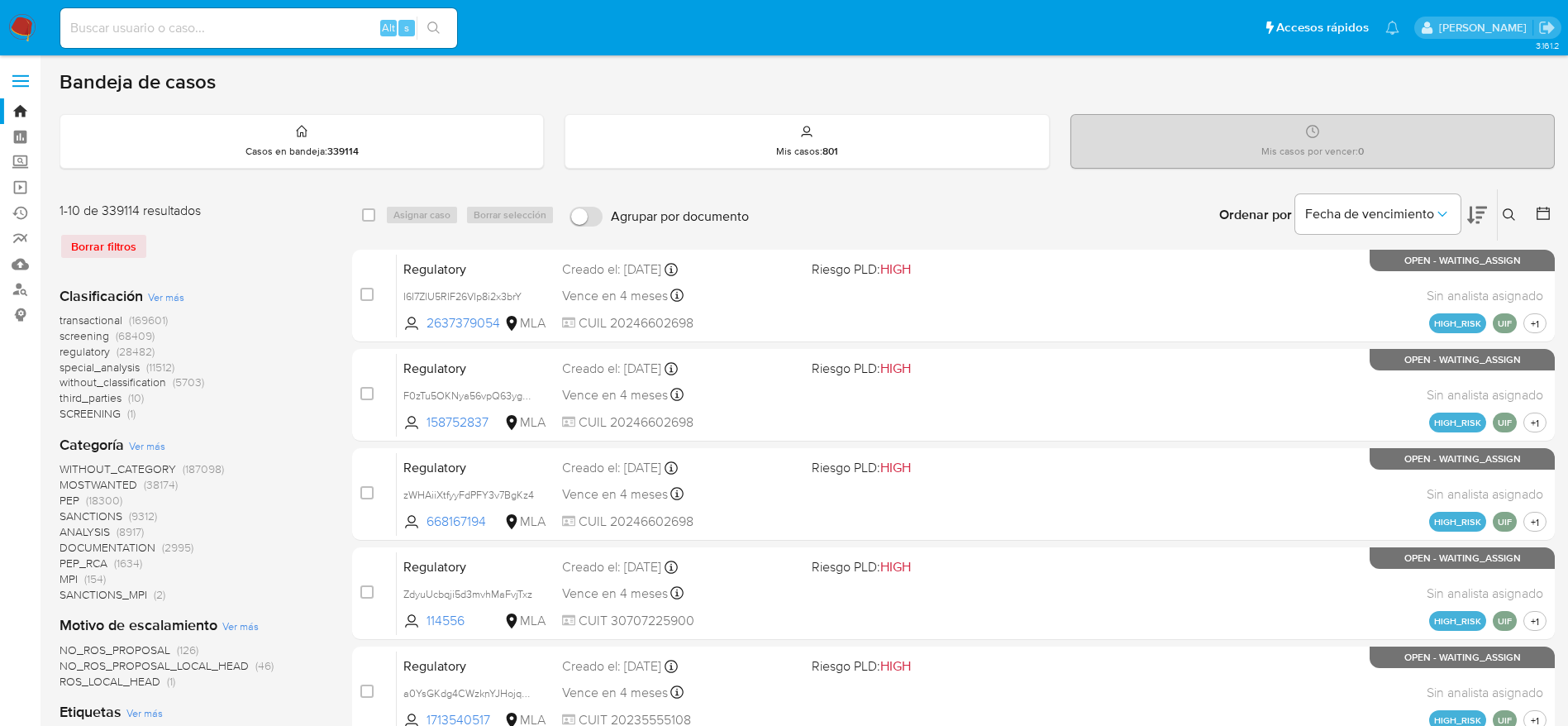
click at [1519, 207] on button at bounding box center [1512, 214] width 27 height 19
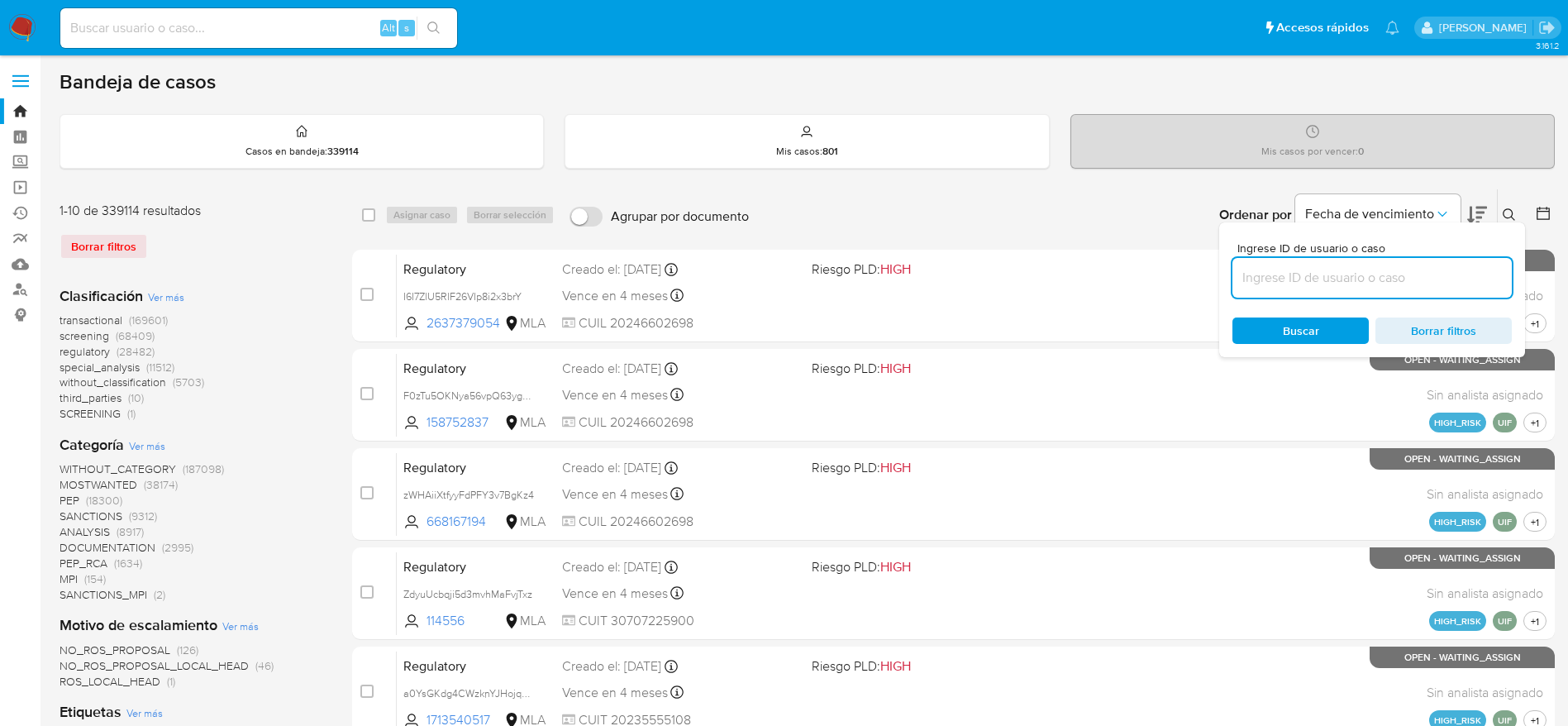
click at [1339, 276] on input at bounding box center [1372, 278] width 280 height 21
type input "2fASzA7wdAeqkQAi3FI5TGcA"
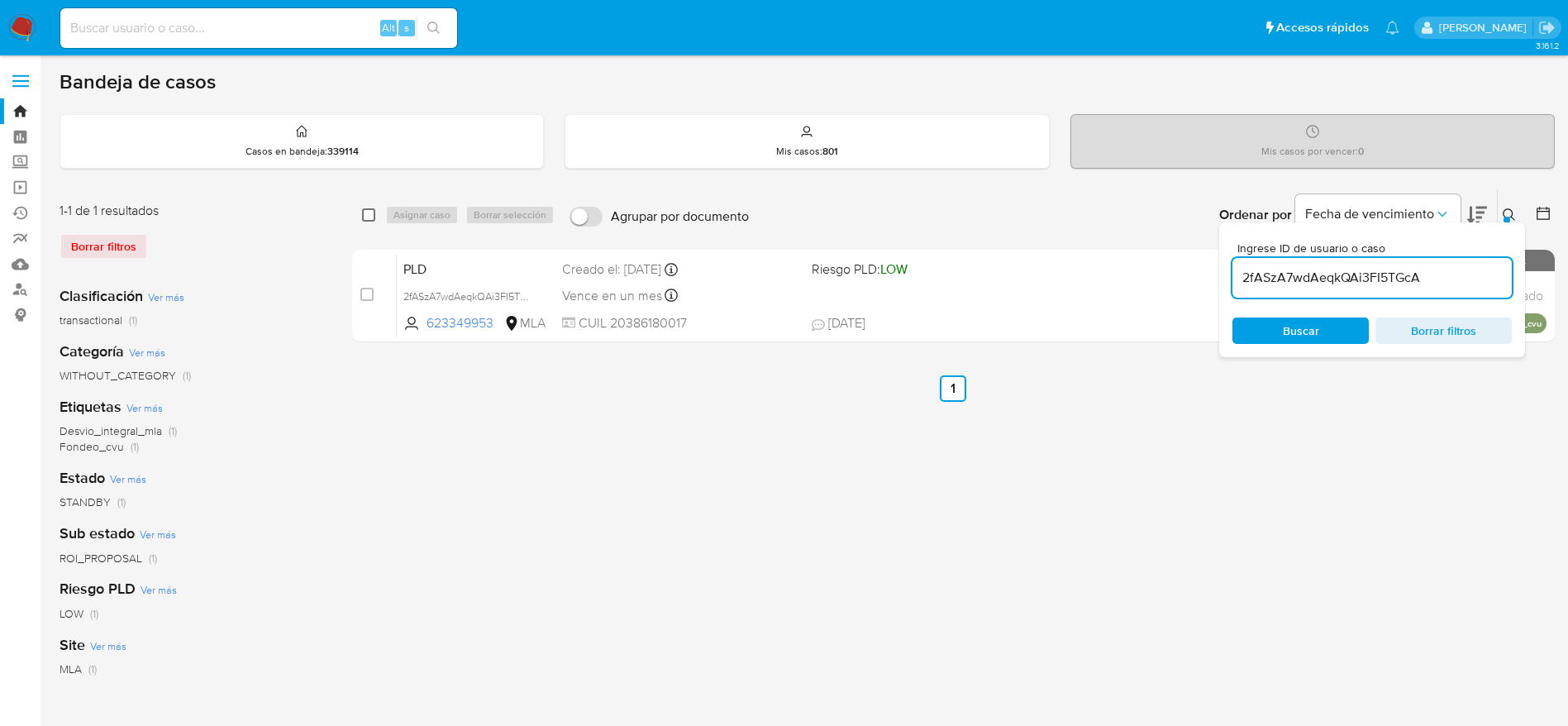
click at [371, 212] on input "checkbox" at bounding box center [368, 214] width 13 height 13
checkbox input "true"
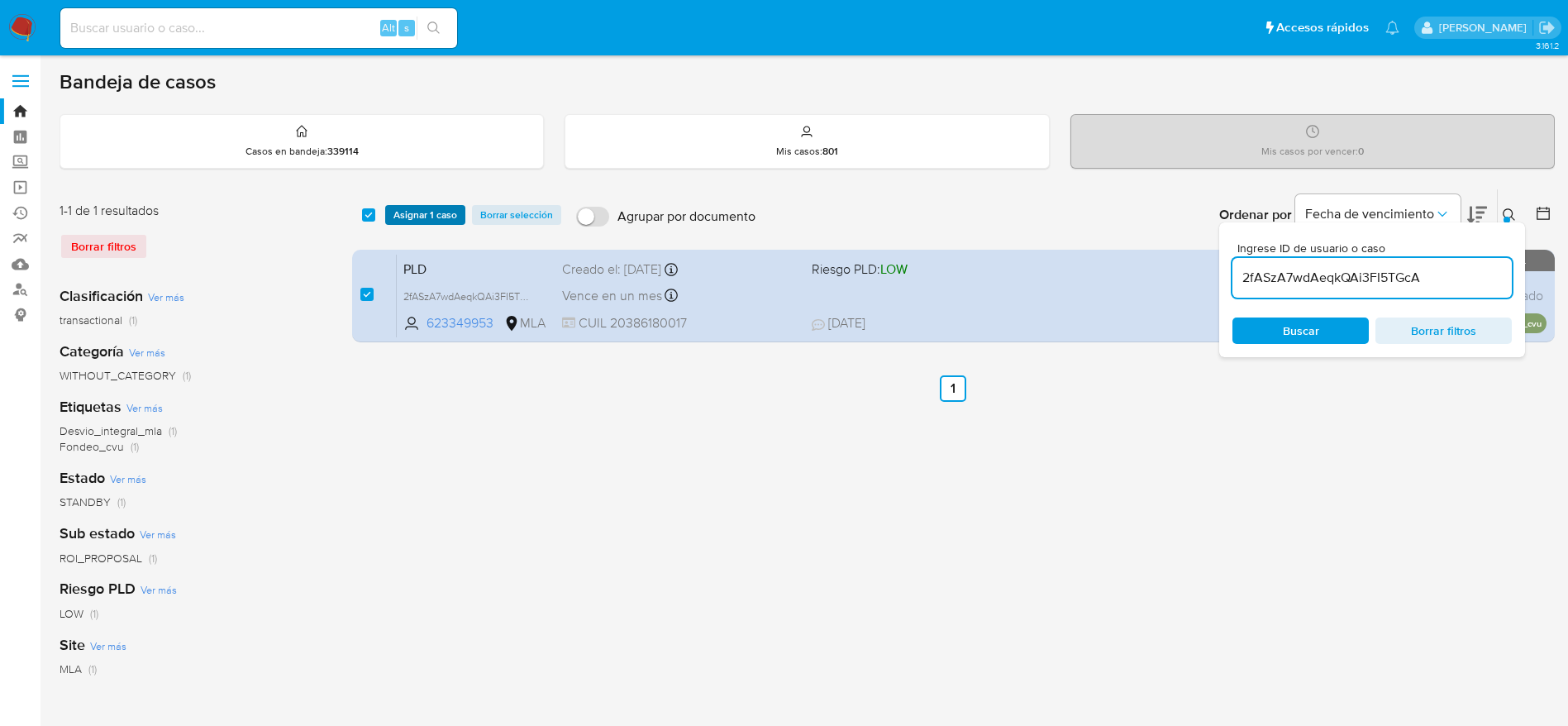
click at [451, 221] on span "Asignar 1 caso" at bounding box center [425, 214] width 64 height 17
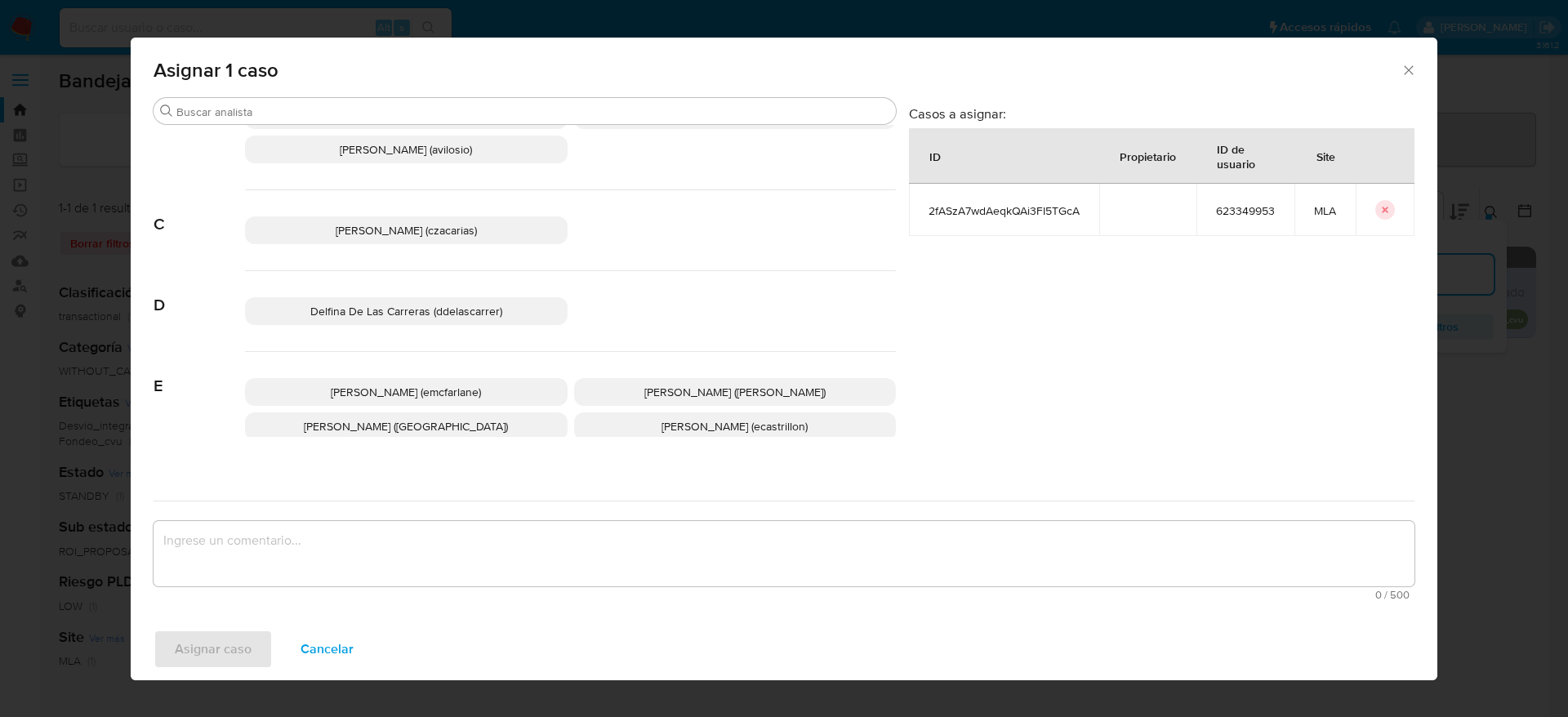
scroll to position [123, 0]
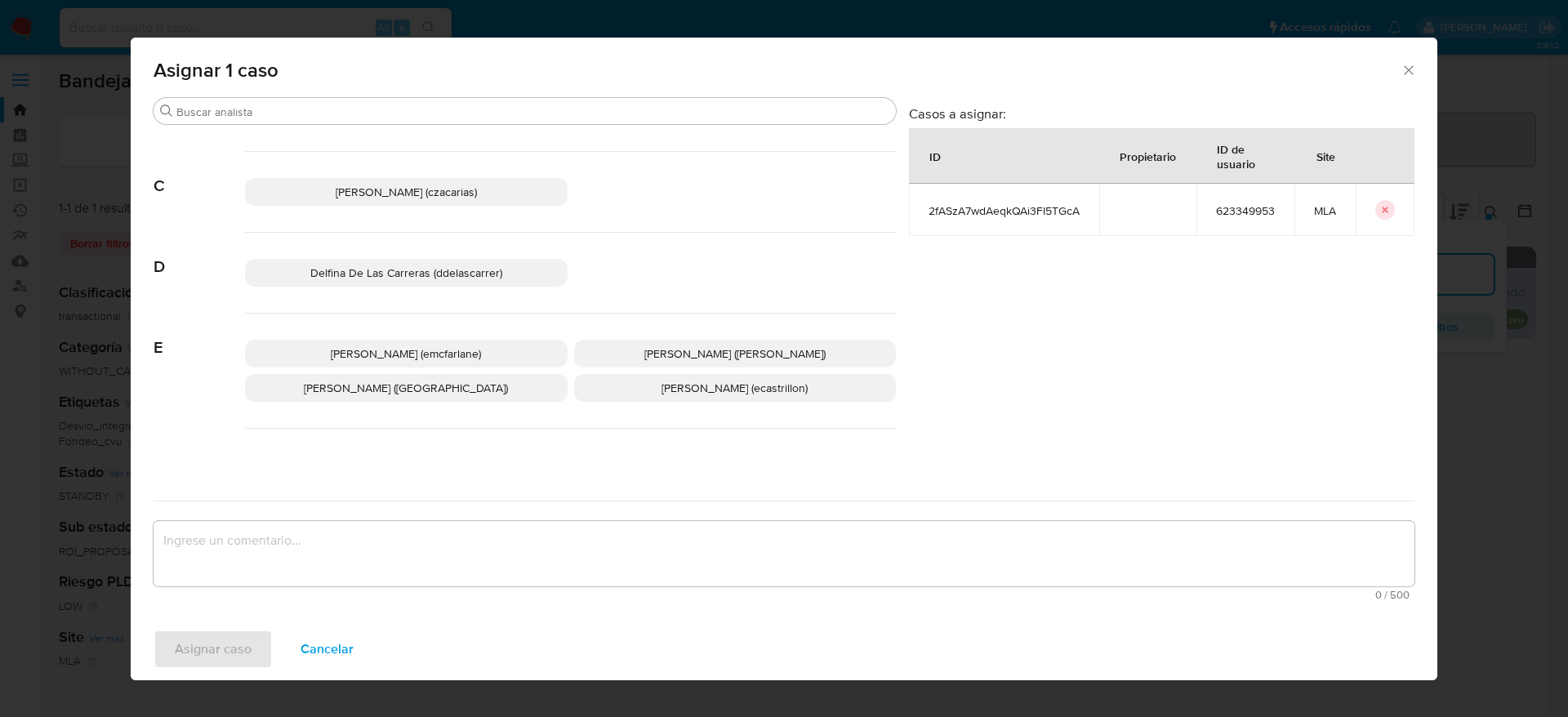
click at [464, 355] on span "[PERSON_NAME] (emcfarlane)" at bounding box center [405, 353] width 150 height 17
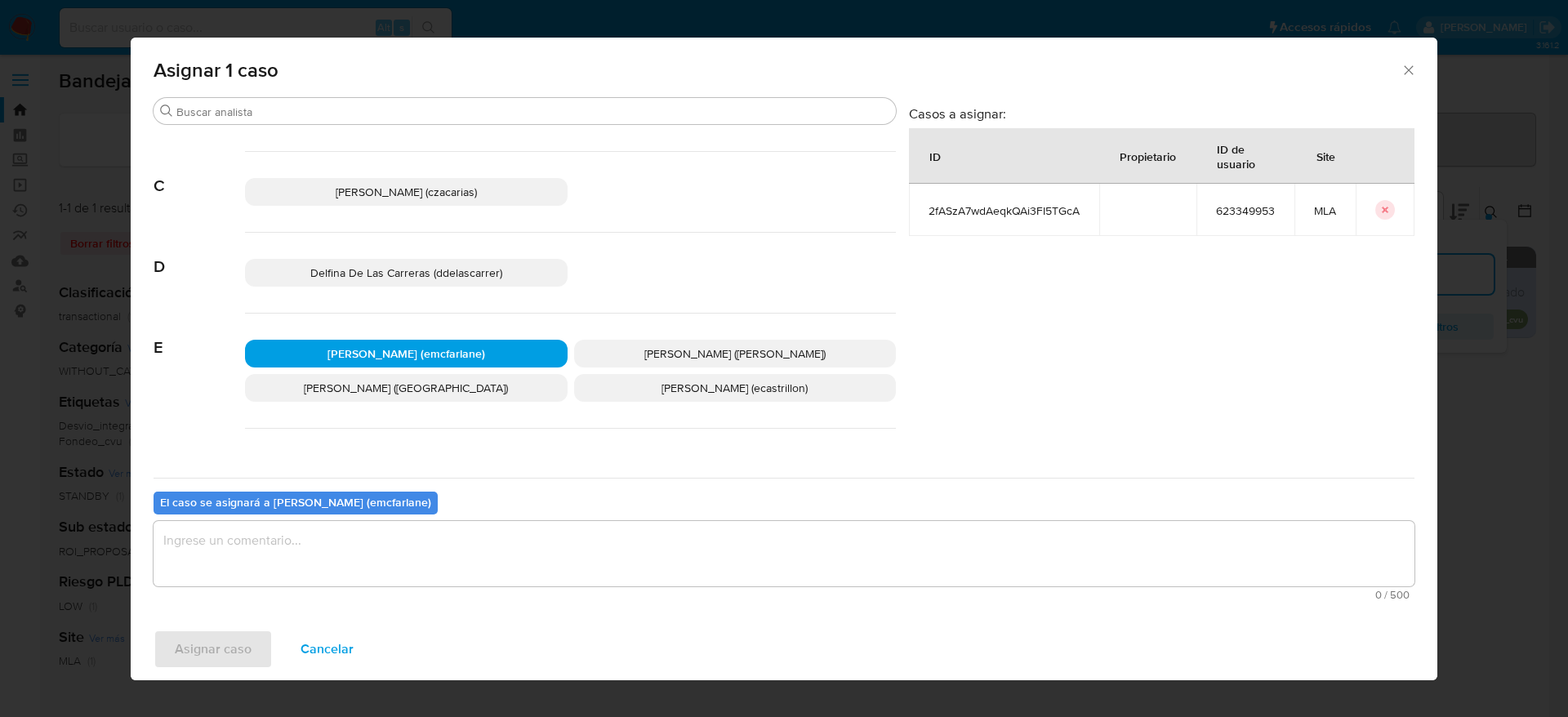
click at [387, 568] on textarea "assign-modal" at bounding box center [784, 553] width 1260 height 65
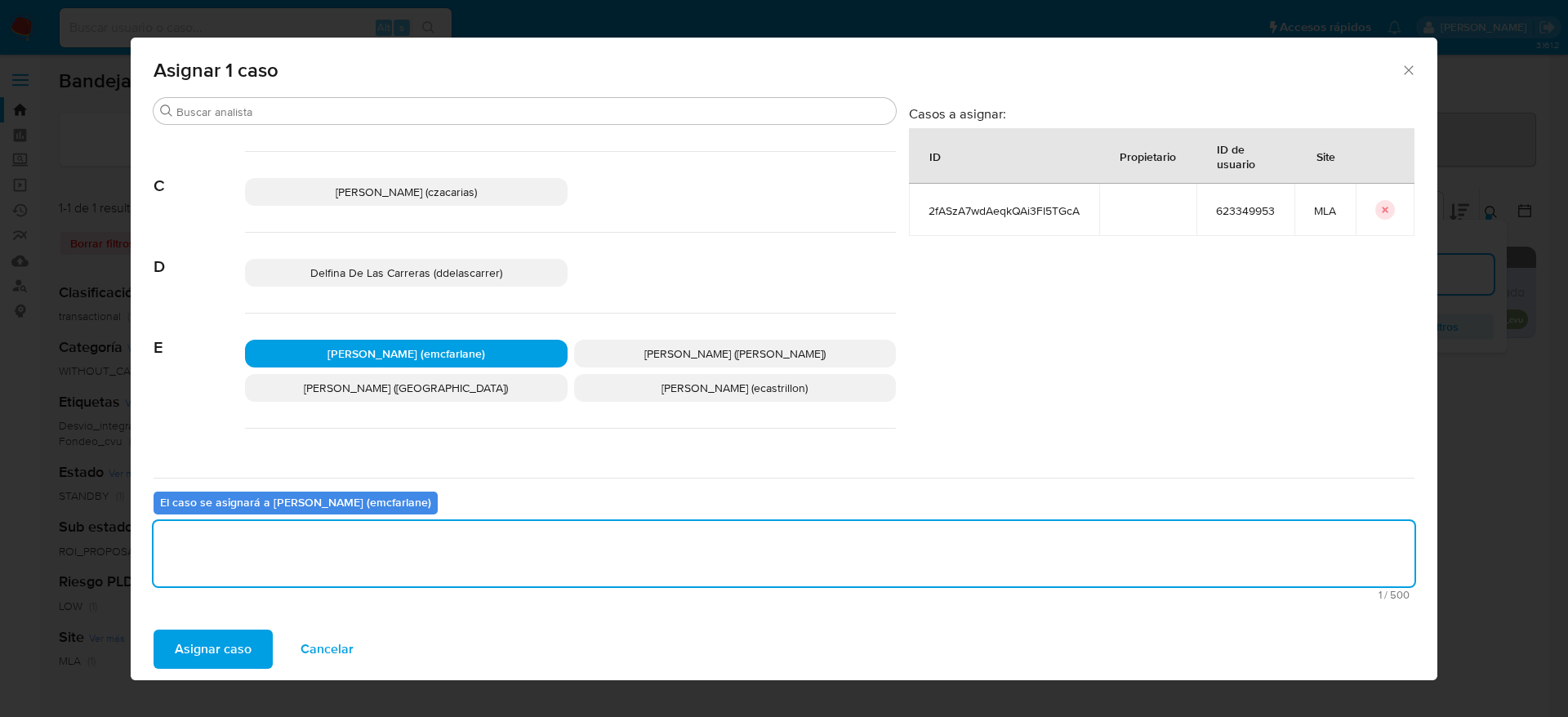
click at [252, 639] on button "Asignar caso" at bounding box center [213, 648] width 119 height 39
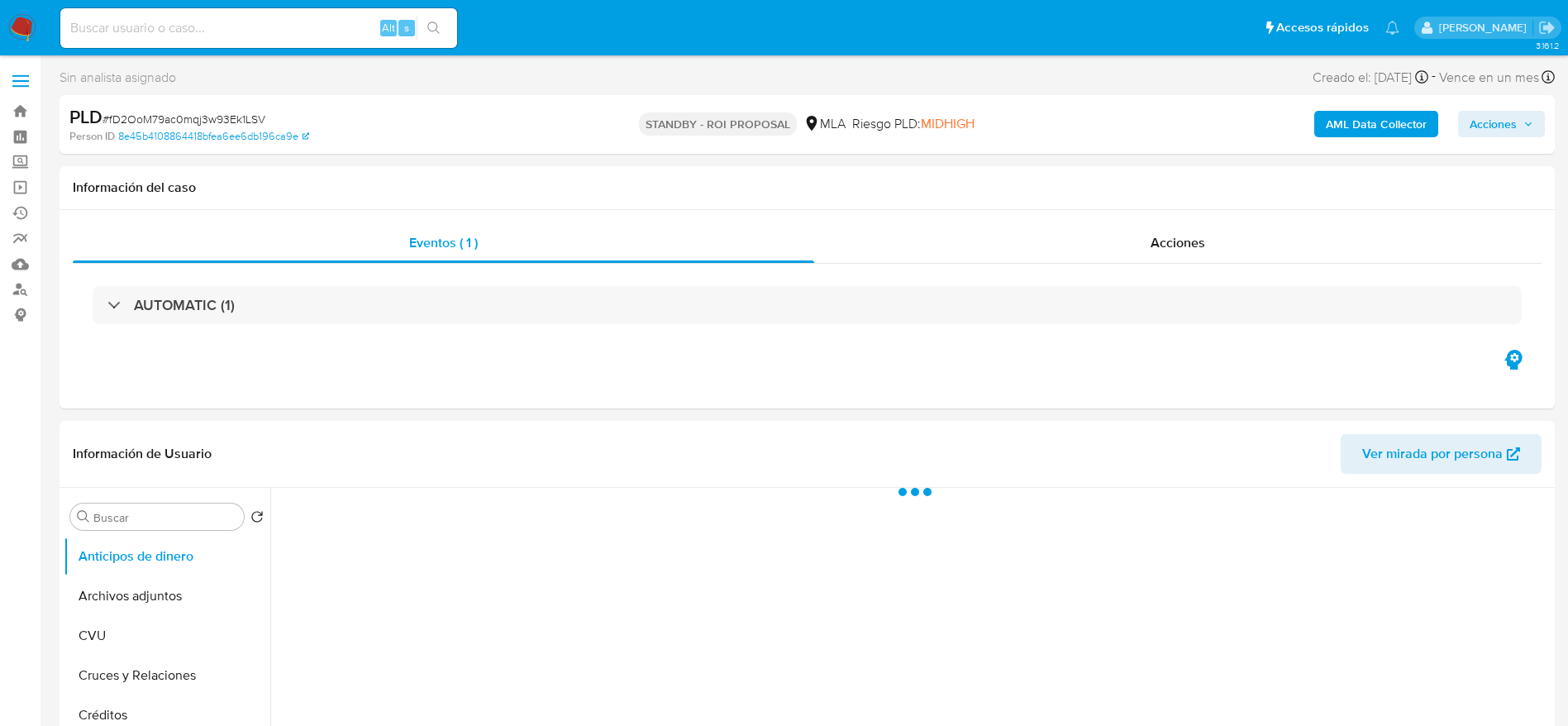
click at [208, 117] on span "# fD2OoM79ac0mqj3w93Ek1LSV" at bounding box center [184, 119] width 163 height 17
select select "10"
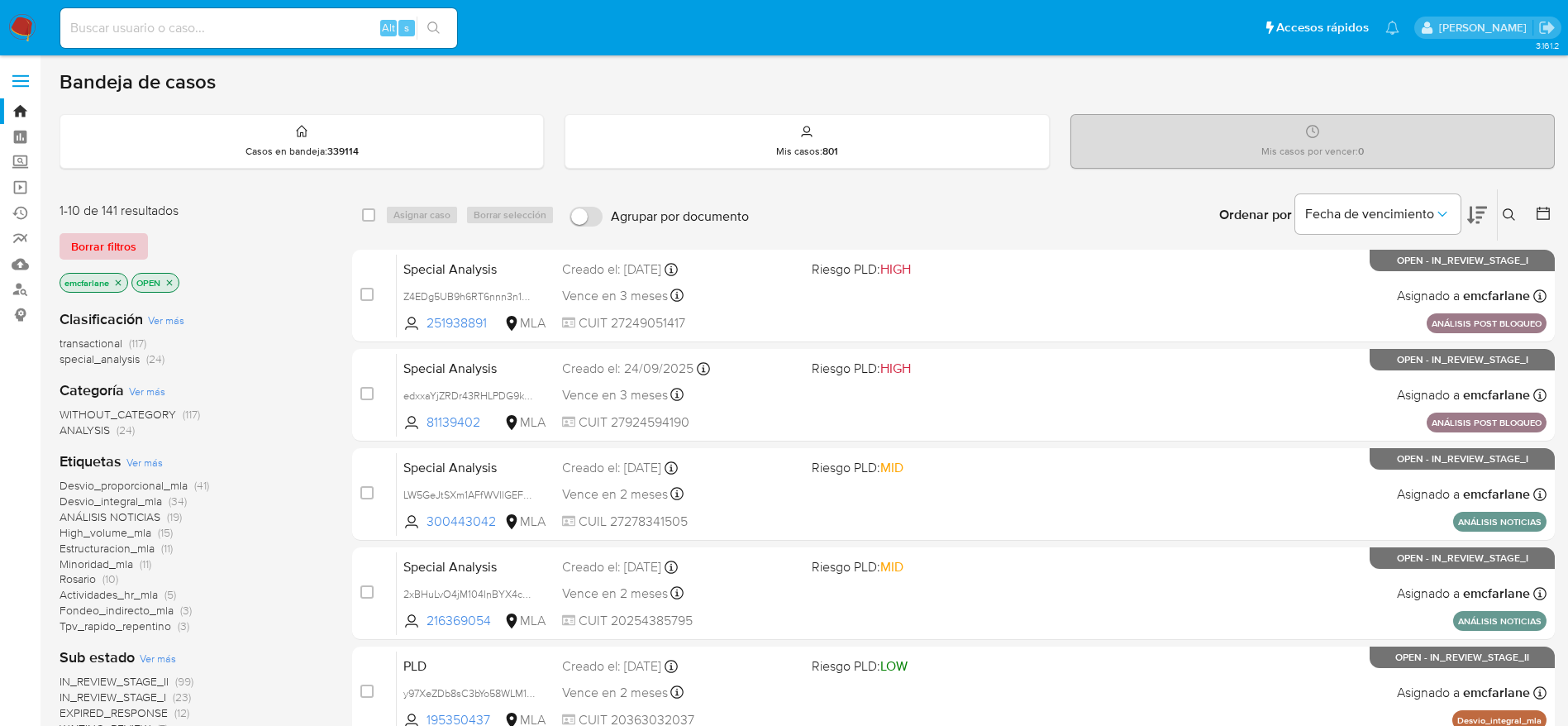
click at [85, 235] on span "Borrar filtros" at bounding box center [104, 246] width 65 height 23
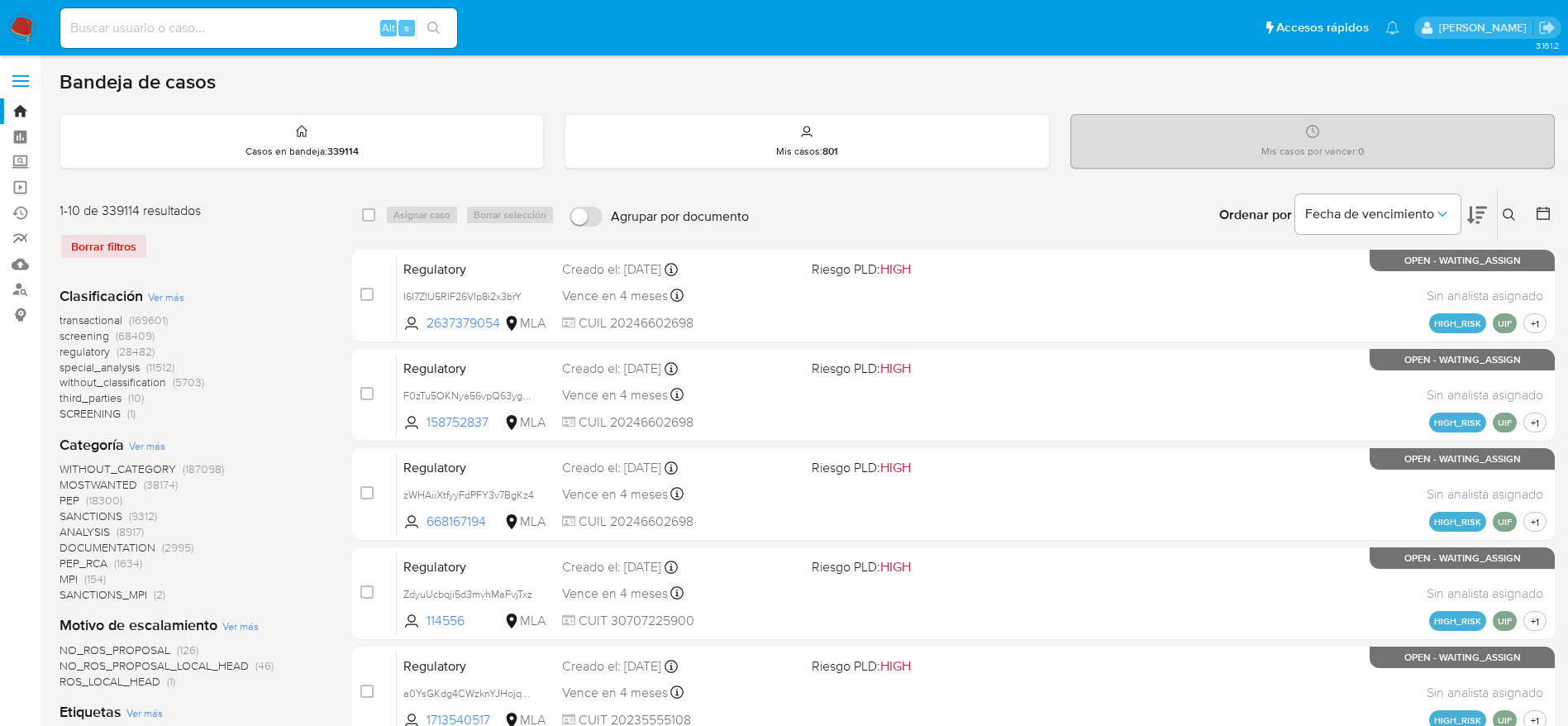
click at [1509, 209] on icon at bounding box center [1509, 214] width 13 height 13
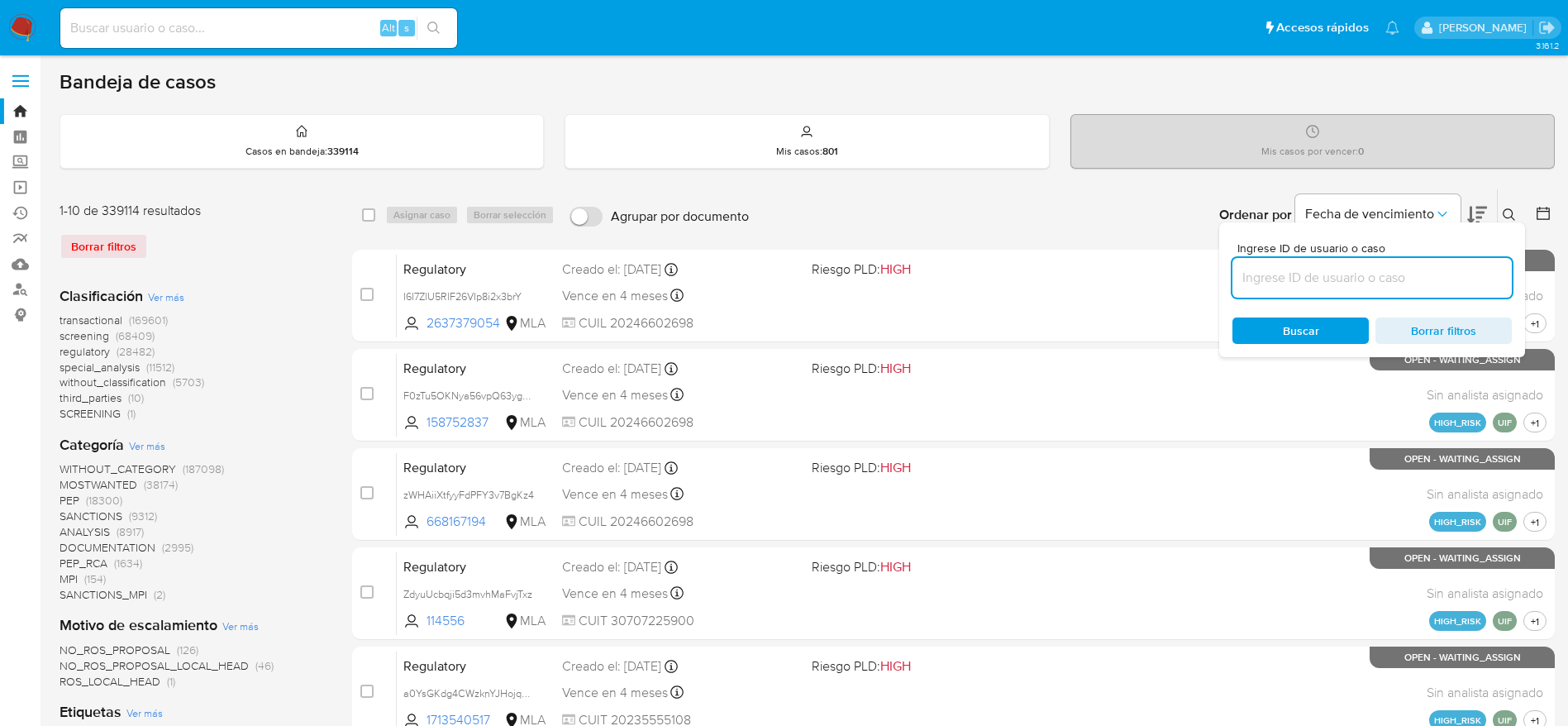
click at [1371, 268] on input at bounding box center [1372, 278] width 280 height 21
type input "fD2OoM79ac0mqj3w93Ek1LSV"
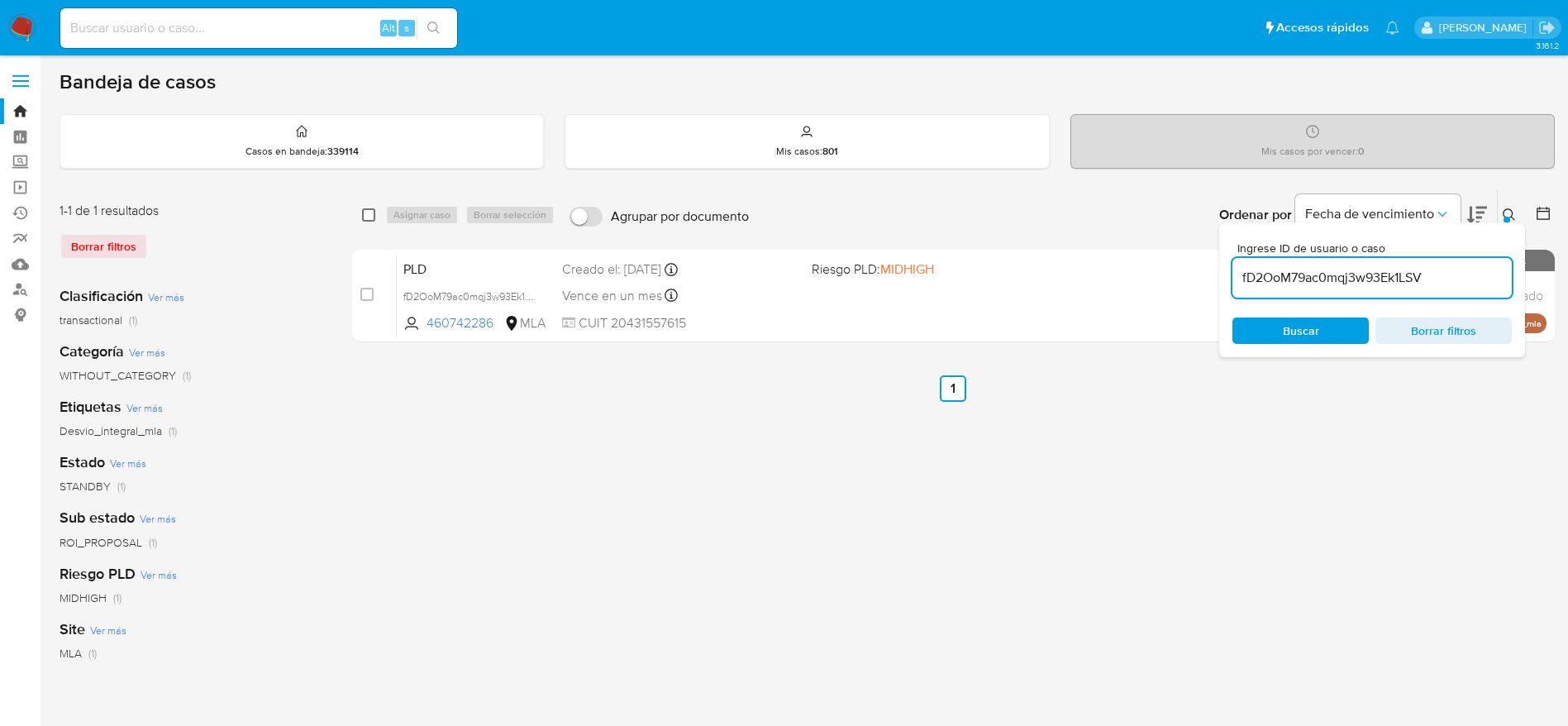
click at [363, 216] on input "checkbox" at bounding box center [368, 214] width 13 height 13
checkbox input "true"
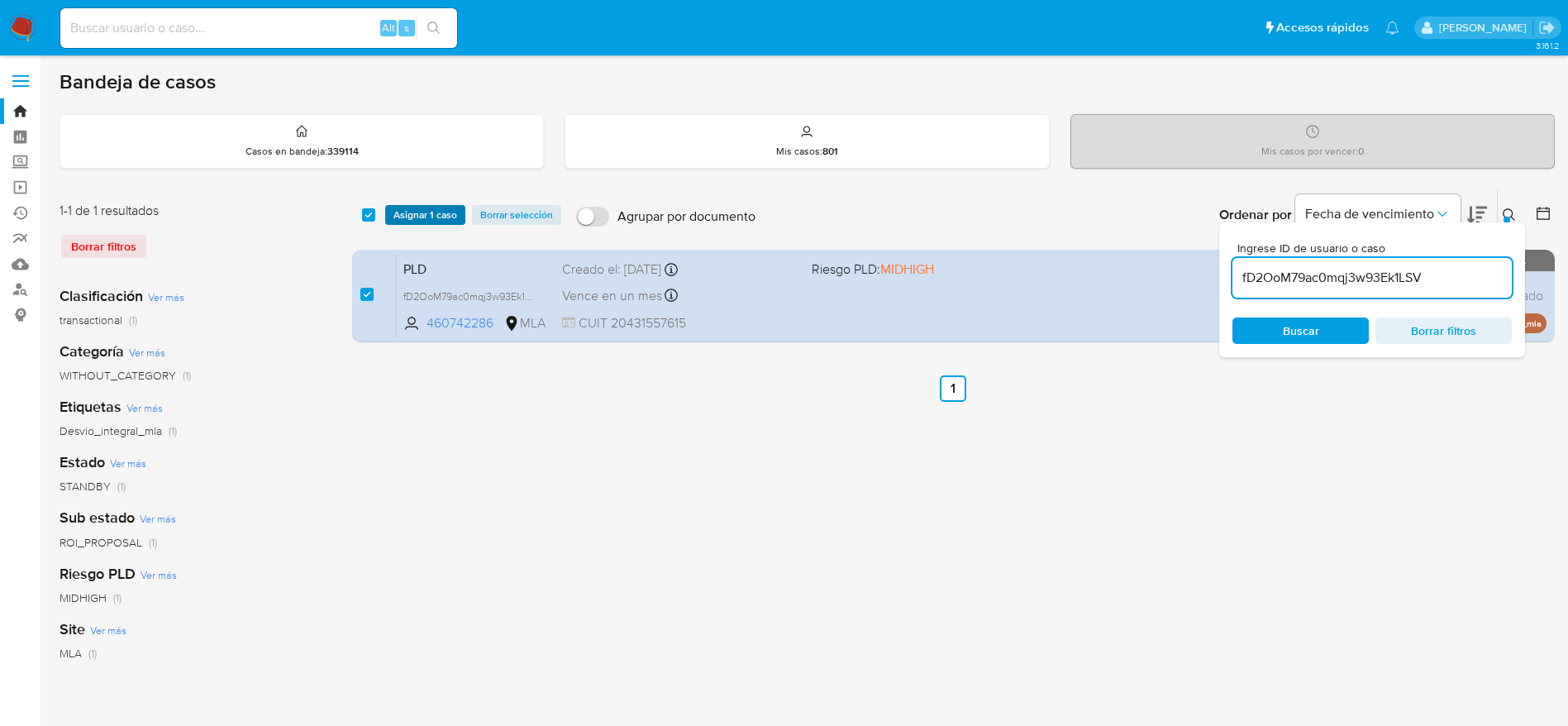
click at [416, 211] on span "Asignar 1 caso" at bounding box center [425, 214] width 64 height 17
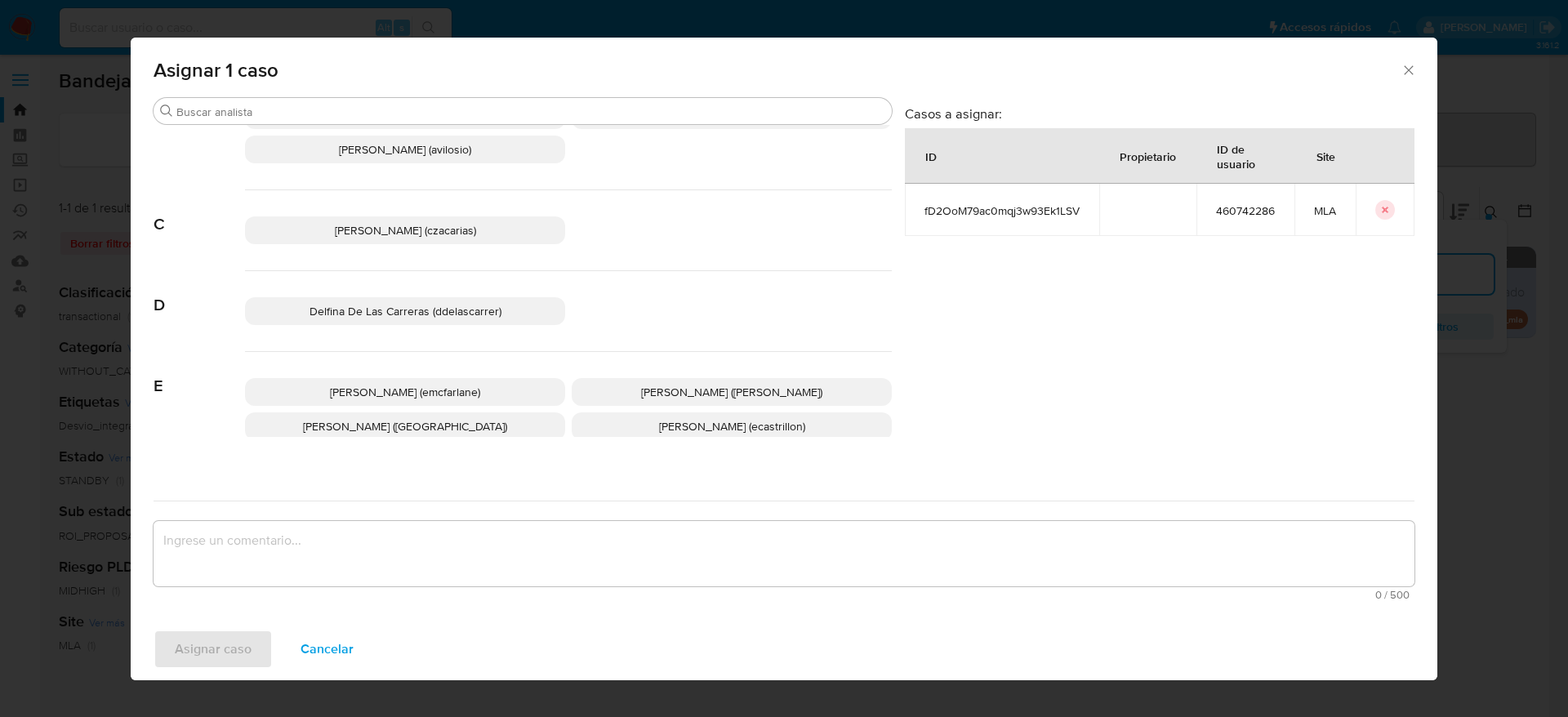
scroll to position [123, 0]
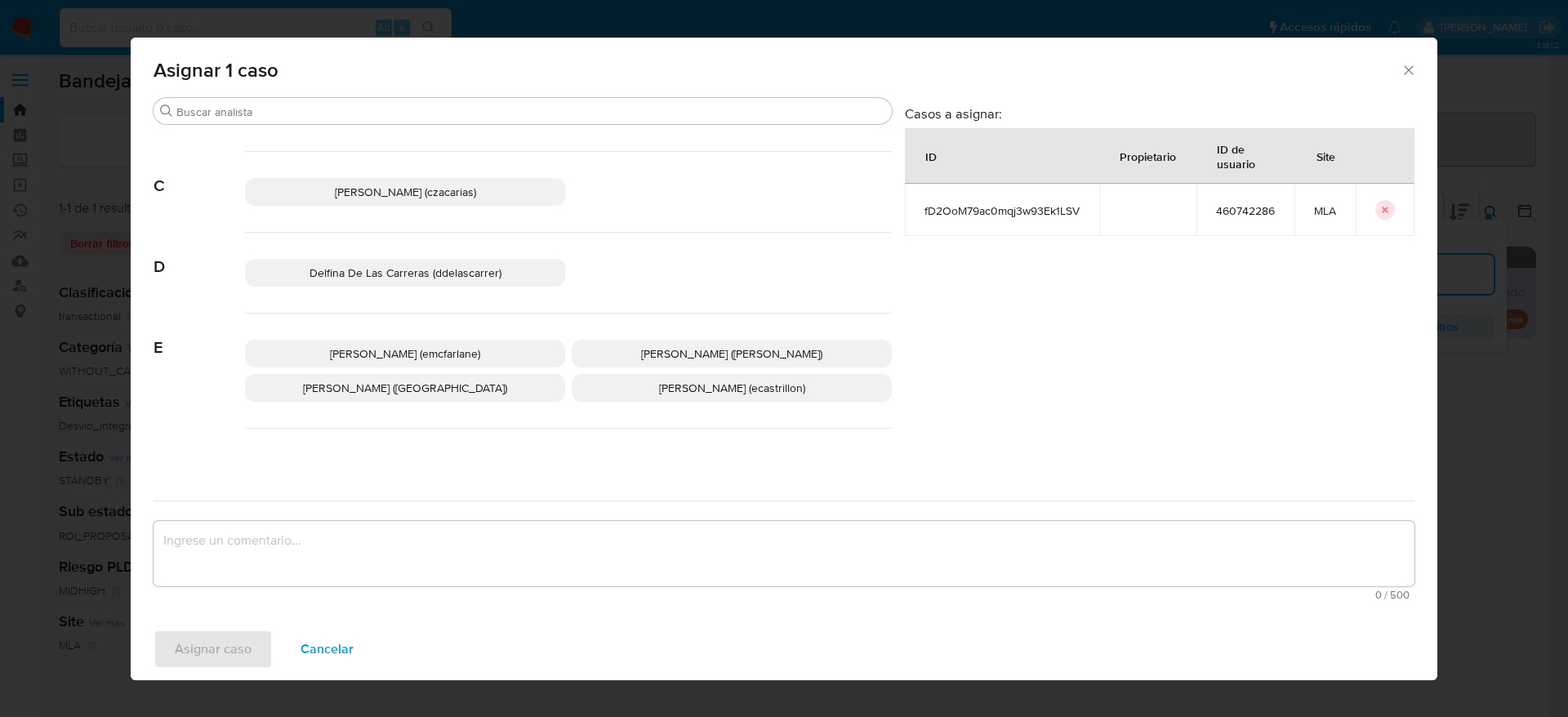
click at [465, 355] on span "Elaine Mc Farlane (emcfarlane)" at bounding box center [404, 353] width 150 height 17
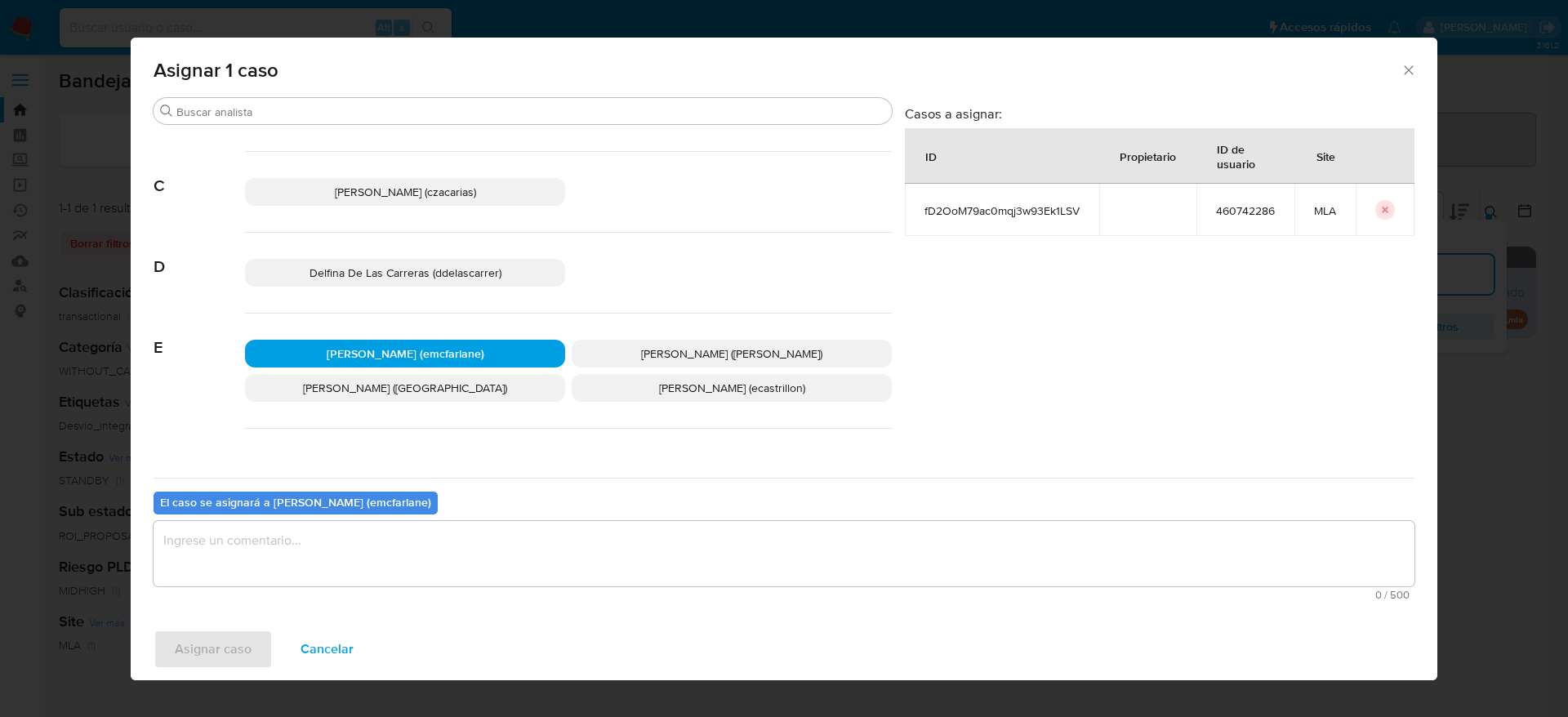
click at [325, 545] on textarea "assign-modal" at bounding box center [784, 553] width 1260 height 65
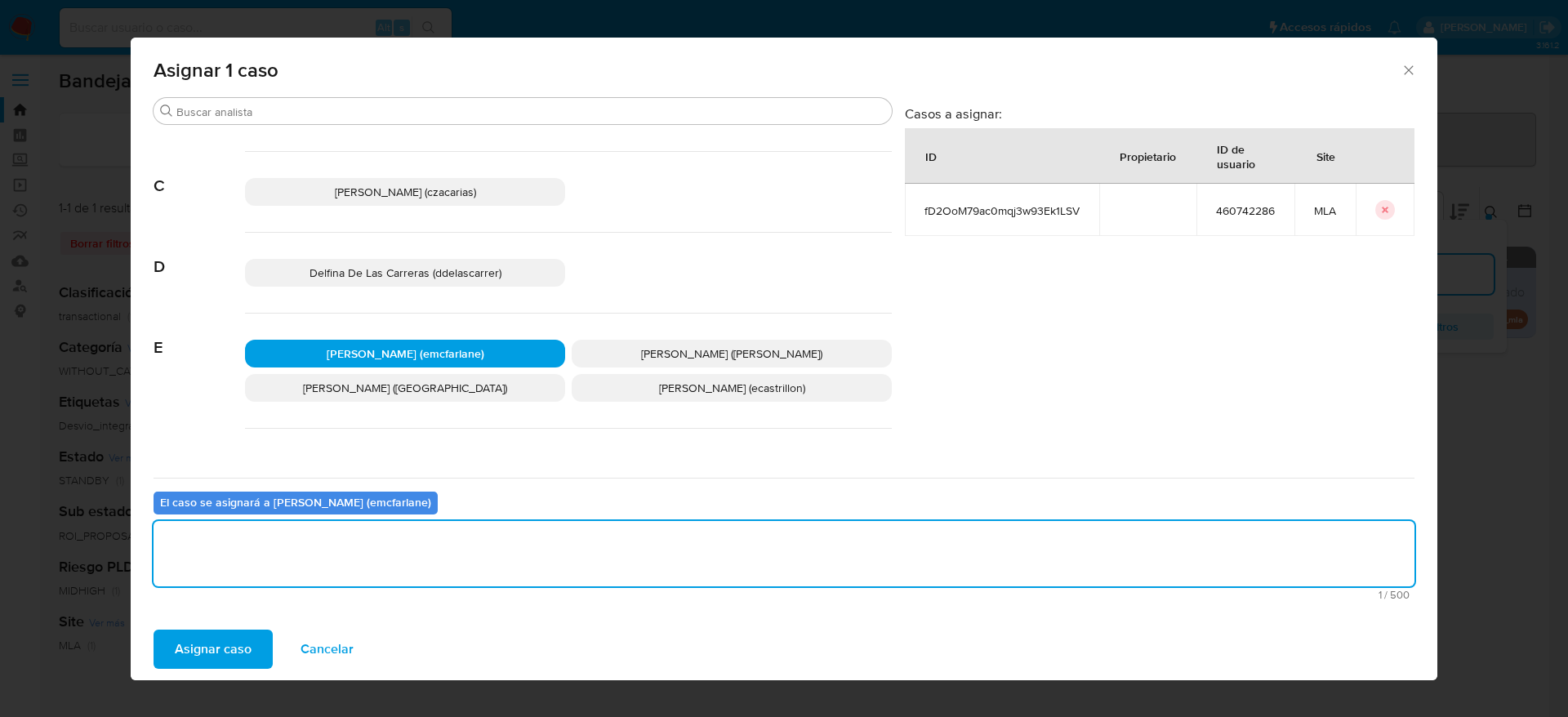
click at [234, 641] on span "Asignar caso" at bounding box center [213, 648] width 77 height 36
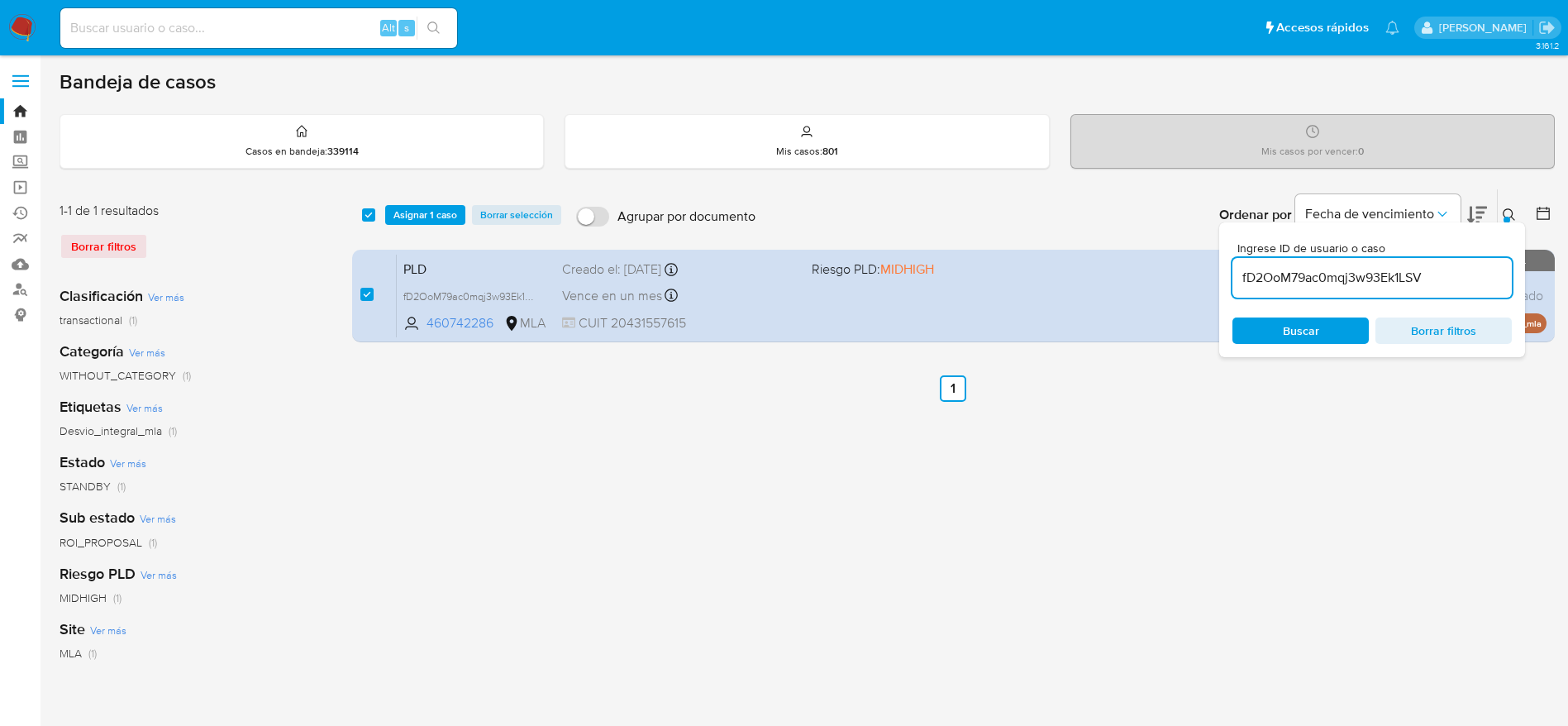
click at [429, 217] on span "Asignar 1 caso" at bounding box center [425, 214] width 64 height 17
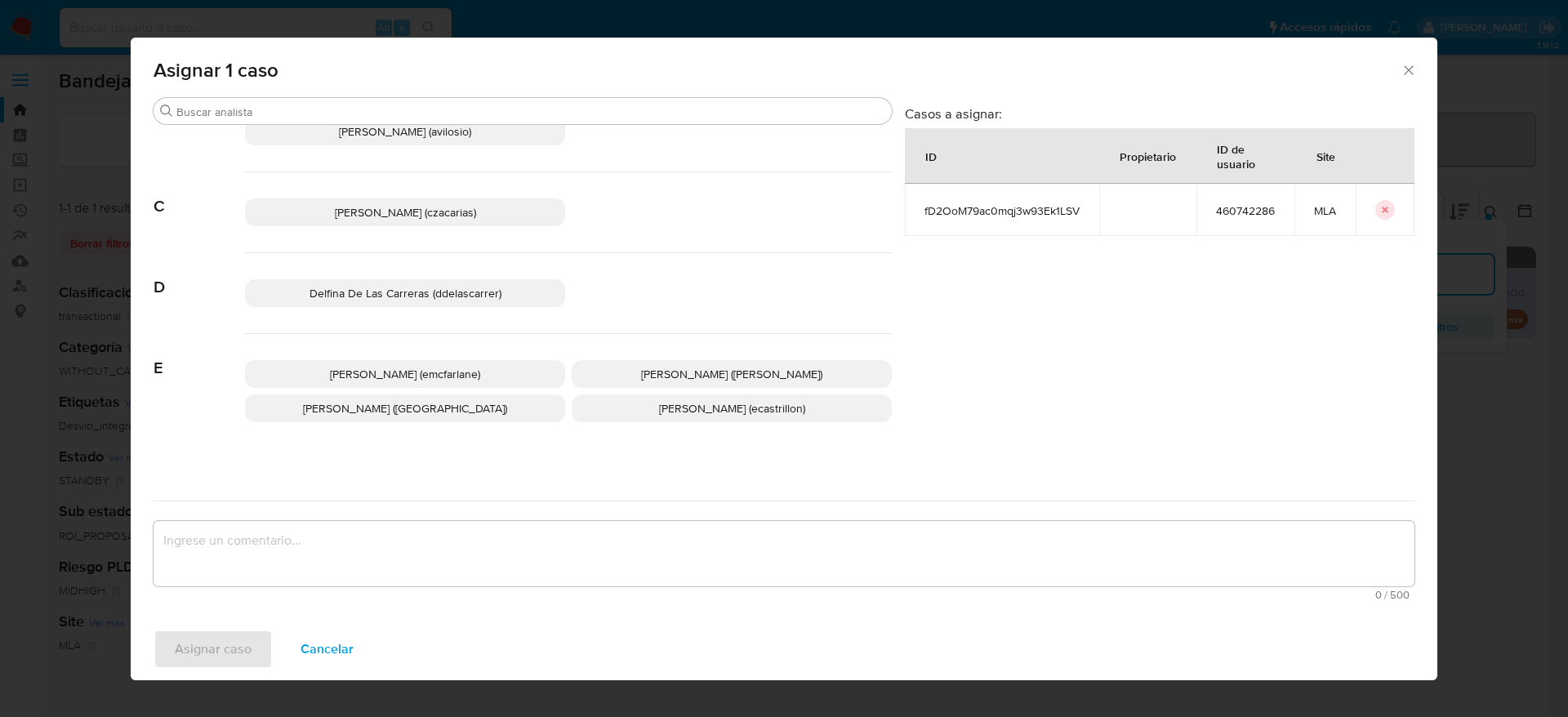
scroll to position [245, 0]
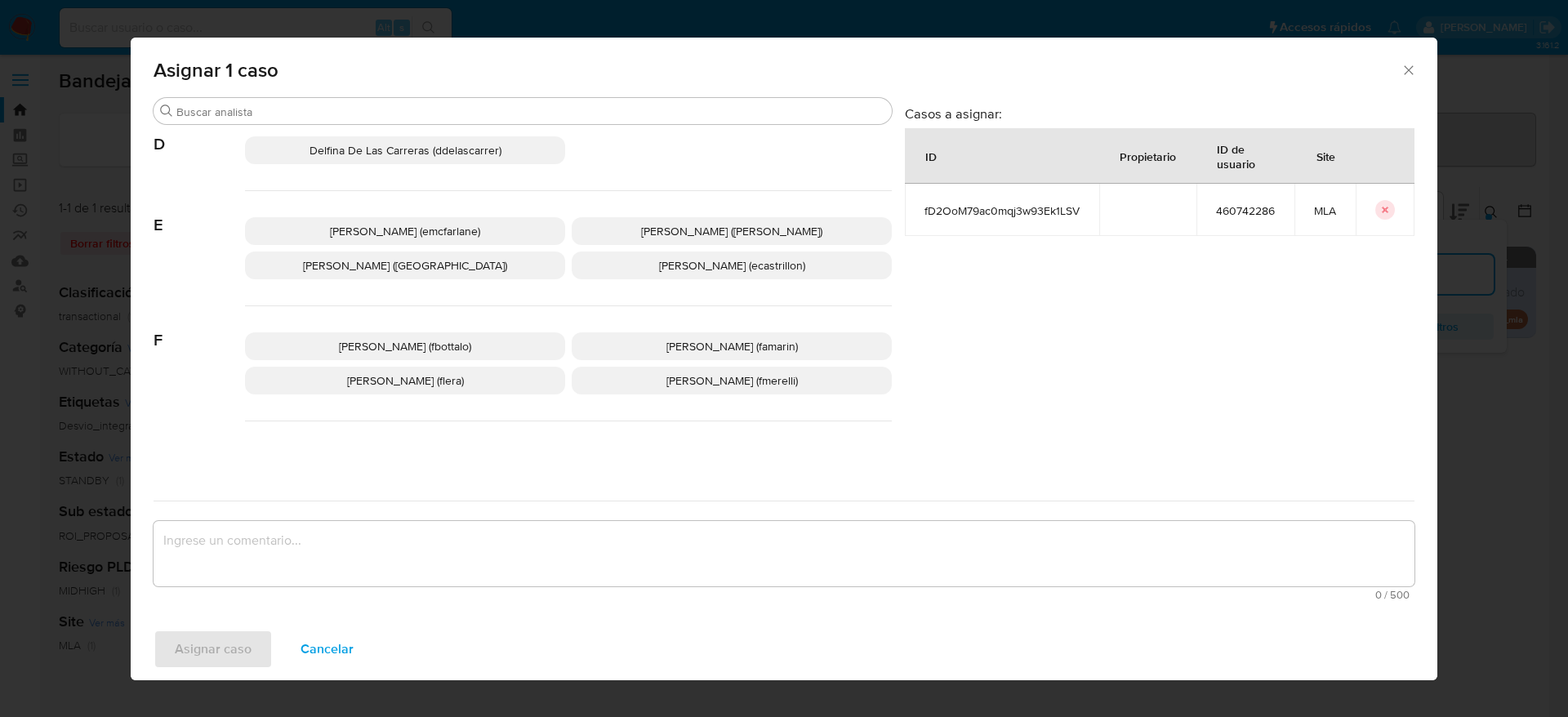
drag, startPoint x: 359, startPoint y: 229, endPoint x: 431, endPoint y: 530, distance: 309.5
click at [359, 230] on span "Elaine Mc Farlane (emcfarlane)" at bounding box center [404, 231] width 150 height 17
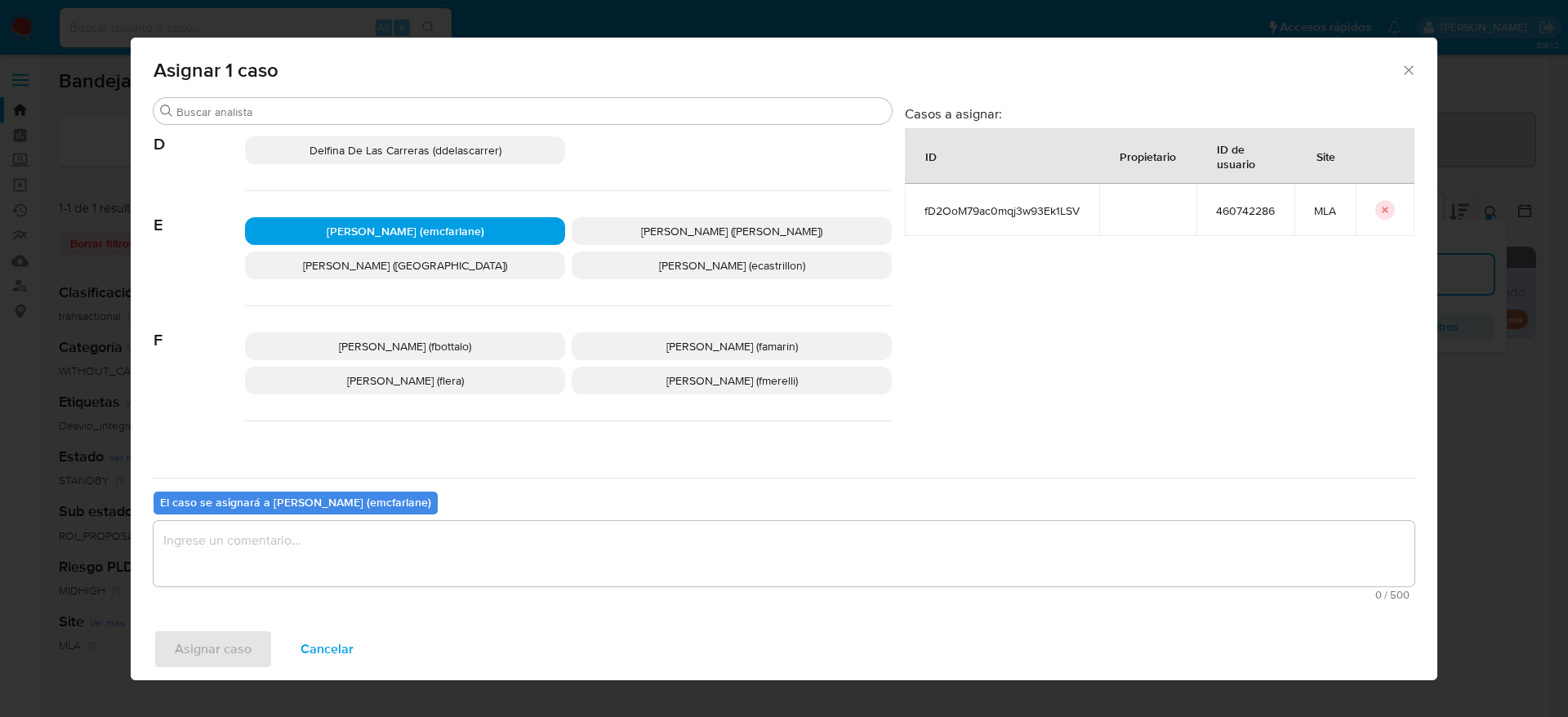
click at [381, 574] on textarea "assign-modal" at bounding box center [784, 553] width 1260 height 65
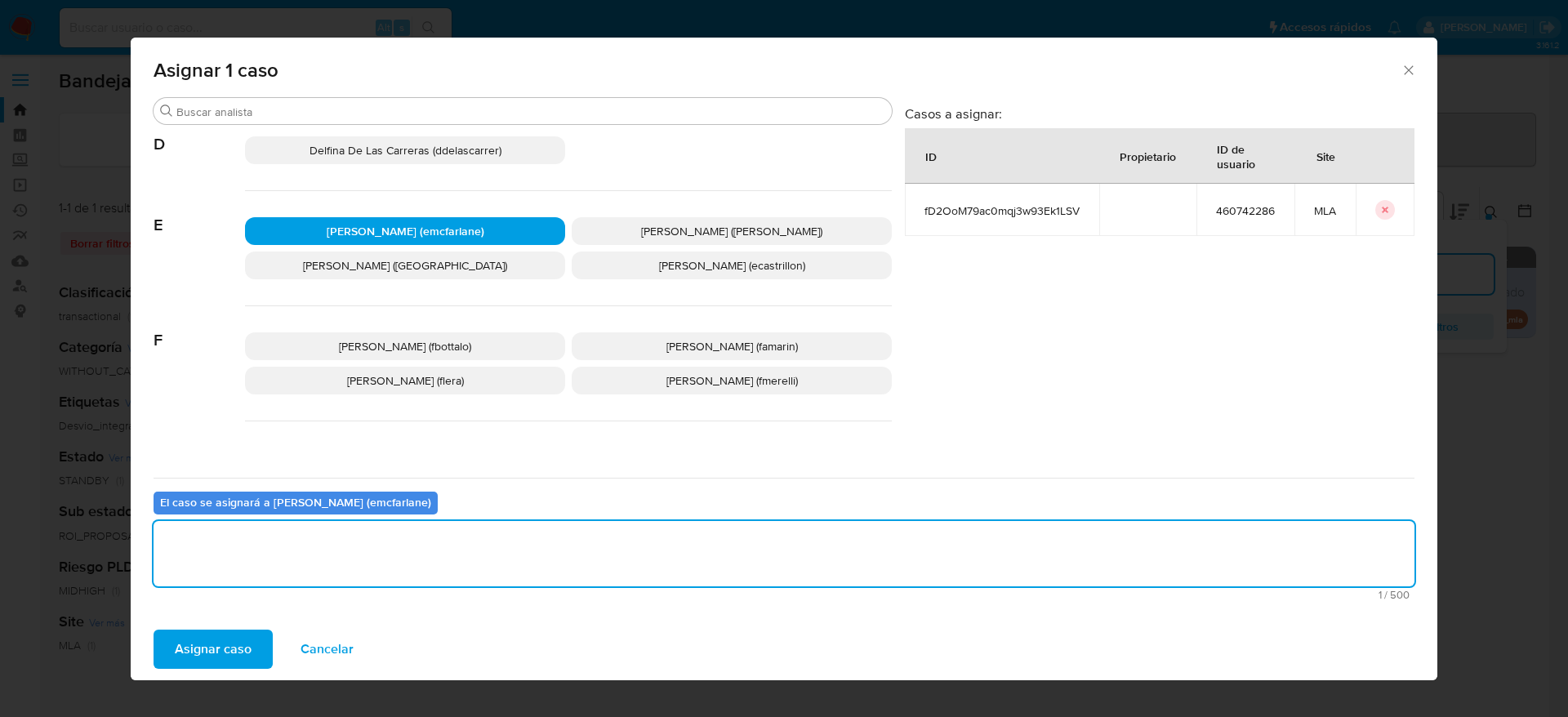
click at [242, 660] on span "Asignar caso" at bounding box center [213, 648] width 77 height 36
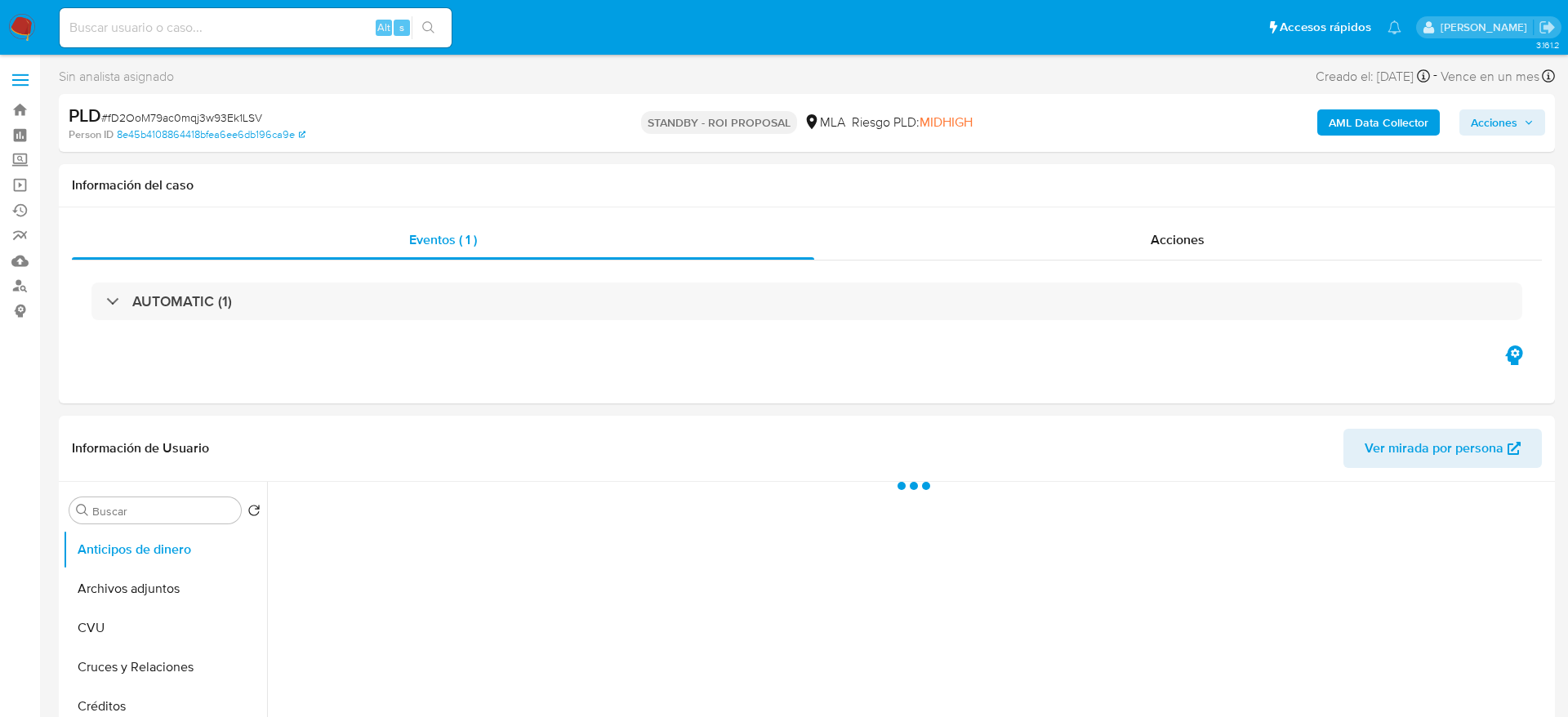
select select "10"
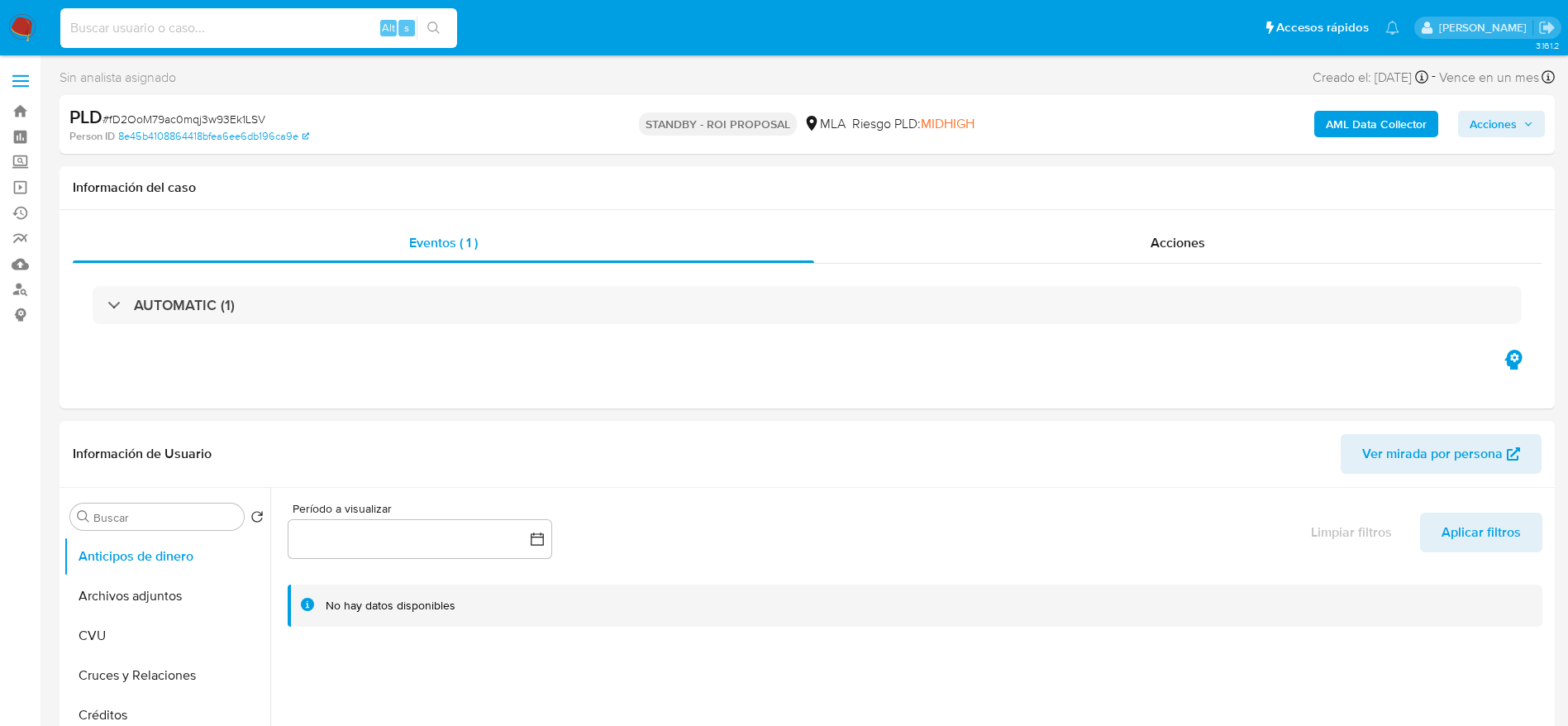
click at [173, 33] on input at bounding box center [259, 28] width 397 height 21
paste input "128953296"
type input "128953296"
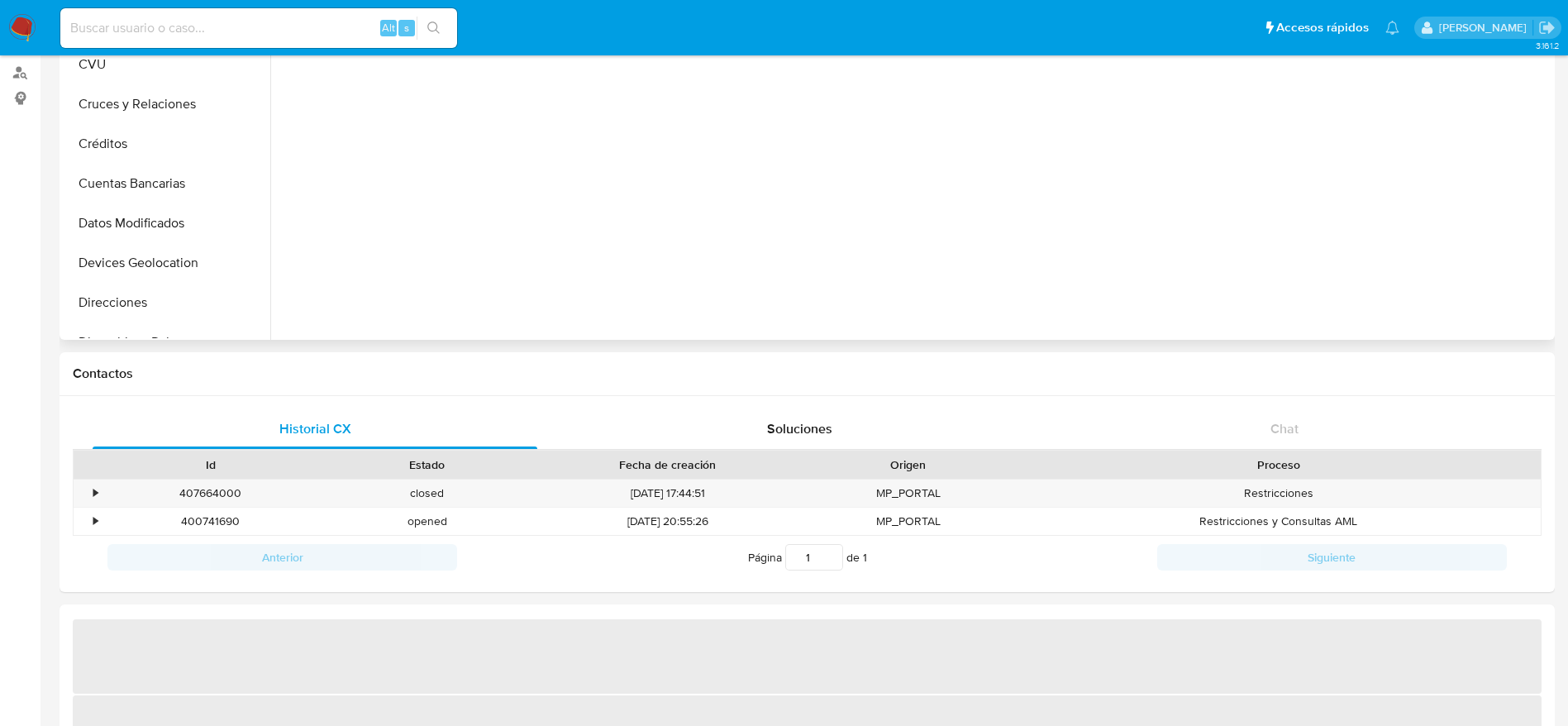
scroll to position [248, 0]
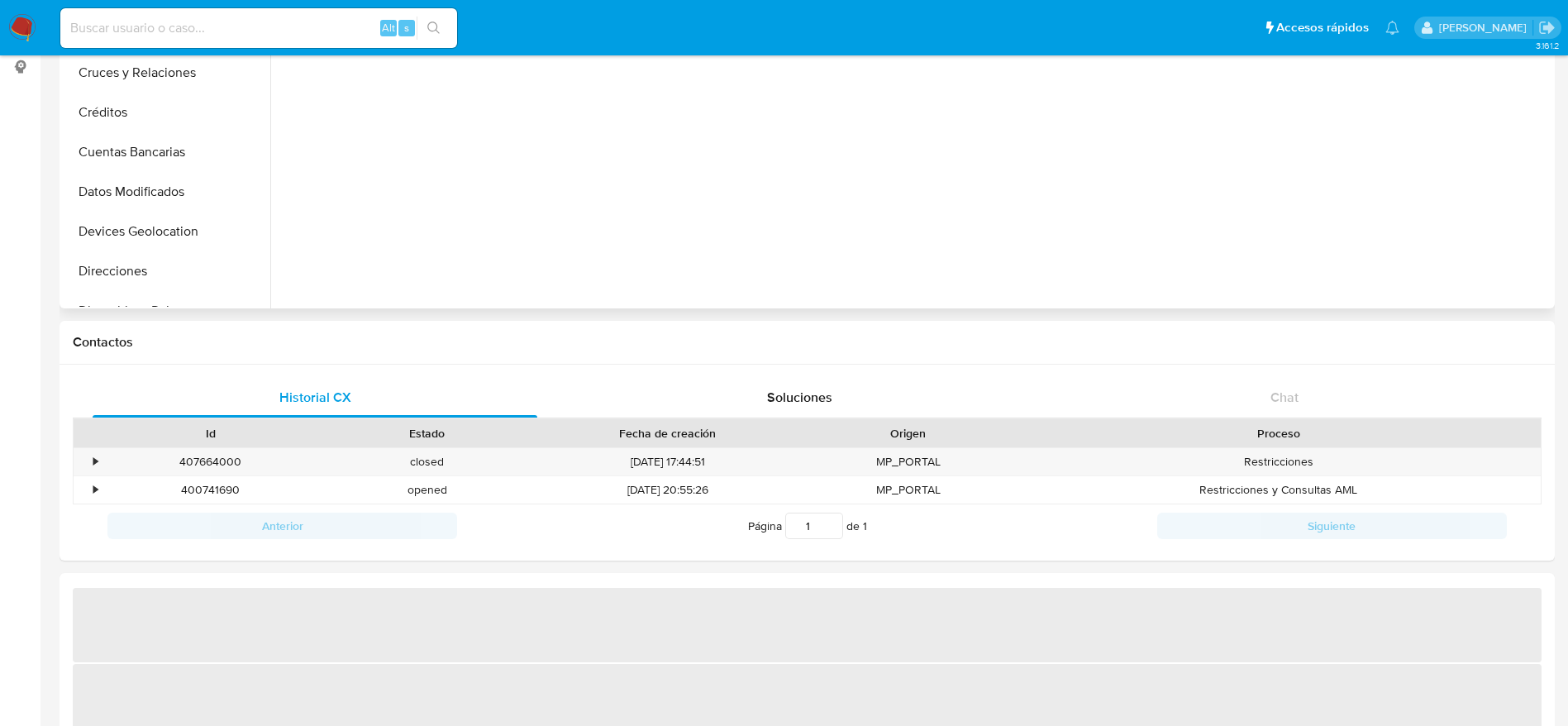
select select "10"
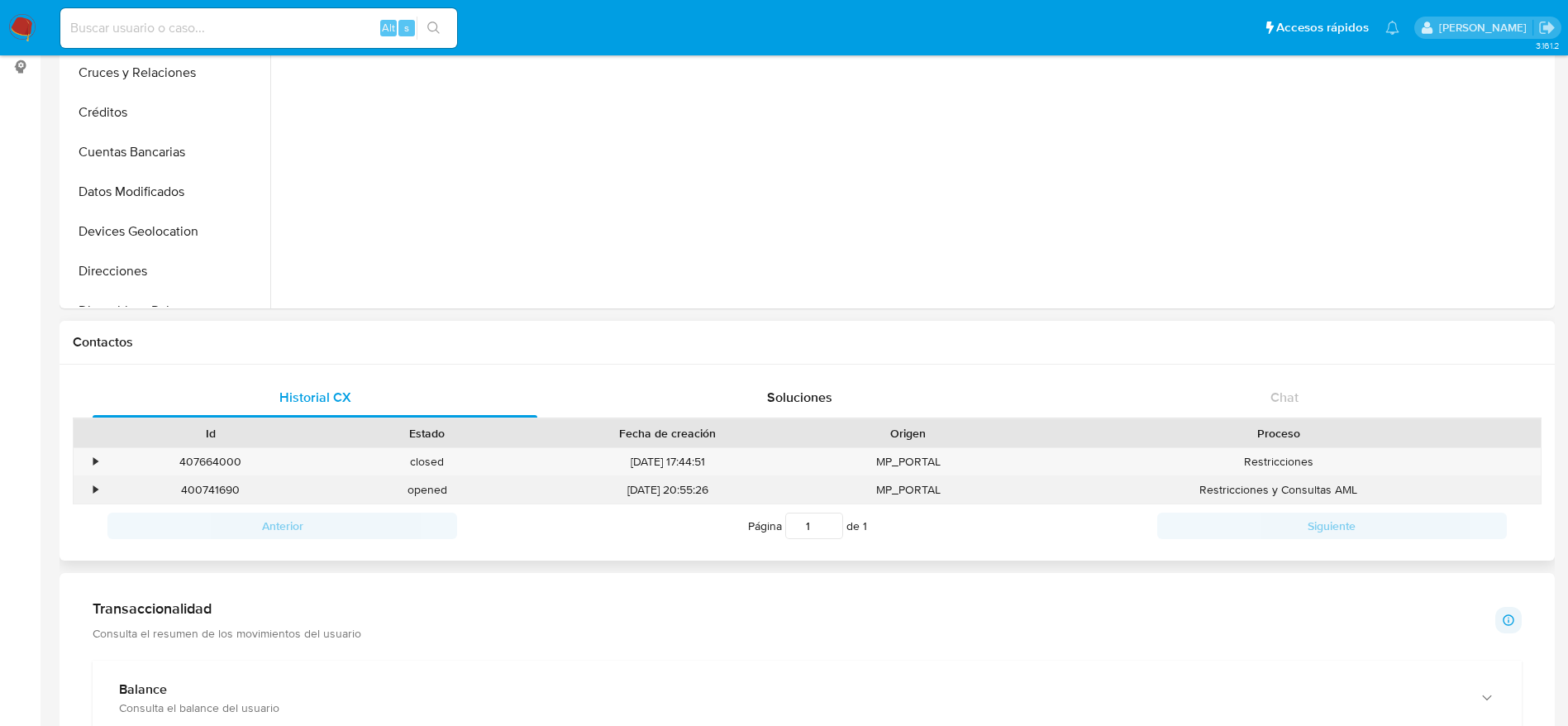
click at [199, 491] on div "400741690" at bounding box center [210, 490] width 216 height 27
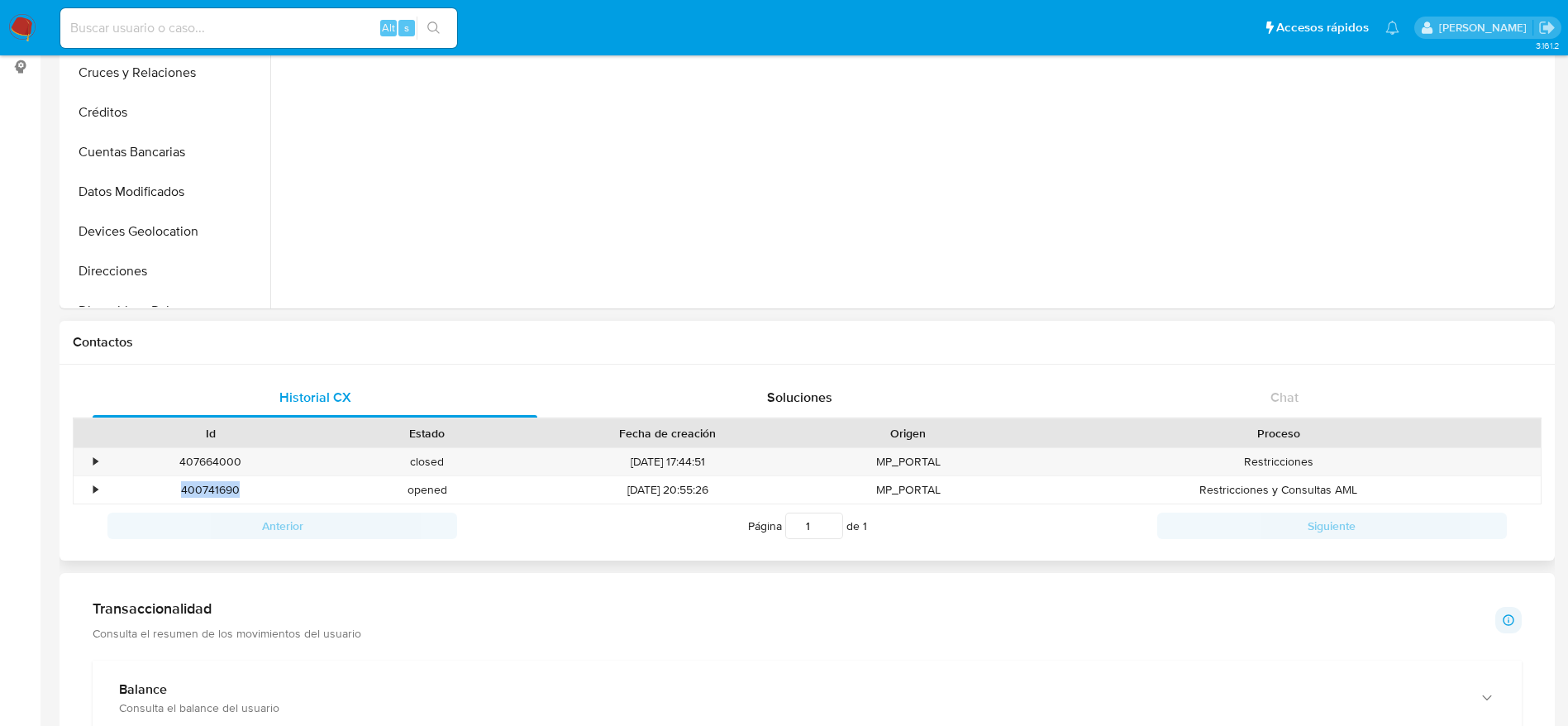
copy div "400741690"
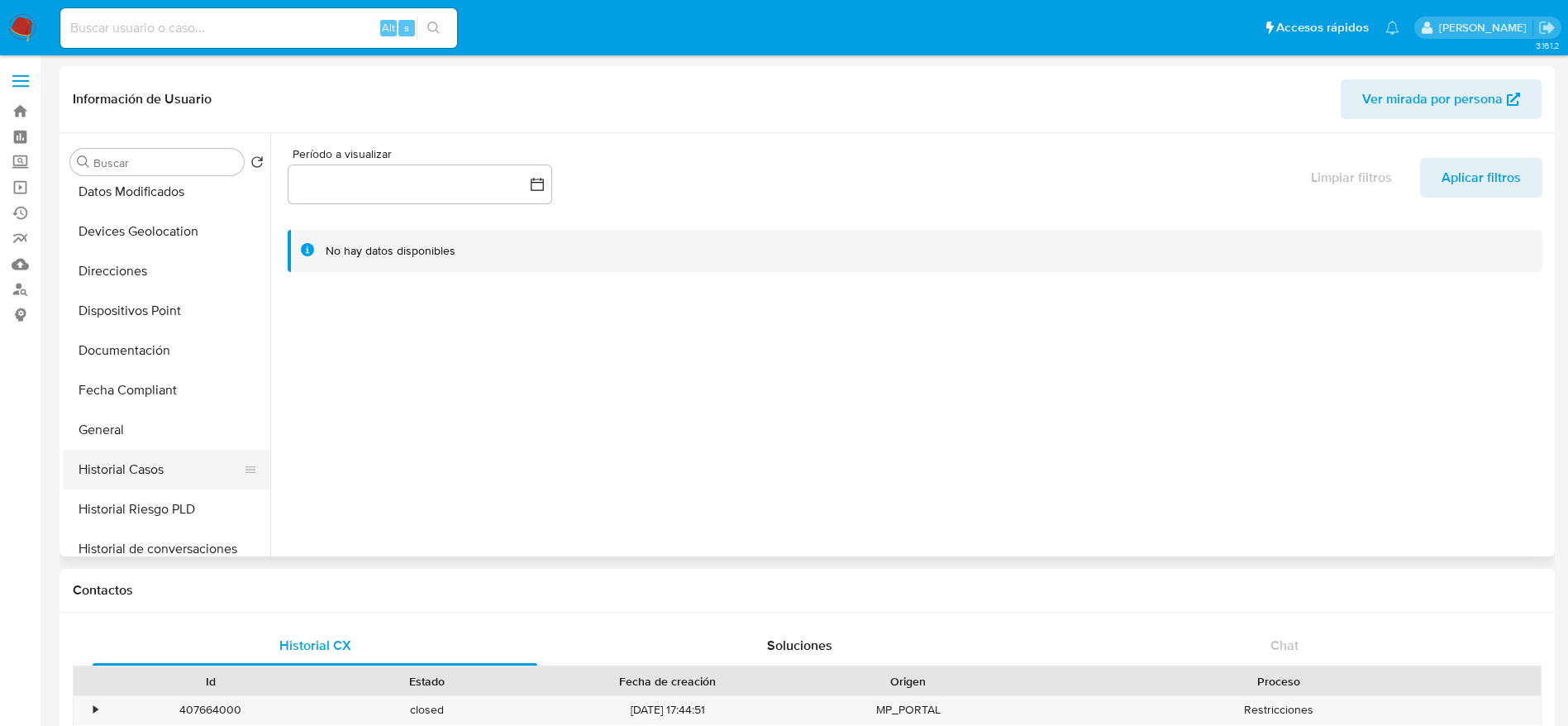
click at [139, 454] on button "Historial Casos" at bounding box center [160, 469] width 193 height 40
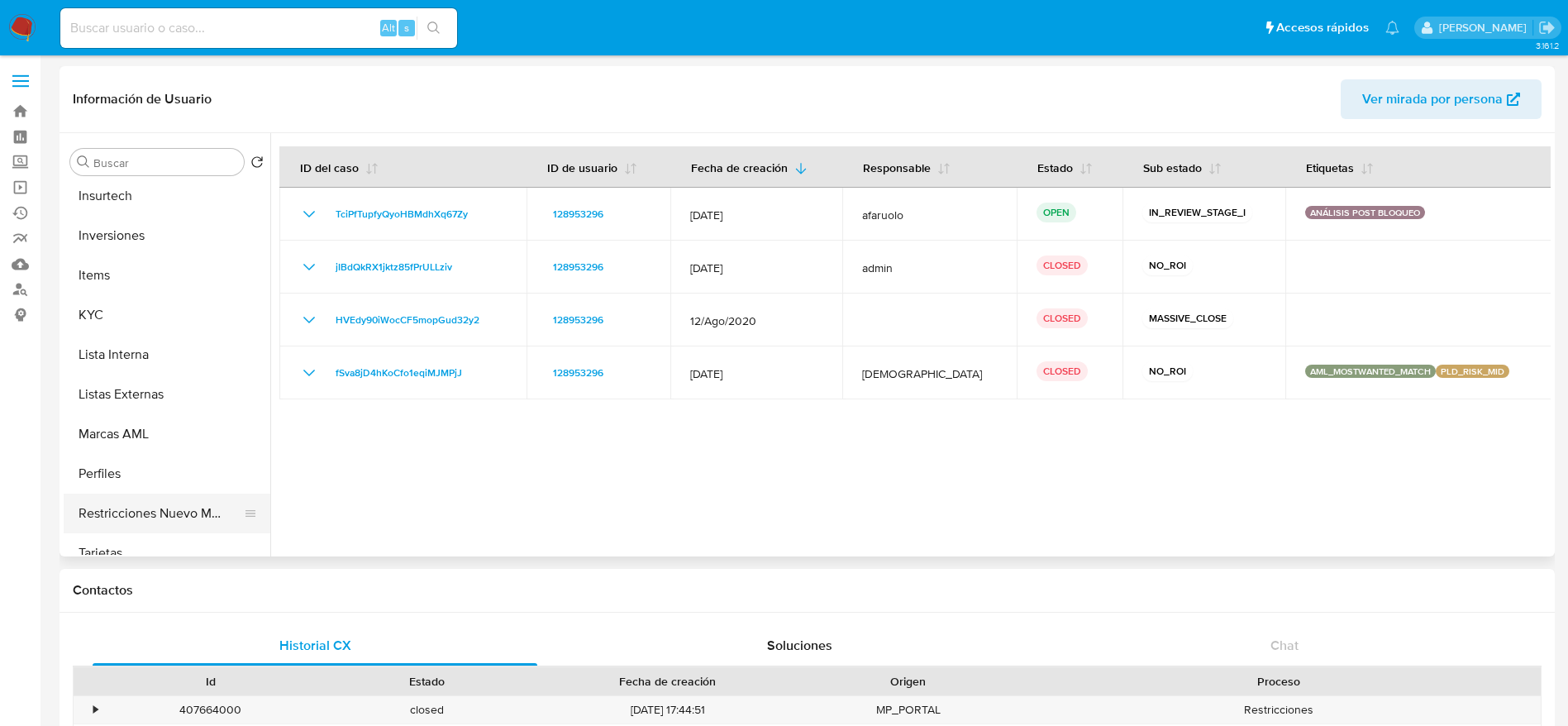
scroll to position [744, 0]
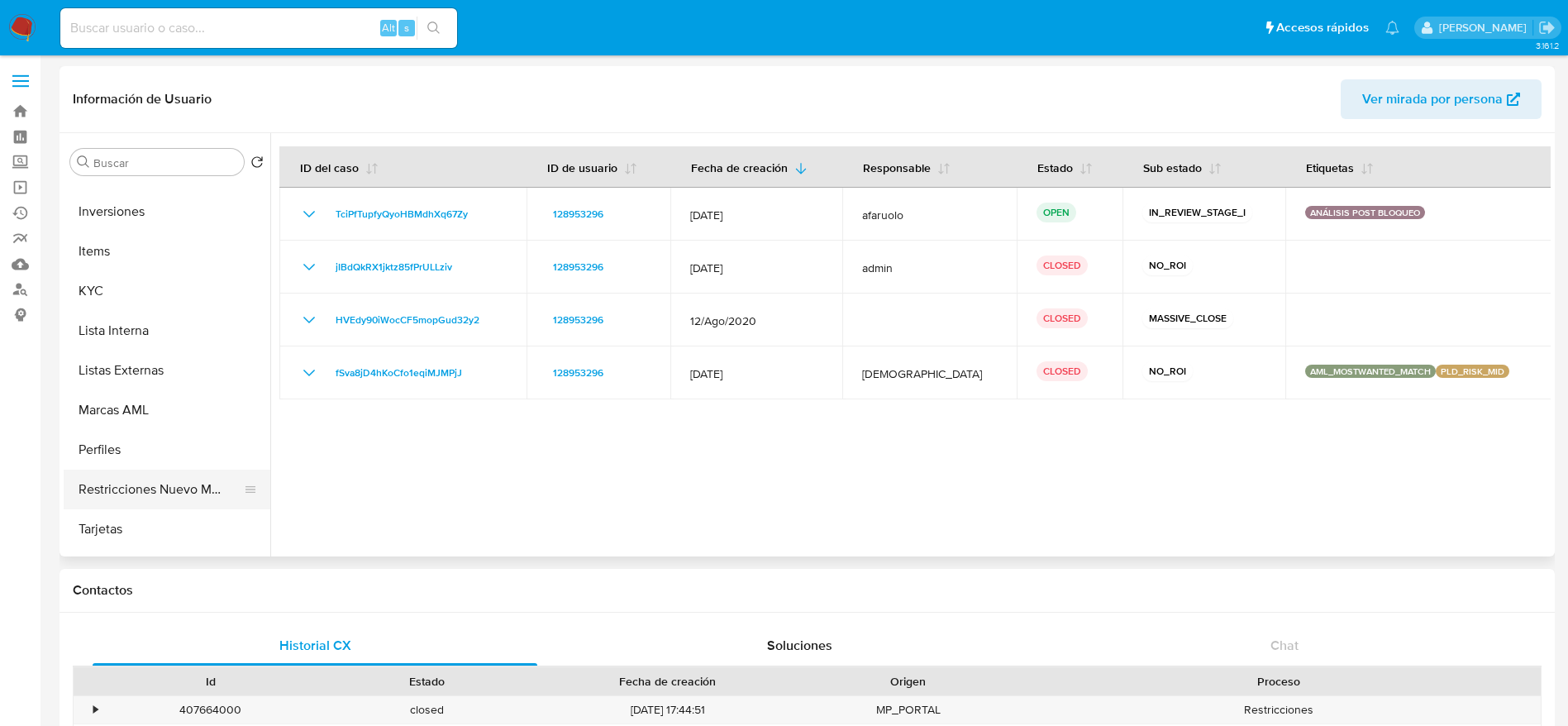
click at [163, 490] on button "Restricciones Nuevo Mundo" at bounding box center [160, 489] width 193 height 40
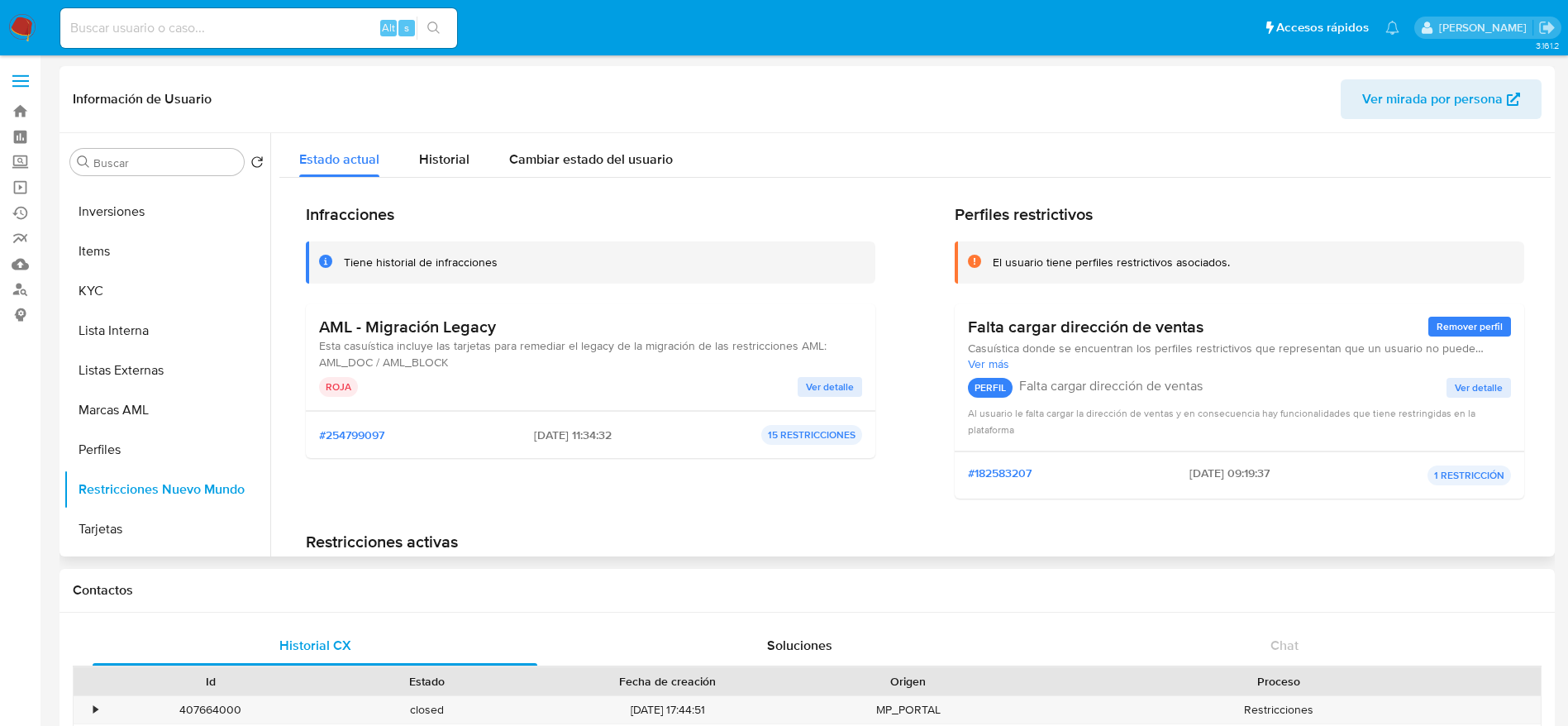
drag, startPoint x: 507, startPoint y: 440, endPoint x: 529, endPoint y: 444, distance: 22.4
click at [526, 443] on div "#254799097 23/03/2023 - 11:34:32 15 RESTRICCIONES" at bounding box center [591, 435] width 544 height 19
click at [576, 438] on span "23/03/2023 - 11:34:32" at bounding box center [573, 434] width 78 height 15
click at [576, 438] on span "[DATE] 11:34:32" at bounding box center [573, 434] width 78 height 15
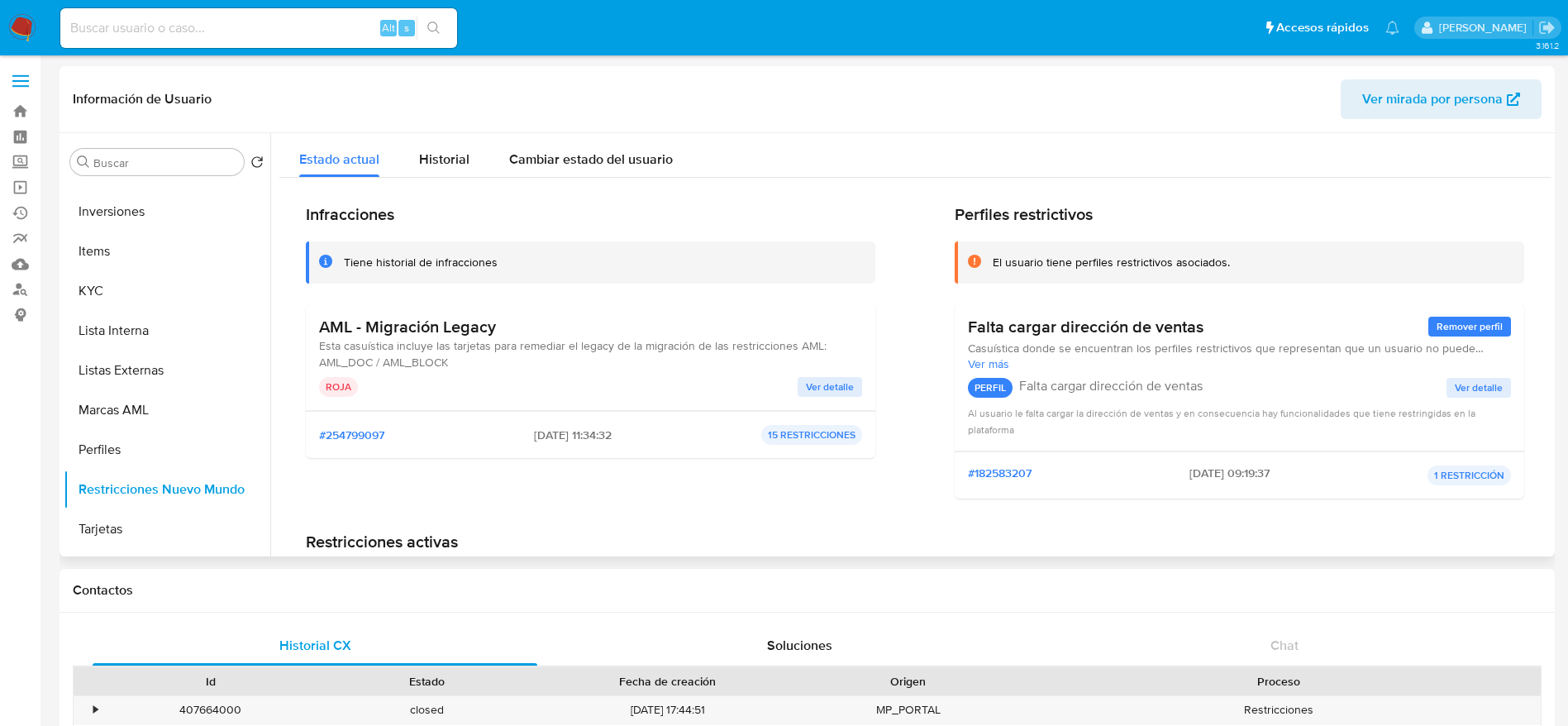
click at [587, 502] on div "Infracciones Tiene historial de infracciones AML - Migración Legacy Esta casuís…" at bounding box center [590, 357] width 569 height 308
click at [813, 389] on span "Ver detalle" at bounding box center [829, 386] width 48 height 17
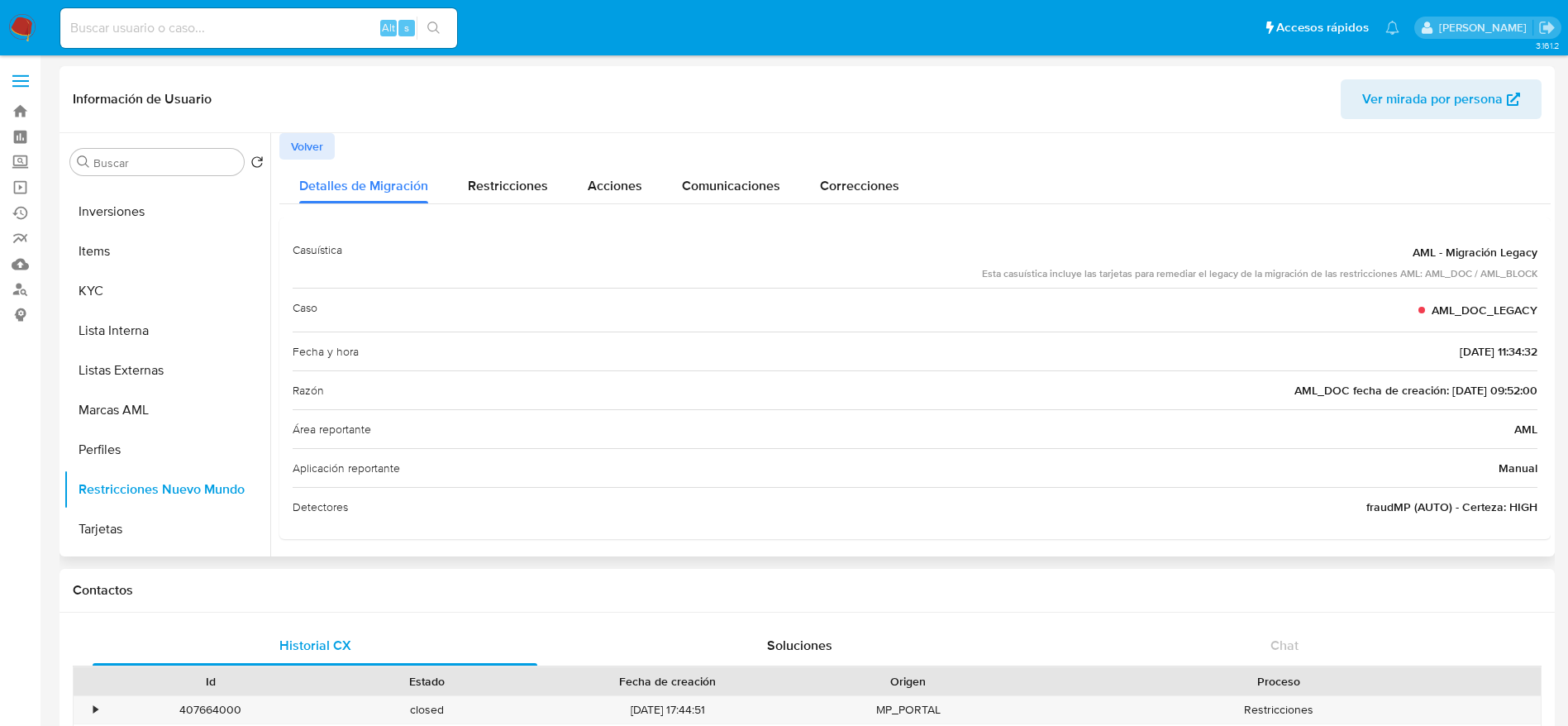
scroll to position [4, 0]
click at [1455, 390] on span "AML_DOC fecha de creación: 28/11/2019 09:52:00" at bounding box center [1415, 385] width 243 height 17
click at [1005, 387] on div "Razón AML_DOC fecha de creación: 28/11/2019 09:52:00" at bounding box center [915, 385] width 1245 height 39
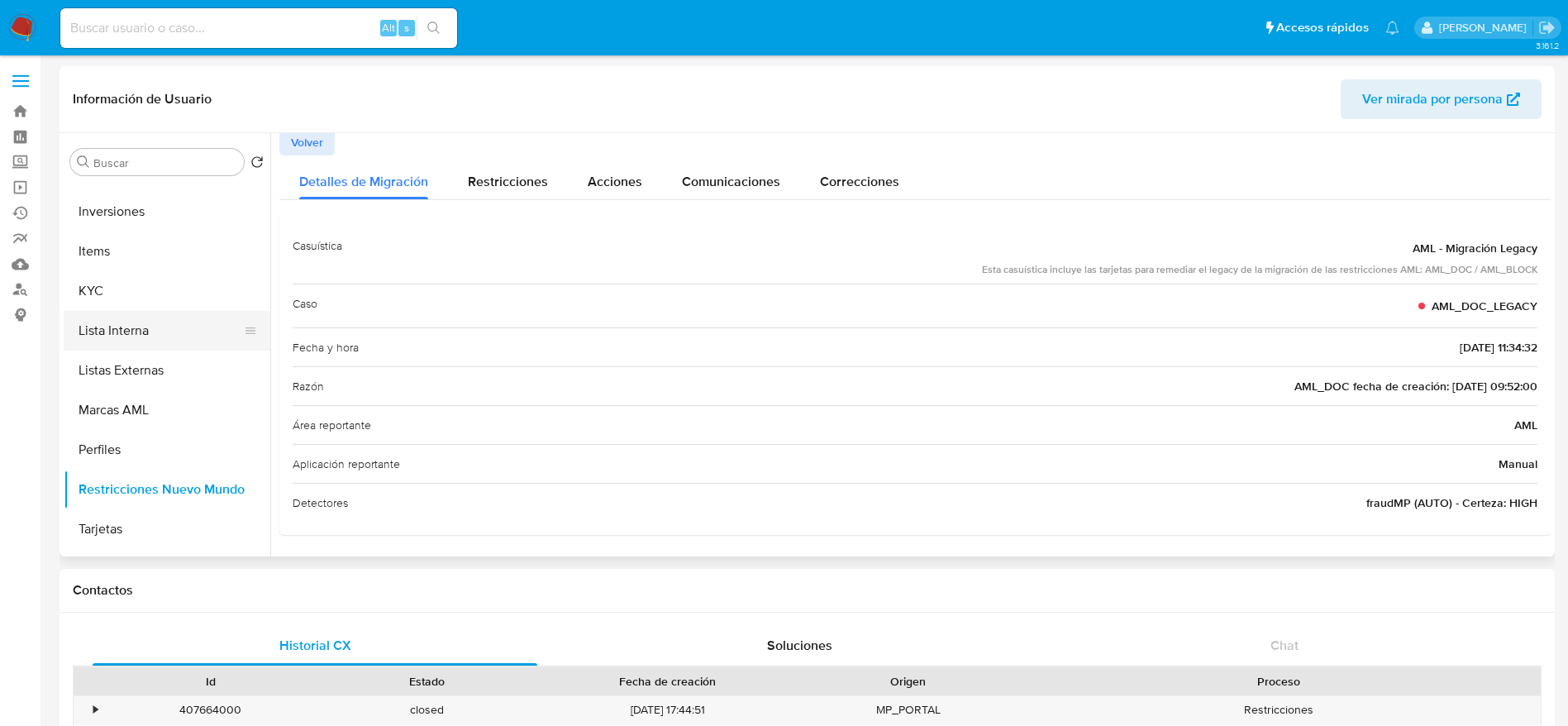
scroll to position [496, 0]
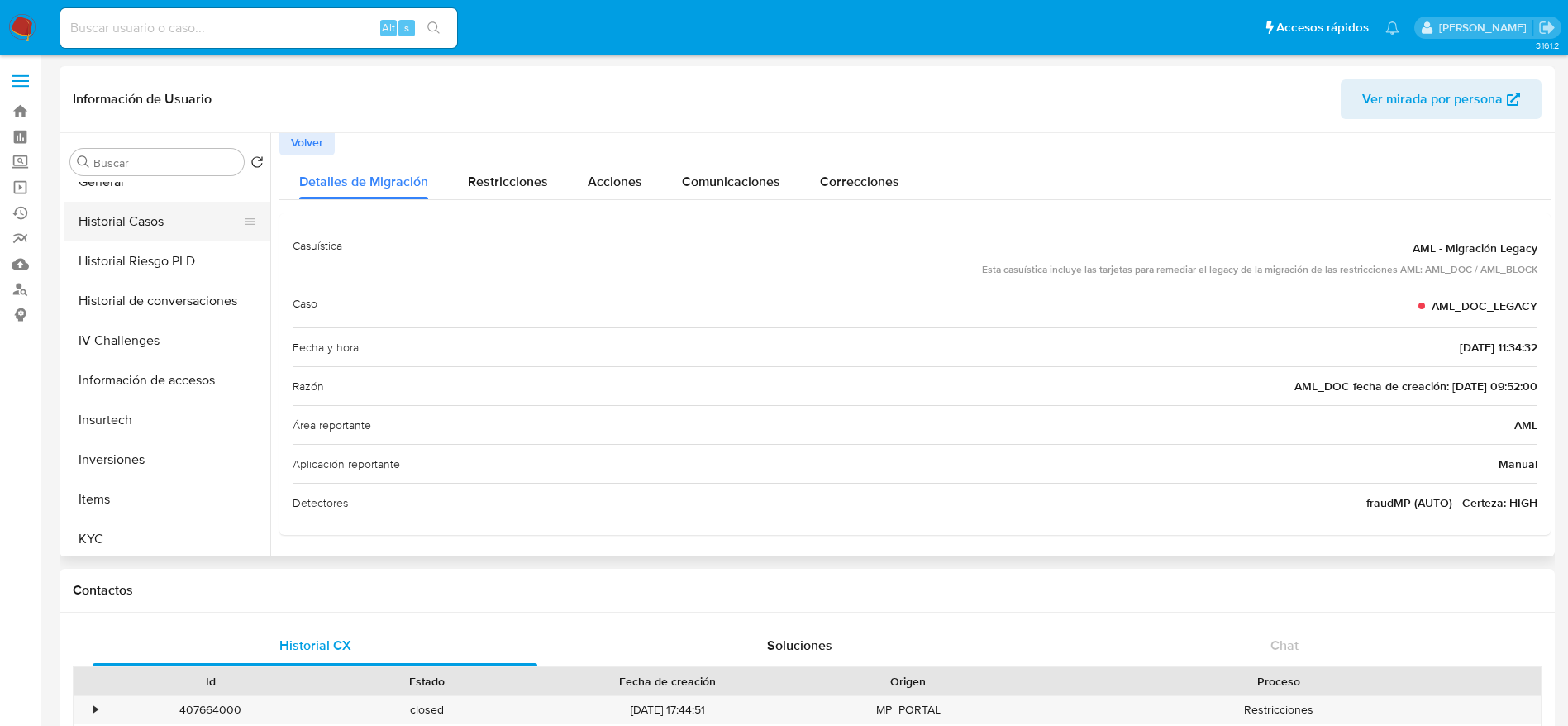
click at [176, 202] on button "Historial Casos" at bounding box center [160, 221] width 193 height 40
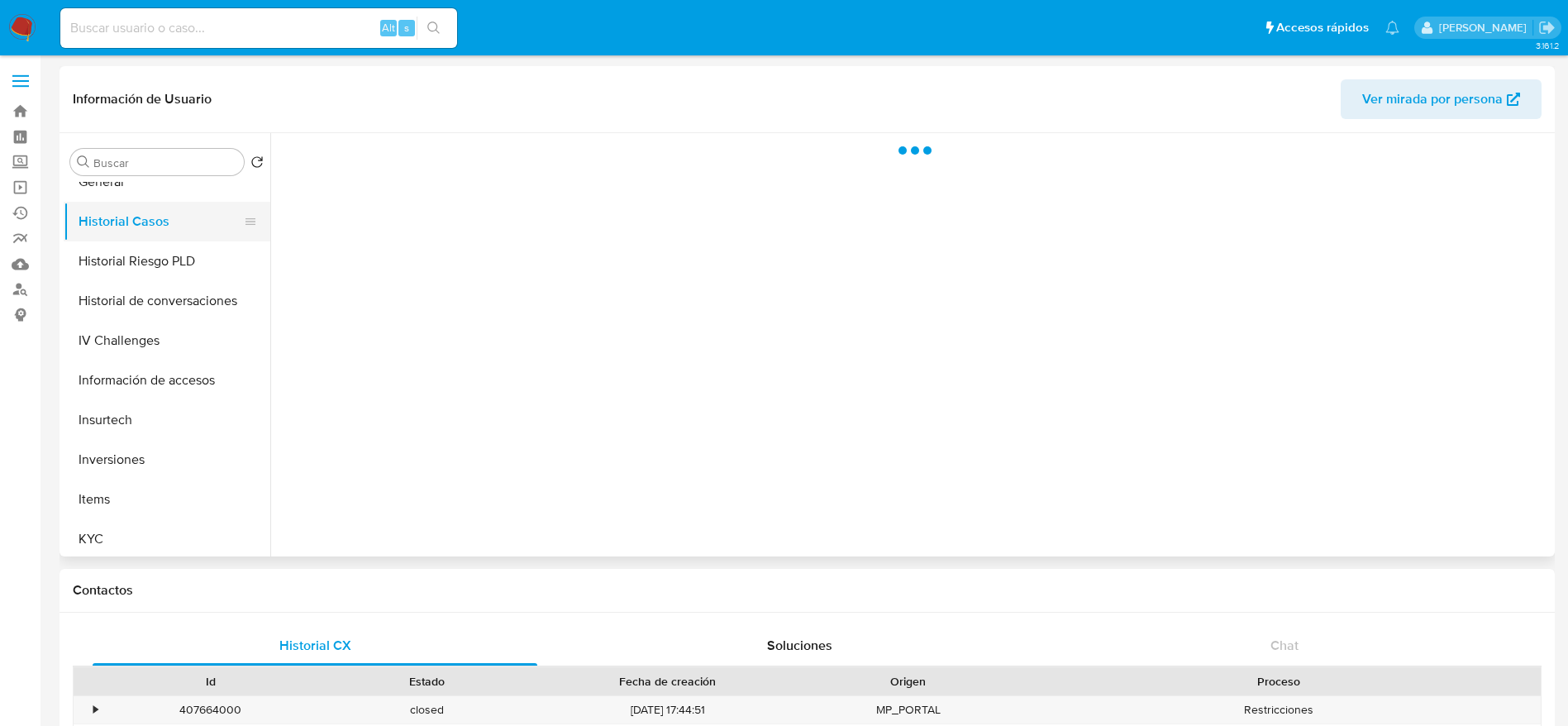
scroll to position [248, 0]
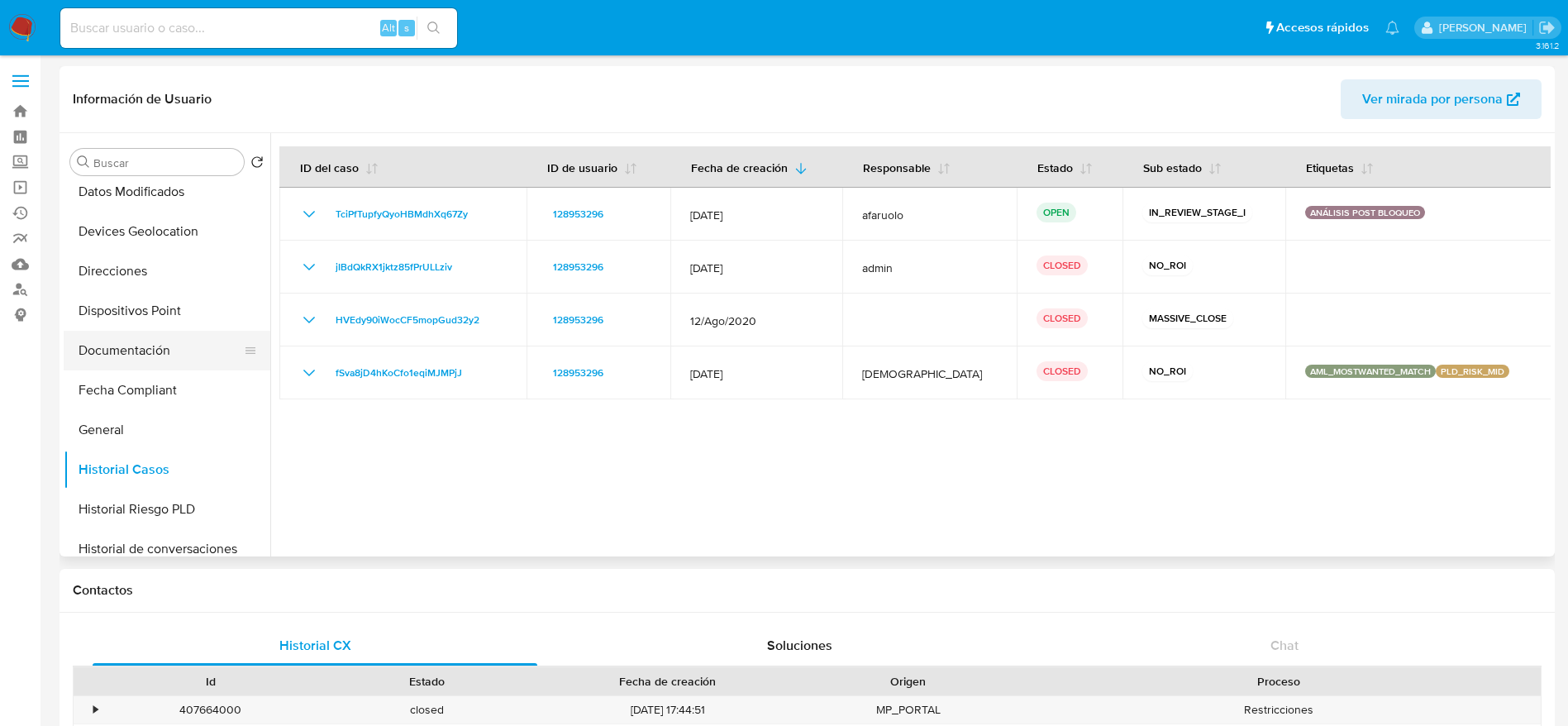
click at [179, 344] on button "Documentación" at bounding box center [160, 350] width 193 height 40
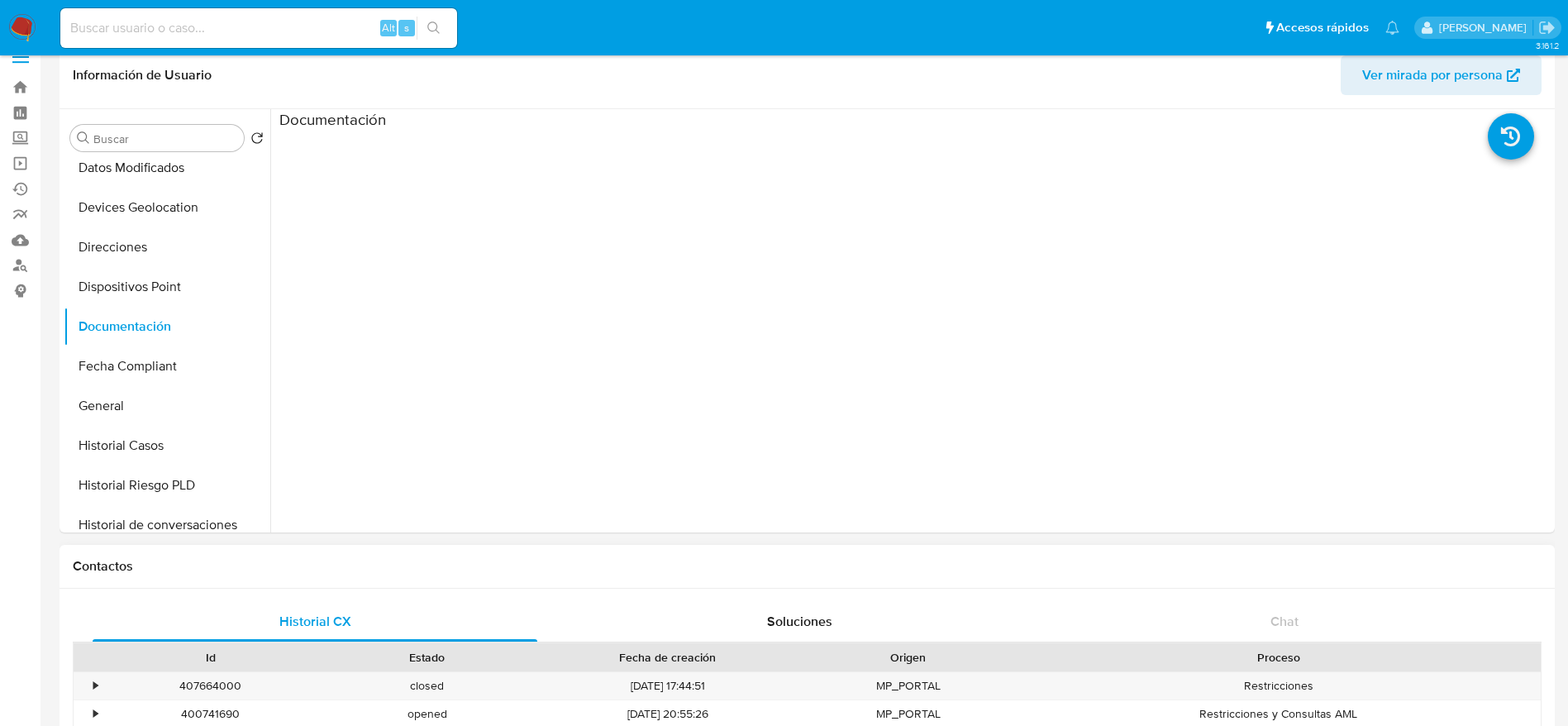
scroll to position [0, 0]
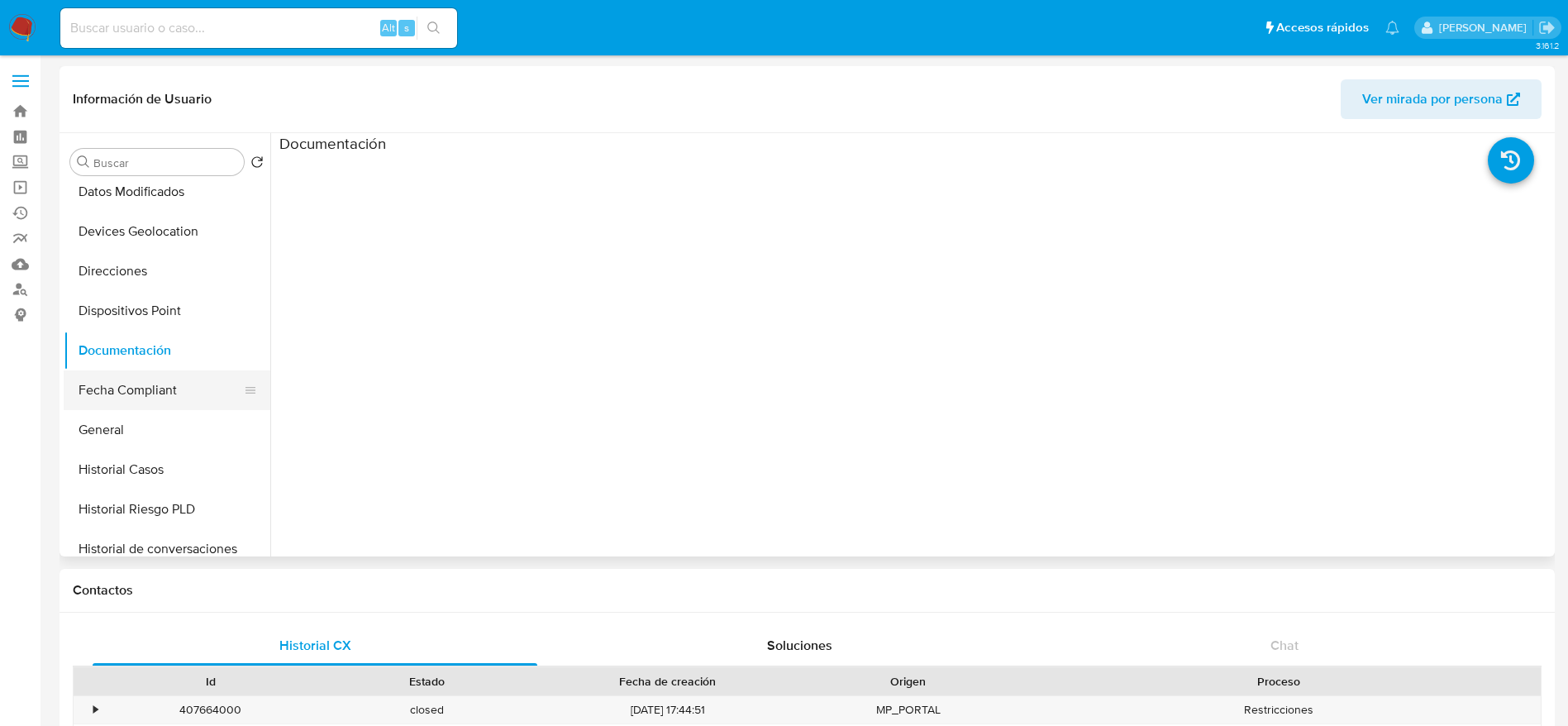
click at [154, 398] on button "Fecha Compliant" at bounding box center [160, 390] width 193 height 40
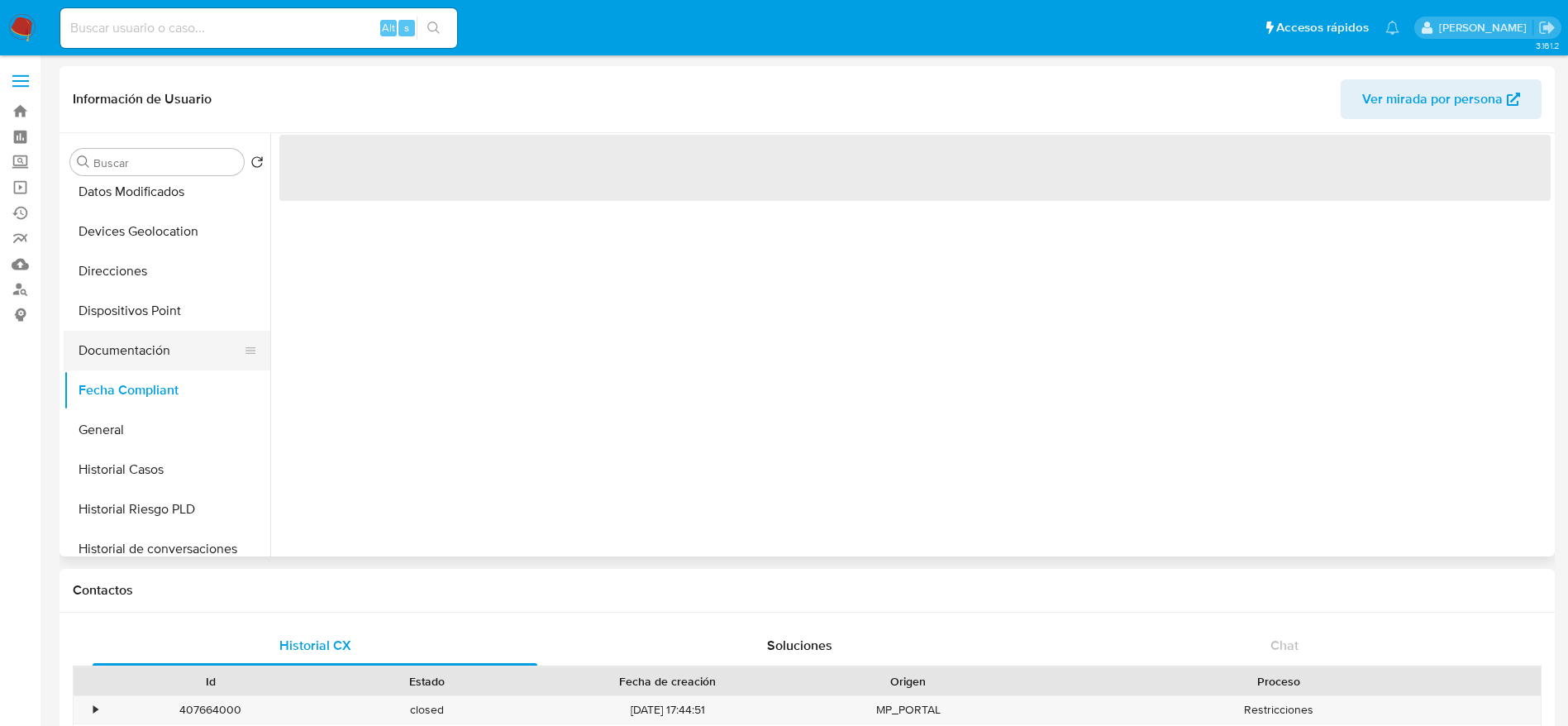
click at [137, 357] on button "Documentación" at bounding box center [160, 350] width 193 height 40
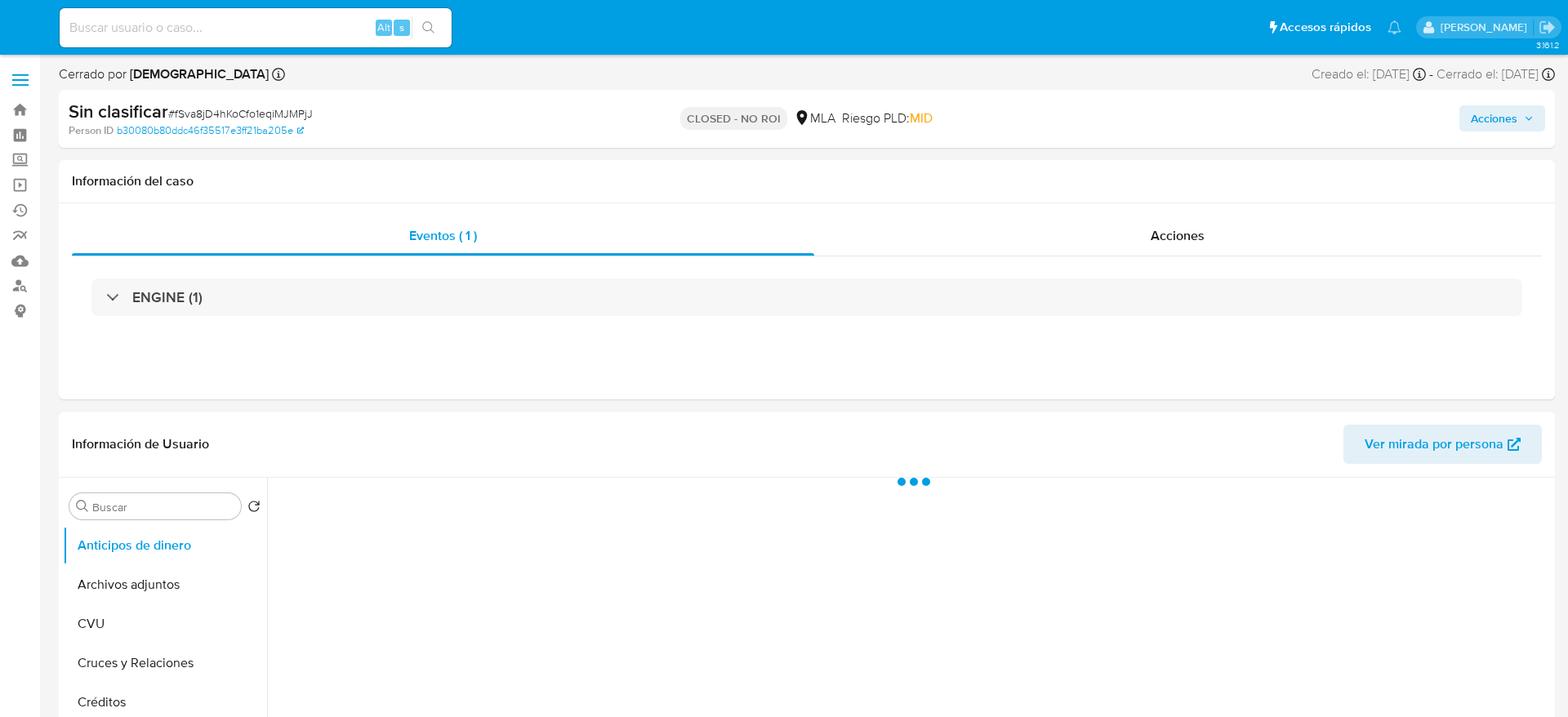
select select "10"
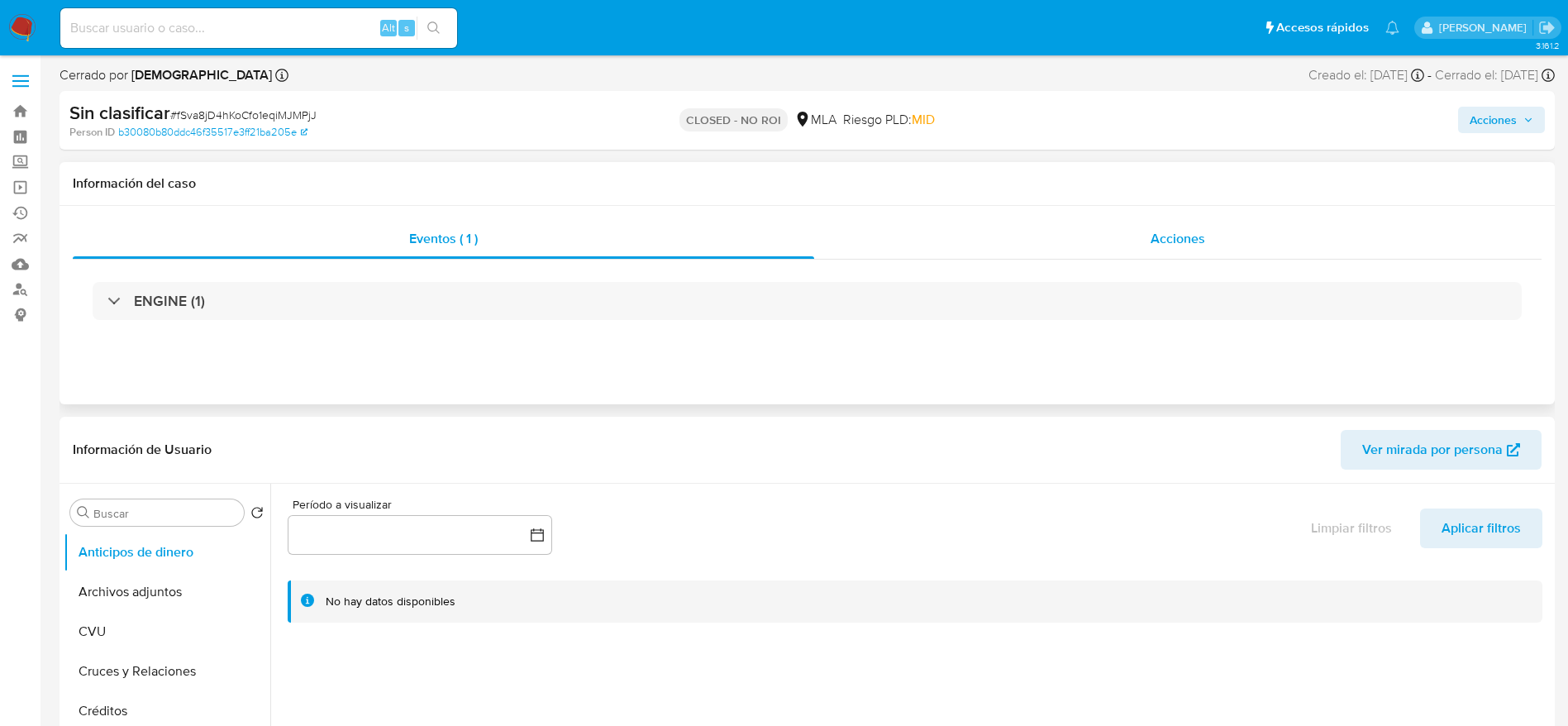
click at [1145, 239] on div "Acciones" at bounding box center [1178, 238] width 727 height 40
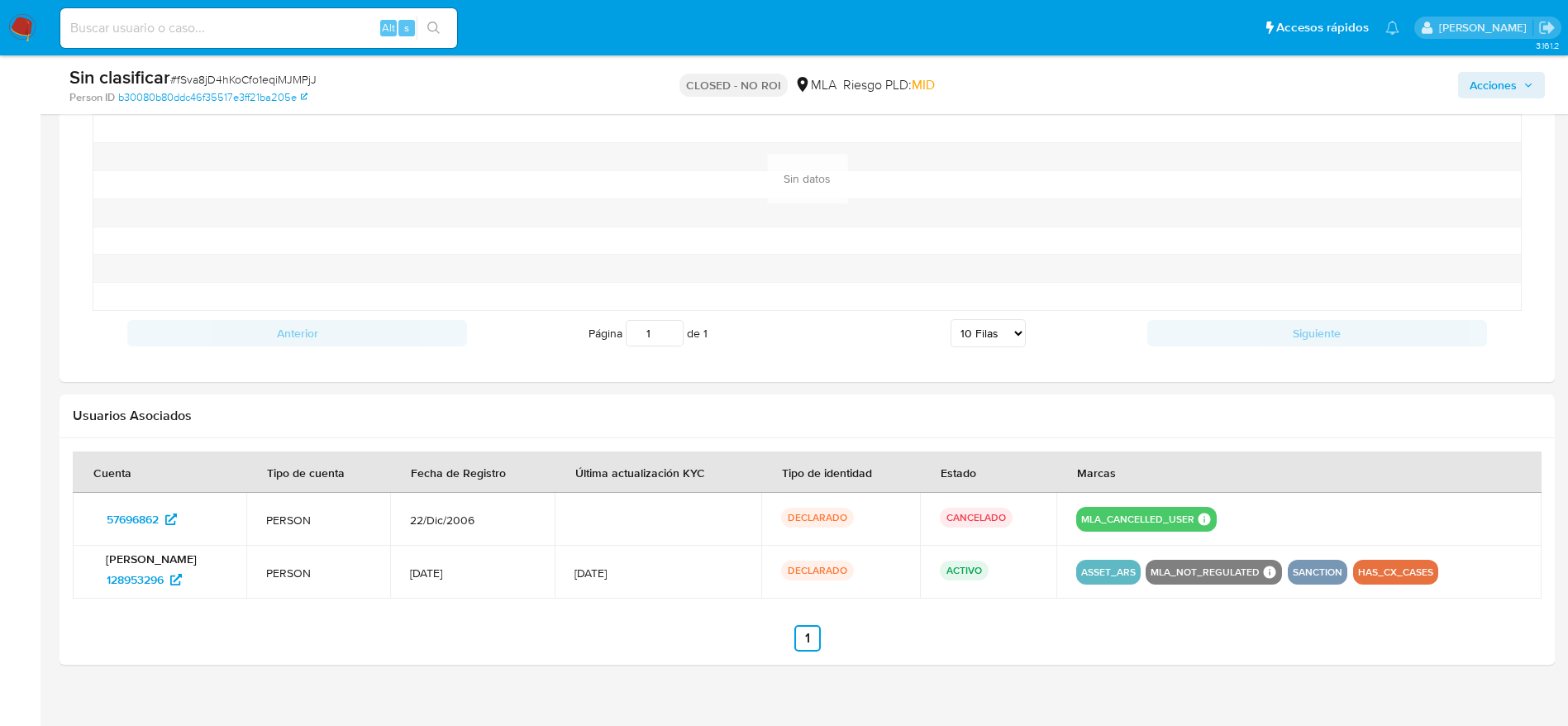
scroll to position [1651, 0]
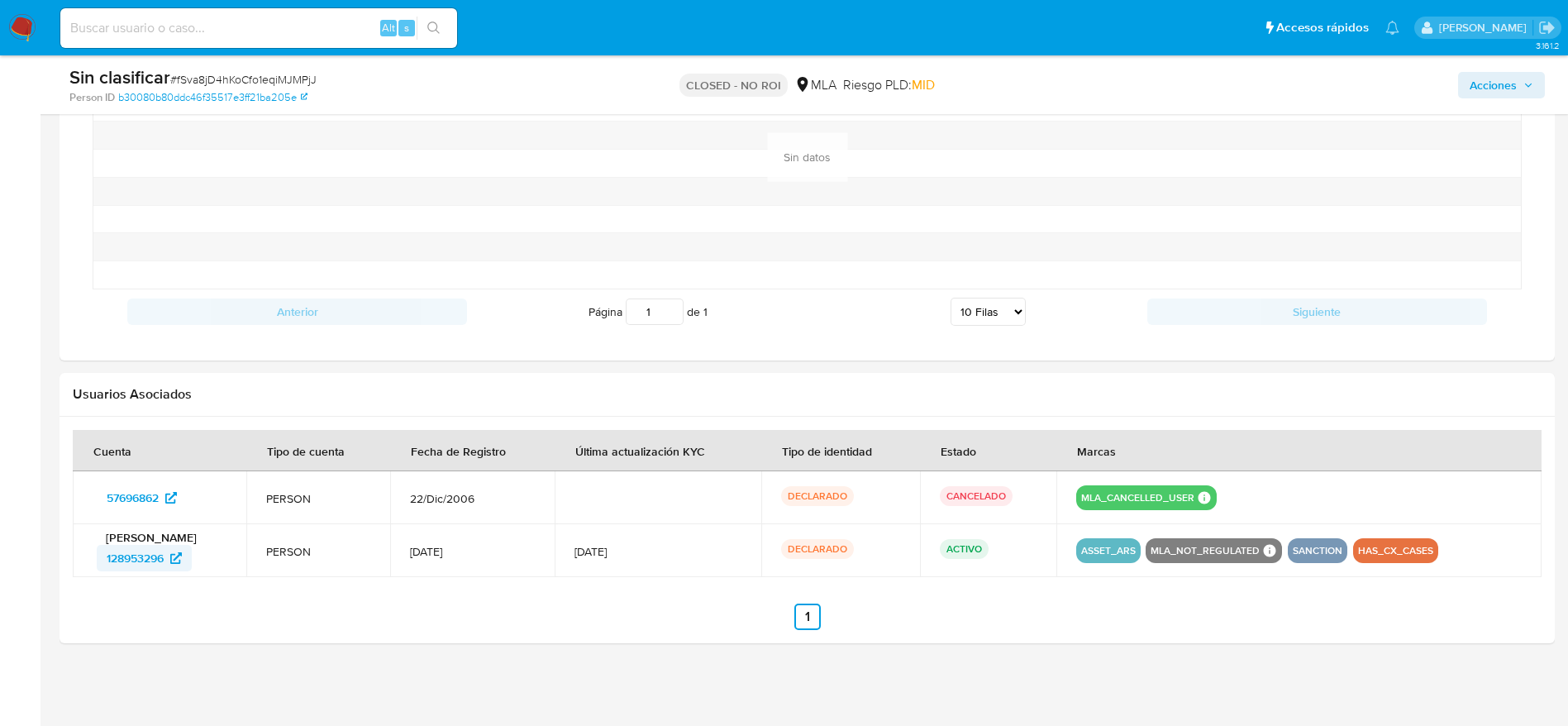
click at [138, 552] on span "128953296" at bounding box center [135, 558] width 57 height 26
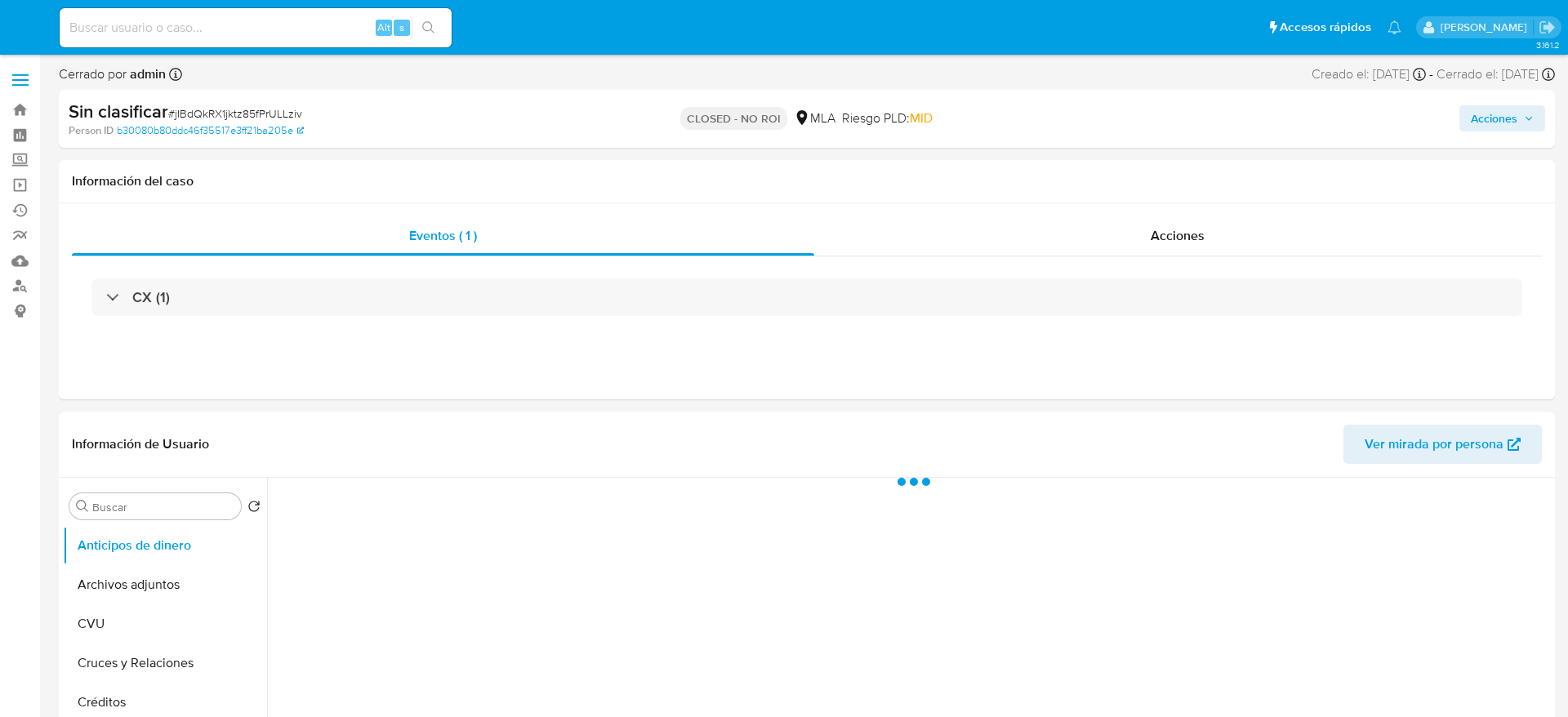
select select "10"
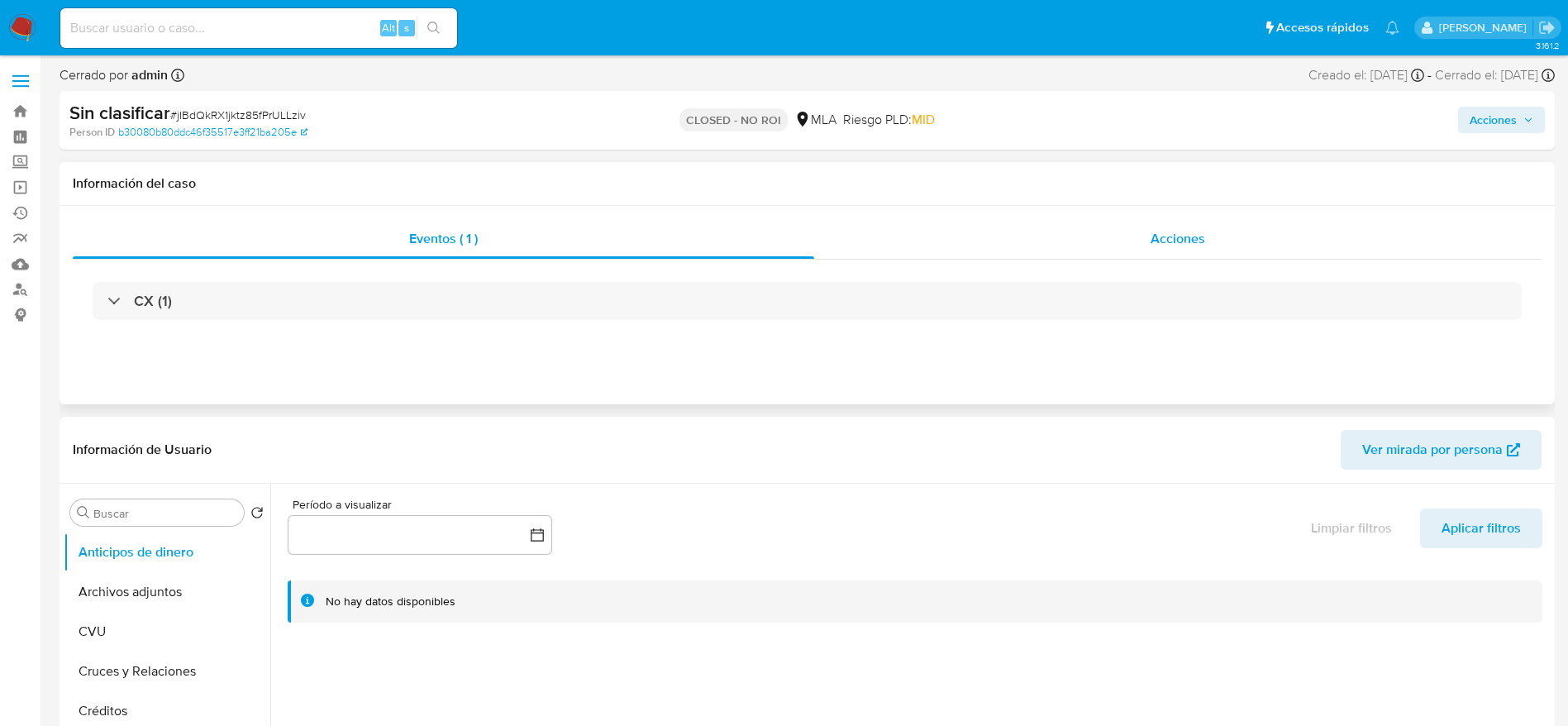
click at [1218, 238] on div "Acciones" at bounding box center [1178, 238] width 727 height 40
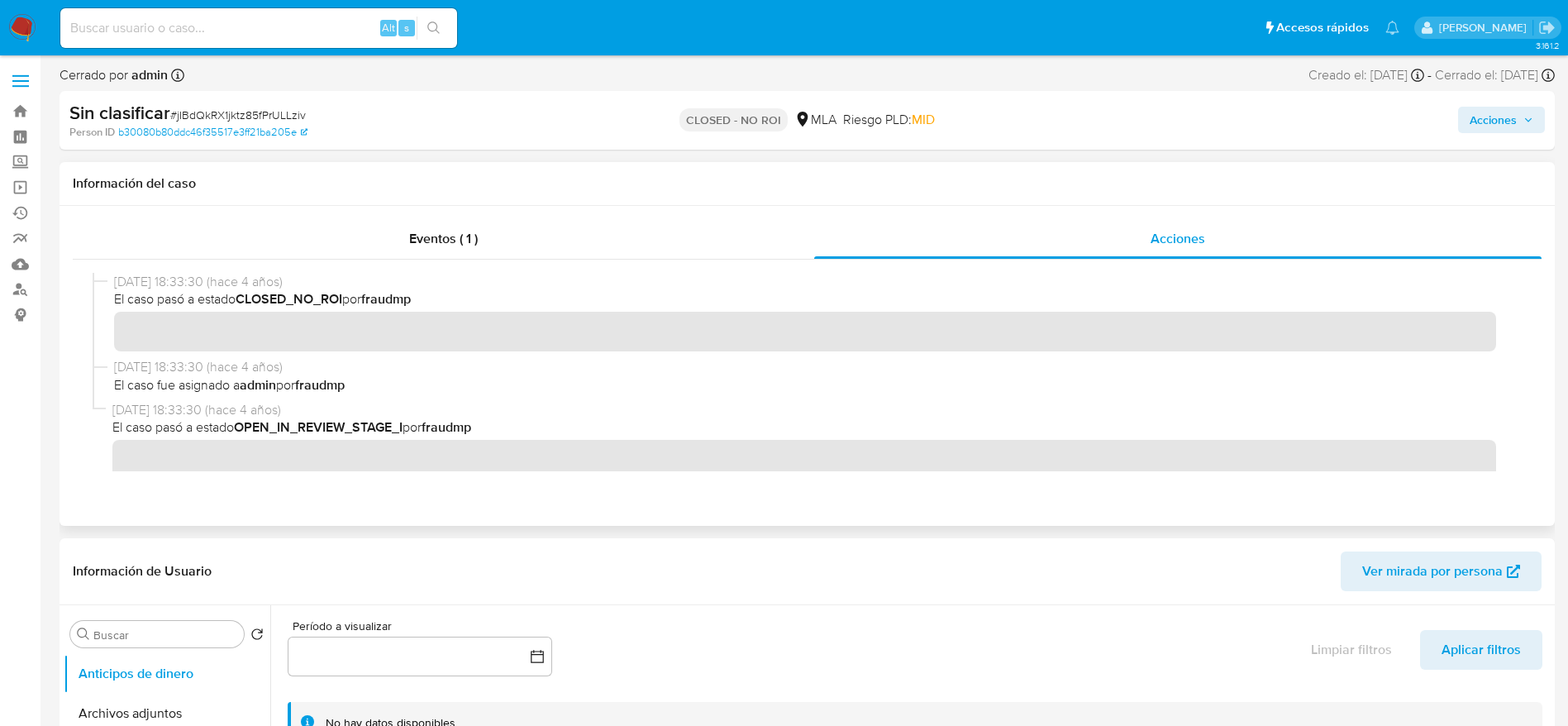
scroll to position [15, 0]
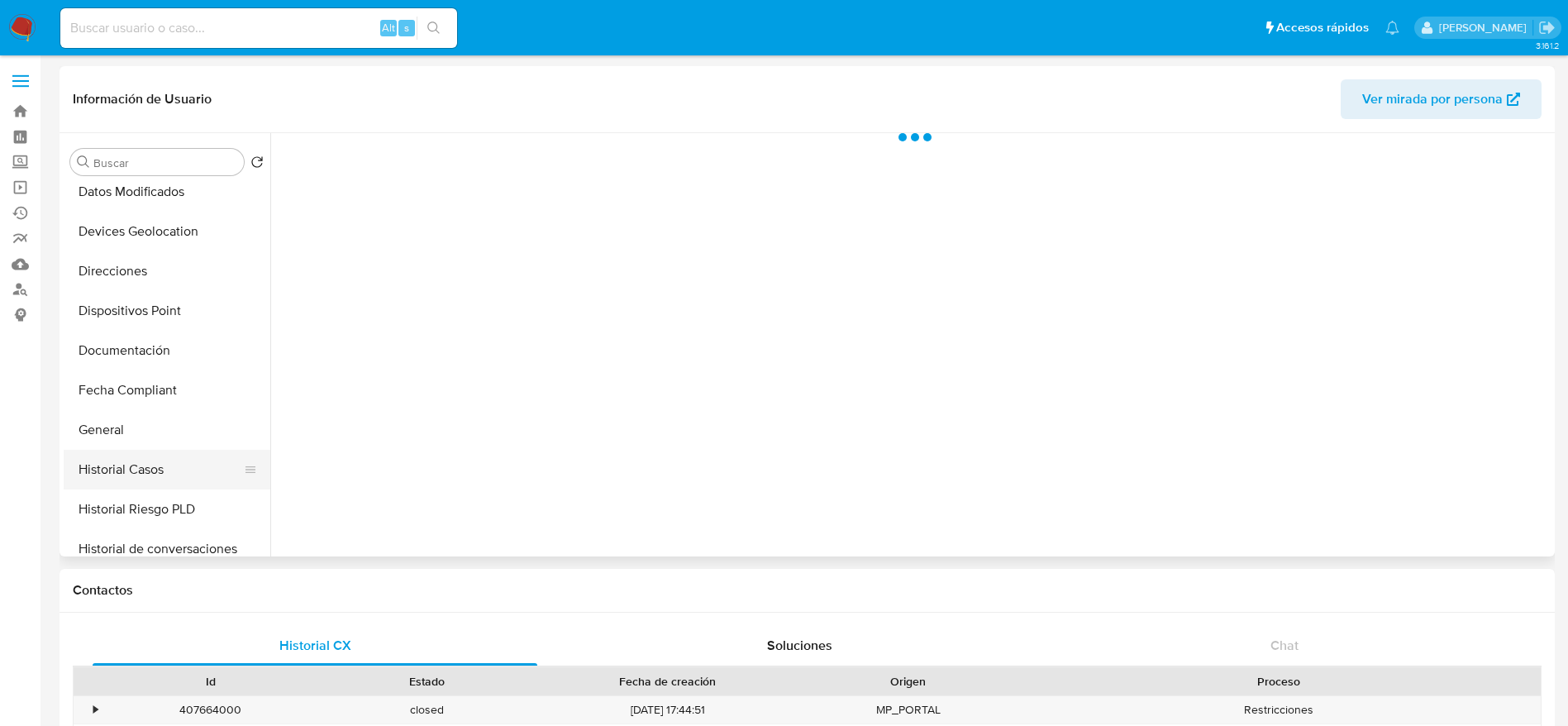
scroll to position [372, 0]
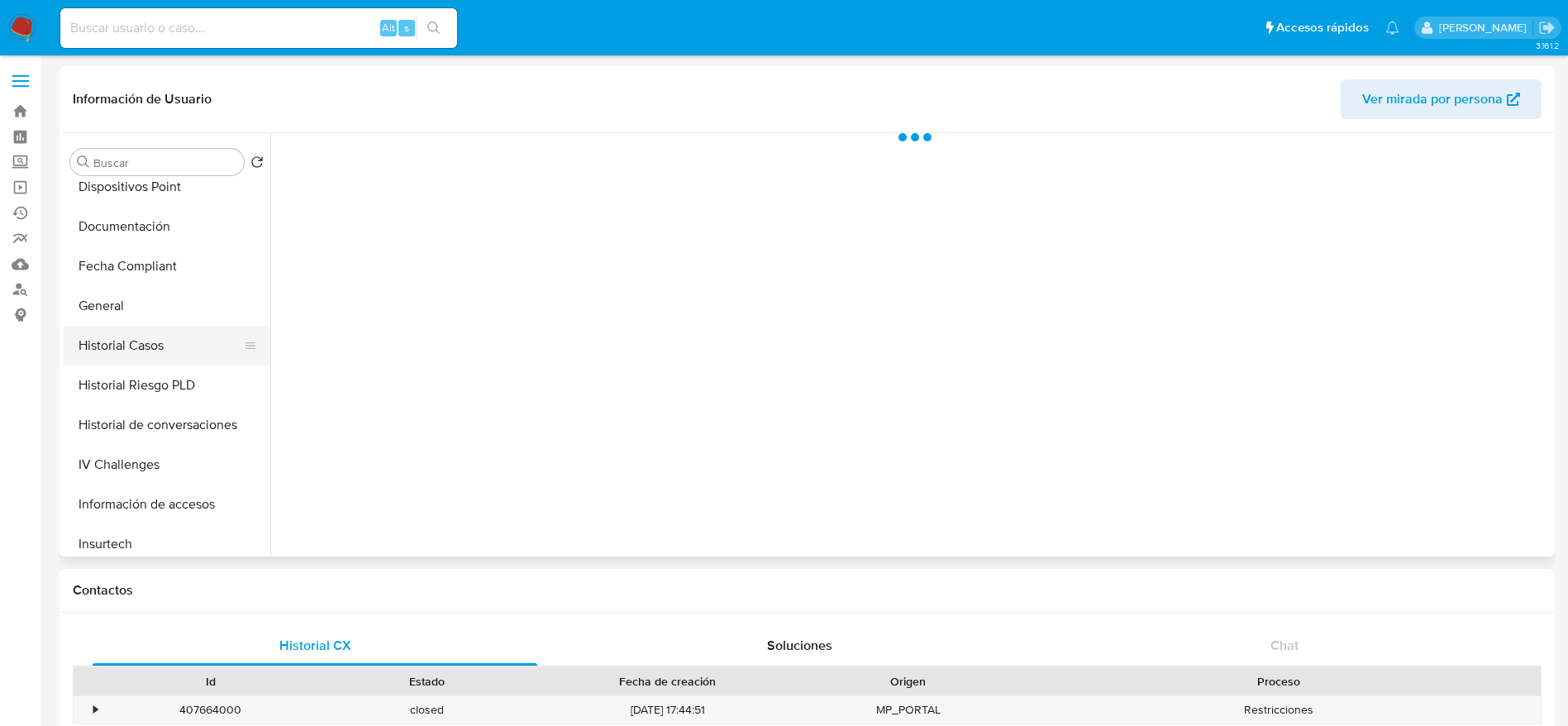
select select "10"
click at [149, 350] on button "Historial Casos" at bounding box center [160, 345] width 193 height 40
click at [151, 209] on button "Documentación" at bounding box center [160, 226] width 193 height 40
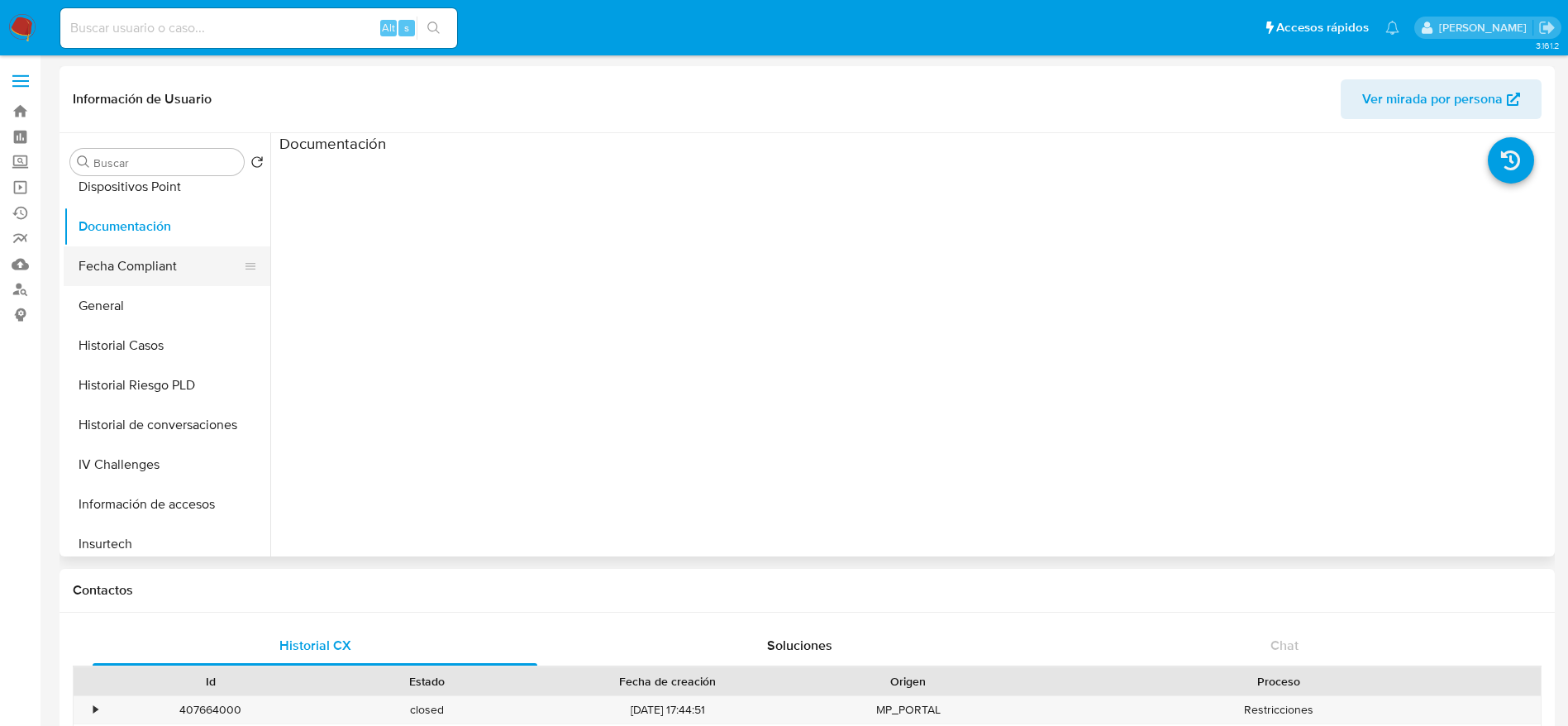
click at [143, 272] on button "Fecha Compliant" at bounding box center [160, 266] width 193 height 40
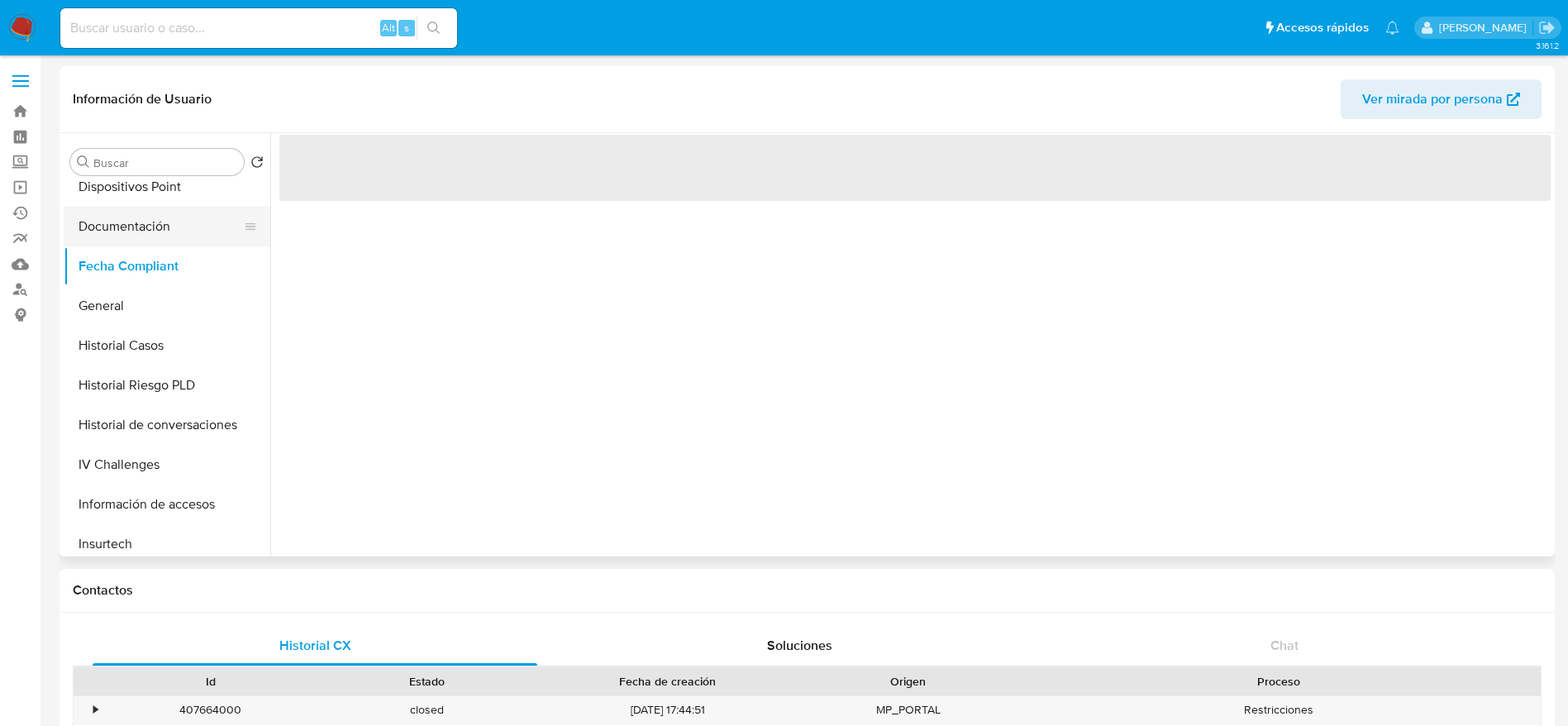
click at [151, 228] on button "Documentación" at bounding box center [160, 226] width 193 height 40
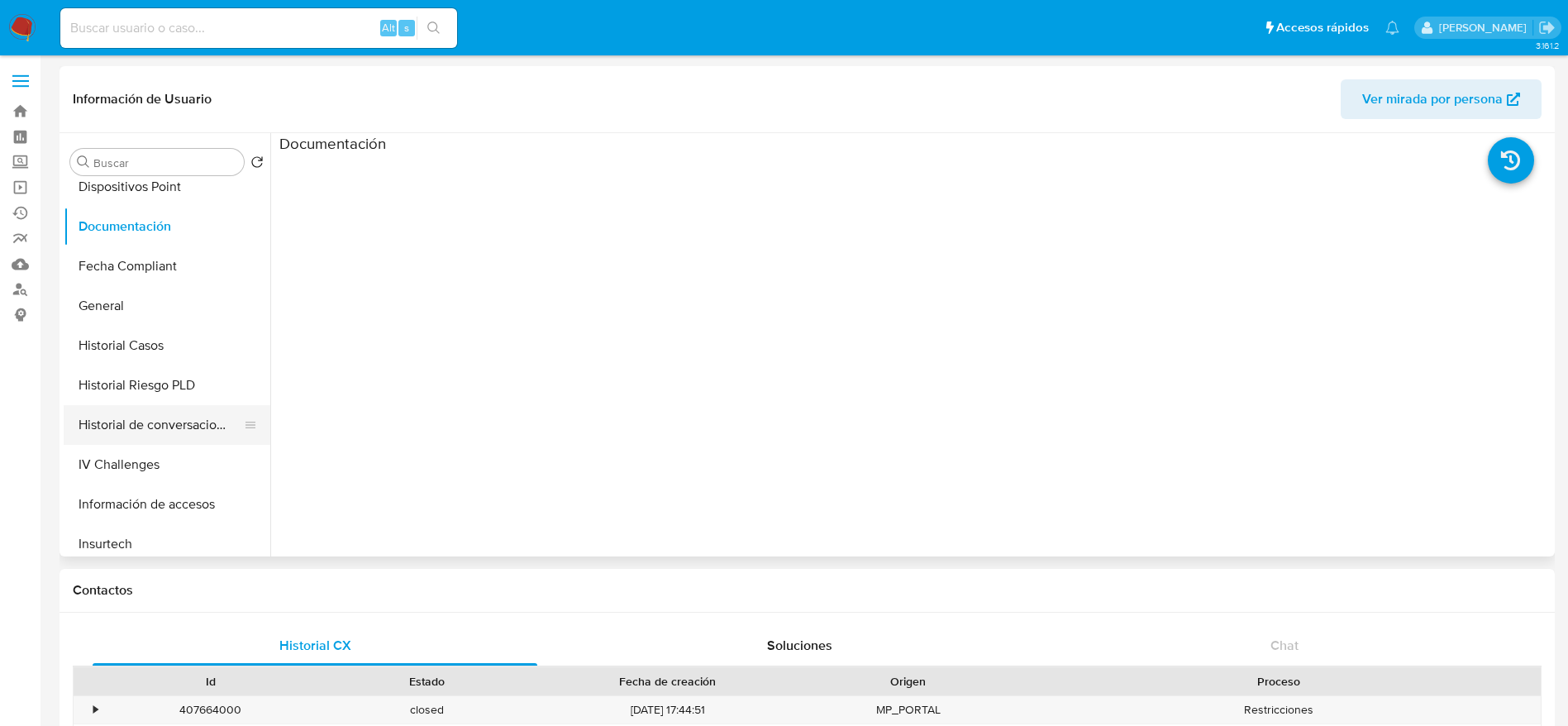
scroll to position [744, 0]
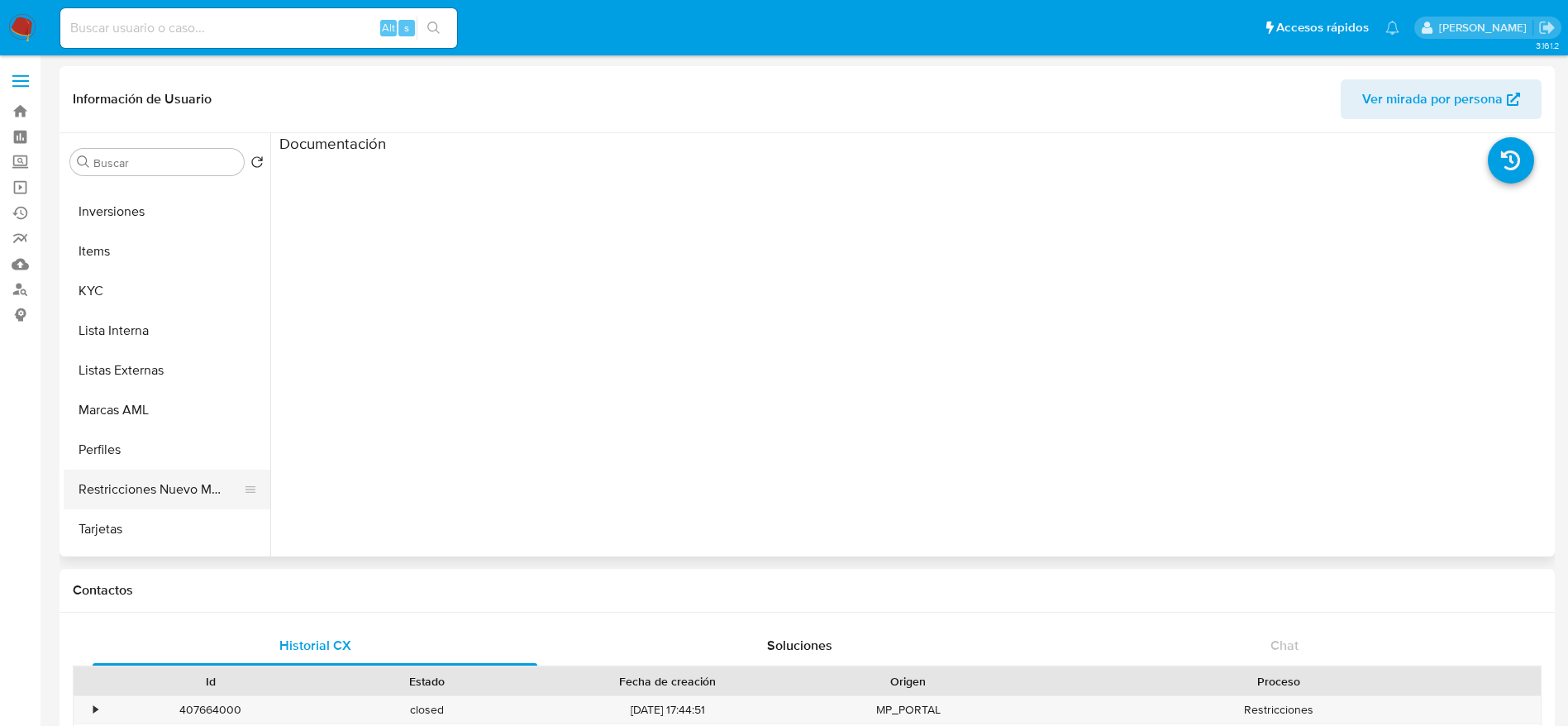
click at [176, 477] on button "Restricciones Nuevo Mundo" at bounding box center [160, 489] width 193 height 40
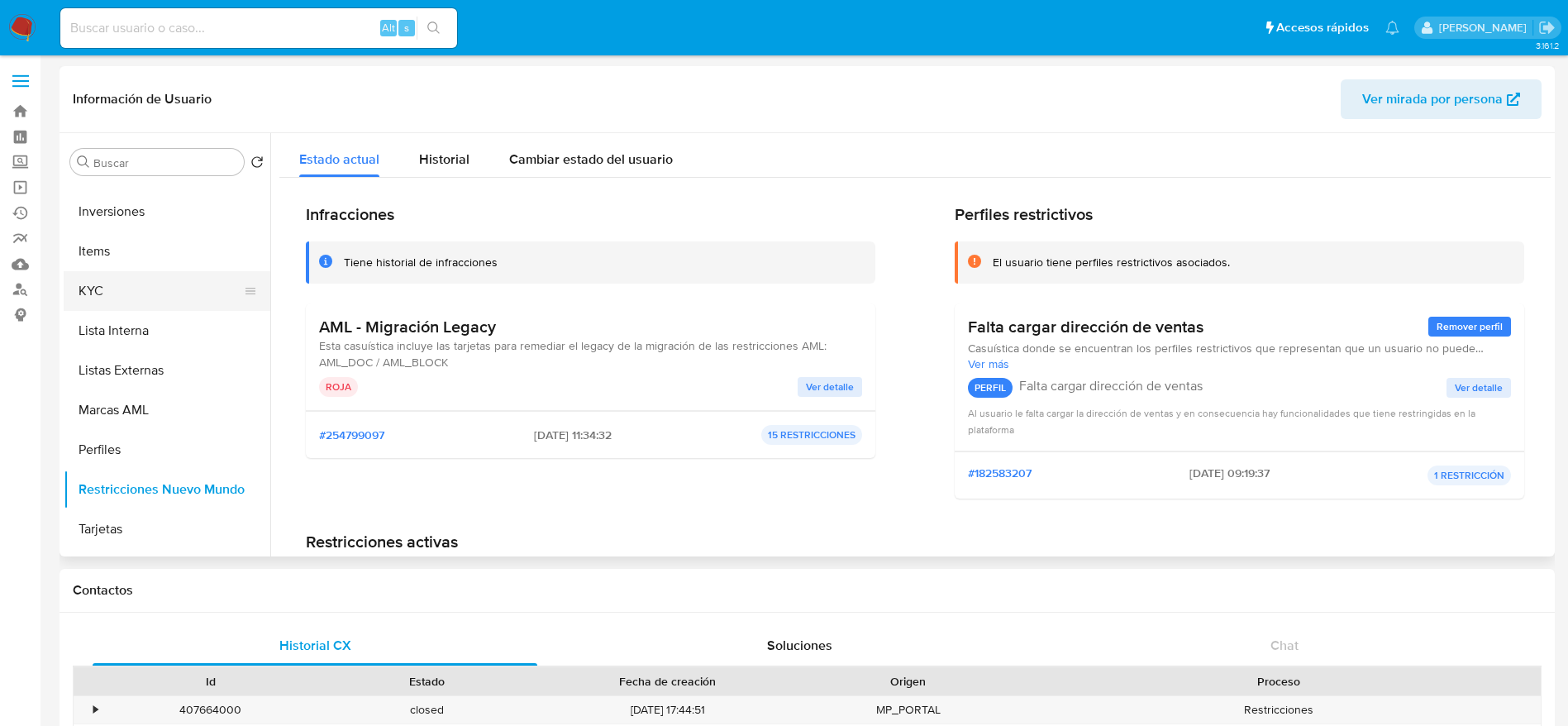
click at [147, 299] on button "KYC" at bounding box center [160, 290] width 193 height 40
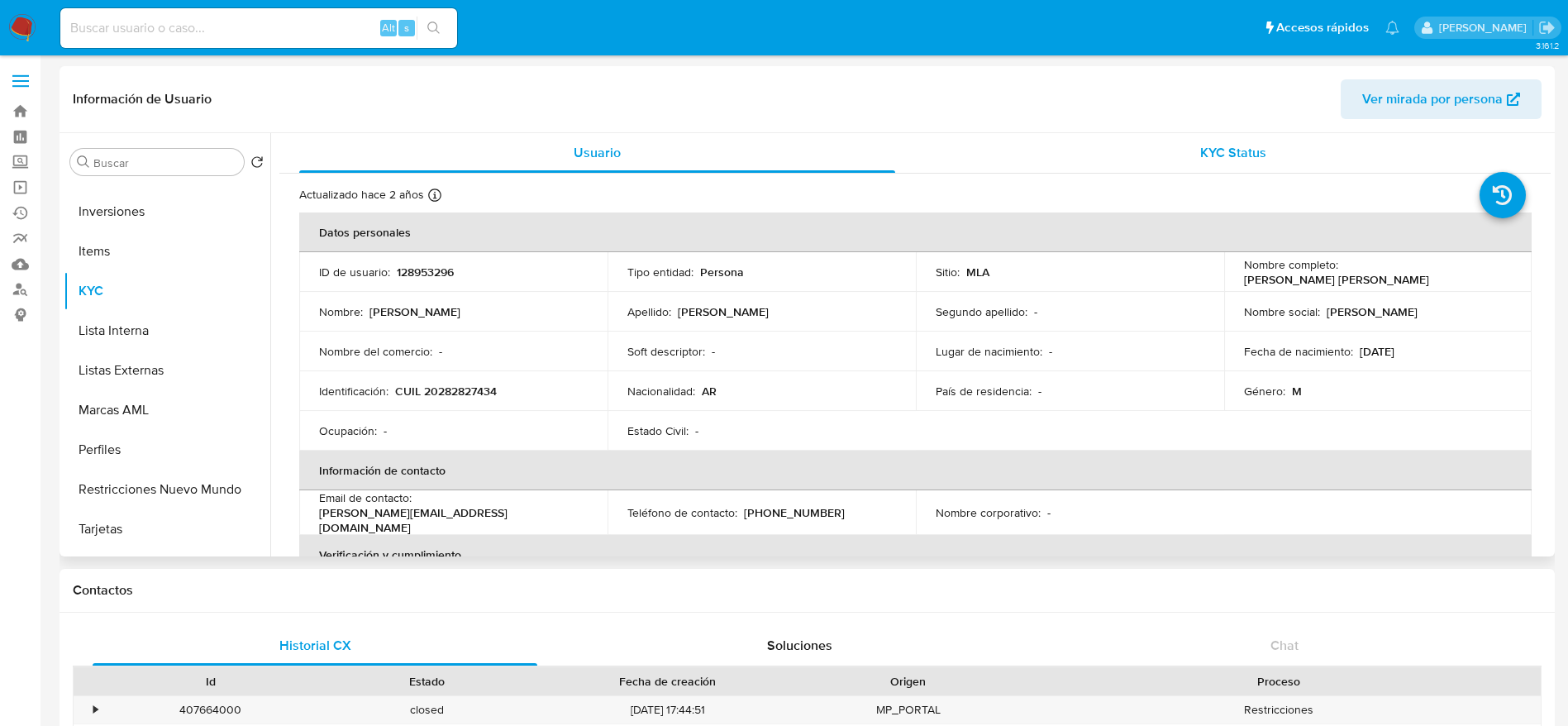
click at [1264, 160] on div "KYC Status" at bounding box center [1233, 153] width 596 height 40
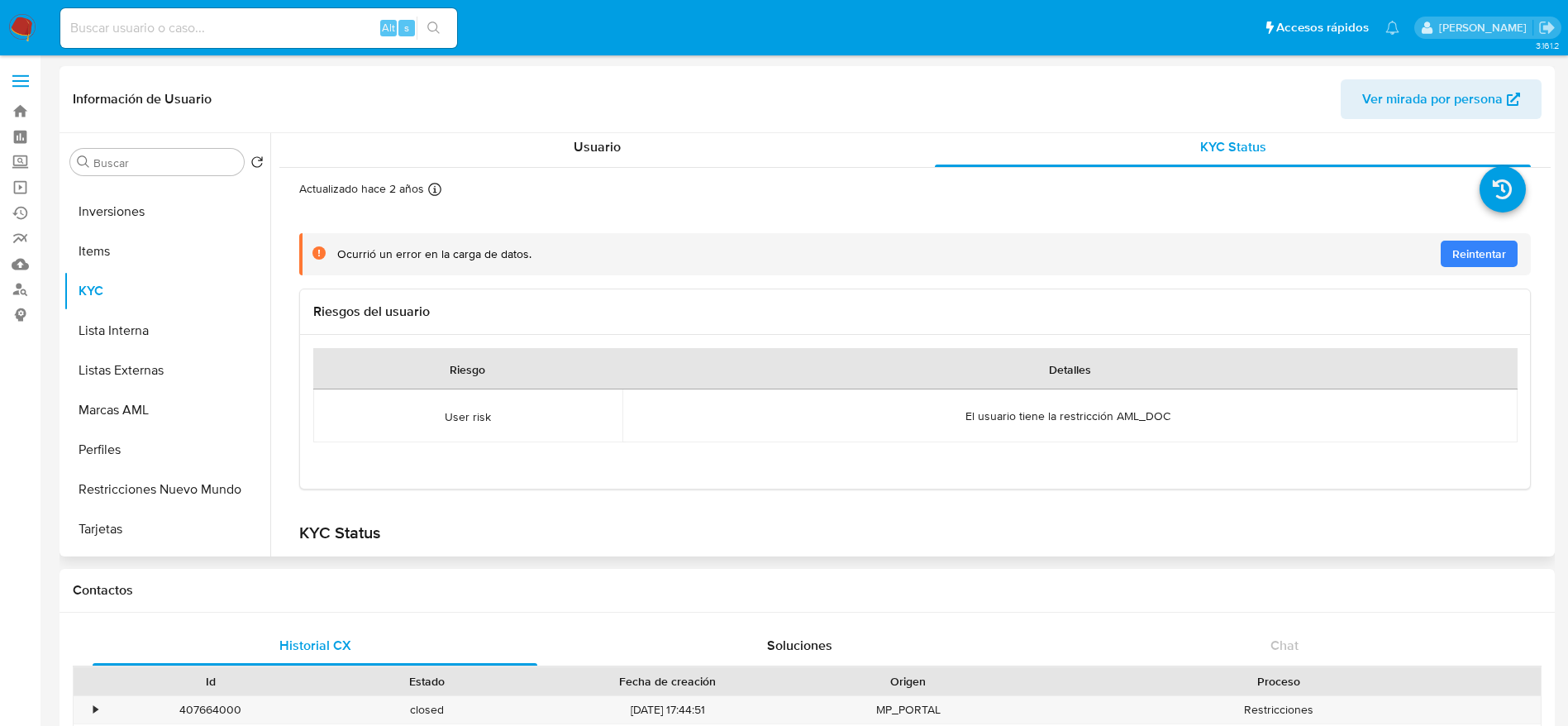
scroll to position [0, 0]
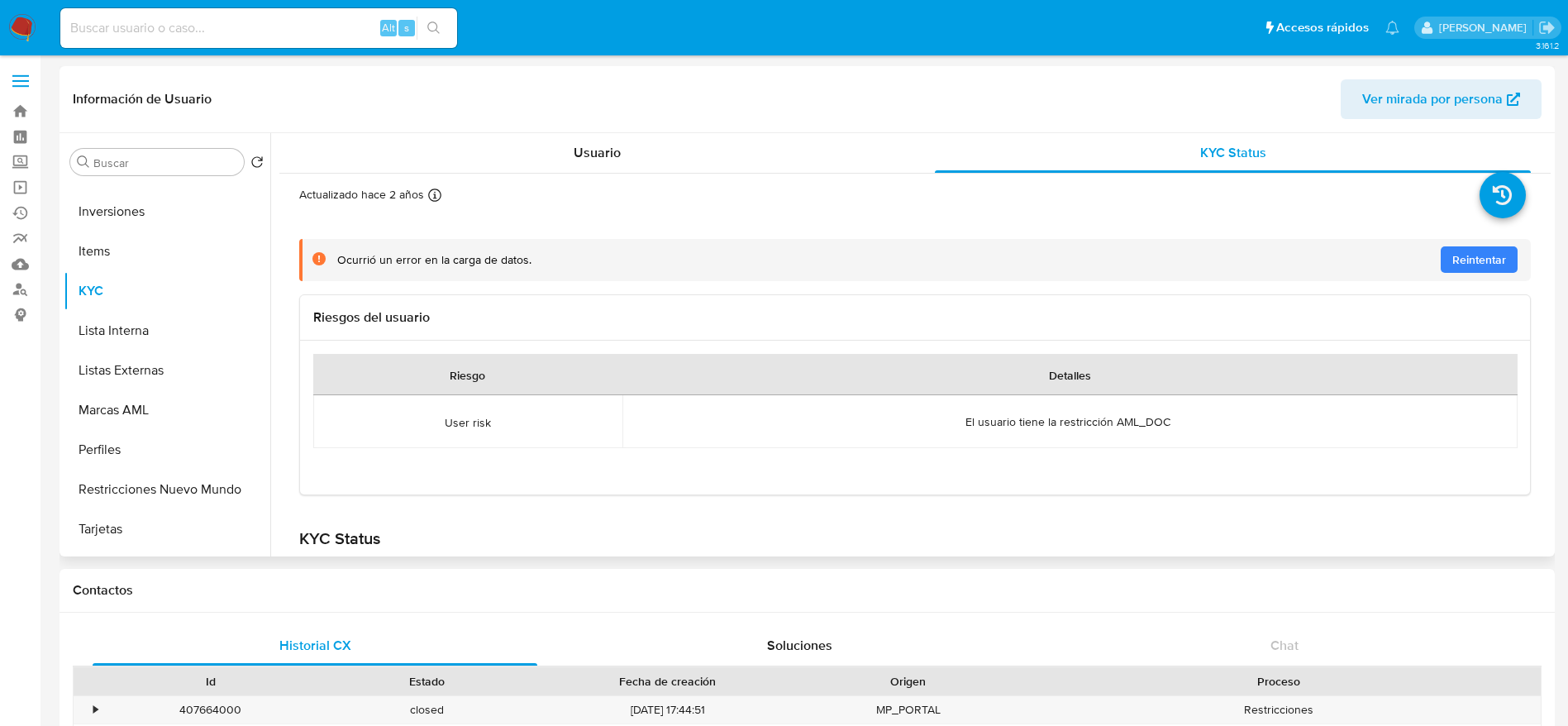
click at [560, 176] on div "Actualizado hace 2 años Creado: 17/11/2020 00:35:29 Actualizado: 05/10/2023 08:…" at bounding box center [915, 428] width 1272 height 508
click at [581, 155] on span "Usuario" at bounding box center [596, 153] width 47 height 19
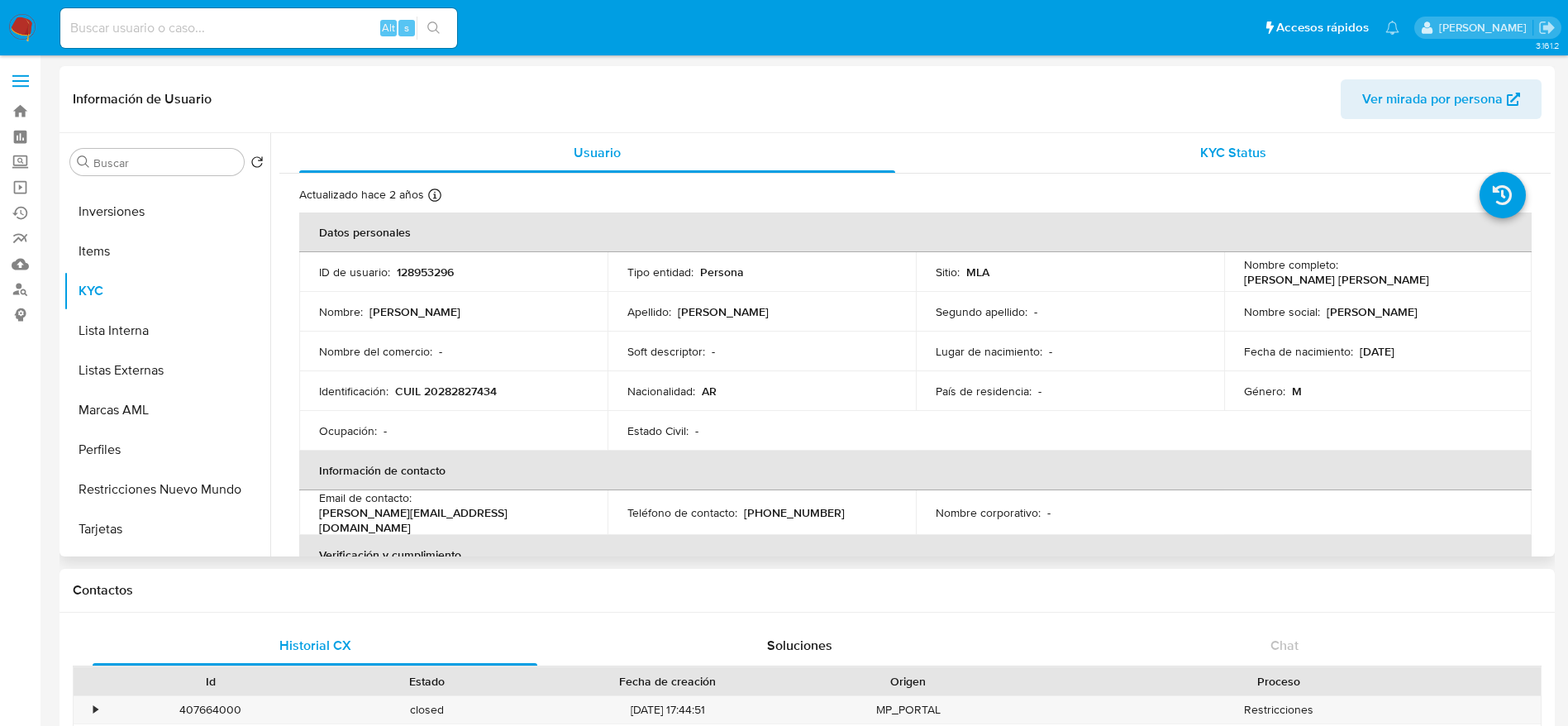
click at [1225, 148] on span "KYC Status" at bounding box center [1233, 153] width 66 height 19
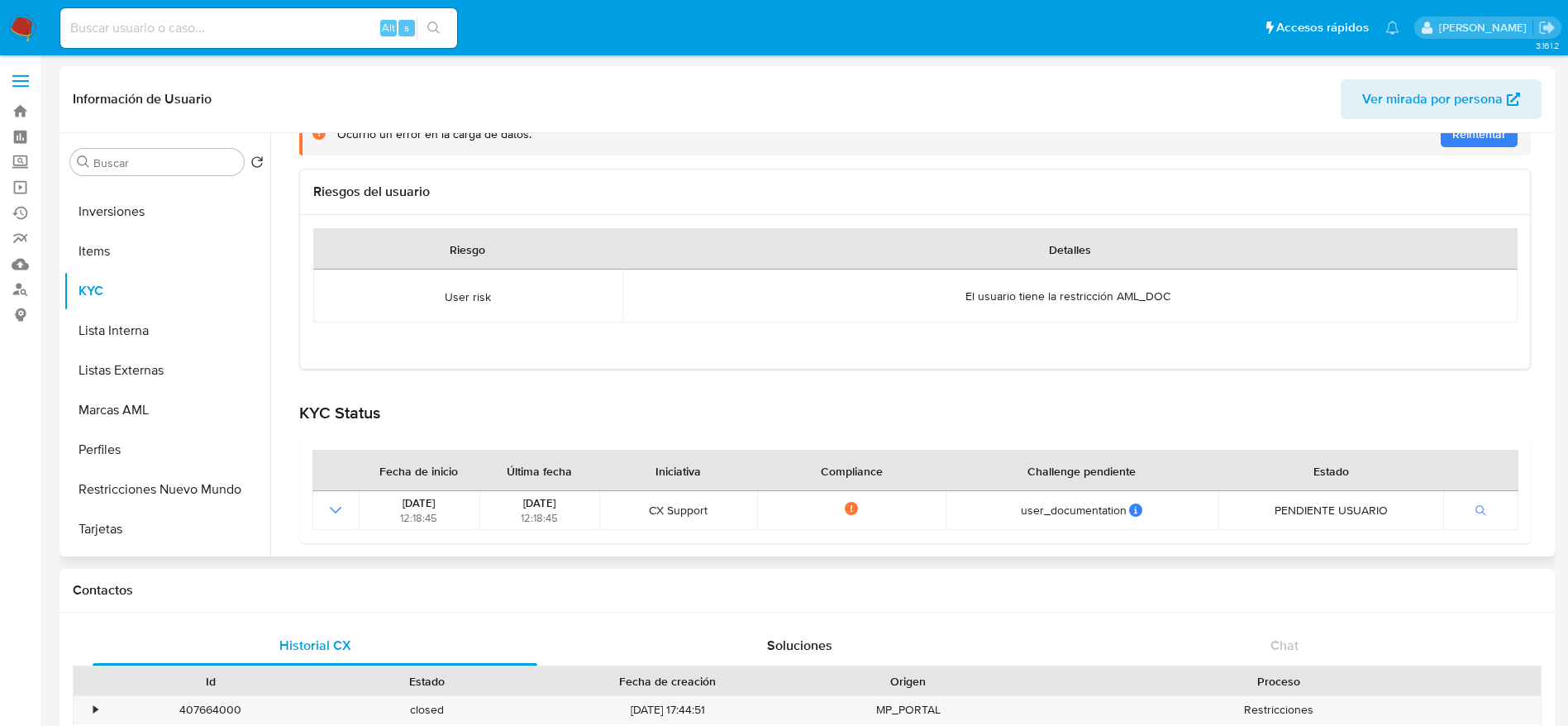
scroll to position [124, 0]
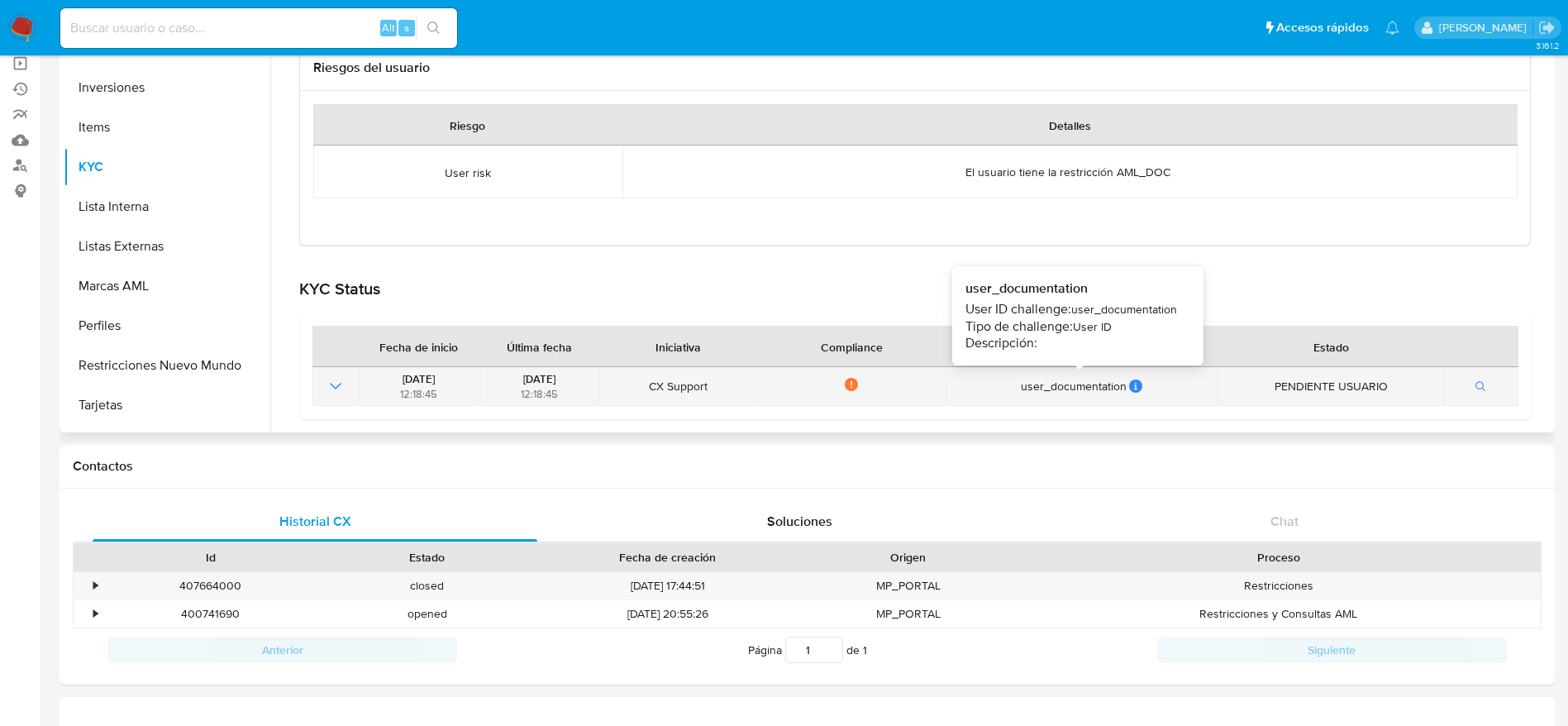
click at [1129, 381] on icon at bounding box center [1136, 385] width 13 height 13
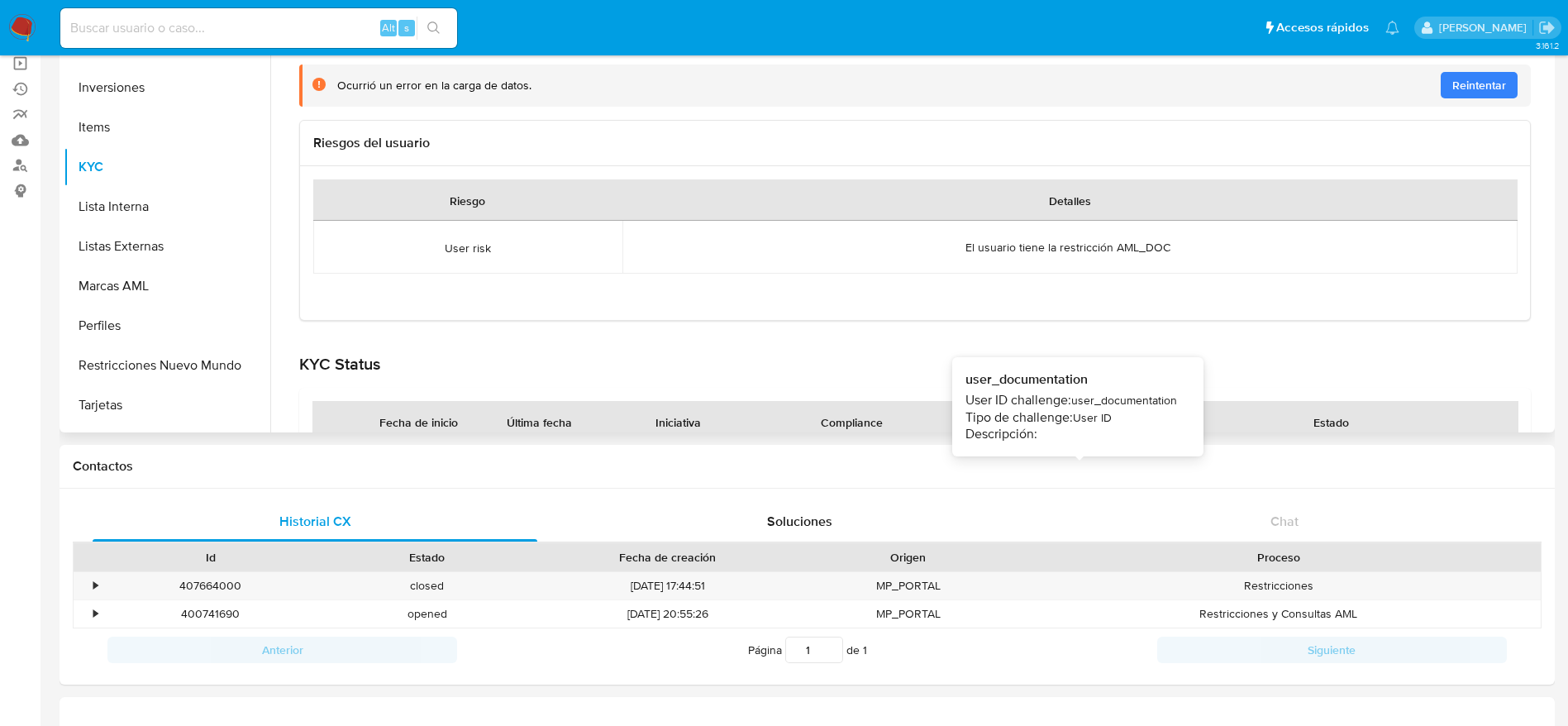
scroll to position [0, 0]
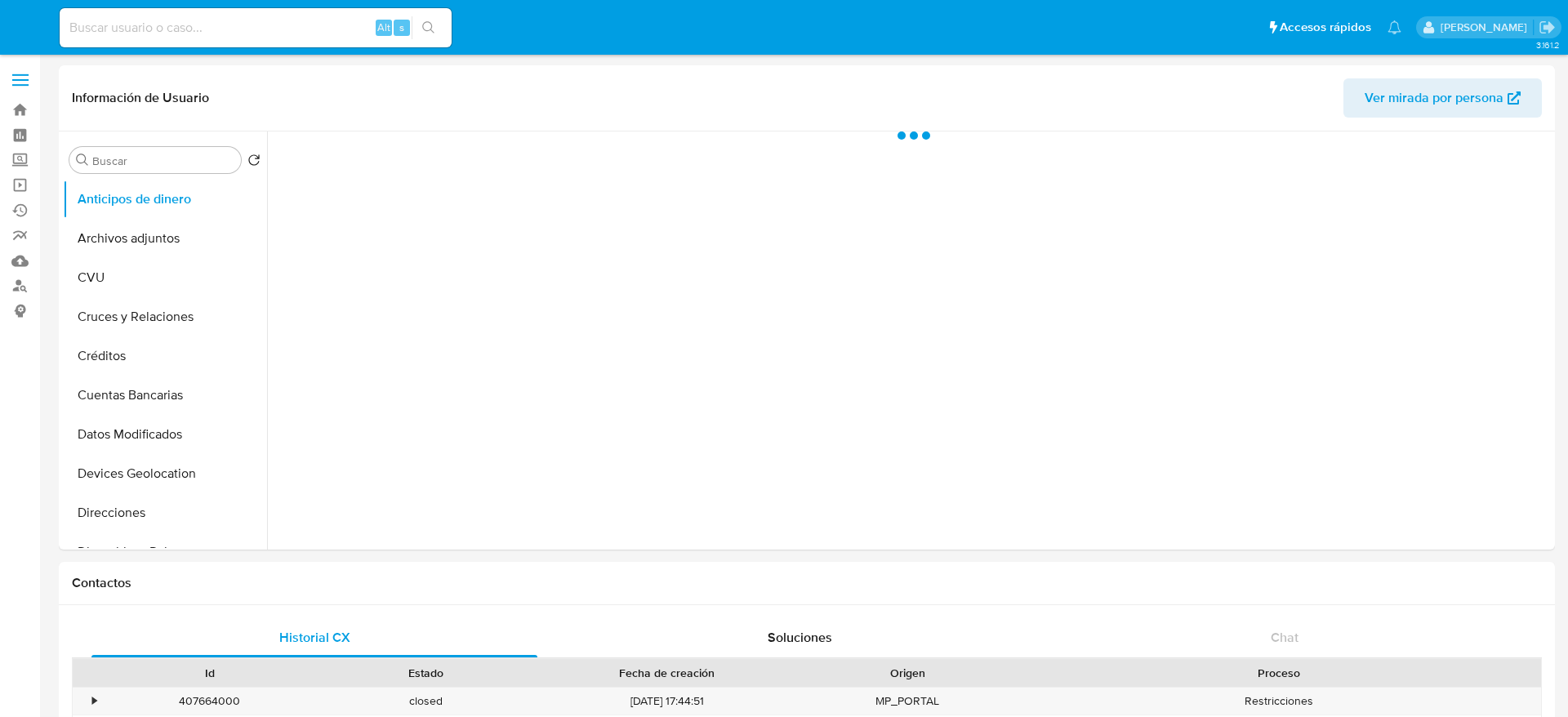
select select "10"
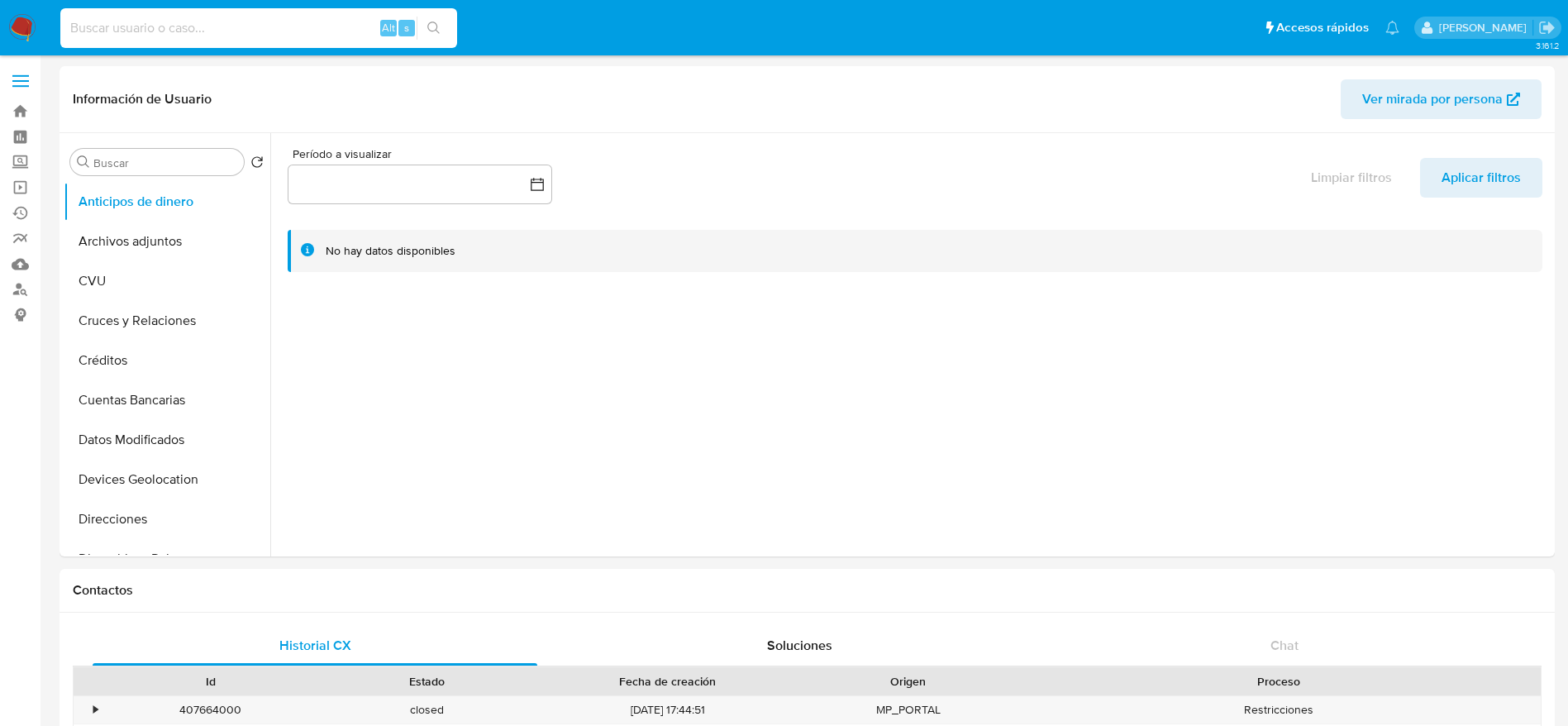
click at [319, 33] on input at bounding box center [259, 28] width 397 height 21
paste input "GrBpLntjMf80k16kAKzNxEhh"
type input "GrBpLntjMf80k16kAKzNxEhh"
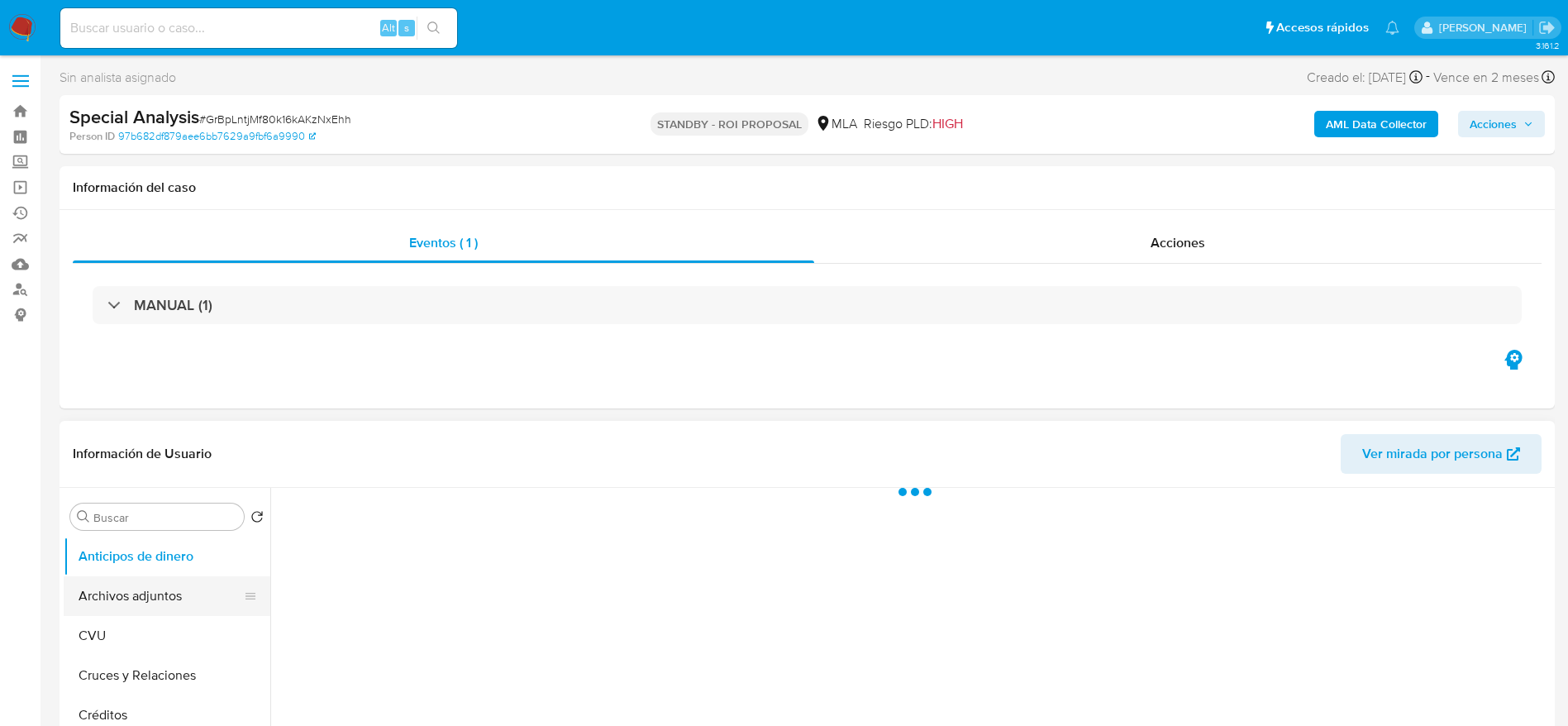
click at [150, 609] on button "Archivos adjuntos" at bounding box center [160, 595] width 193 height 40
select select "10"
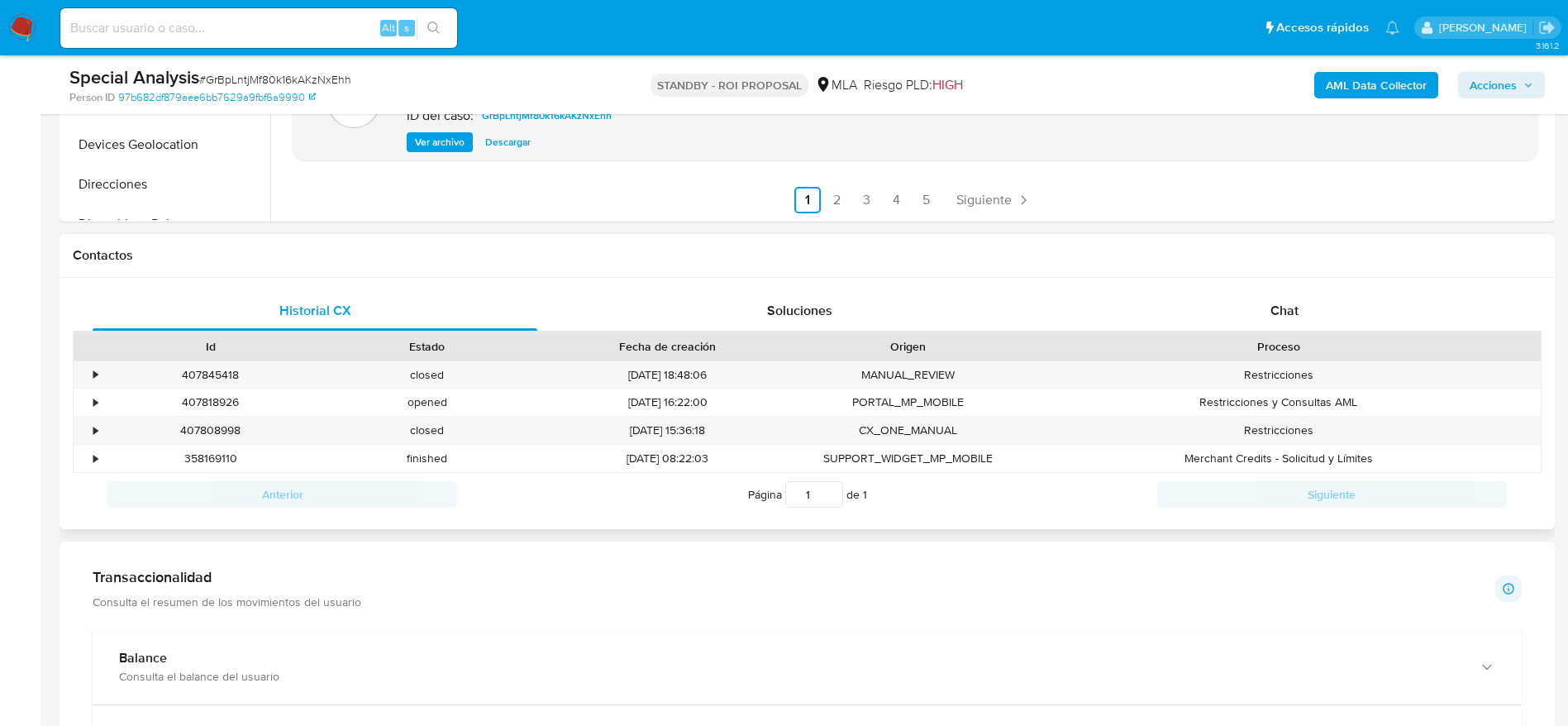
scroll to position [620, 0]
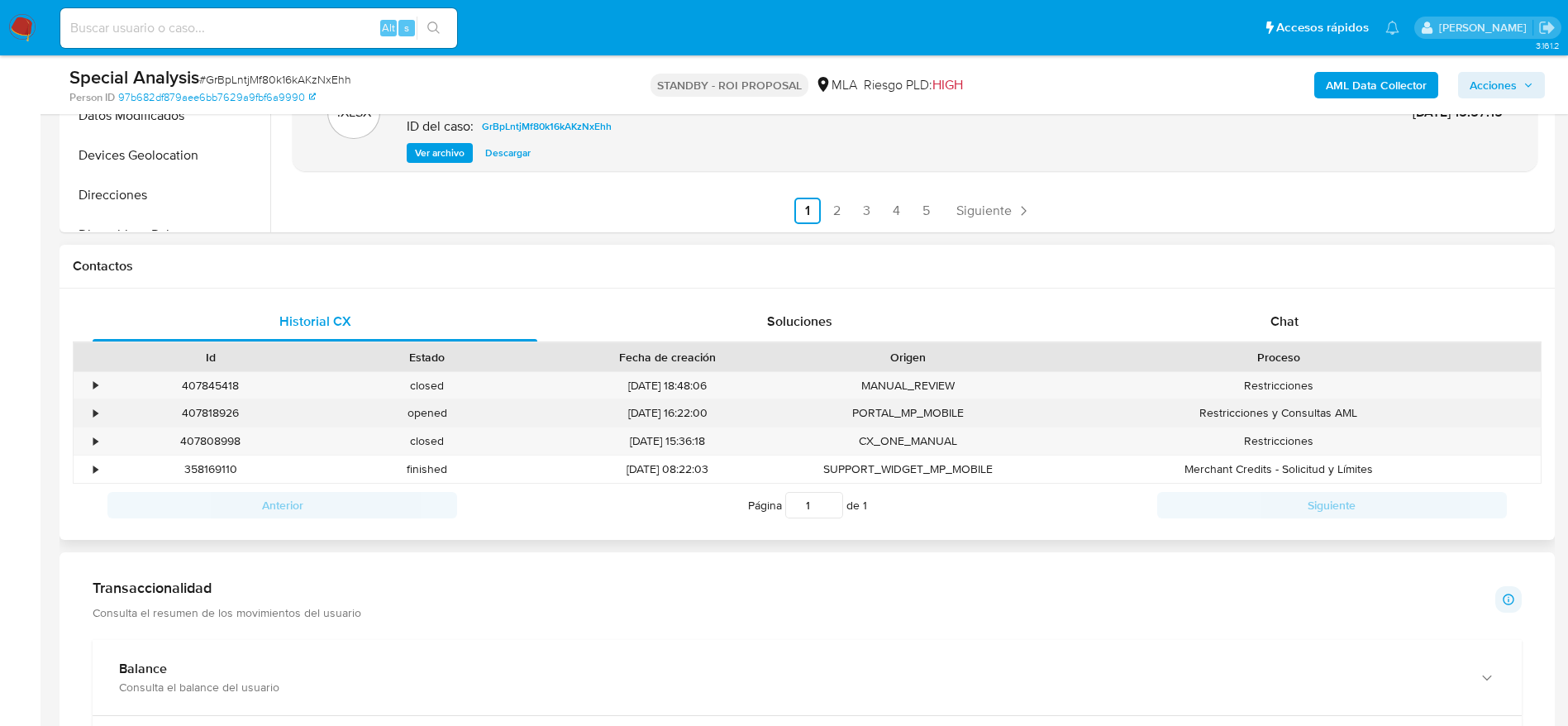
click at [216, 411] on div "407818926" at bounding box center [210, 412] width 216 height 27
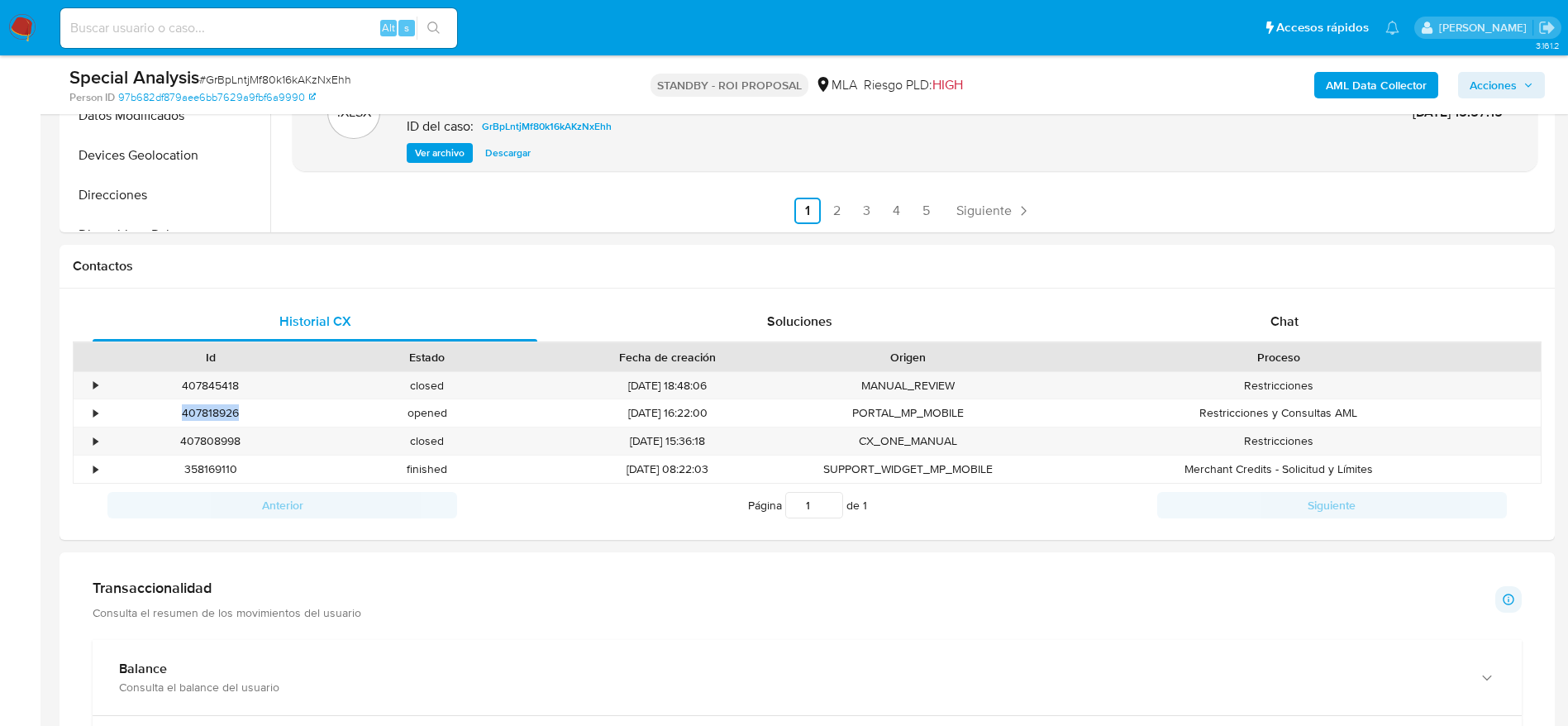
copy div "407818926"
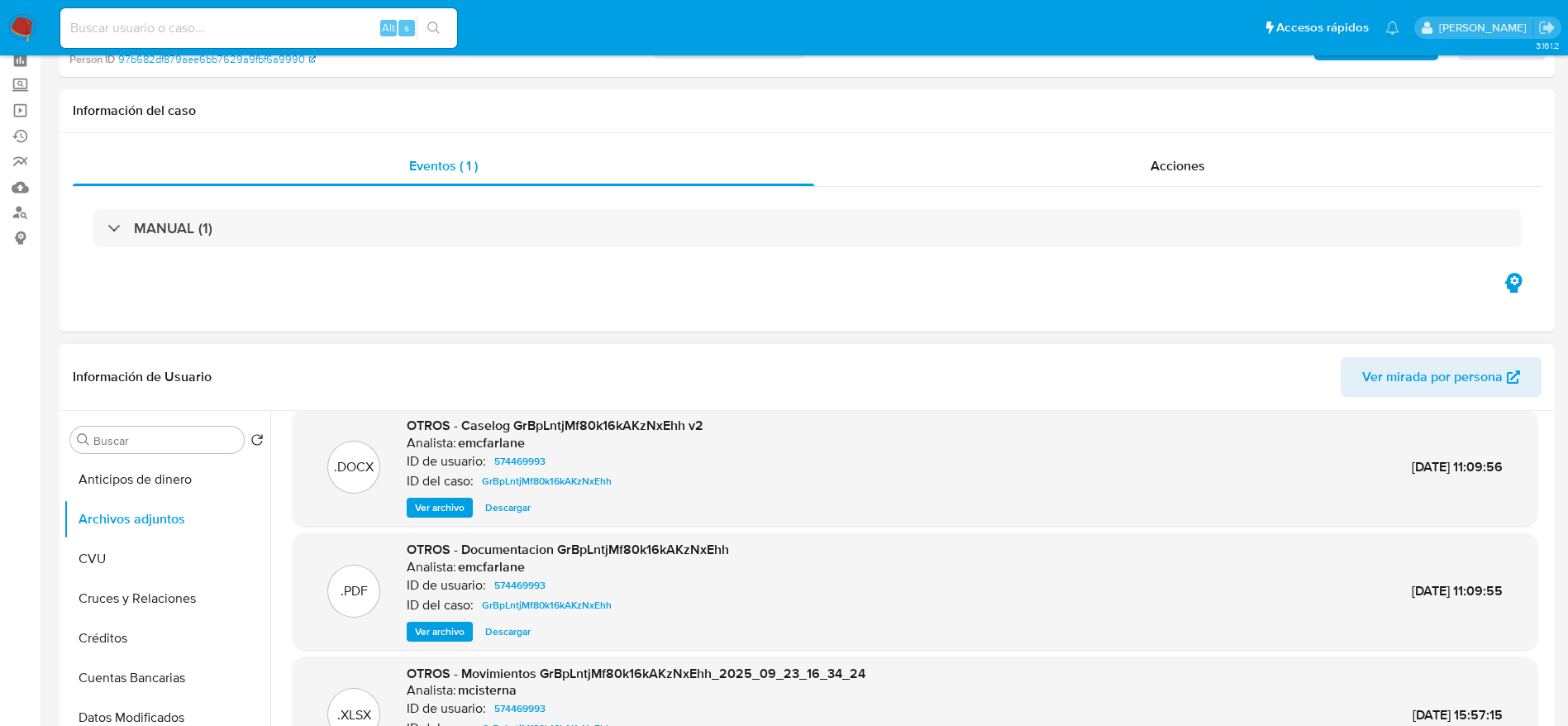
scroll to position [0, 0]
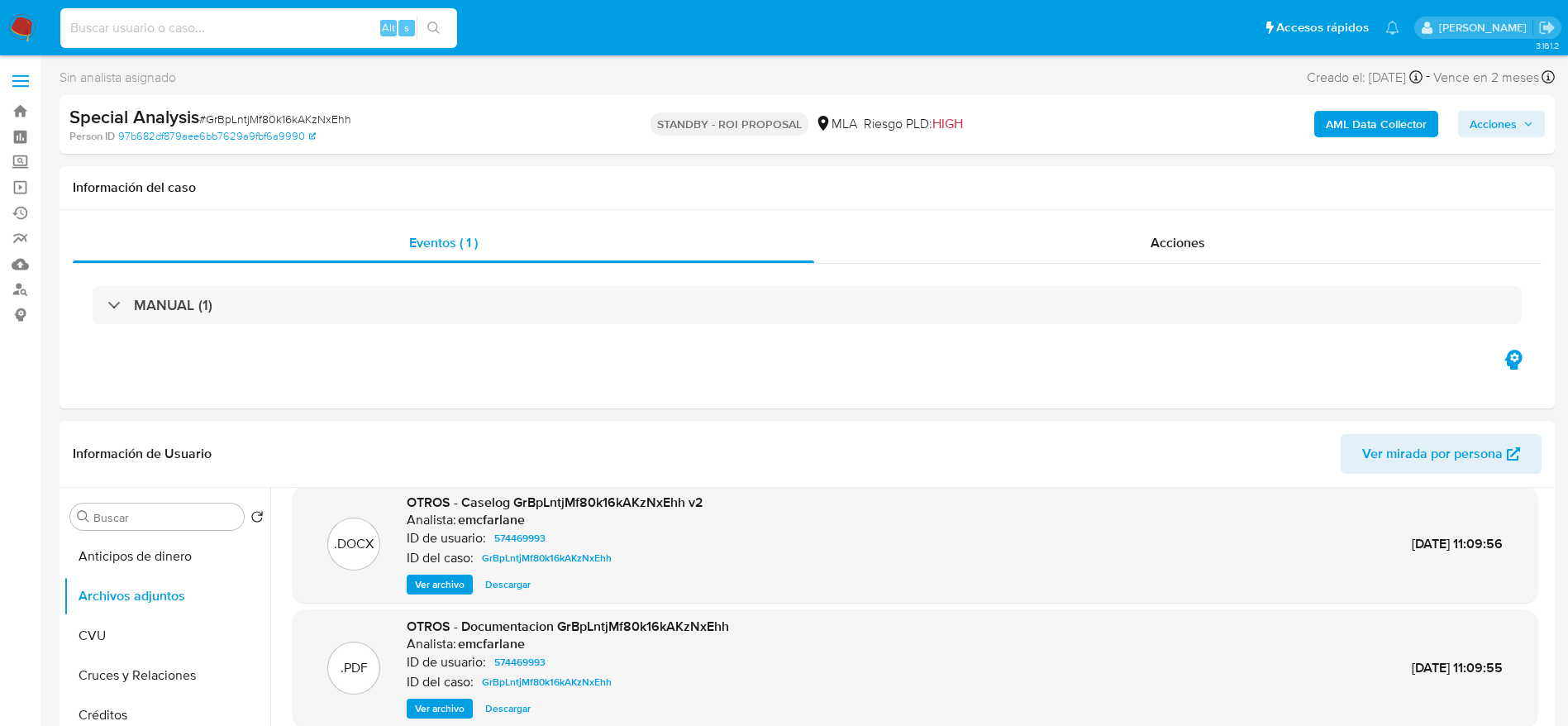
click at [206, 34] on input at bounding box center [259, 28] width 397 height 21
paste input "fD2OoM79ac0mqj3w93Ek1LSV"
type input "fD2OoM79ac0mqj3w93Ek1LSV"
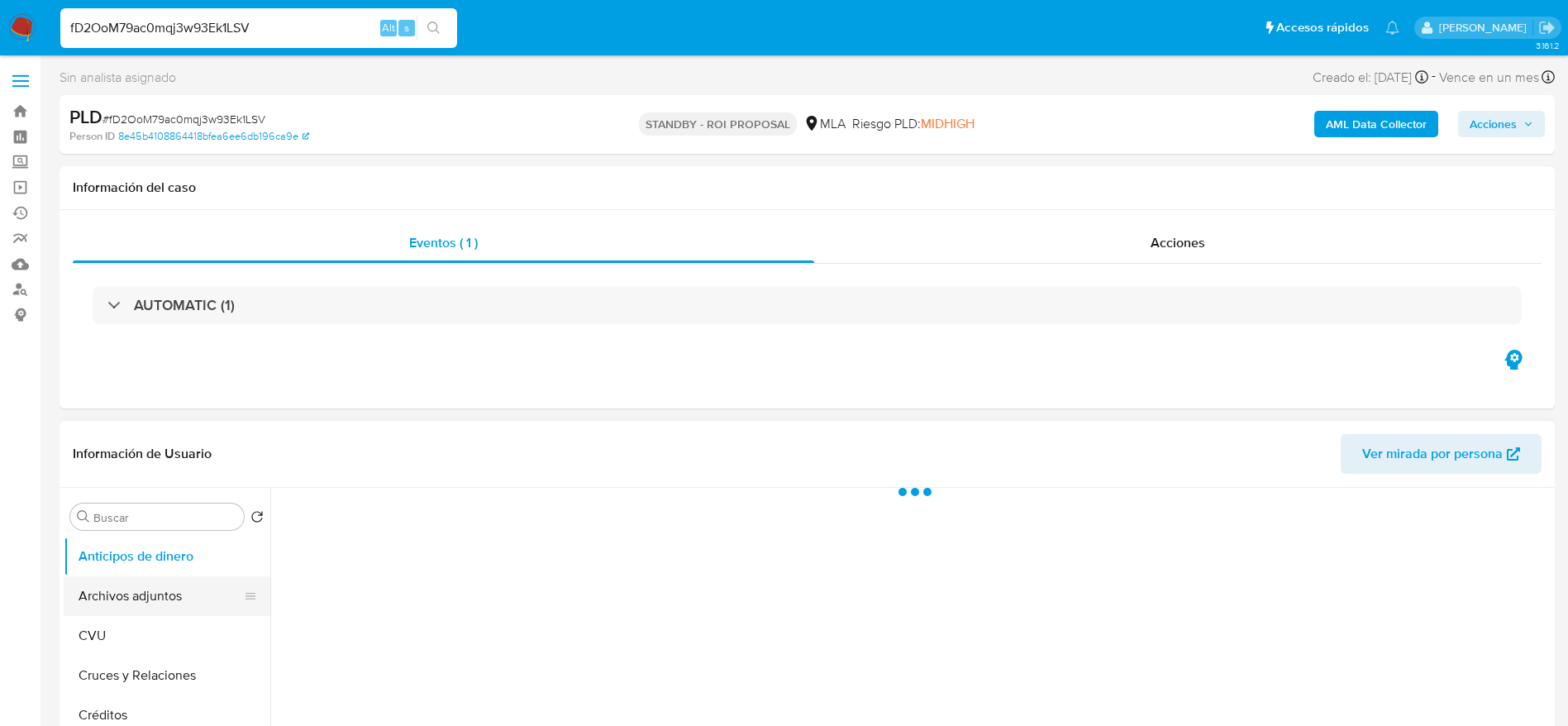
click at [135, 595] on button "Archivos adjuntos" at bounding box center [160, 595] width 193 height 40
select select "10"
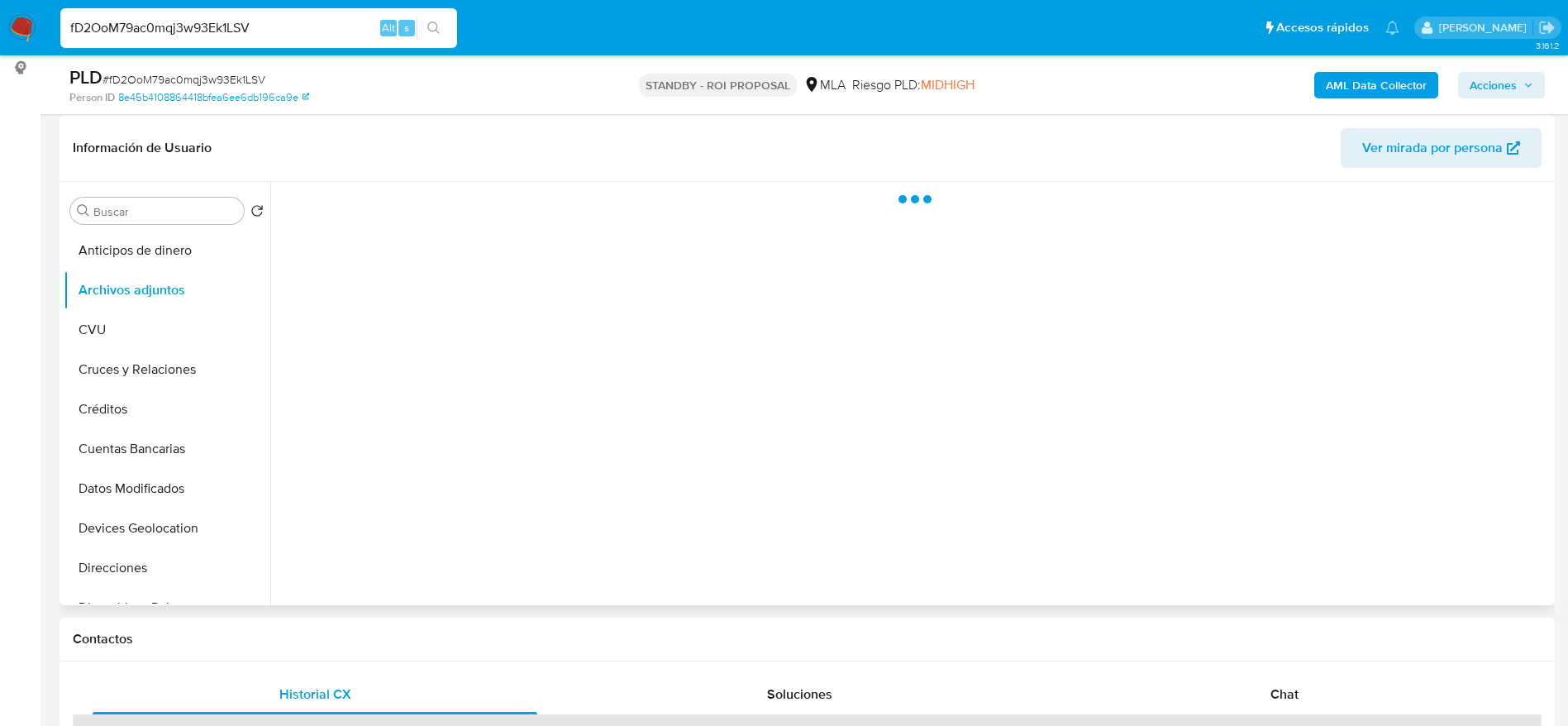
scroll to position [248, 0]
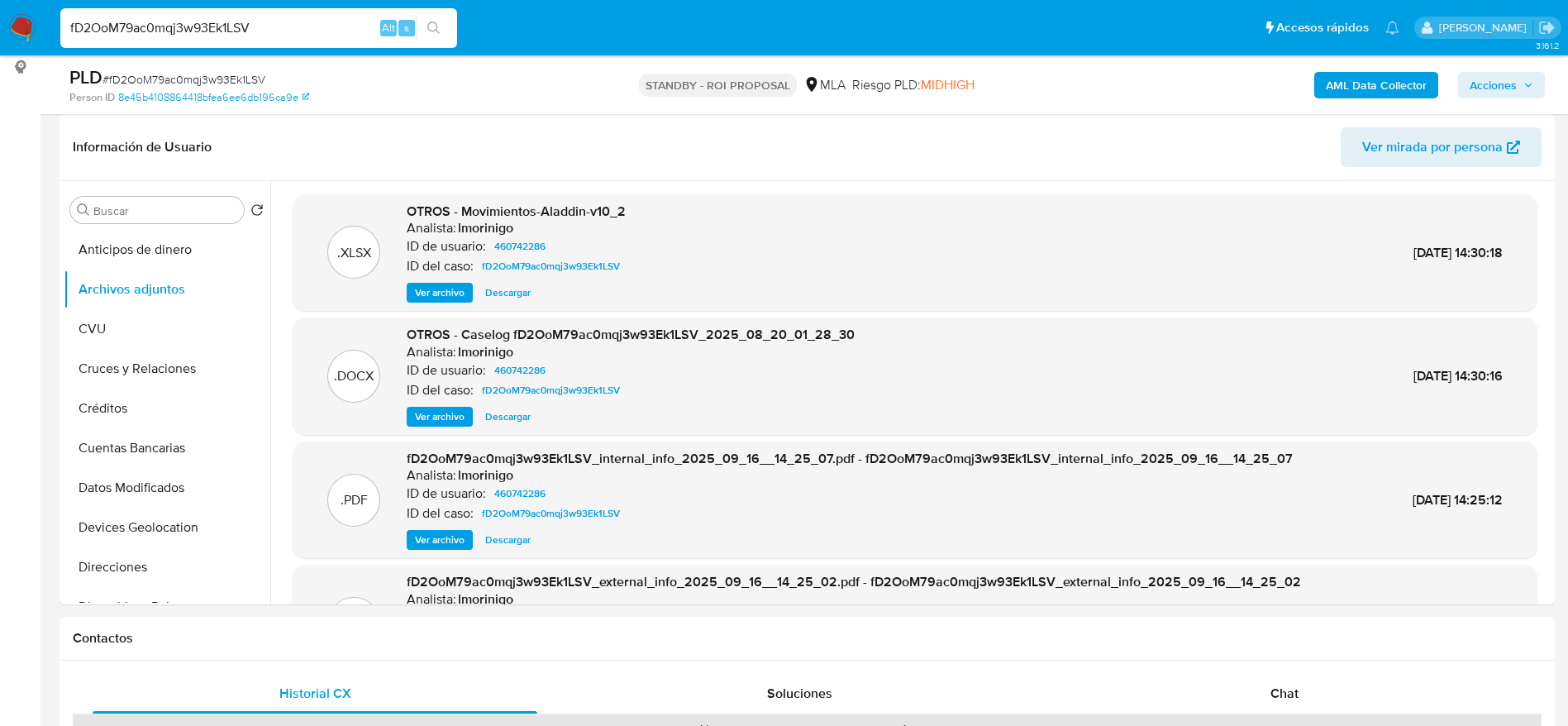
click at [114, 70] on div "PLD # fD2OoM79ac0mqj3w93Ek1LSV" at bounding box center [312, 78] width 486 height 25
click at [114, 79] on span "# fD2OoM79ac0mqj3w93Ek1LSV" at bounding box center [184, 79] width 163 height 17
copy span "fD2OoM79ac0mqj3w93Ek1LSV"
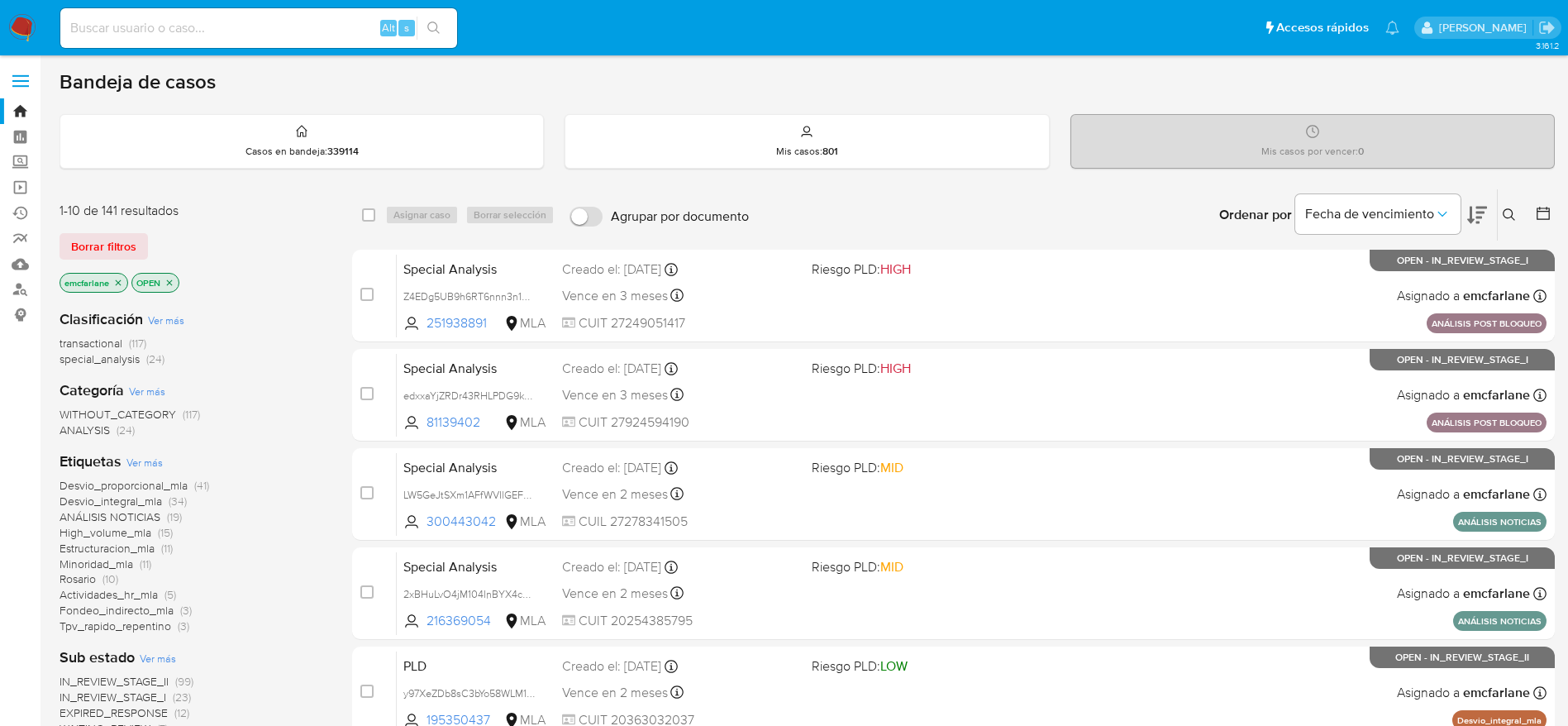
click at [73, 228] on div "1-10 de 141 resultados Borrar filtros emcfarlane OPEN" at bounding box center [191, 249] width 265 height 94
click at [73, 243] on span "Borrar filtros" at bounding box center [104, 246] width 65 height 23
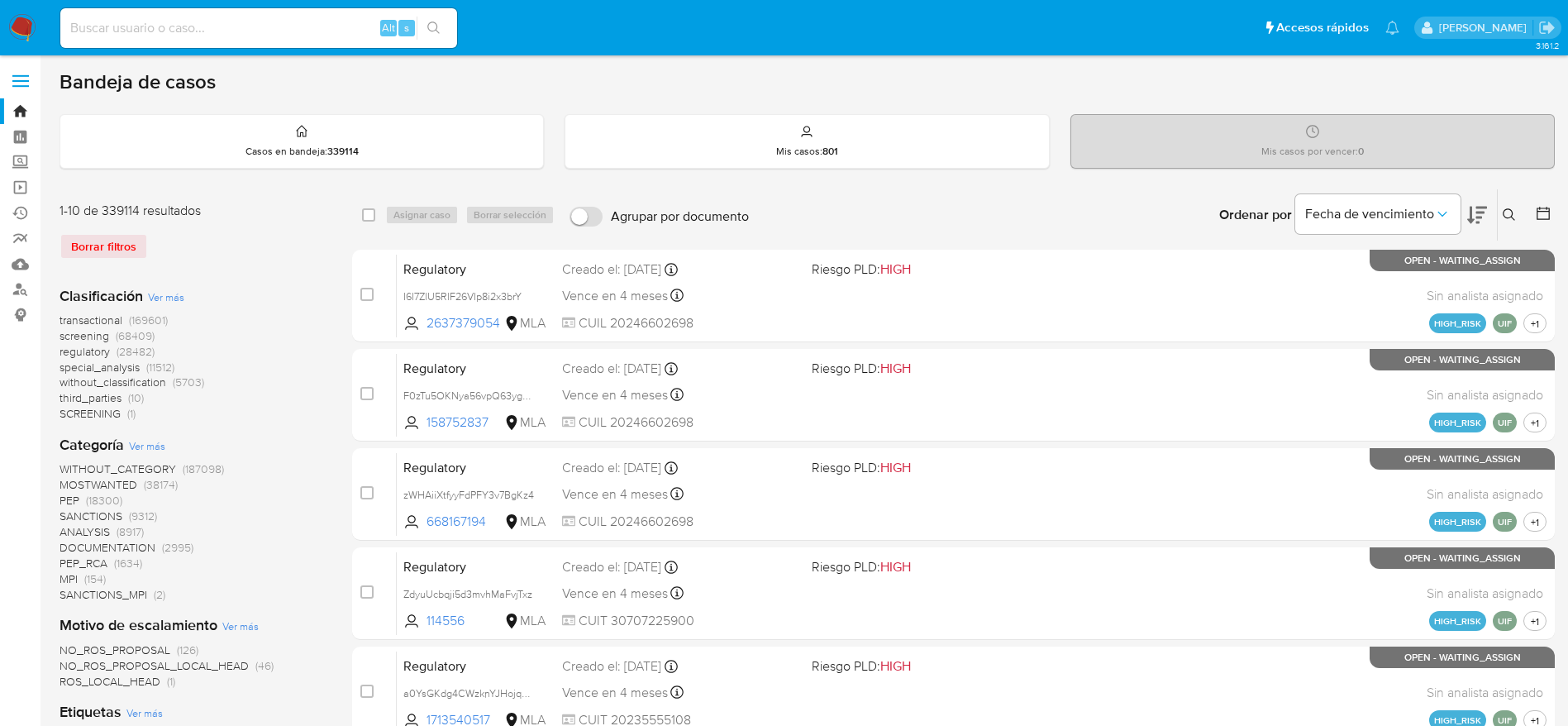
drag, startPoint x: 1511, startPoint y: 214, endPoint x: 1394, endPoint y: 287, distance: 137.9
click at [1510, 214] on icon at bounding box center [1509, 214] width 13 height 13
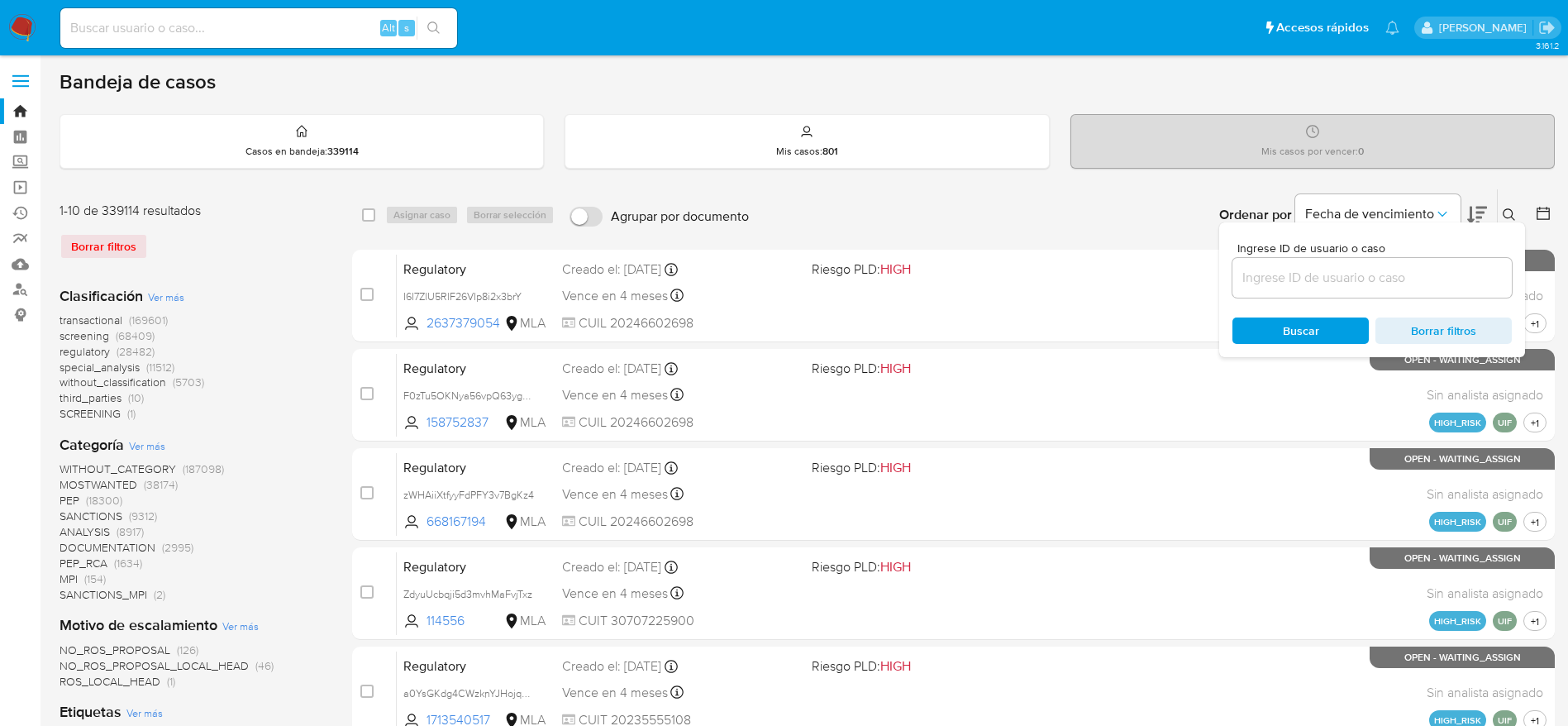
click at [1352, 288] on input at bounding box center [1372, 278] width 280 height 21
type input "fD2OoM79ac0mqj3w93Ek1LSV"
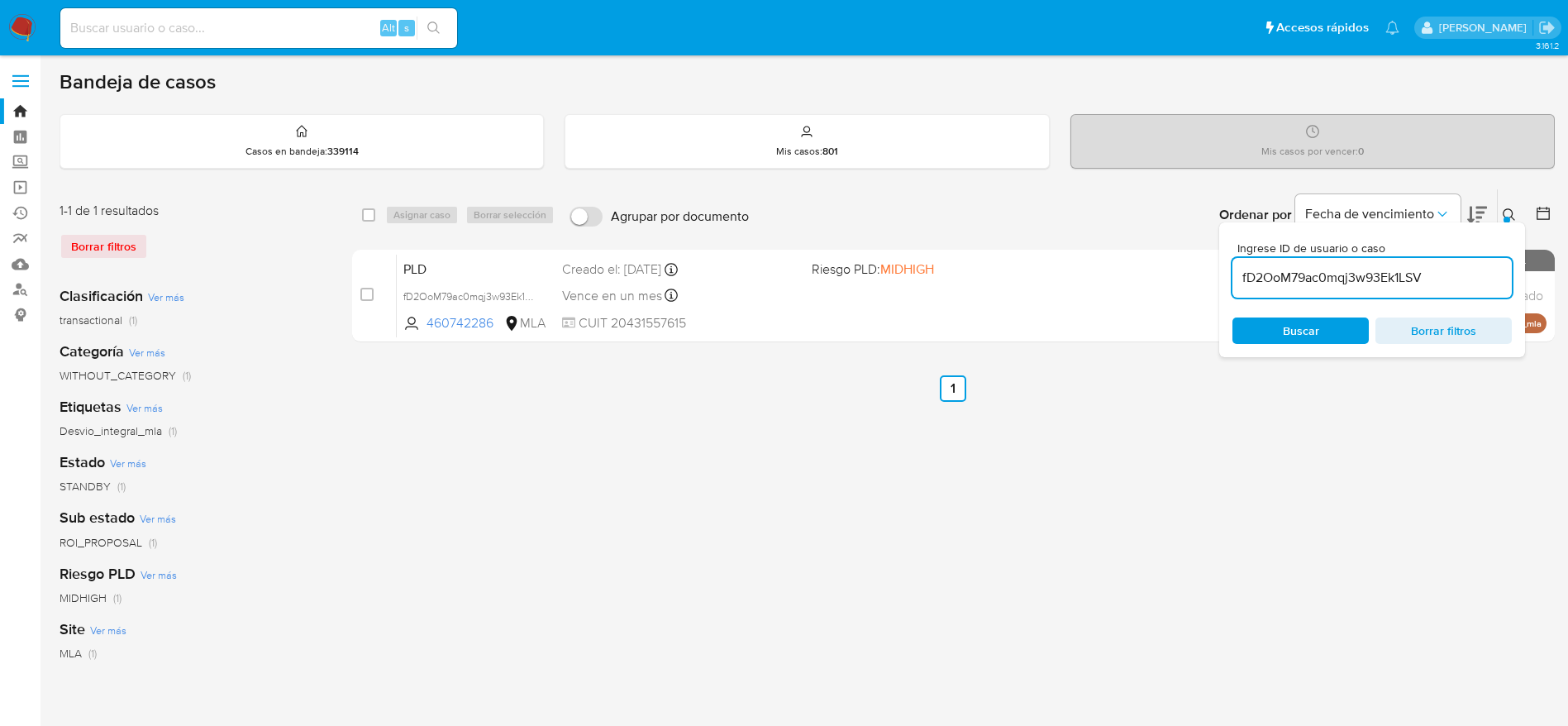
click at [376, 213] on div "select-all-cases-checkbox" at bounding box center [371, 214] width 19 height 19
click at [367, 214] on input "checkbox" at bounding box center [368, 214] width 13 height 13
checkbox input "true"
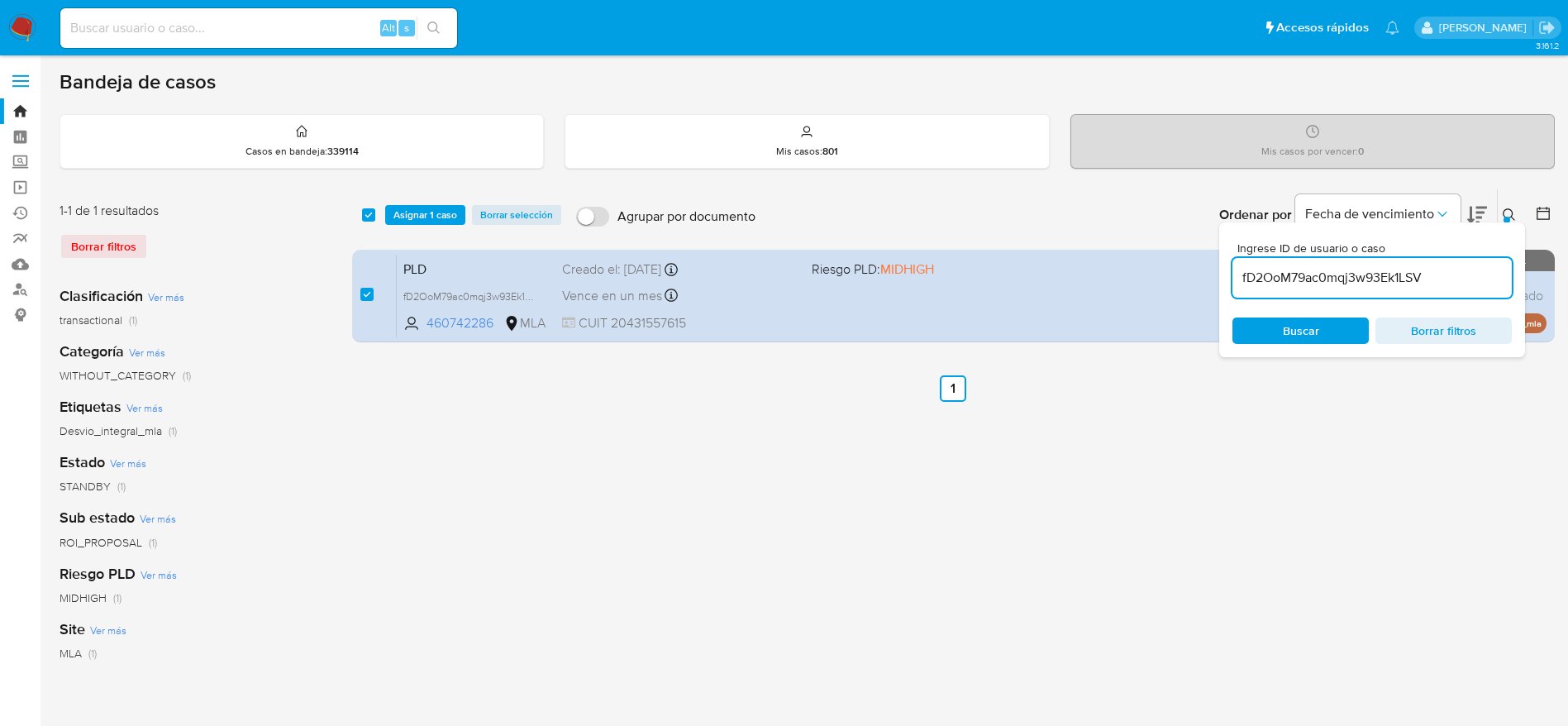
click at [431, 227] on div "select-all-cases-checkbox Asignar 1 caso Borrar selección Agrupar por documento…" at bounding box center [953, 215] width 1203 height 51
click at [427, 215] on span "Asignar 1 caso" at bounding box center [425, 214] width 64 height 17
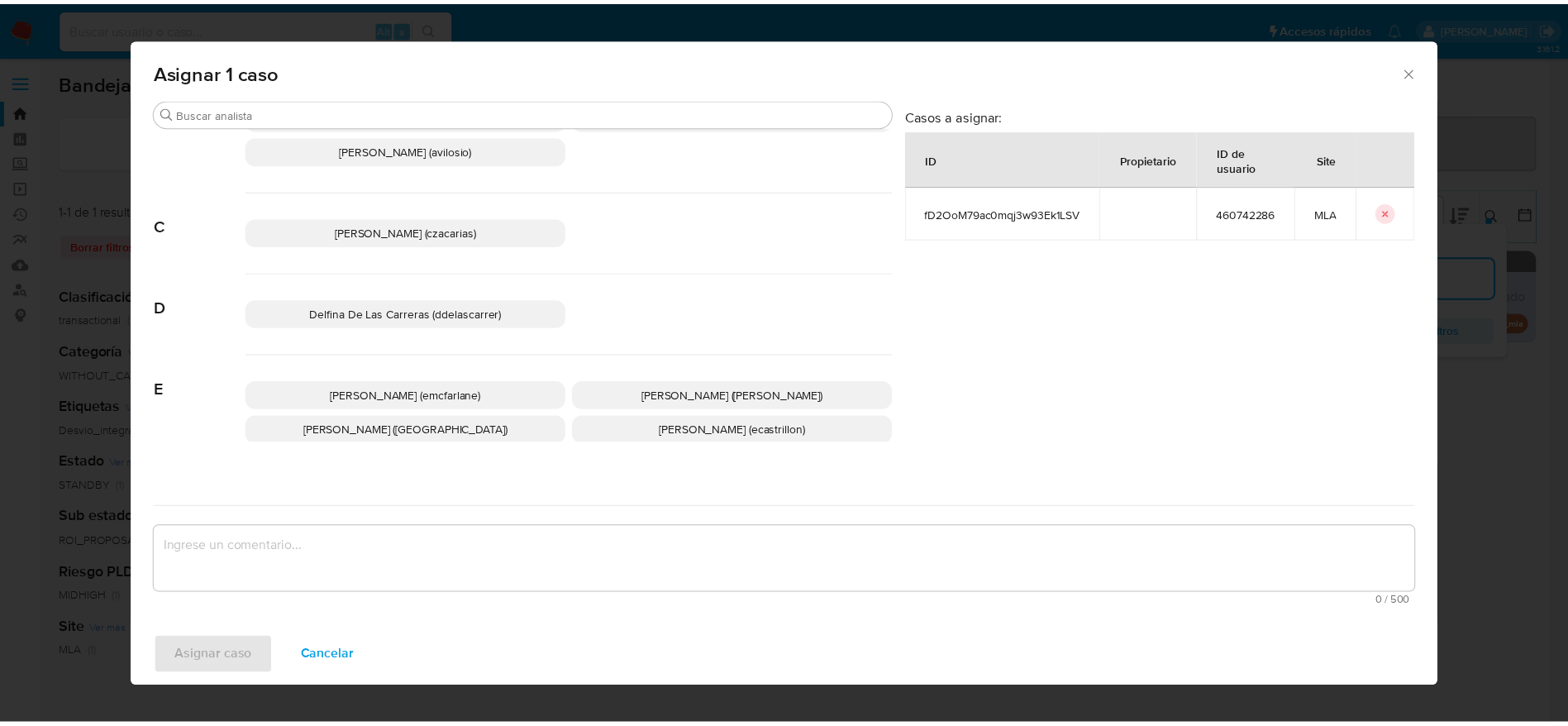
scroll to position [124, 0]
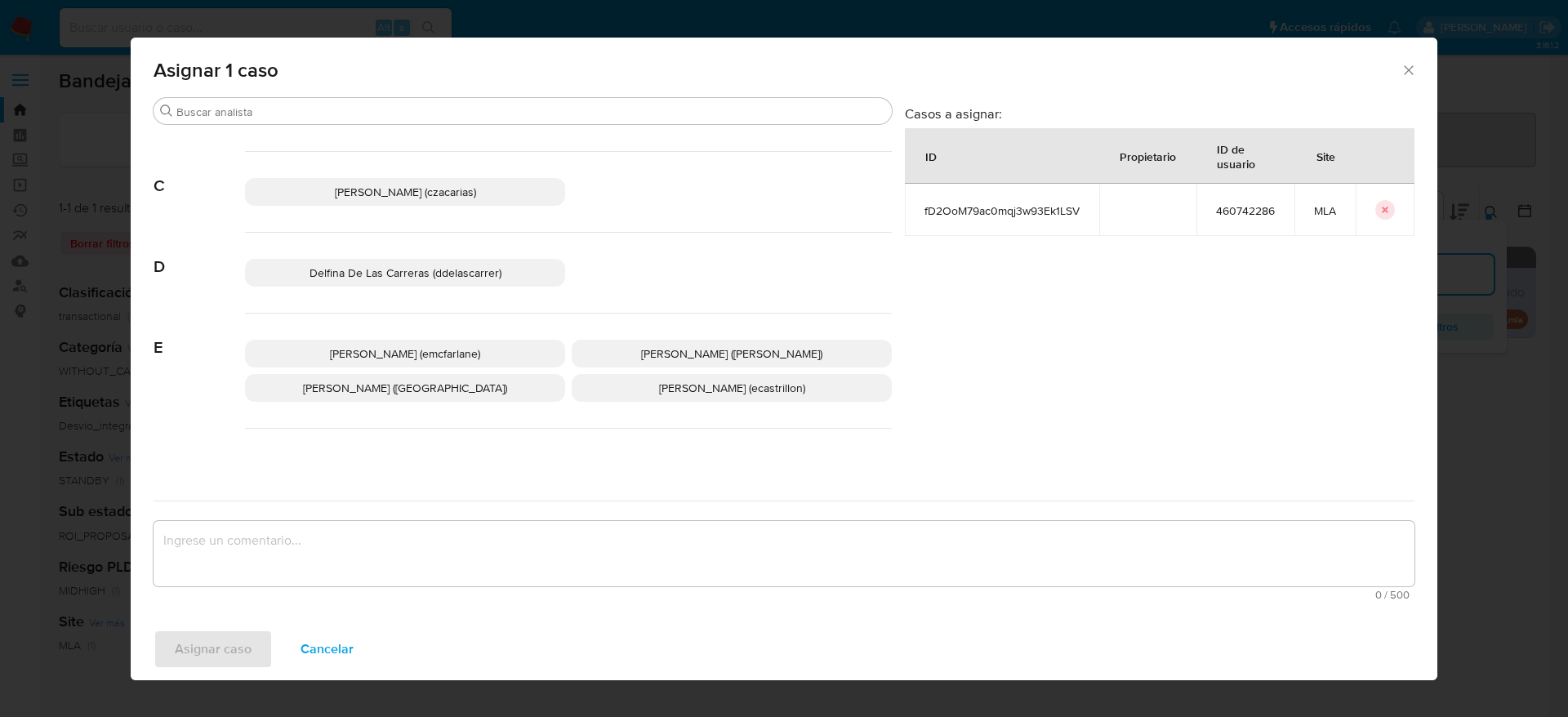
click at [438, 348] on span "Elaine Mc Farlane (emcfarlane)" at bounding box center [404, 353] width 150 height 17
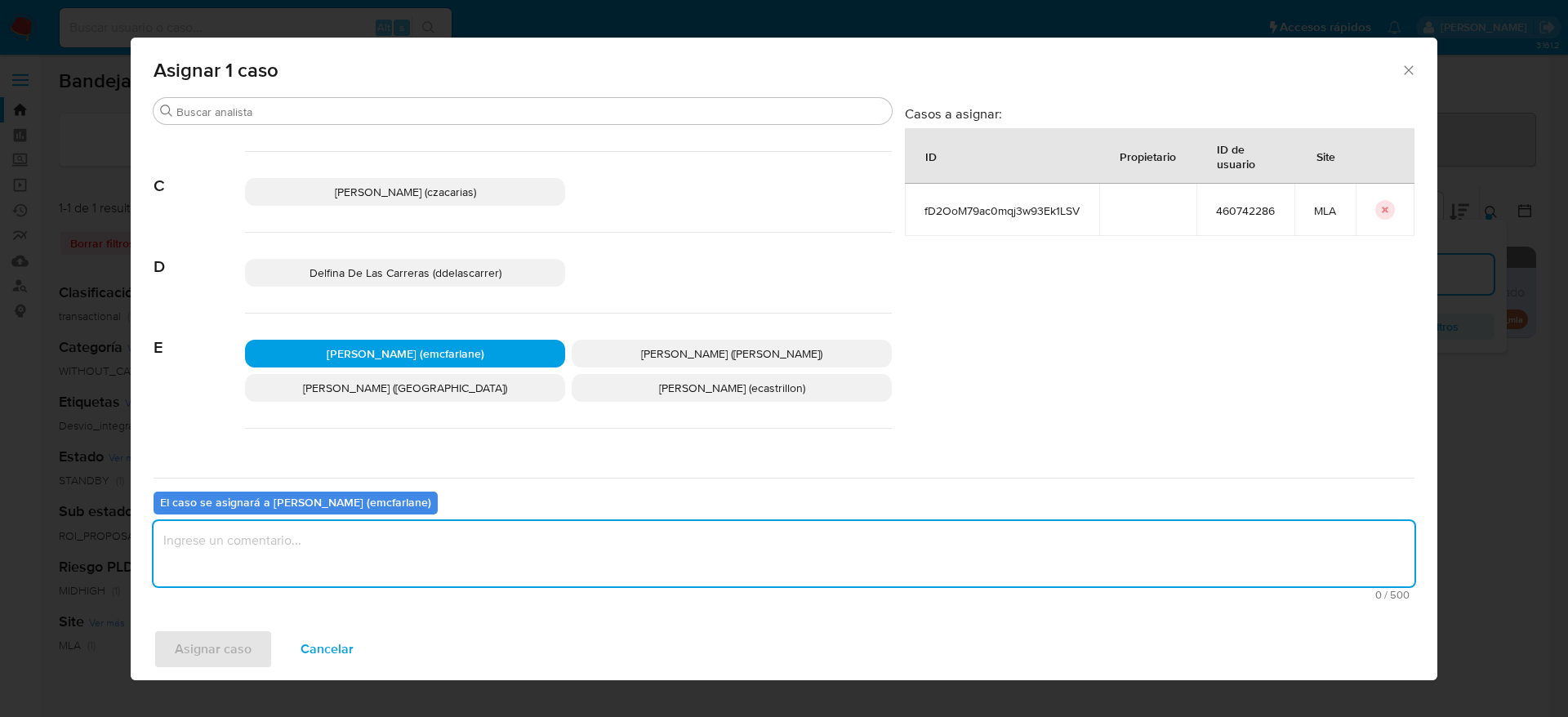
drag, startPoint x: 344, startPoint y: 567, endPoint x: 328, endPoint y: 572, distance: 16.8
click at [343, 567] on textarea "assign-modal" at bounding box center [784, 553] width 1260 height 65
click at [214, 653] on span "Asignar caso" at bounding box center [213, 648] width 77 height 36
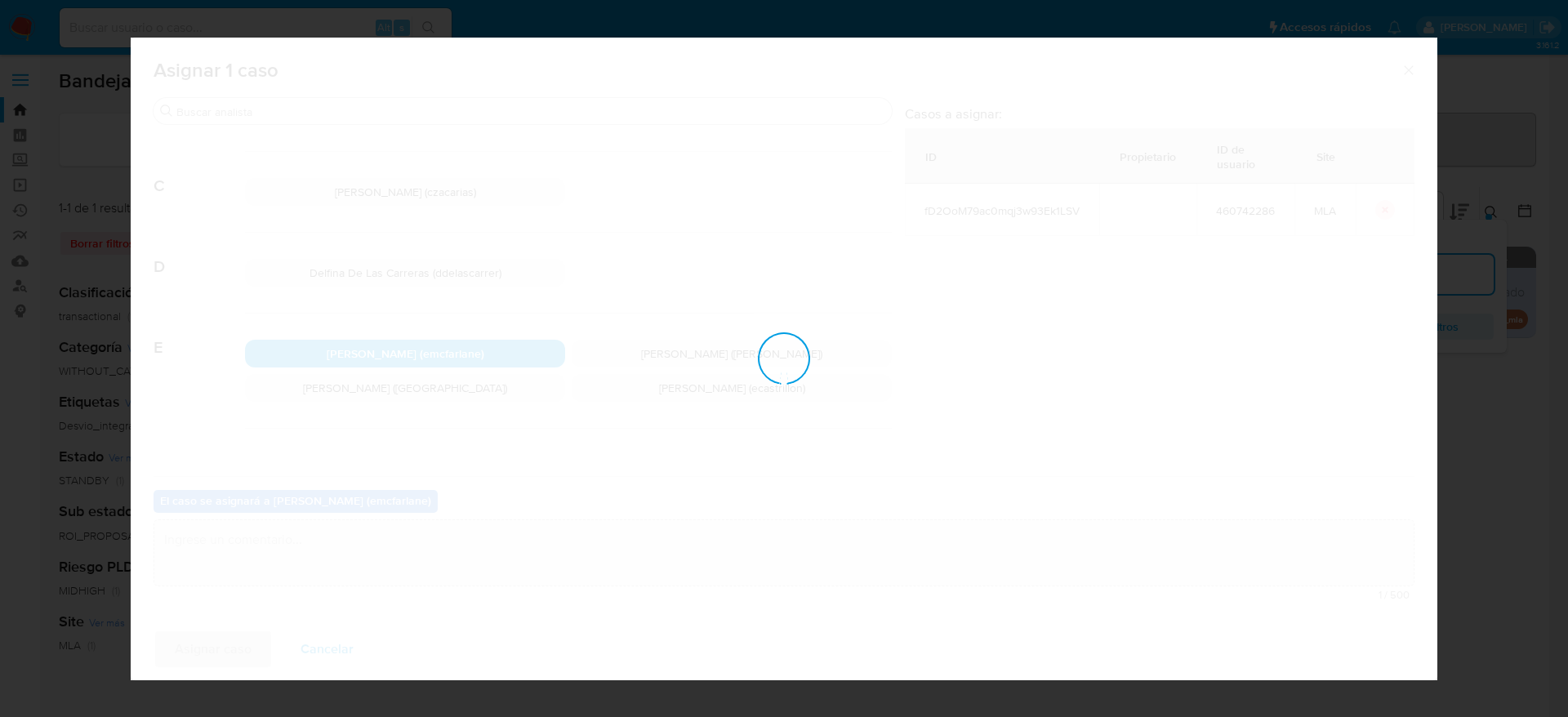
checkbox input "false"
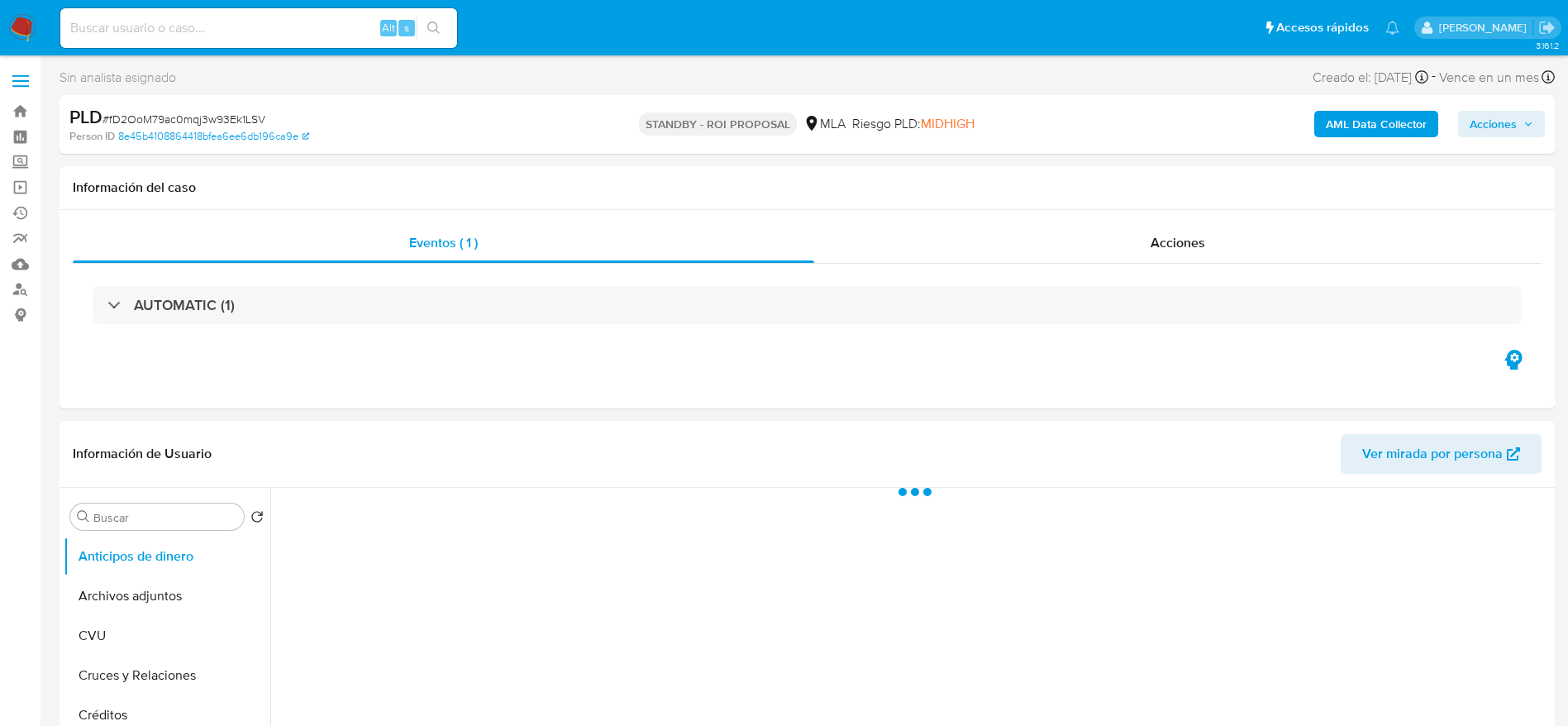
select select "10"
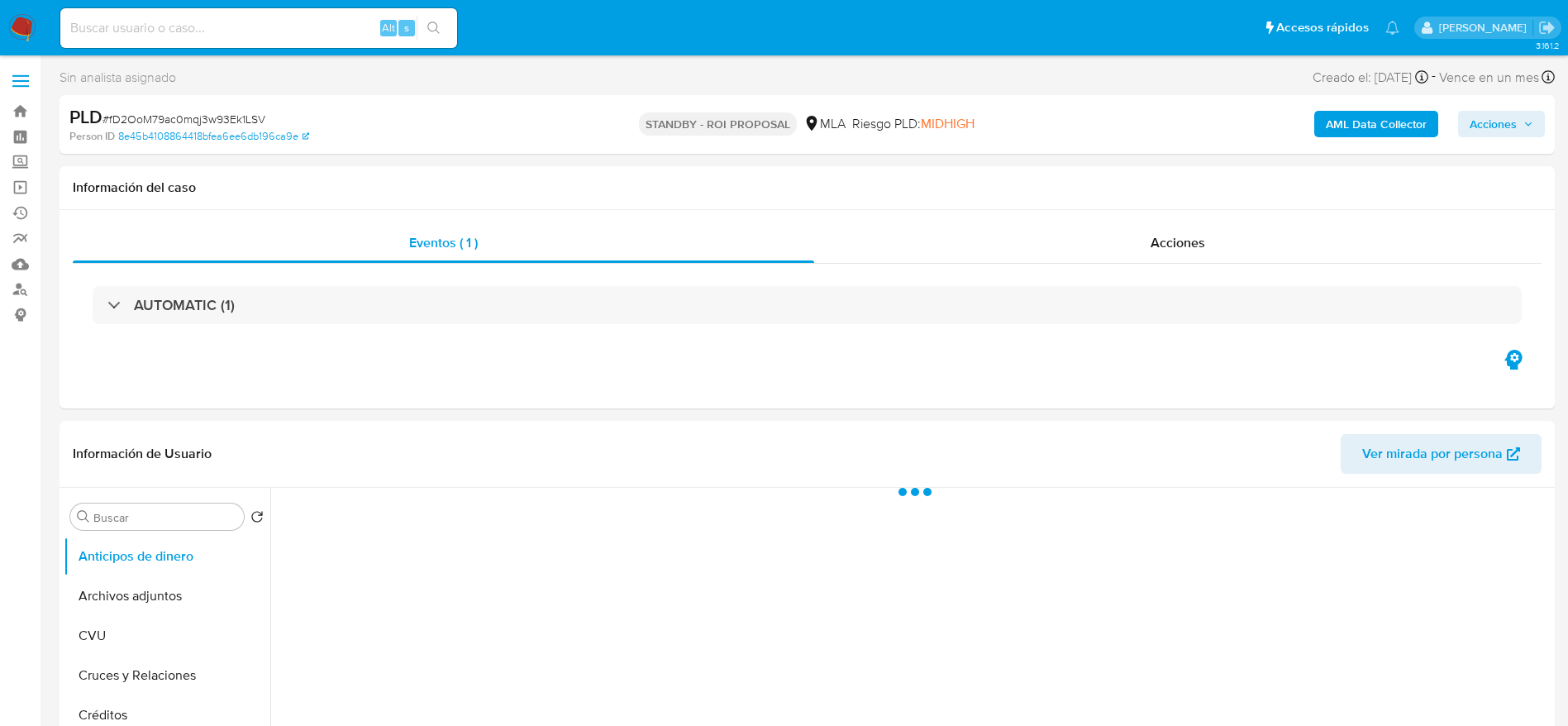
select select "10"
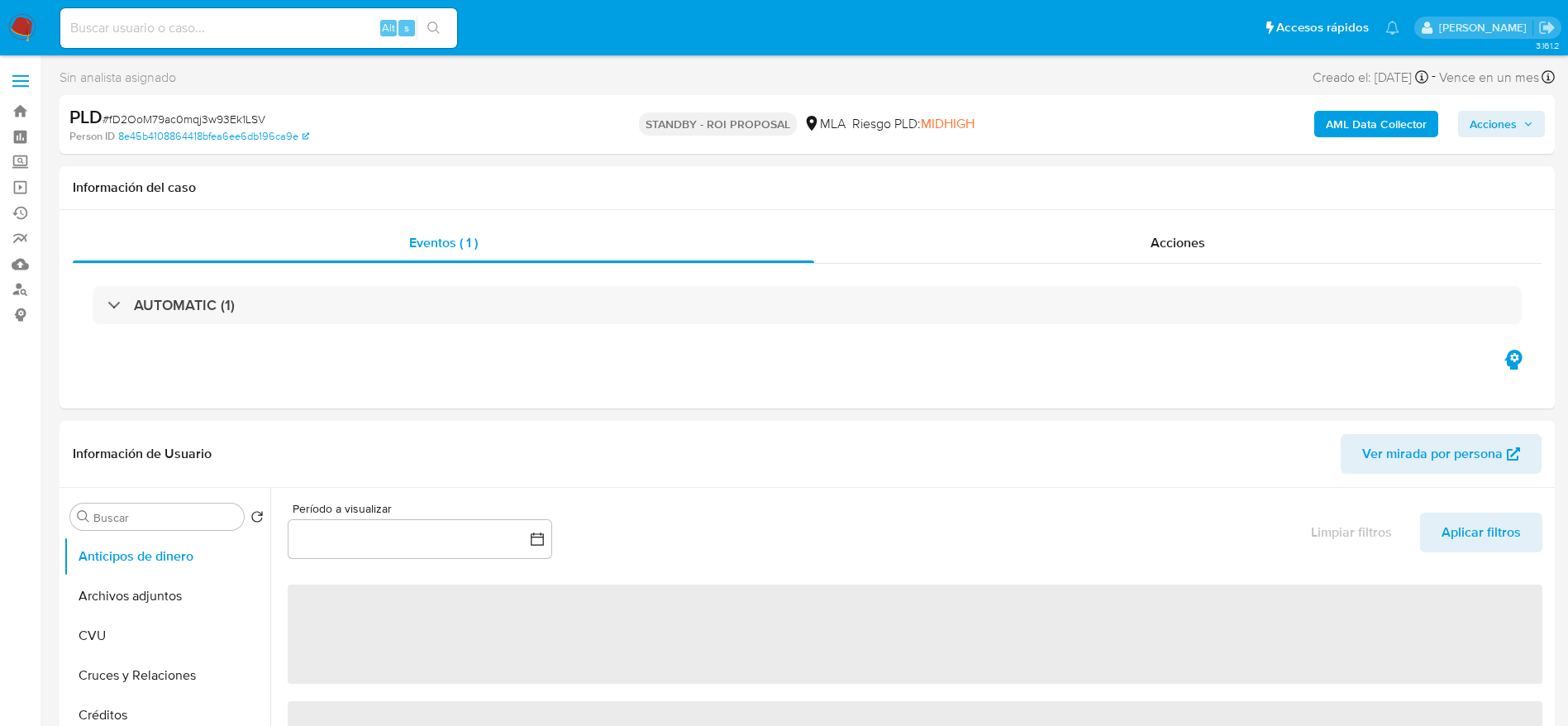
click at [33, 18] on img at bounding box center [22, 28] width 28 height 28
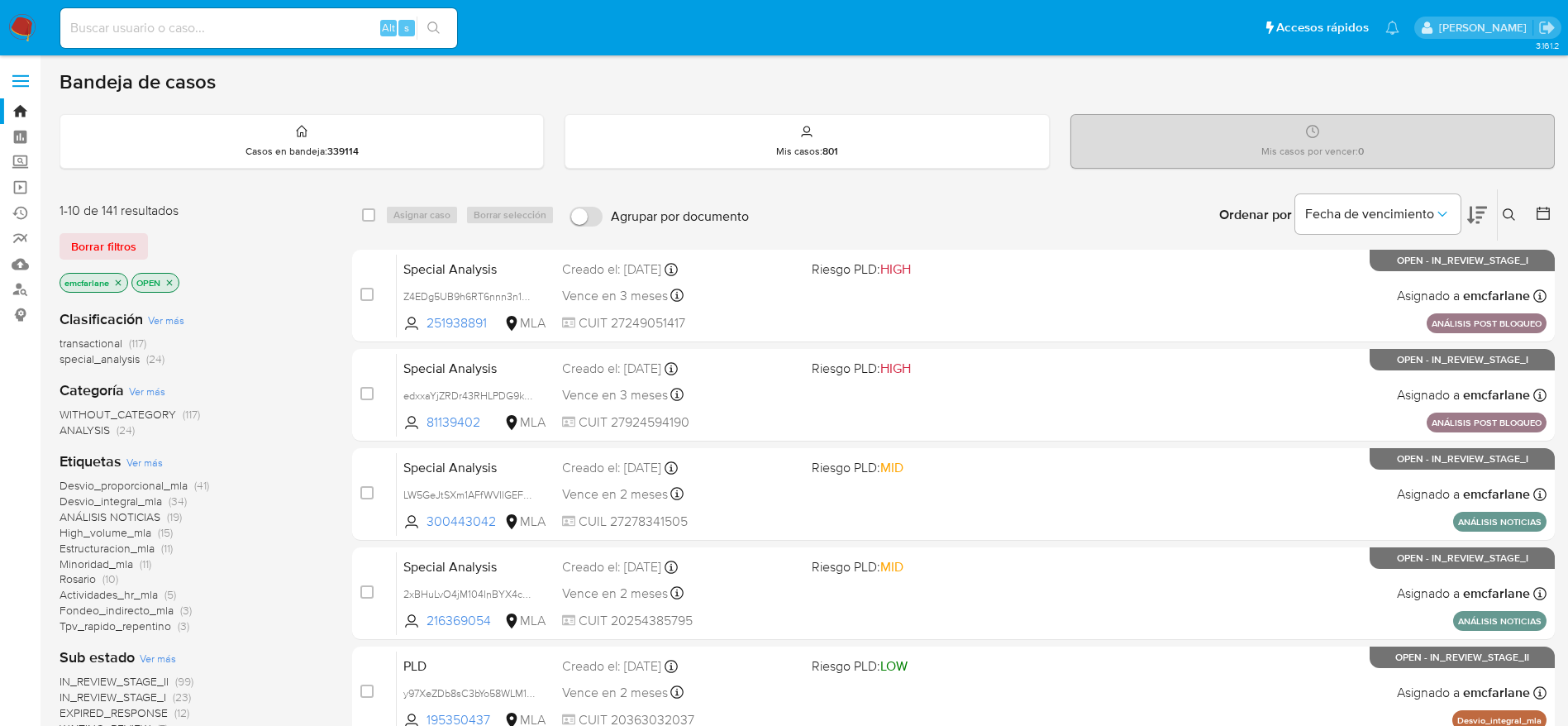
click at [151, 359] on span "(24)" at bounding box center [155, 358] width 19 height 17
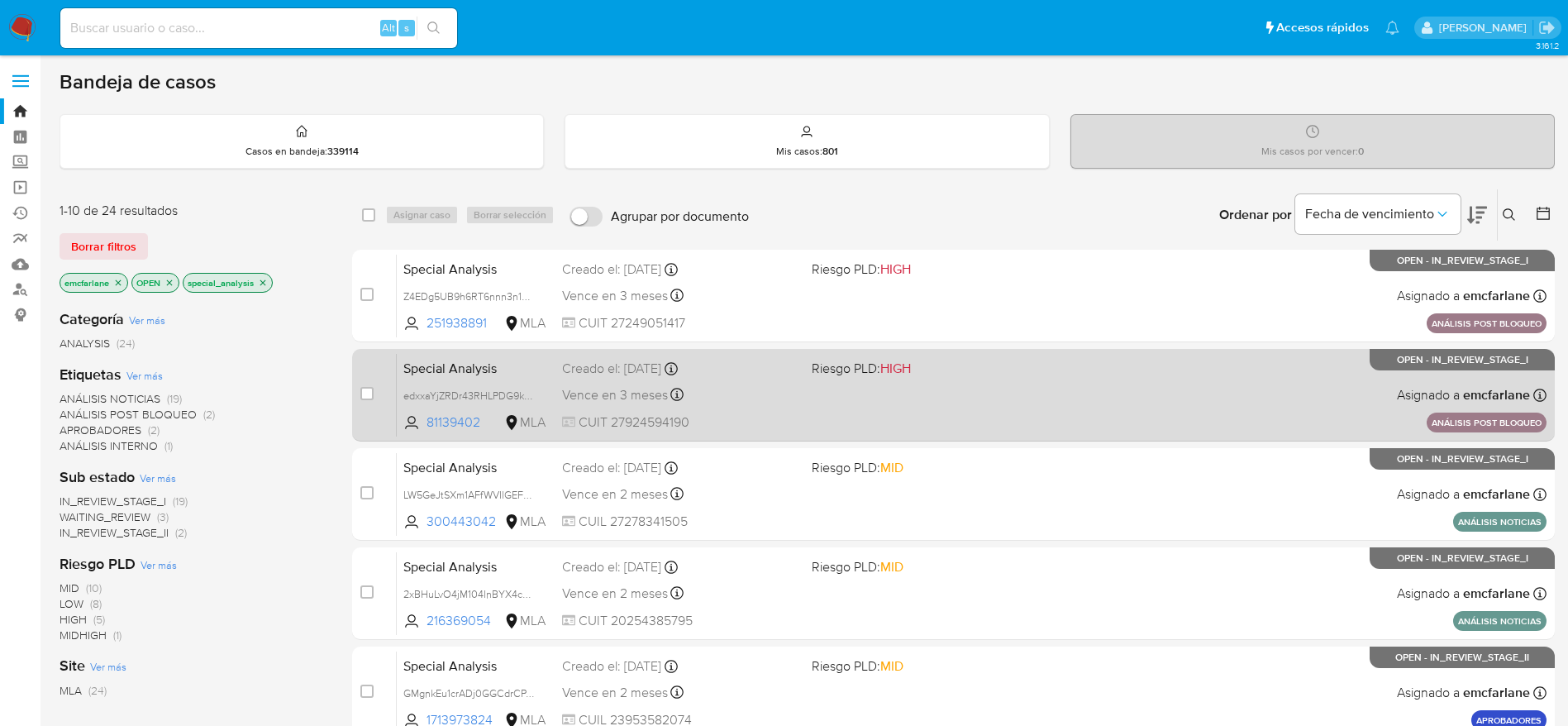
click at [691, 402] on div "Vence en 3 meses Vence el 23/12/2025 11:09:37" at bounding box center [680, 394] width 236 height 22
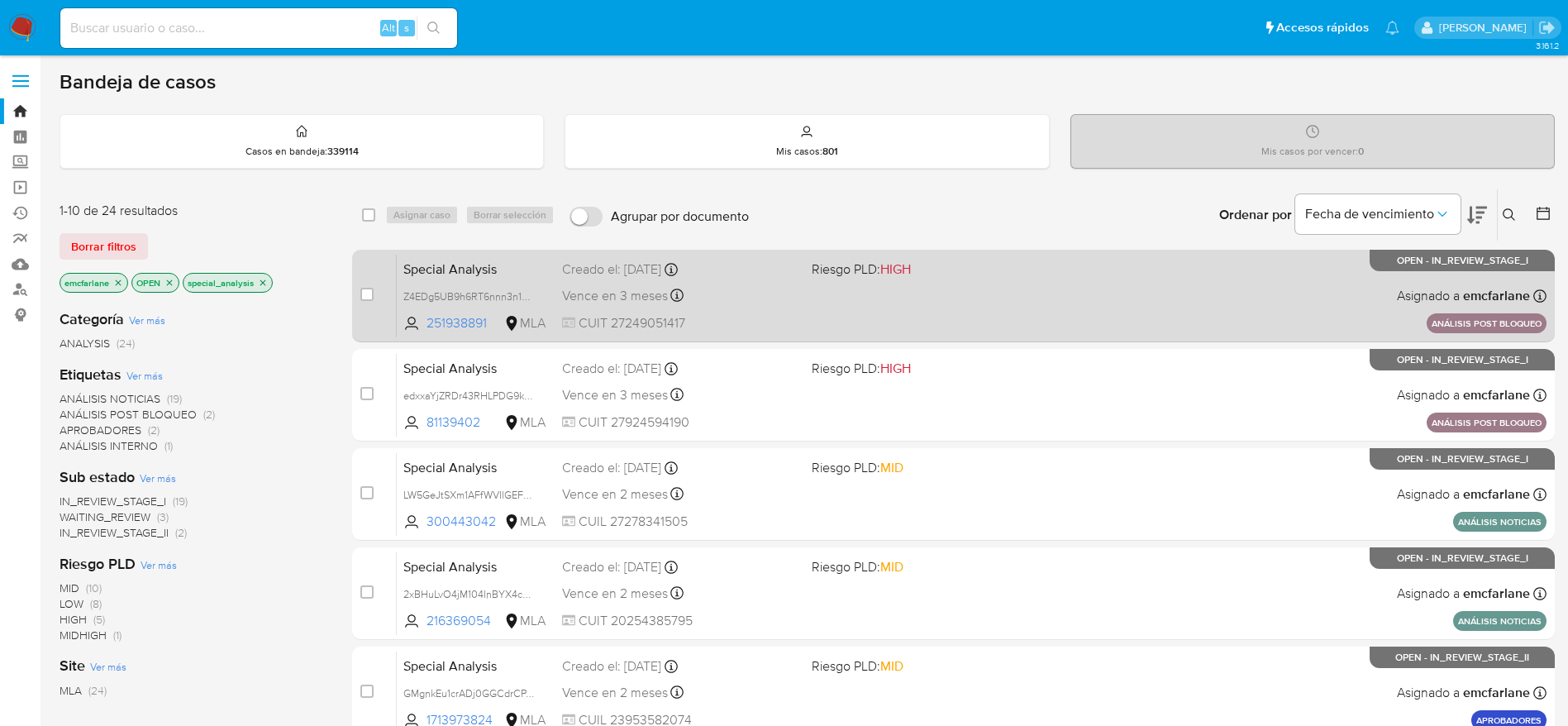
click at [717, 299] on div "Vence en 3 meses Vence el 24/12/2025 10:08:51" at bounding box center [680, 295] width 236 height 22
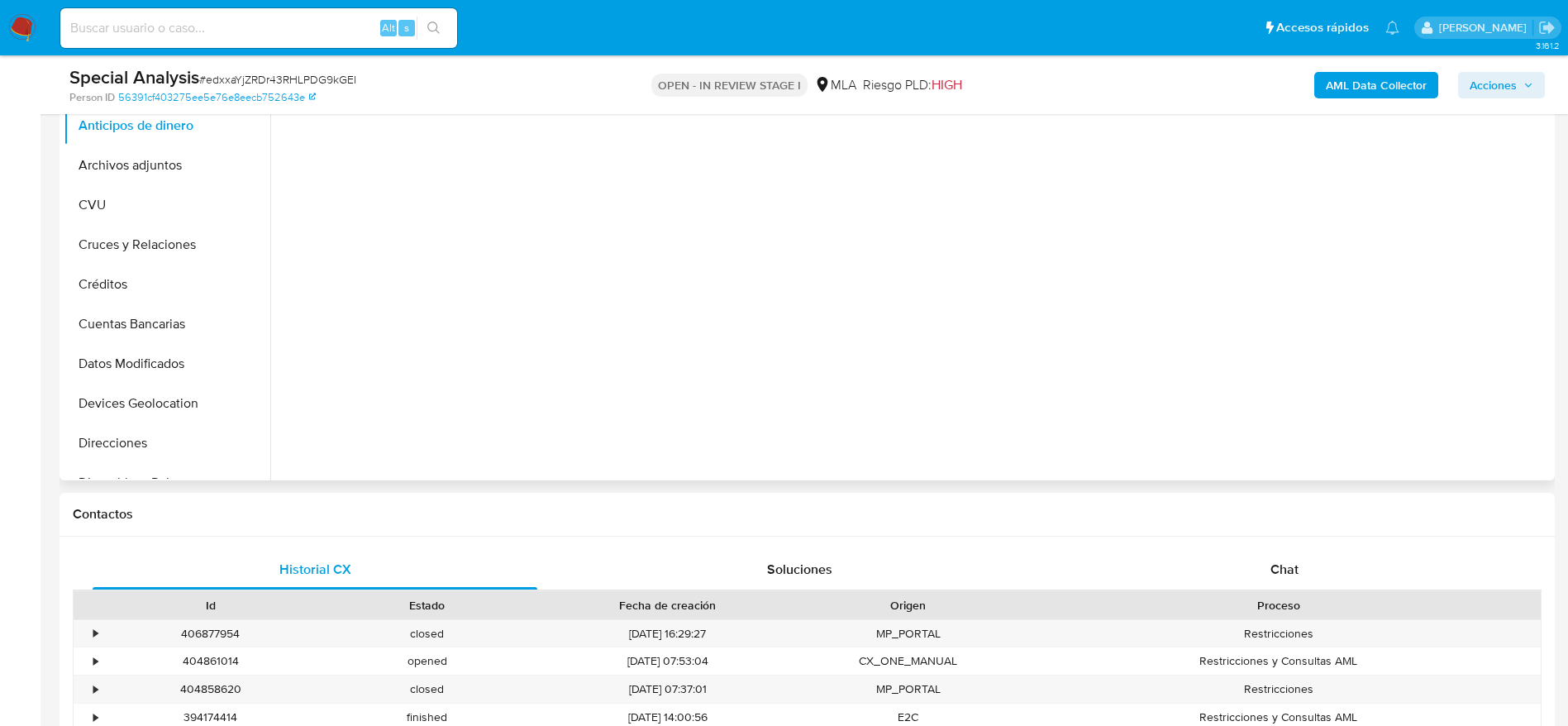
select select "10"
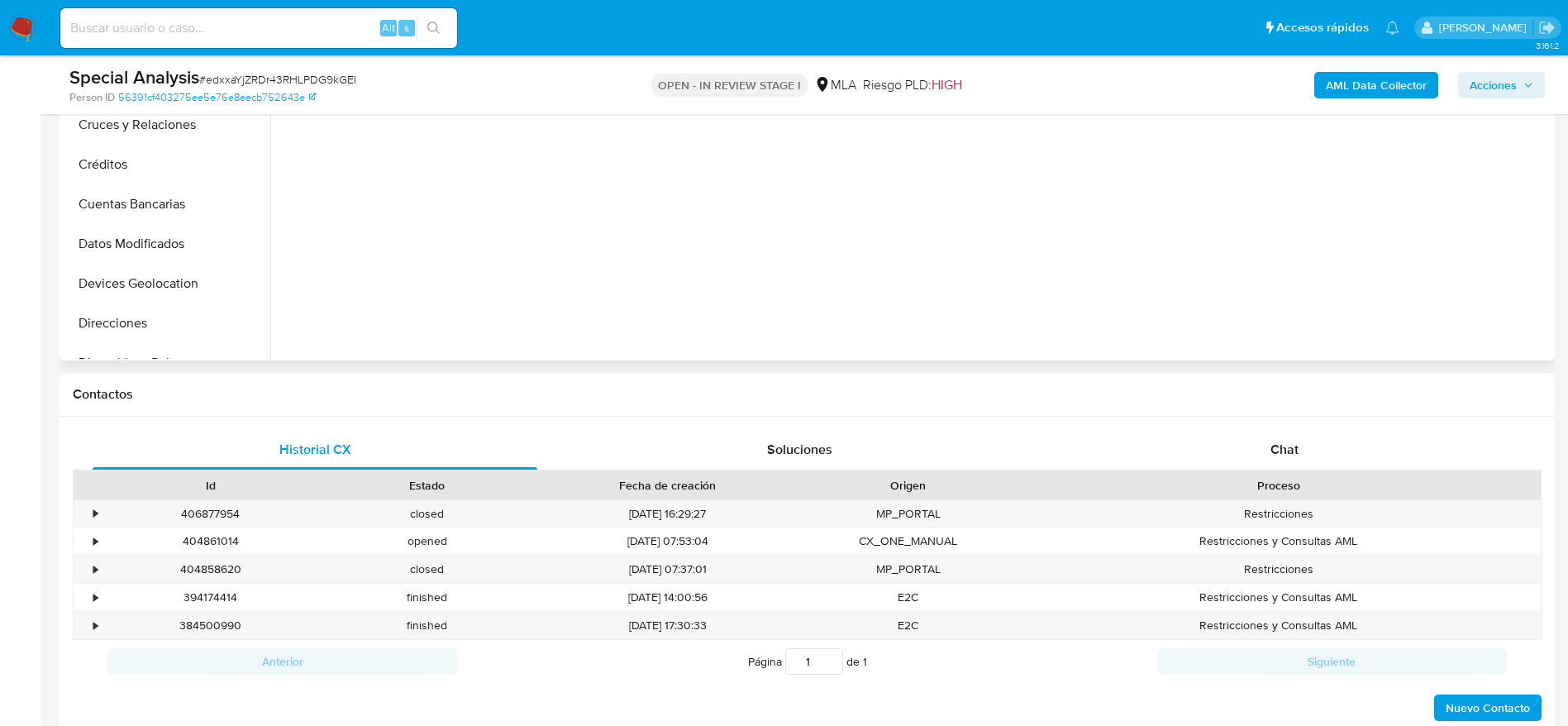
scroll to position [496, 0]
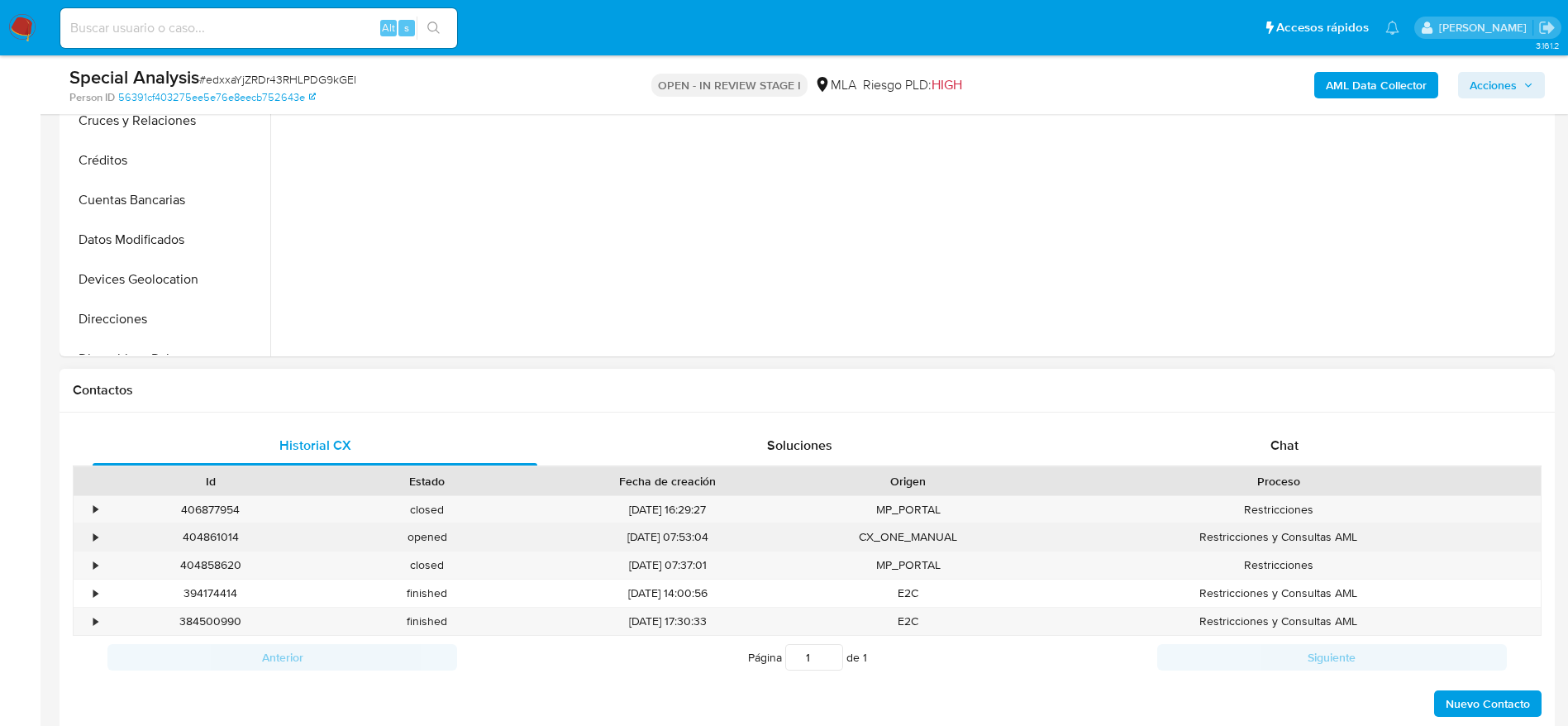
click at [207, 531] on div "404861014" at bounding box center [210, 536] width 216 height 27
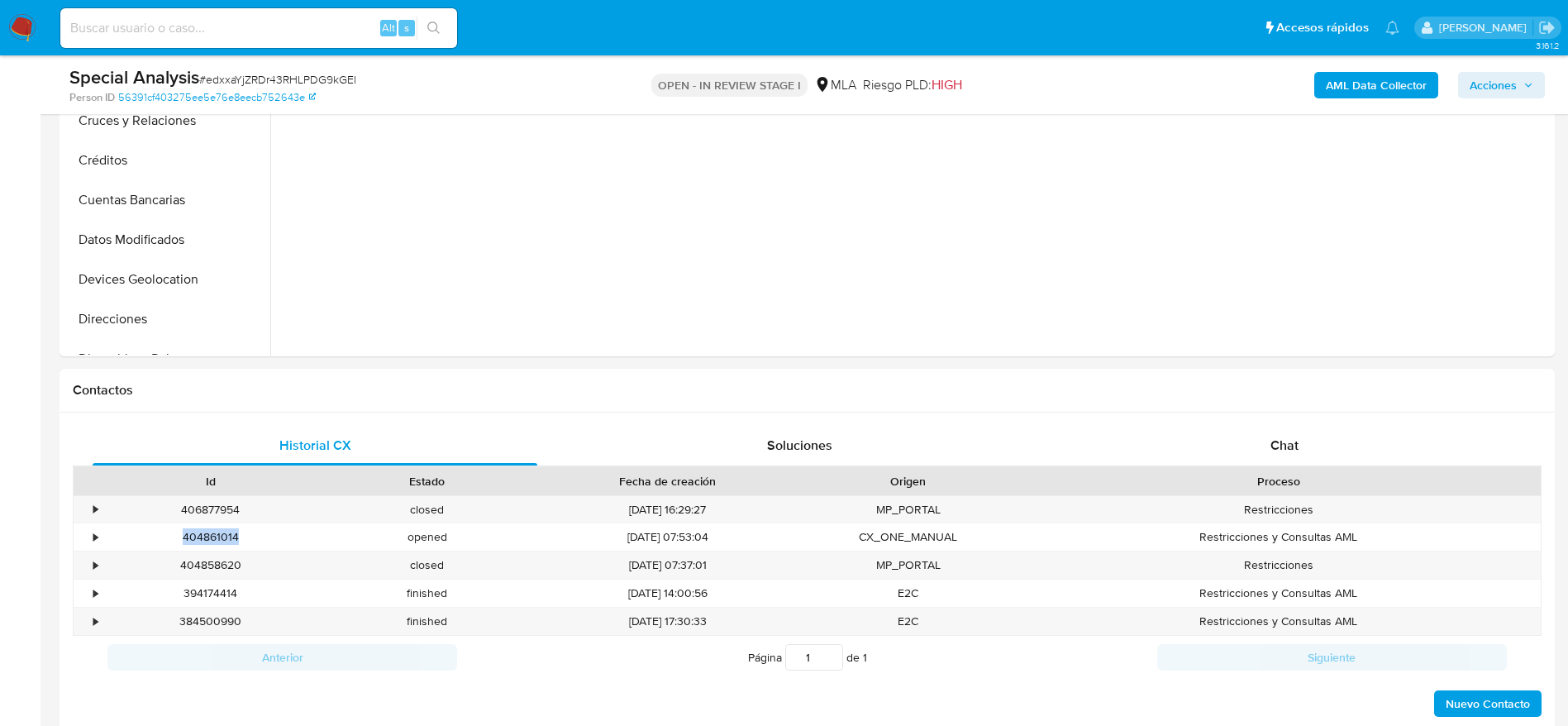
copy div "404861014"
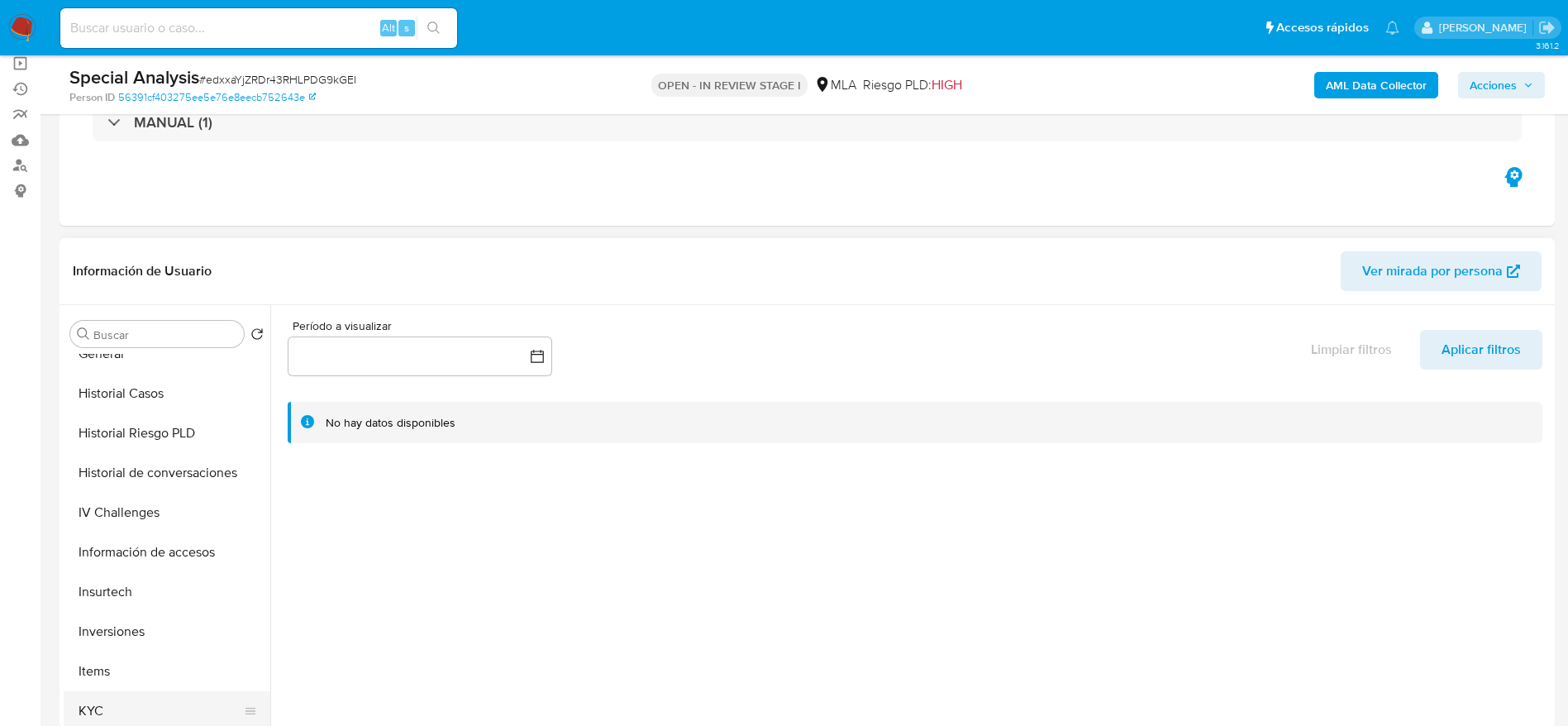
click at [111, 705] on button "KYC" at bounding box center [160, 710] width 193 height 40
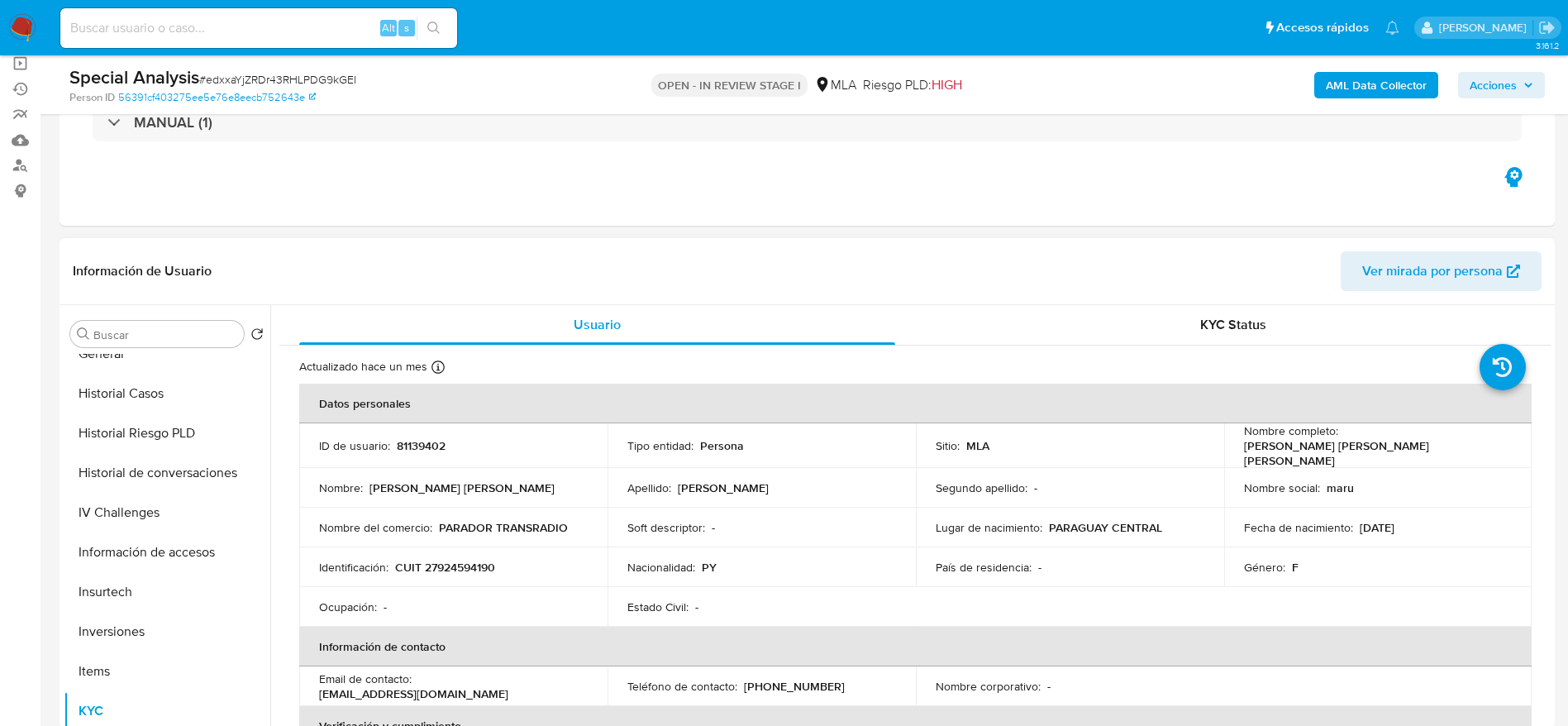
click at [434, 443] on p "81139402" at bounding box center [421, 445] width 49 height 15
drag, startPoint x: 605, startPoint y: 451, endPoint x: 488, endPoint y: 443, distance: 117.3
click at [608, 451] on td "Tipo entidad : Persona" at bounding box center [761, 445] width 308 height 45
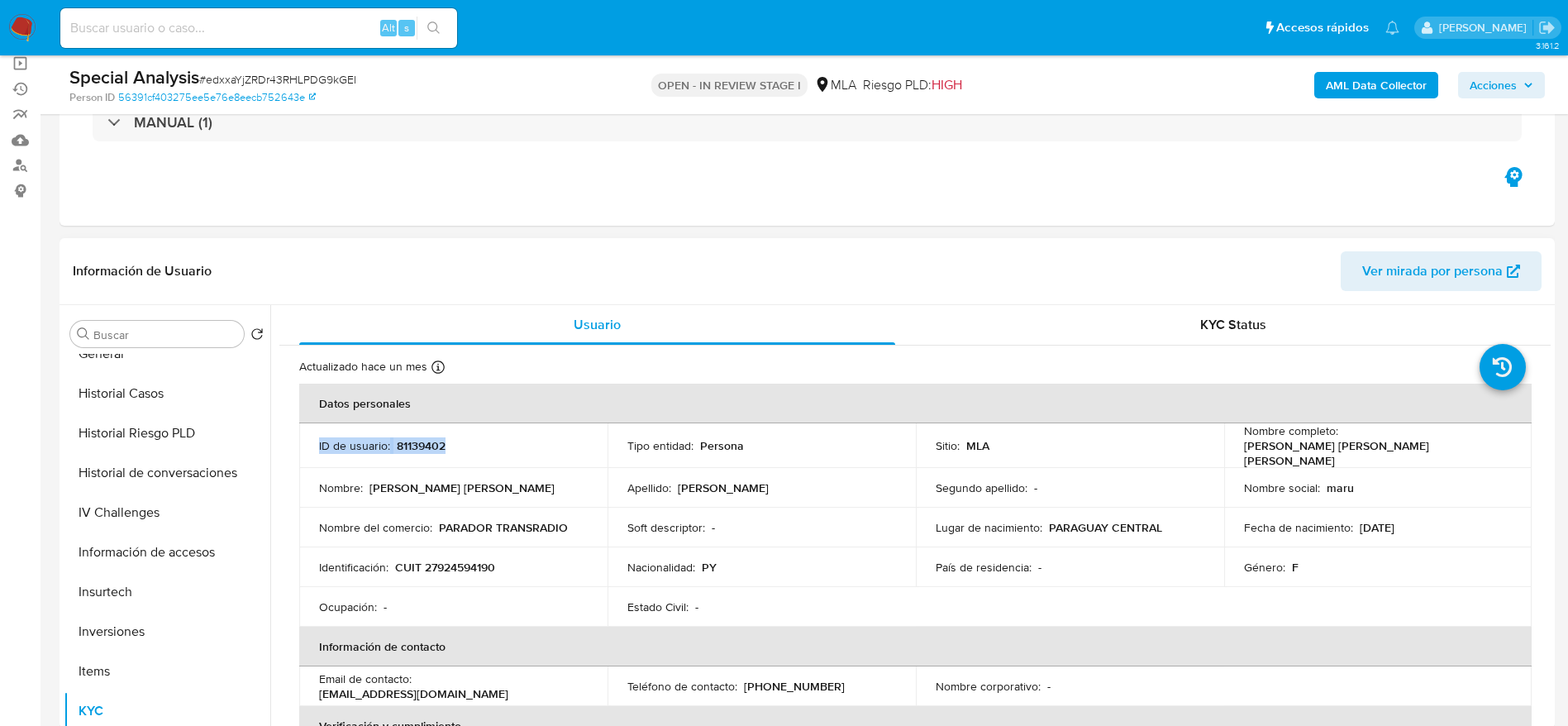
drag, startPoint x: 424, startPoint y: 452, endPoint x: 444, endPoint y: 423, distance: 35.2
click at [424, 452] on td "ID de usuario : 81139402" at bounding box center [453, 445] width 308 height 45
drag, startPoint x: 435, startPoint y: 376, endPoint x: 416, endPoint y: 448, distance: 74.5
click at [435, 376] on div at bounding box center [438, 369] width 13 height 19
click at [413, 439] on p "81139402" at bounding box center [421, 445] width 49 height 15
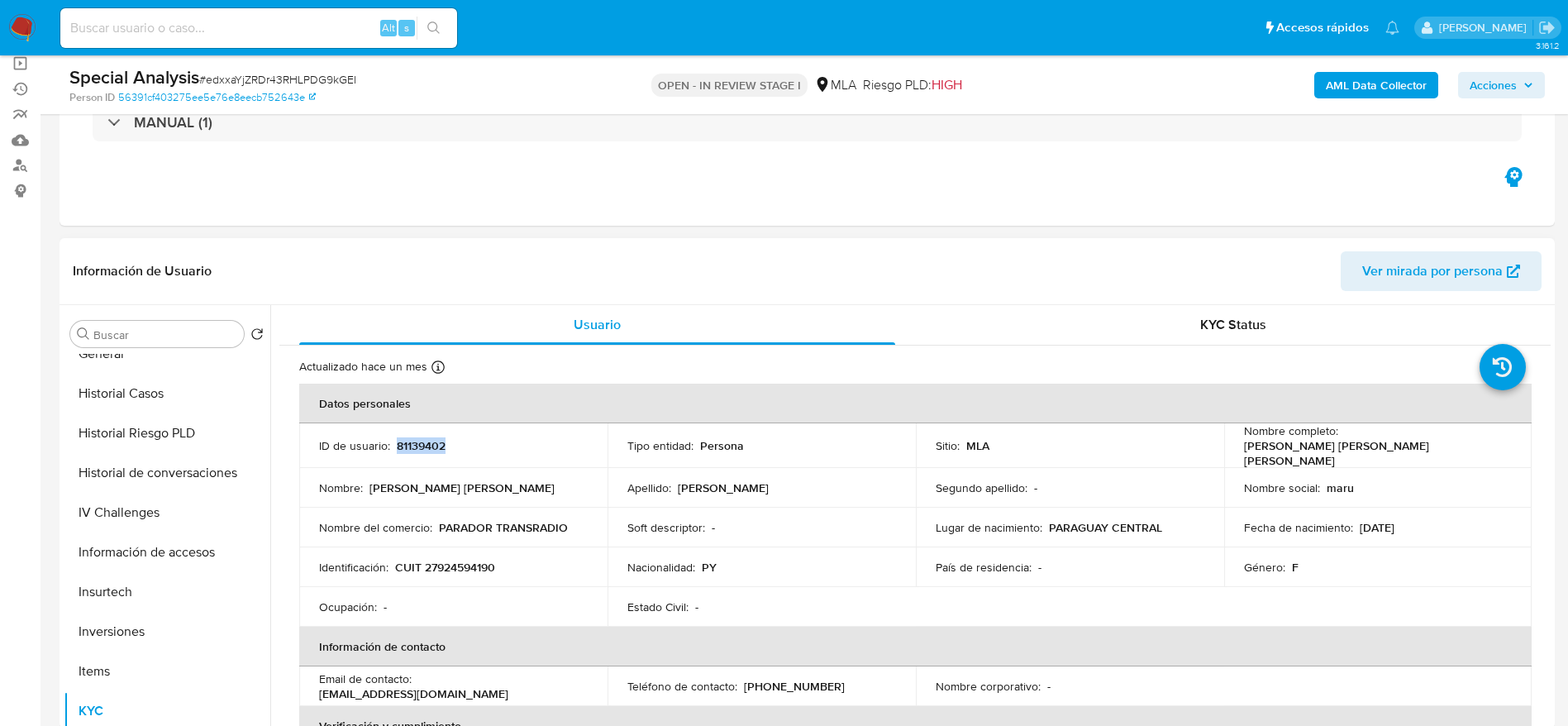
click at [413, 438] on p "81139402" at bounding box center [421, 445] width 49 height 15
copy p "81139402"
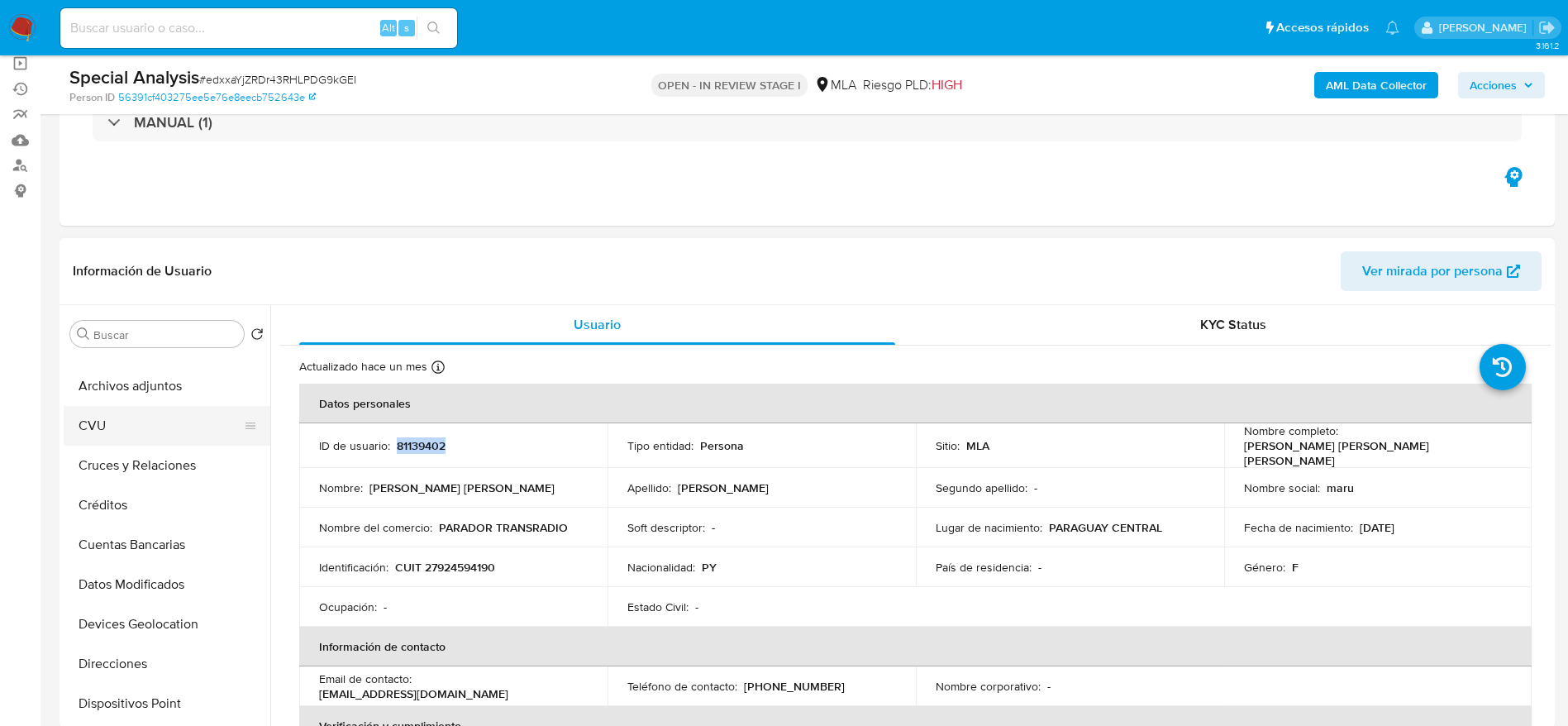
scroll to position [0, 0]
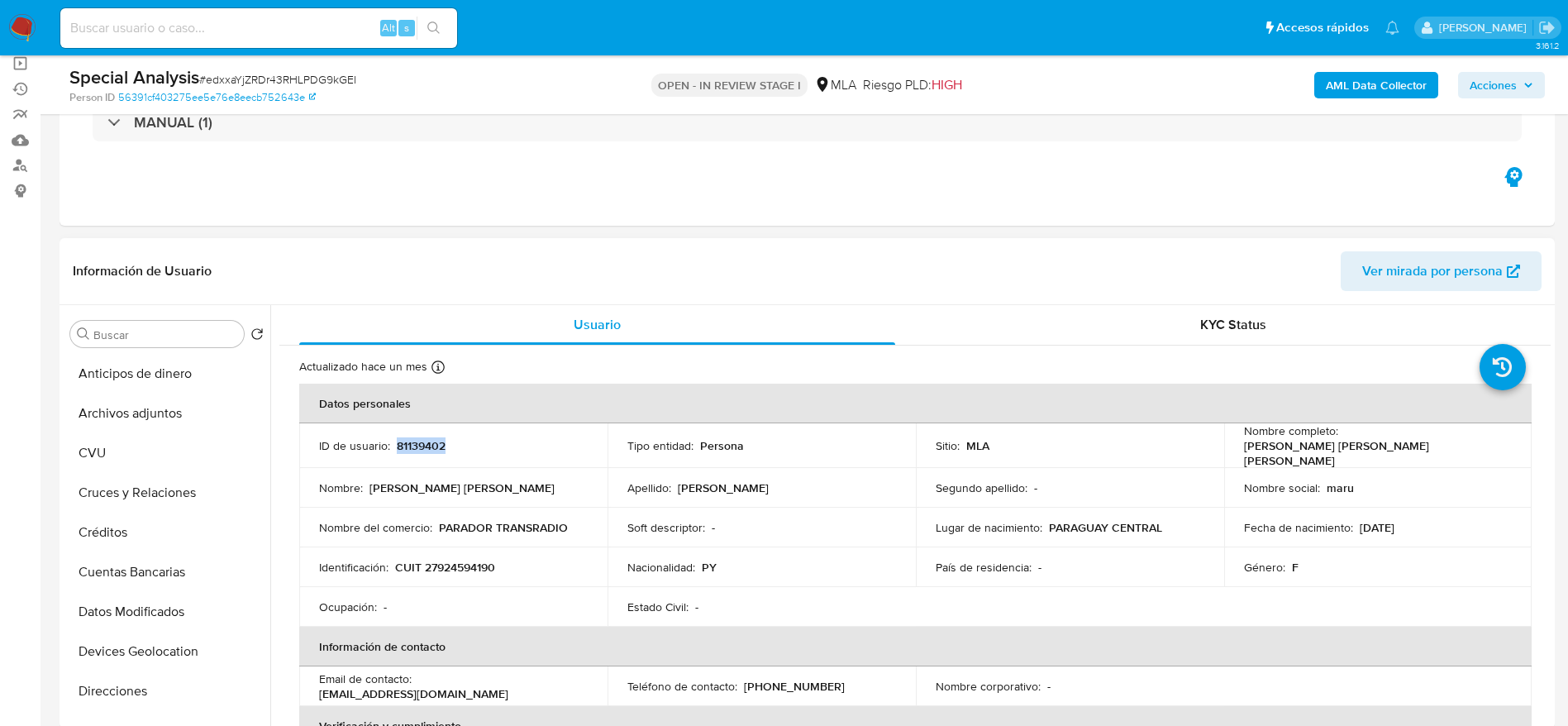
drag, startPoint x: 168, startPoint y: 410, endPoint x: 700, endPoint y: 669, distance: 591.7
click at [168, 411] on button "Archivos adjuntos" at bounding box center [167, 413] width 206 height 40
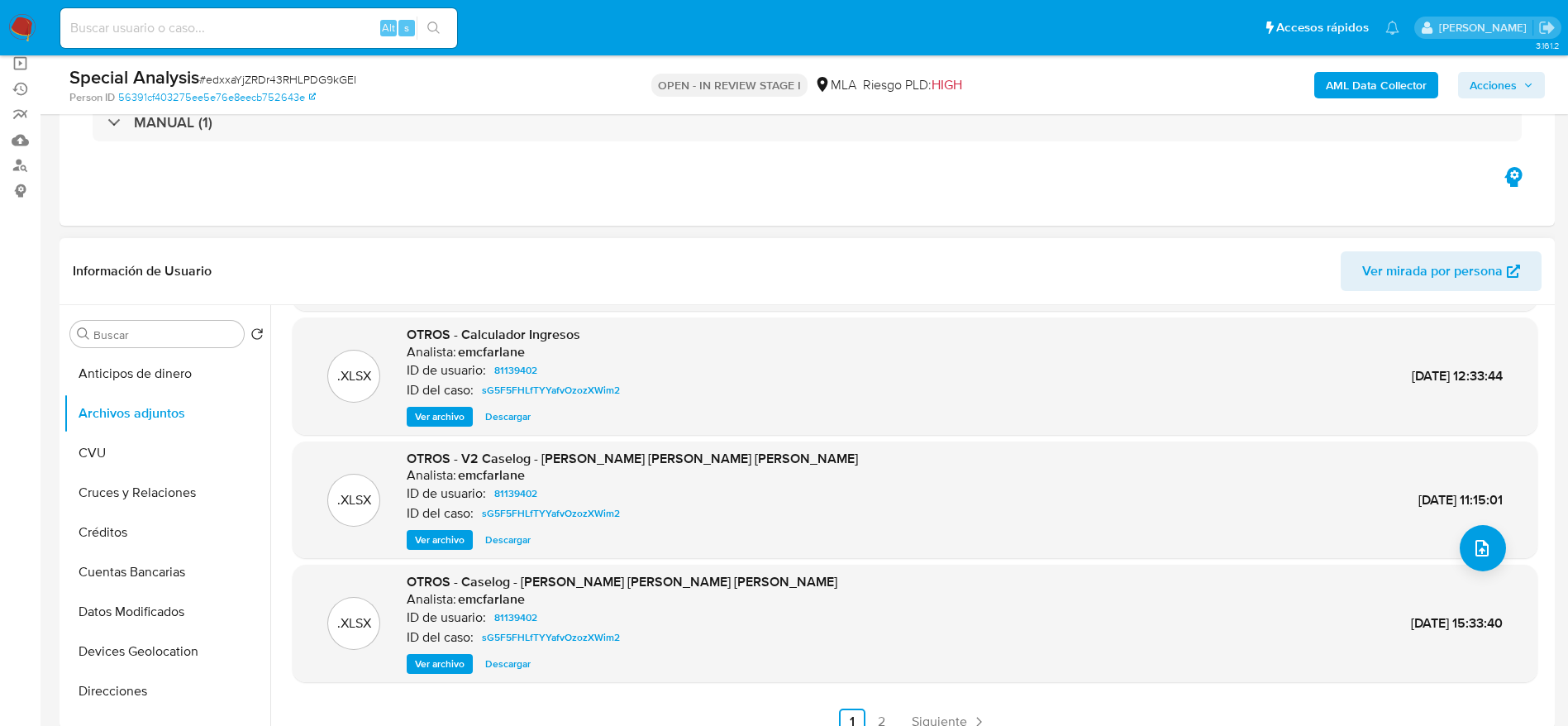
scroll to position [138, 0]
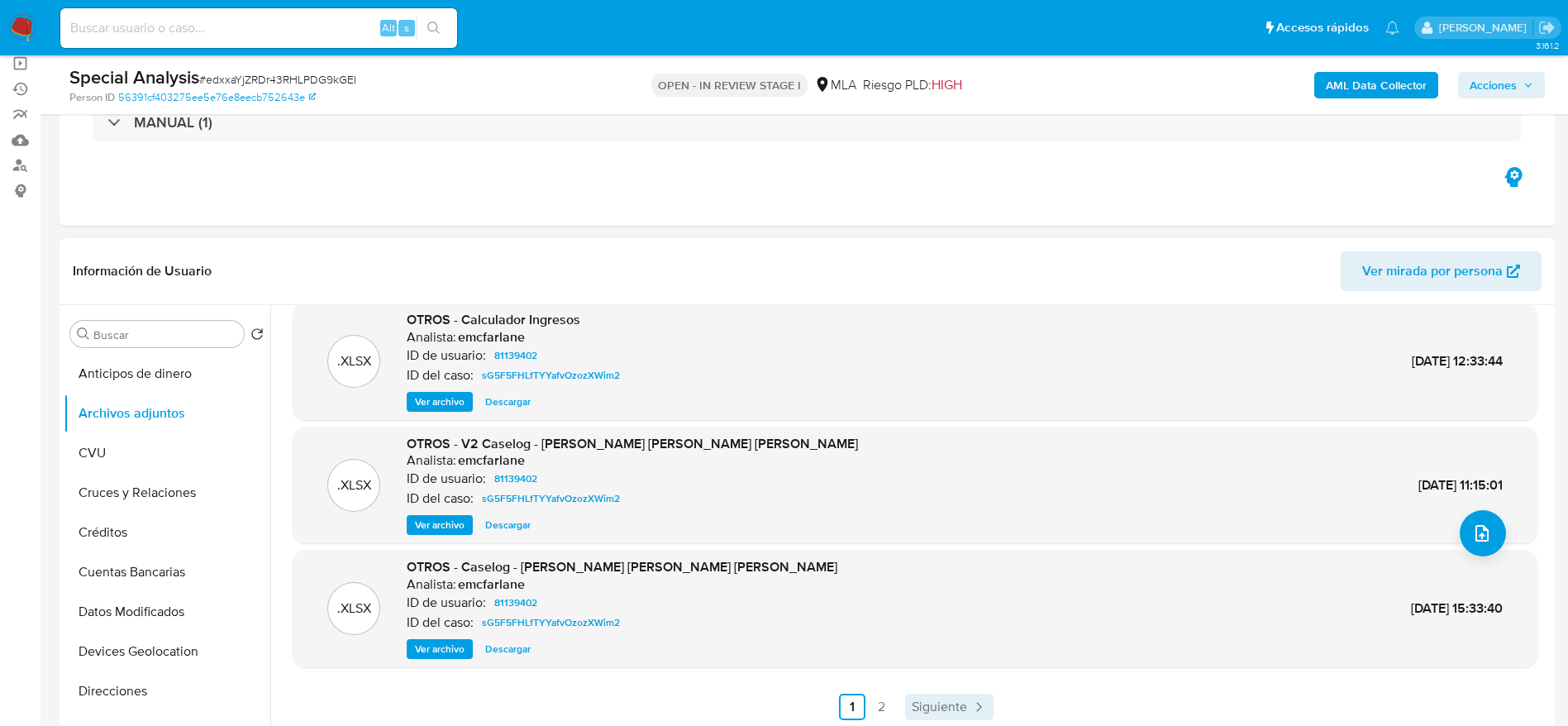
click at [941, 695] on link "Siguiente" at bounding box center [949, 707] width 88 height 26
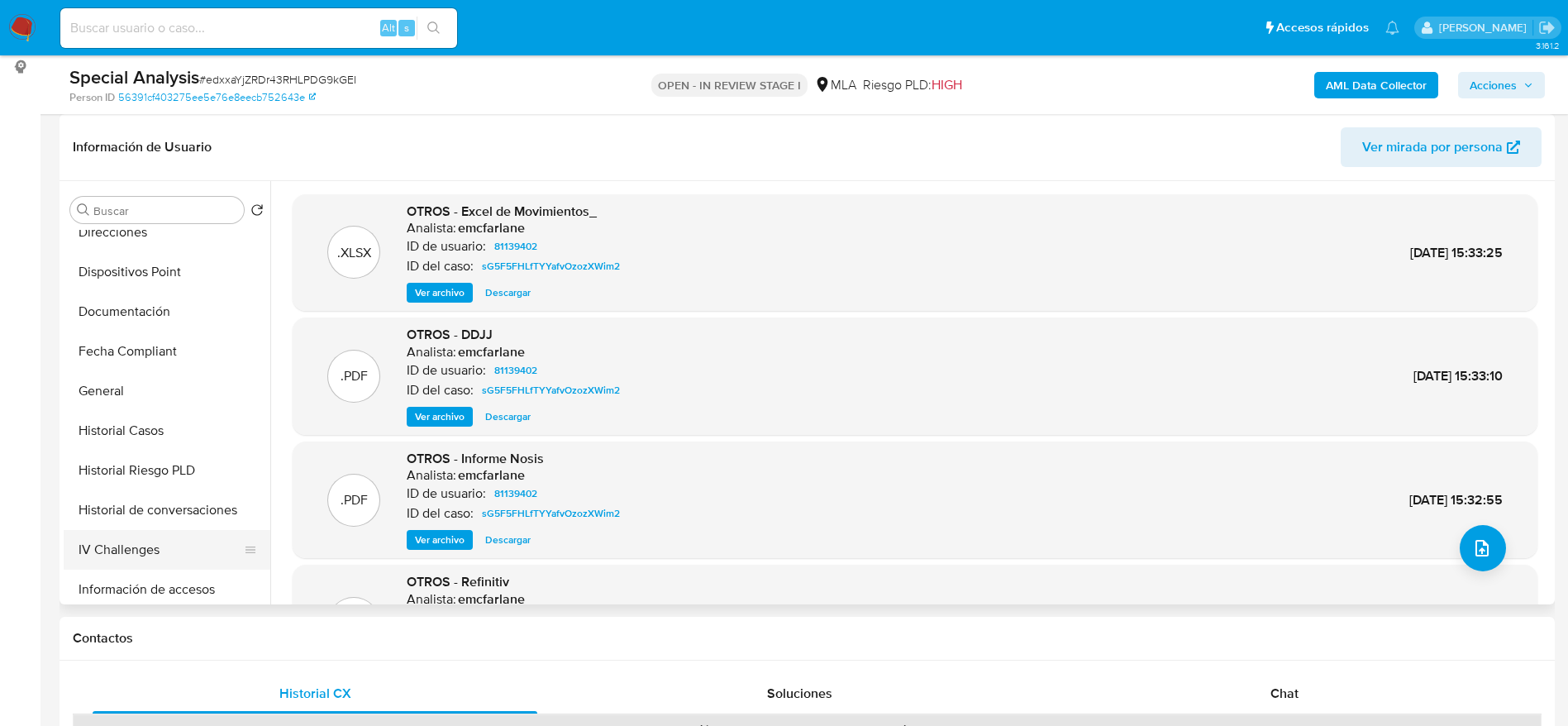
scroll to position [372, 0]
click at [112, 361] on button "General" at bounding box center [160, 353] width 193 height 40
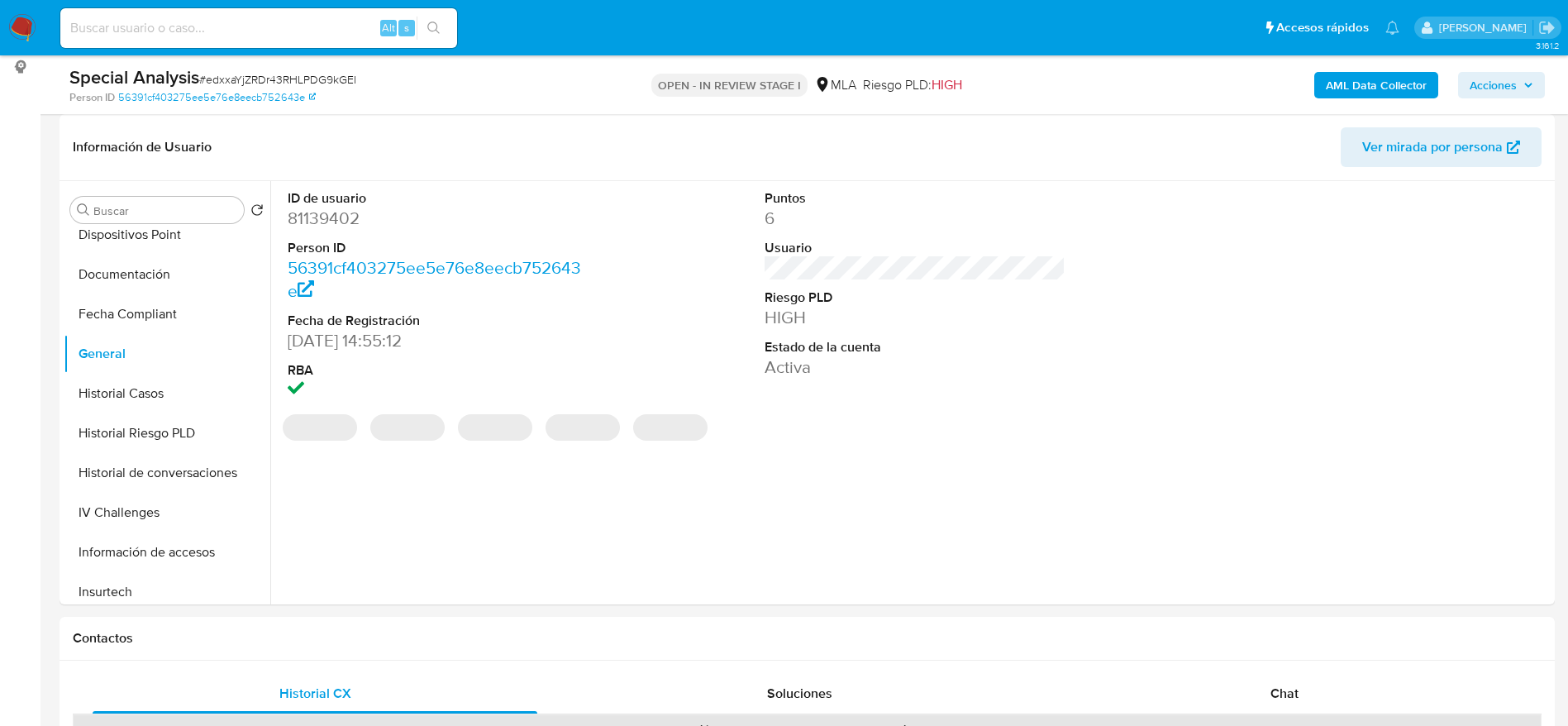
click at [343, 217] on dd "81139402" at bounding box center [439, 218] width 302 height 23
copy dd "81139402"
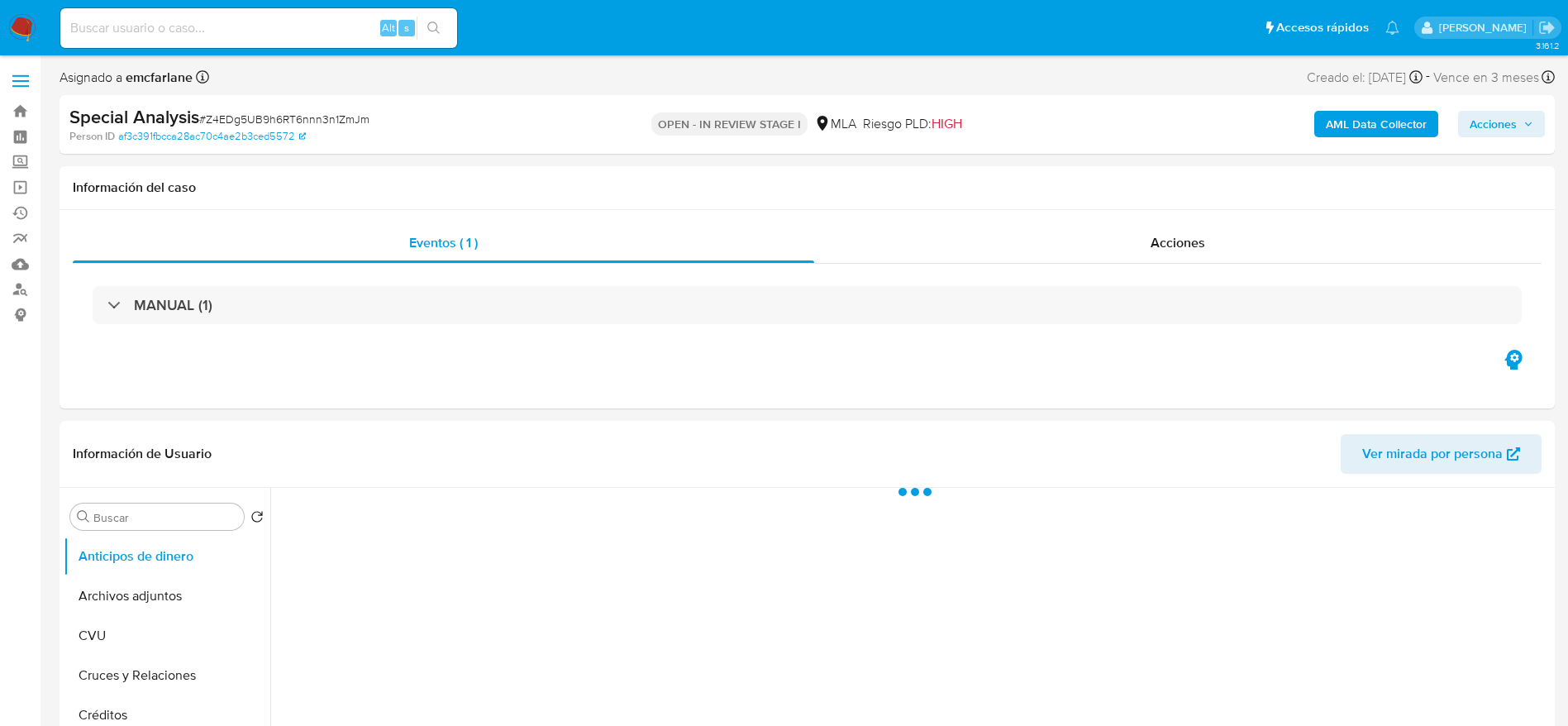
select select "10"
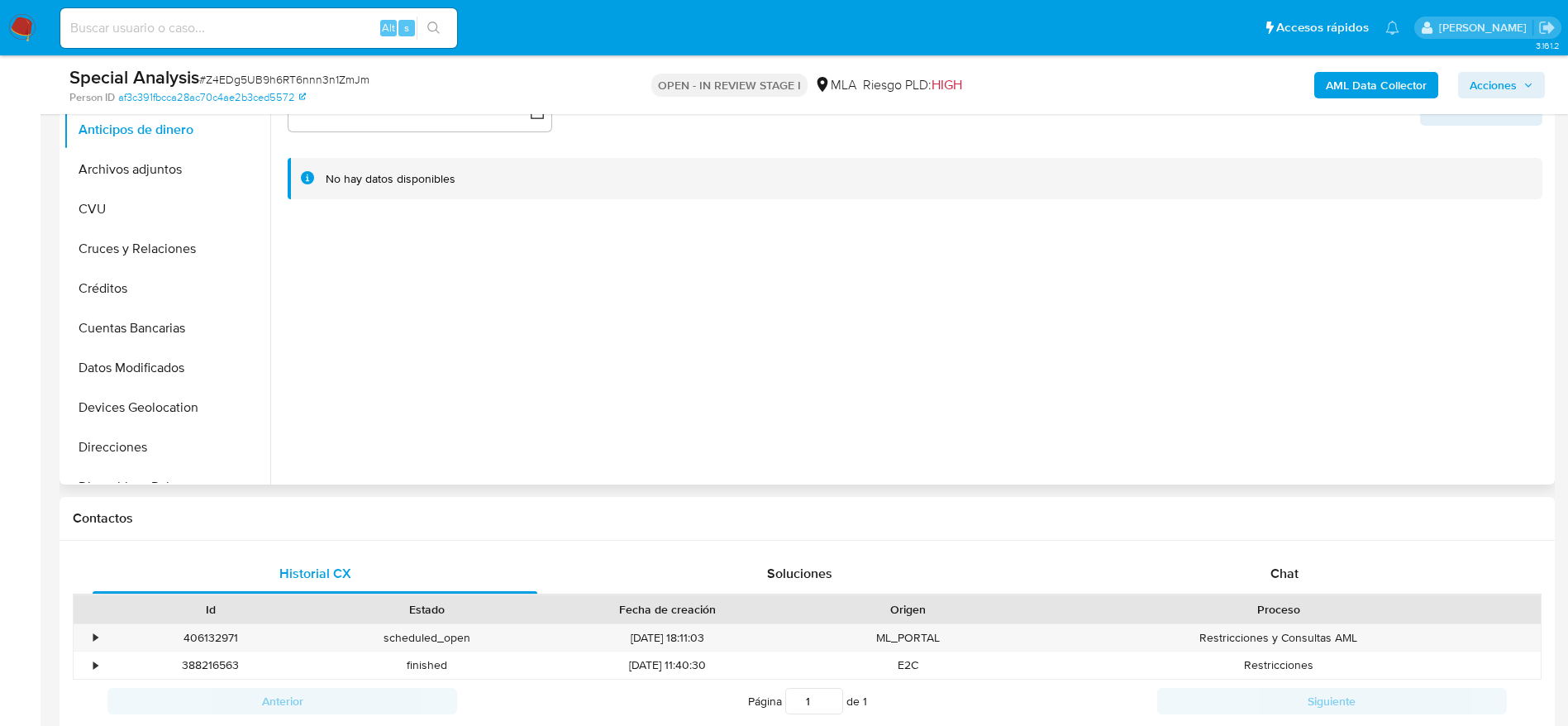
scroll to position [620, 0]
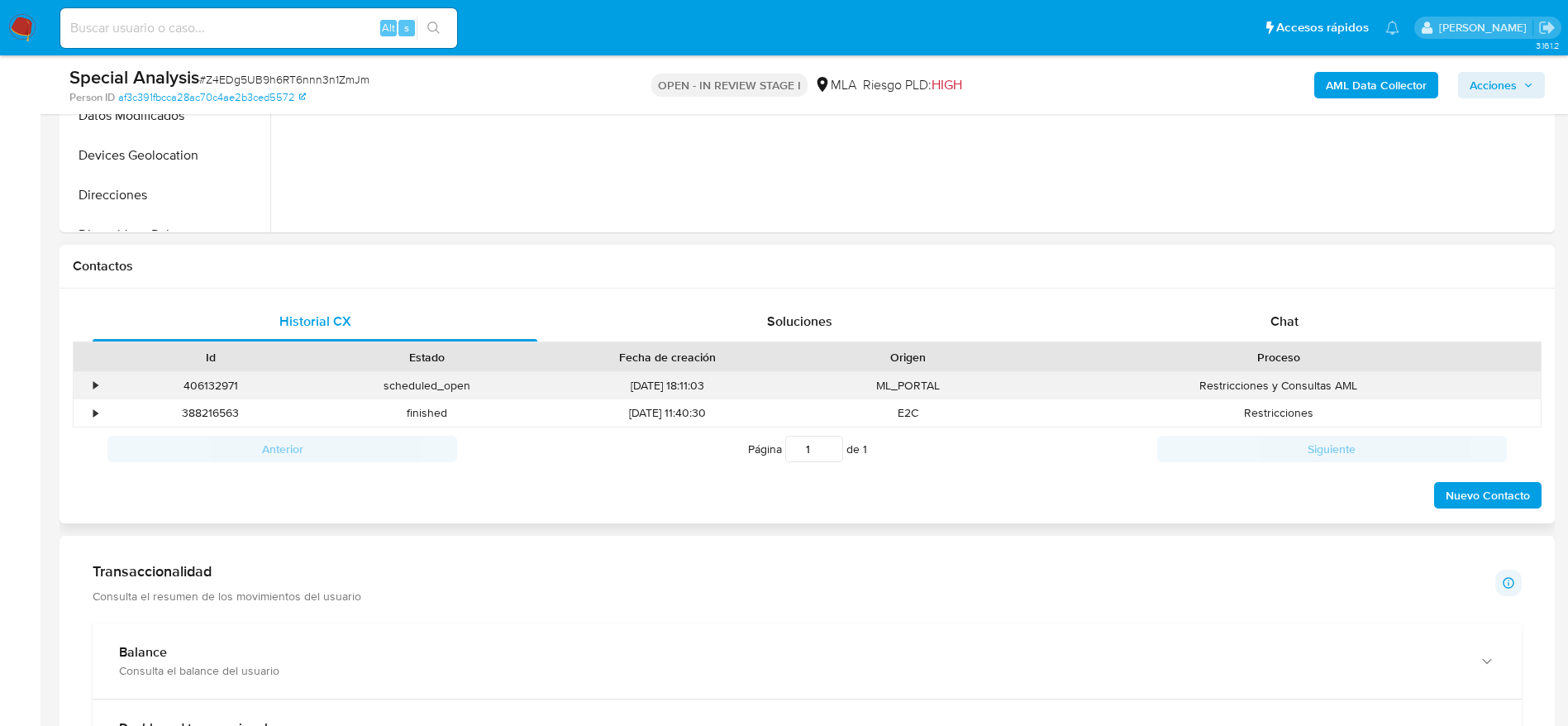
click at [221, 378] on div "406132971" at bounding box center [210, 385] width 216 height 27
click at [221, 377] on div "406132971" at bounding box center [210, 385] width 216 height 27
copy div "406132971"
